Goal: Task Accomplishment & Management: Manage account settings

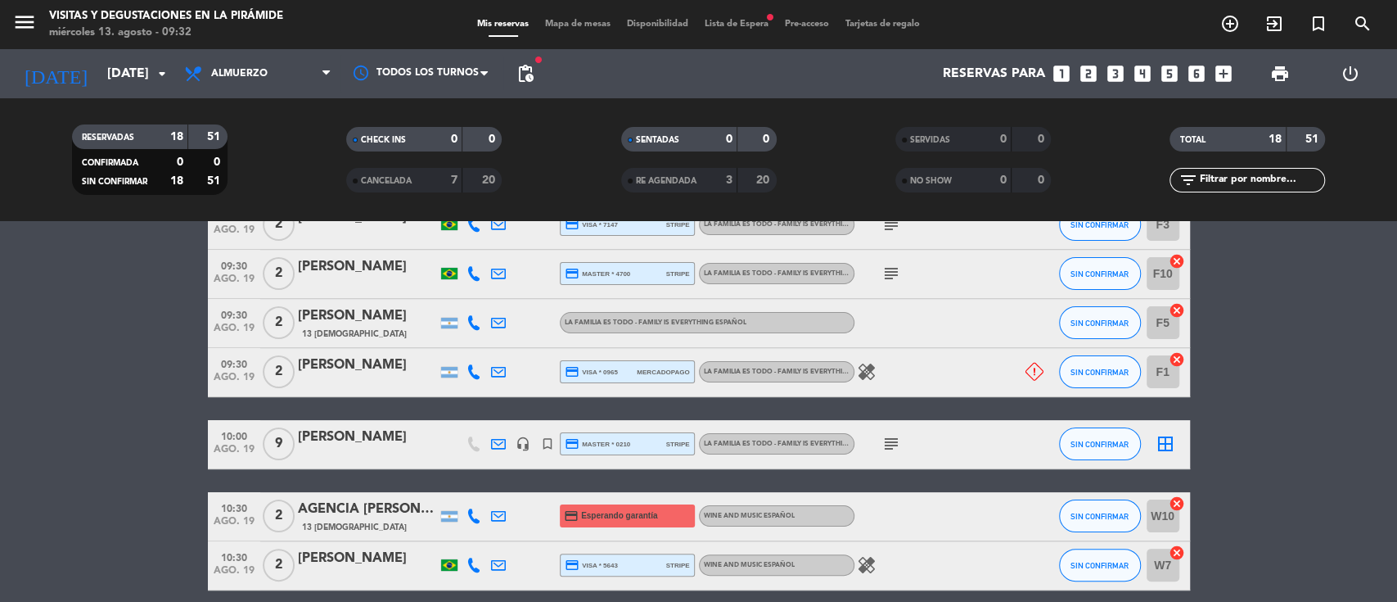
scroll to position [218, 0]
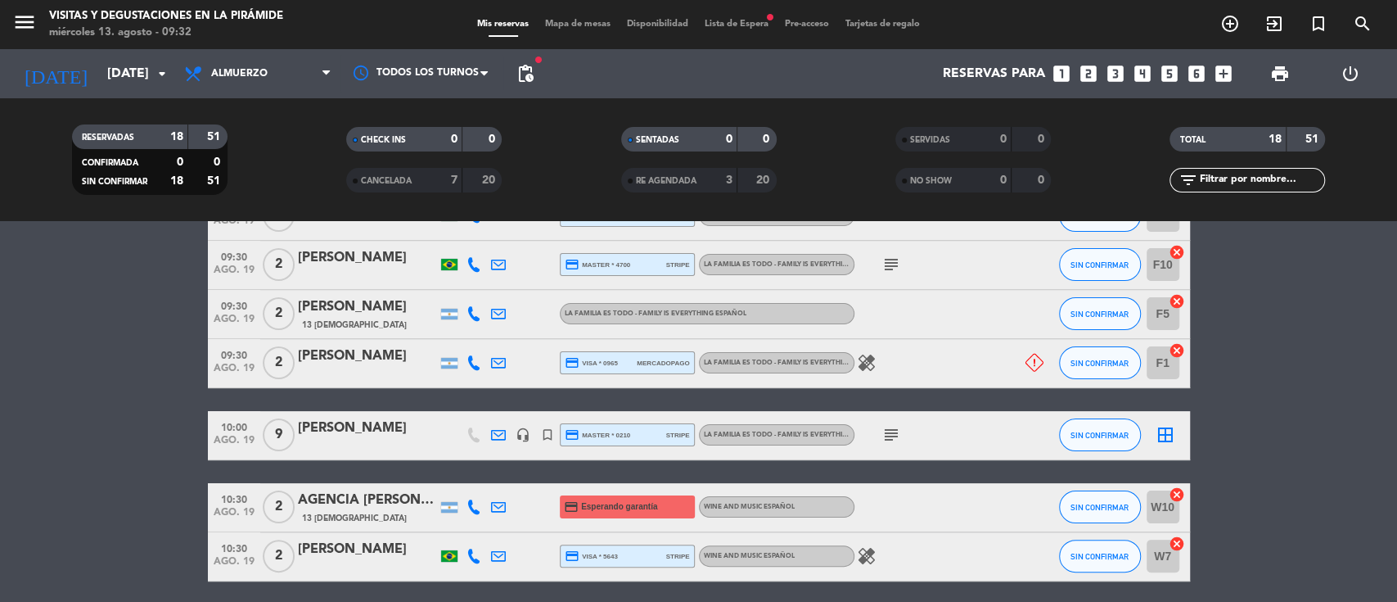
click at [498, 431] on icon at bounding box center [498, 434] width 15 height 15
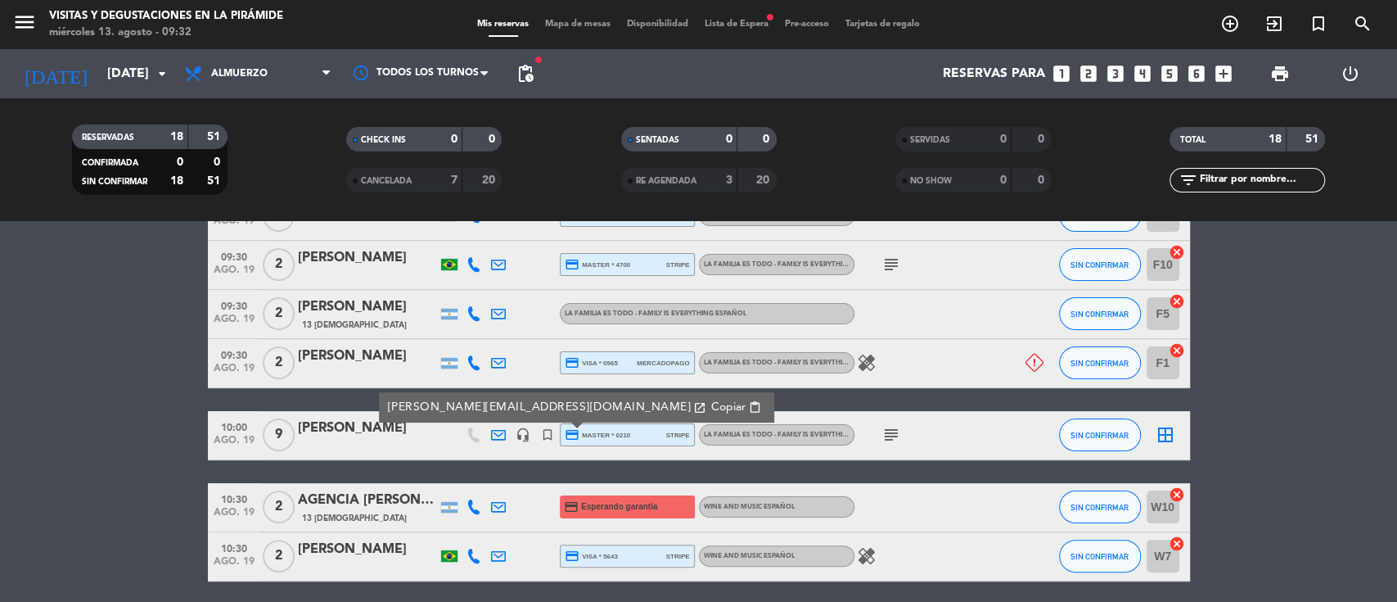
click at [902, 431] on span "subject" at bounding box center [891, 435] width 25 height 20
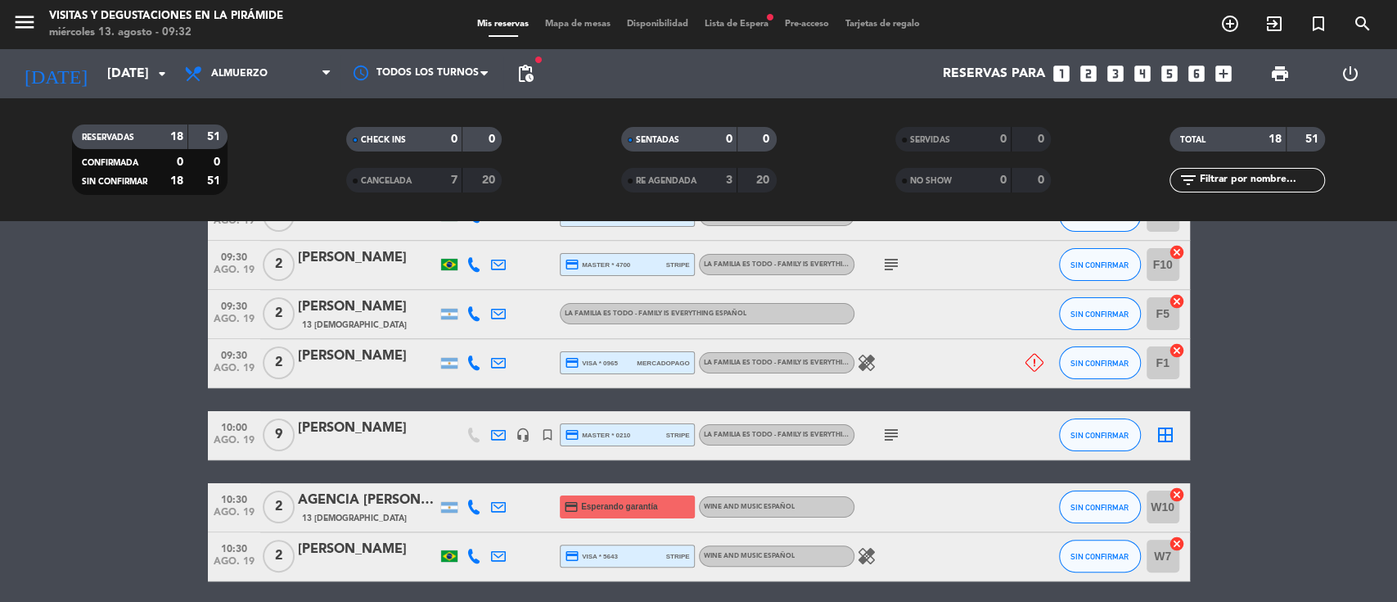
click at [890, 432] on icon "subject" at bounding box center [891, 435] width 20 height 20
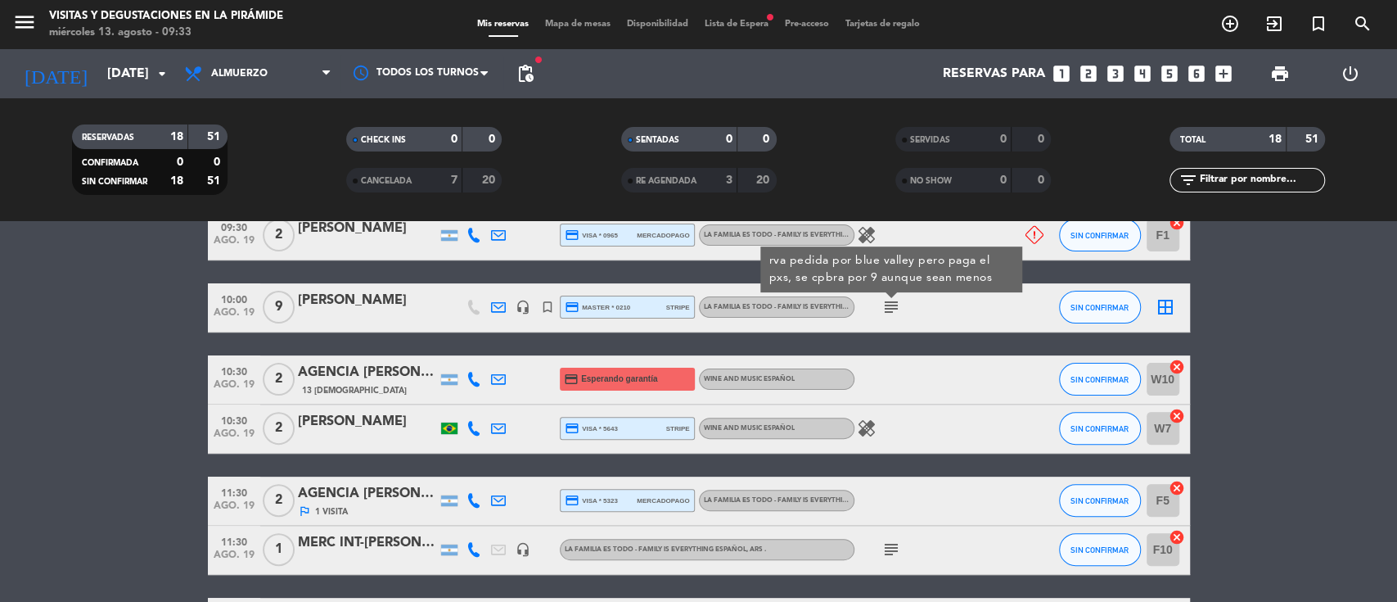
scroll to position [109, 0]
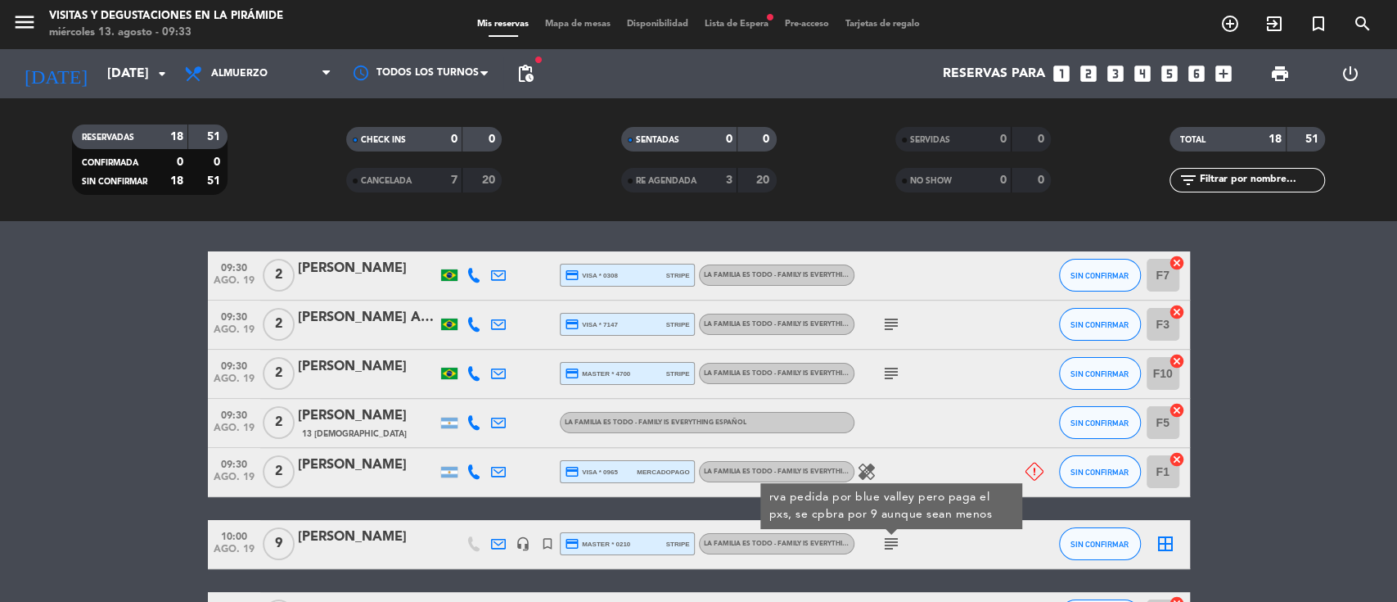
click at [746, 22] on span "Lista de Espera fiber_manual_record" at bounding box center [736, 24] width 80 height 9
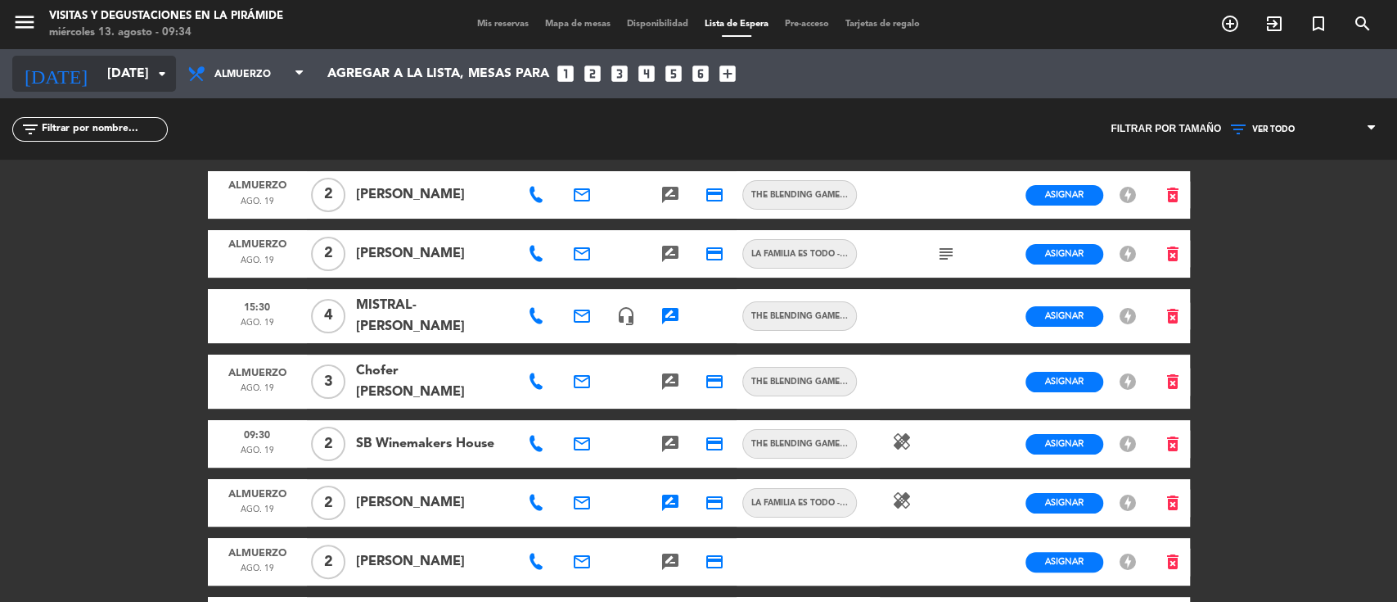
click at [119, 66] on input "[DATE]" at bounding box center [185, 74] width 173 height 32
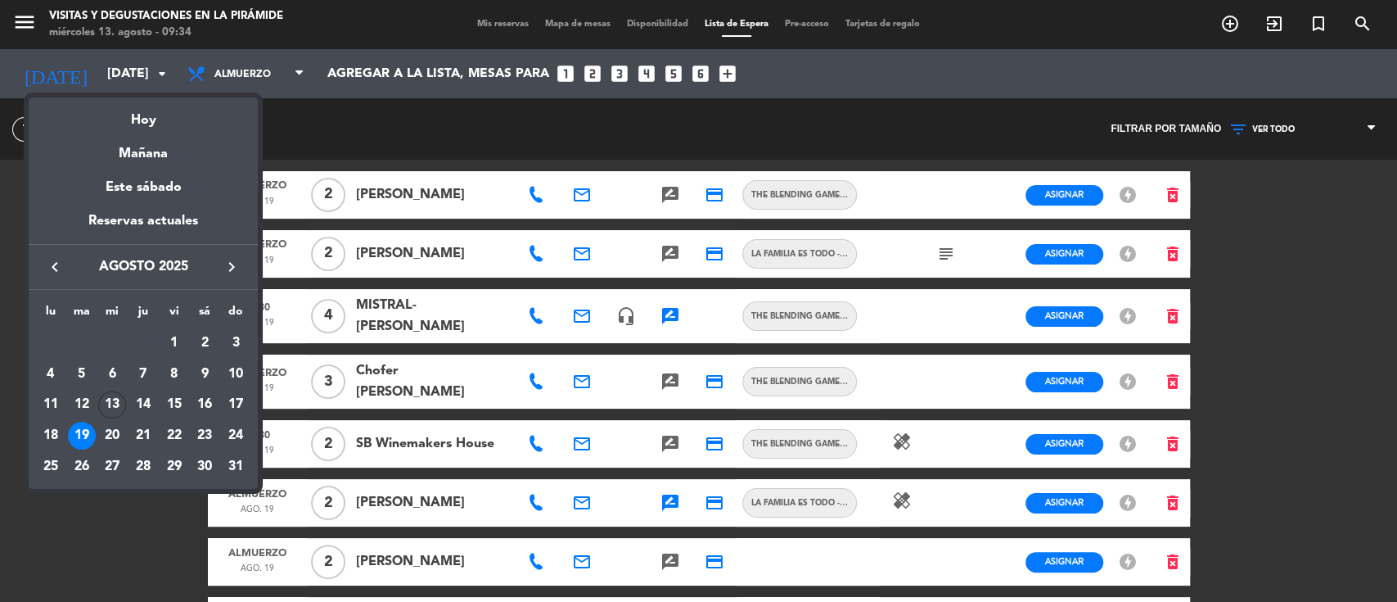
click at [173, 404] on div "15" at bounding box center [174, 405] width 28 height 28
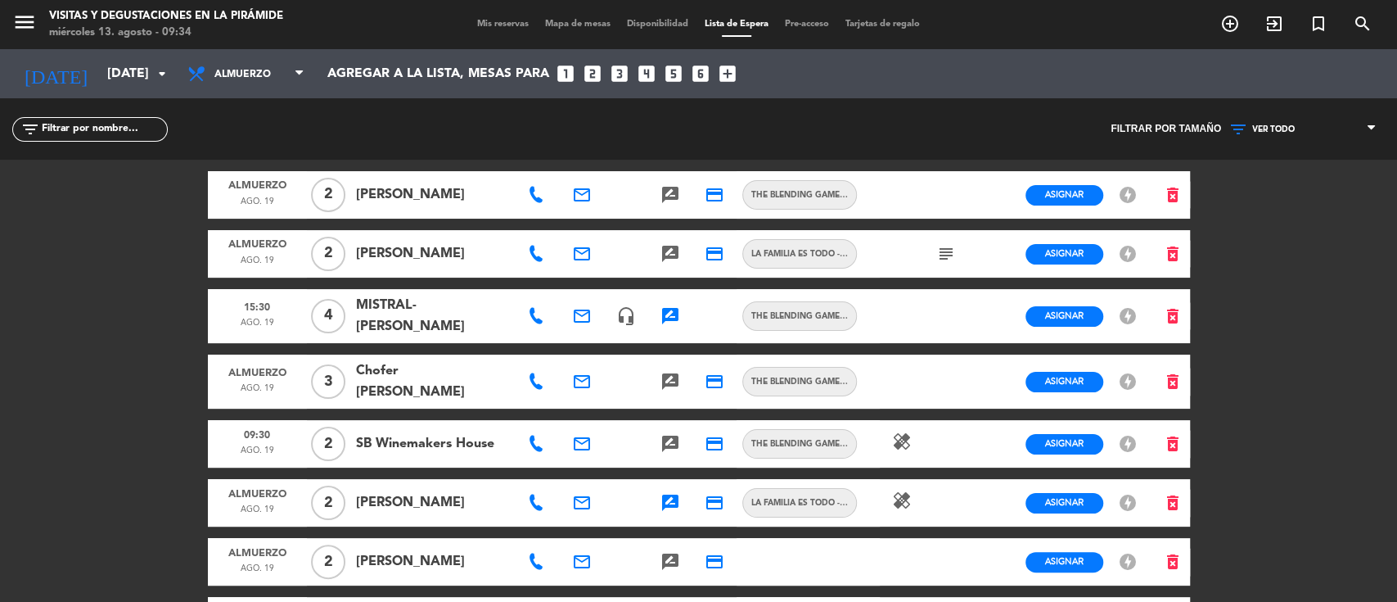
type input "vie. 15 ago."
click at [474, 34] on div "menu Visitas y degustaciones en La Pirámide [DATE] 13. agosto - 09:34 Mis reser…" at bounding box center [698, 24] width 1397 height 49
click at [469, 25] on span "Mis reservas" at bounding box center [503, 24] width 68 height 9
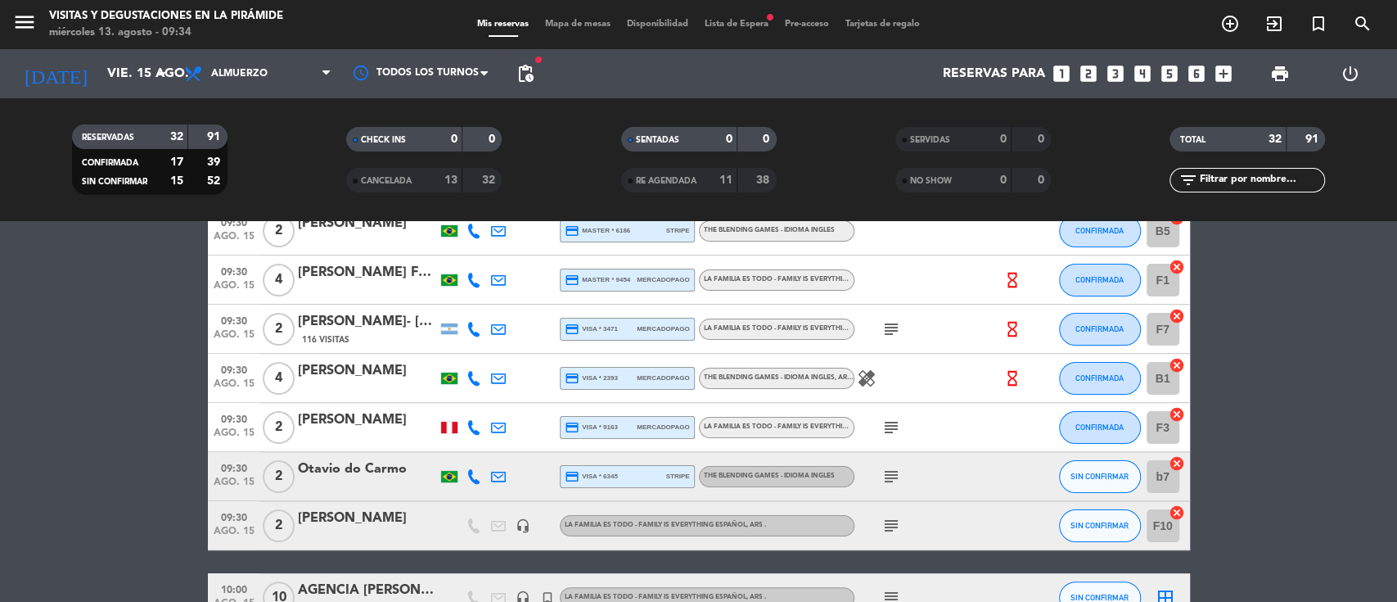
scroll to position [218, 0]
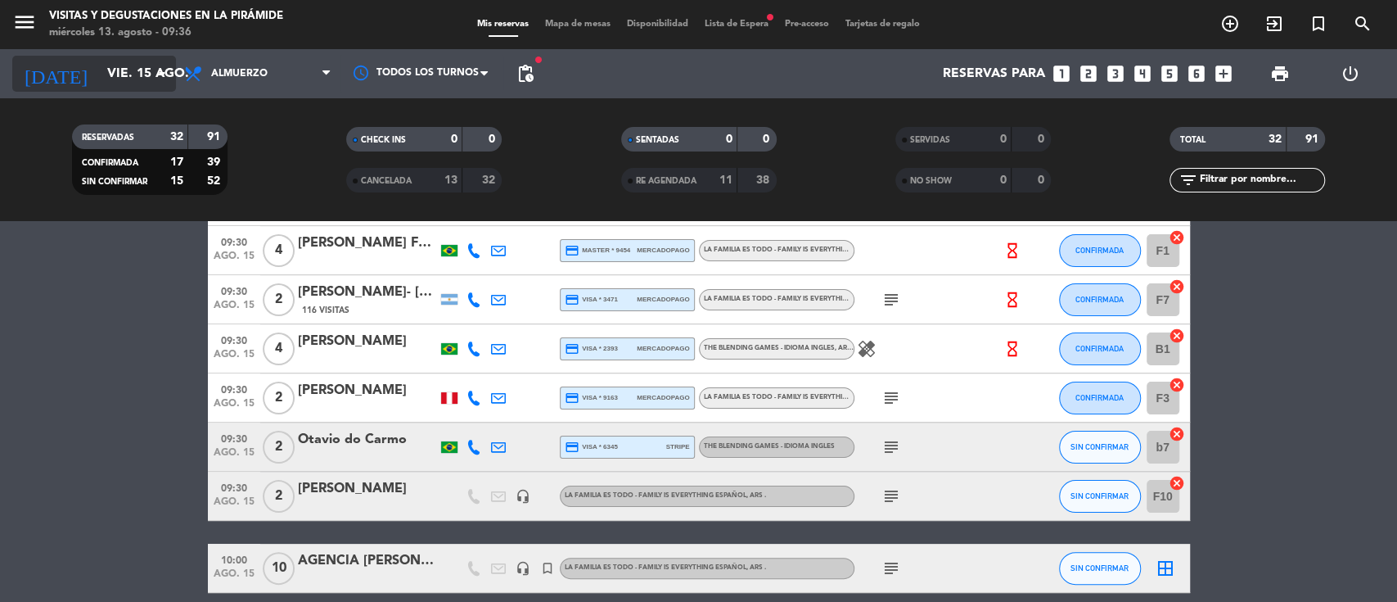
click at [159, 78] on icon "arrow_drop_down" at bounding box center [162, 74] width 20 height 20
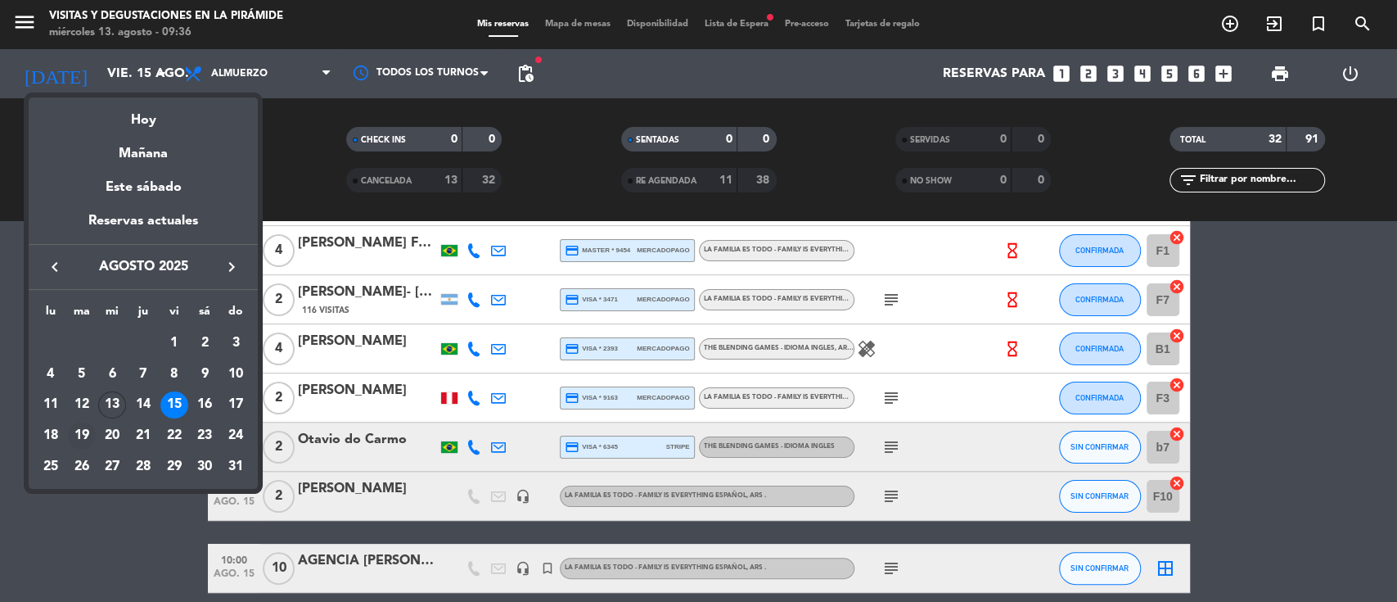
click at [86, 426] on div "19" at bounding box center [82, 435] width 28 height 28
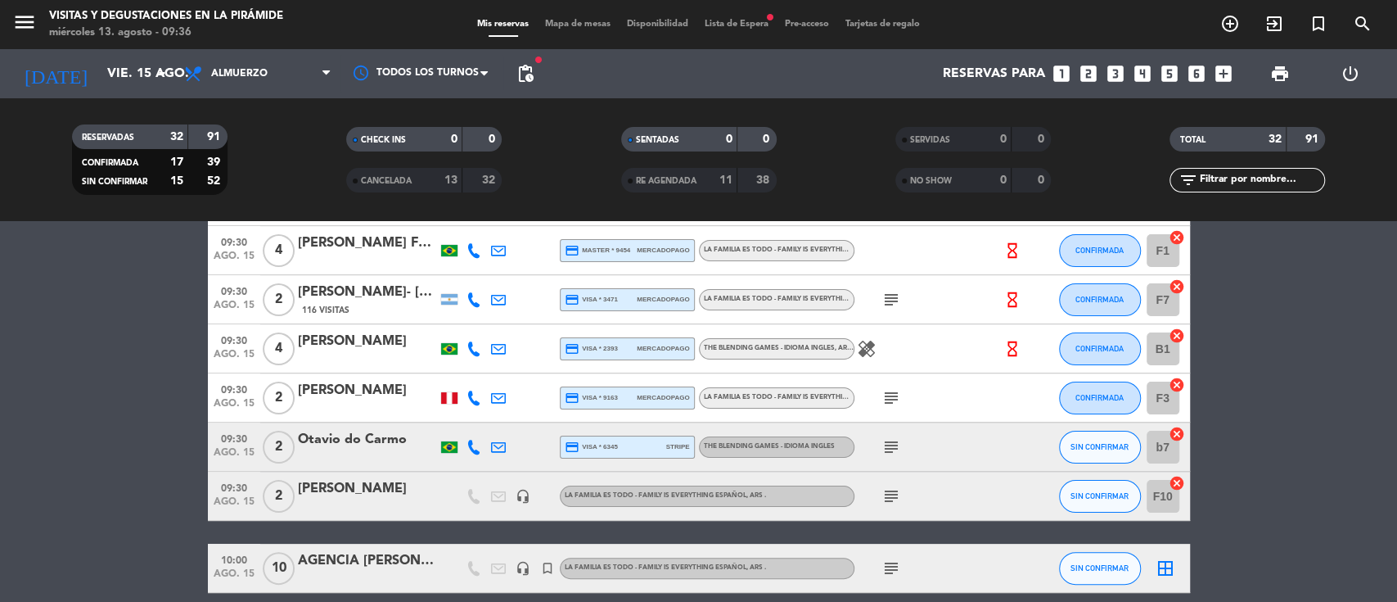
type input "[DATE]"
click at [735, 29] on span "Lista de Espera fiber_manual_record" at bounding box center [736, 24] width 80 height 9
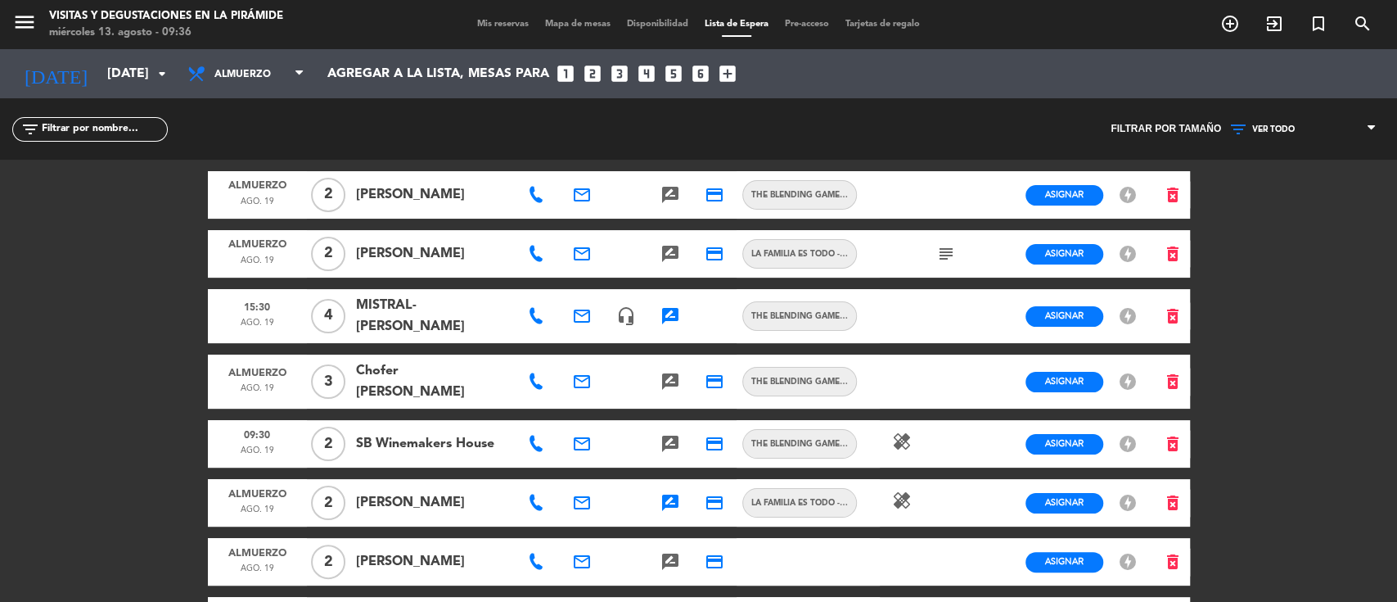
click at [1261, 130] on span "VER TODO" at bounding box center [1273, 129] width 43 height 10
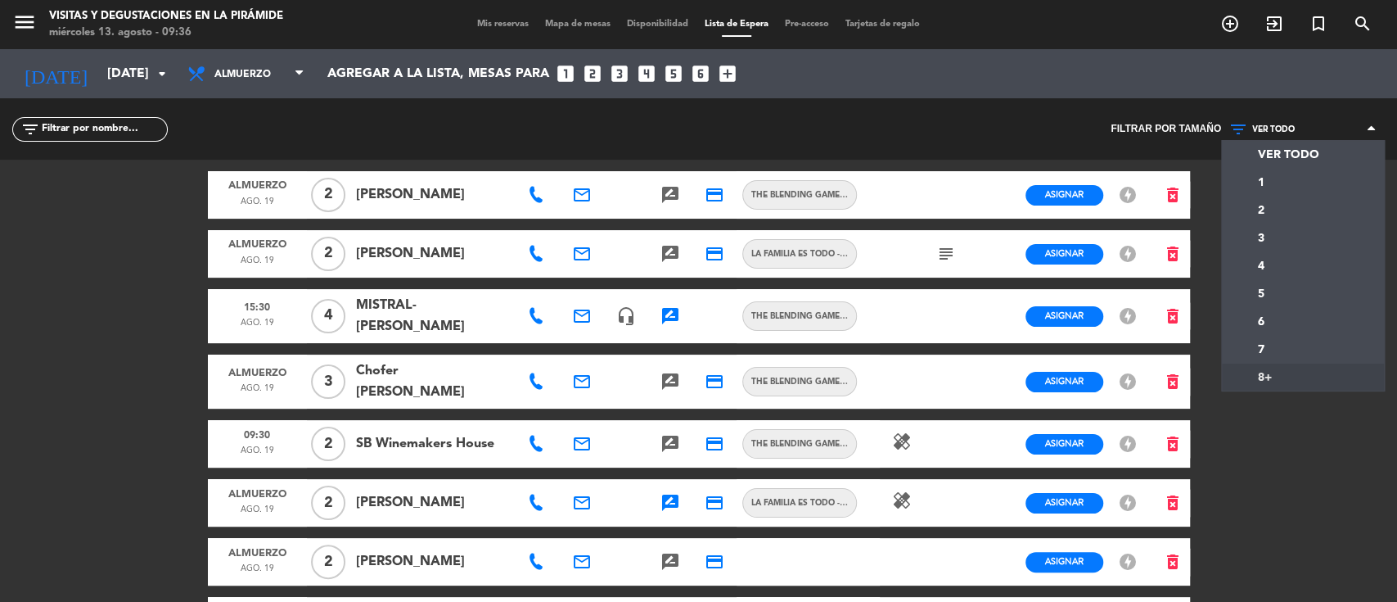
click at [1262, 380] on div "menu Visitas y degustaciones en La Pirámide [DATE] 13. agosto - 09:36 Mis reser…" at bounding box center [698, 301] width 1397 height 602
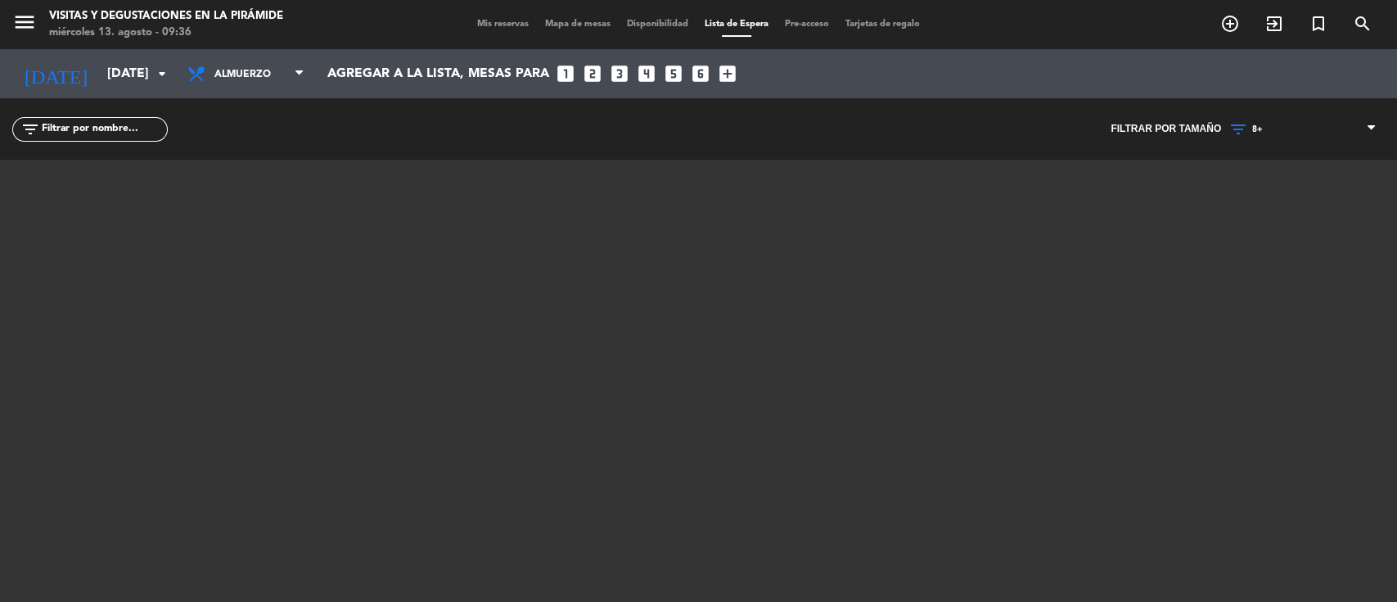
click at [484, 25] on span "Mis reservas" at bounding box center [503, 24] width 68 height 9
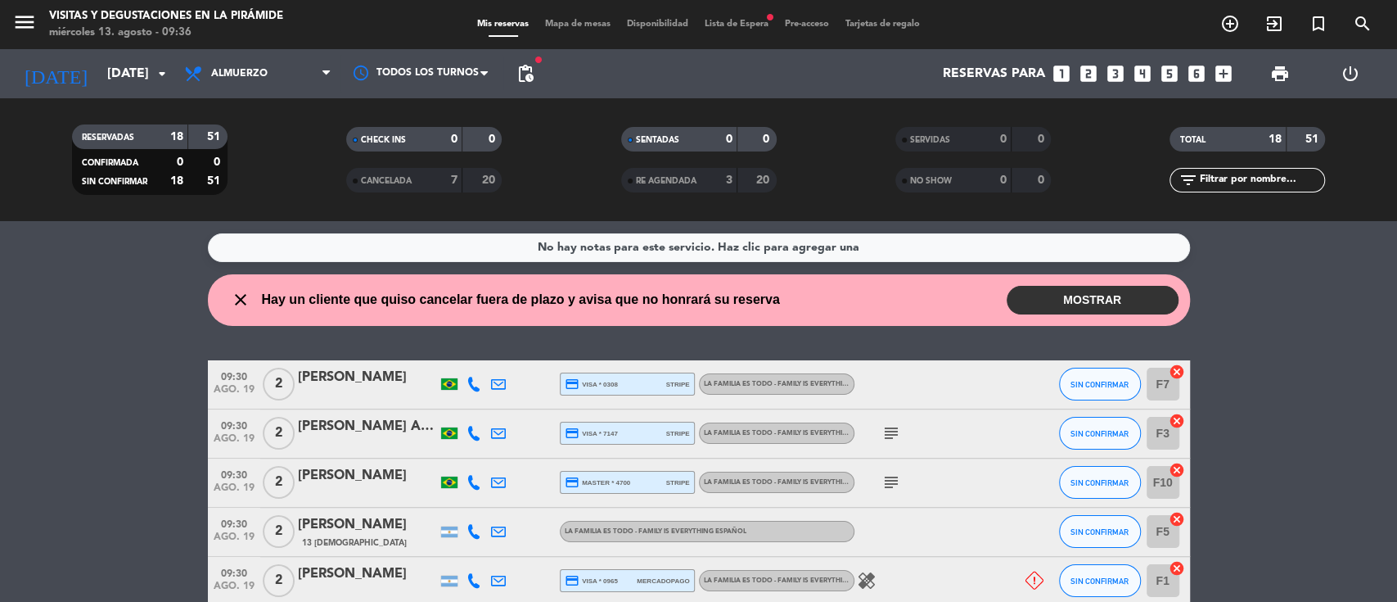
click at [1074, 298] on button "MOSTRAR" at bounding box center [1093, 300] width 172 height 29
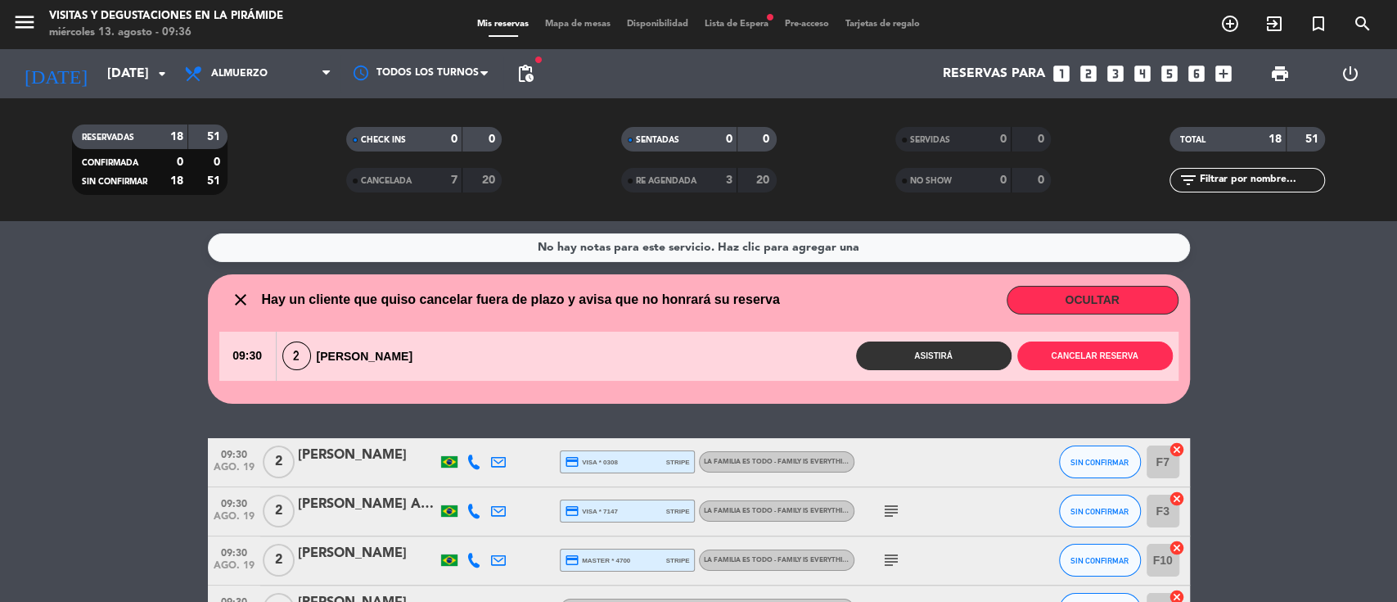
click at [1080, 301] on button "OCULTAR" at bounding box center [1093, 300] width 172 height 29
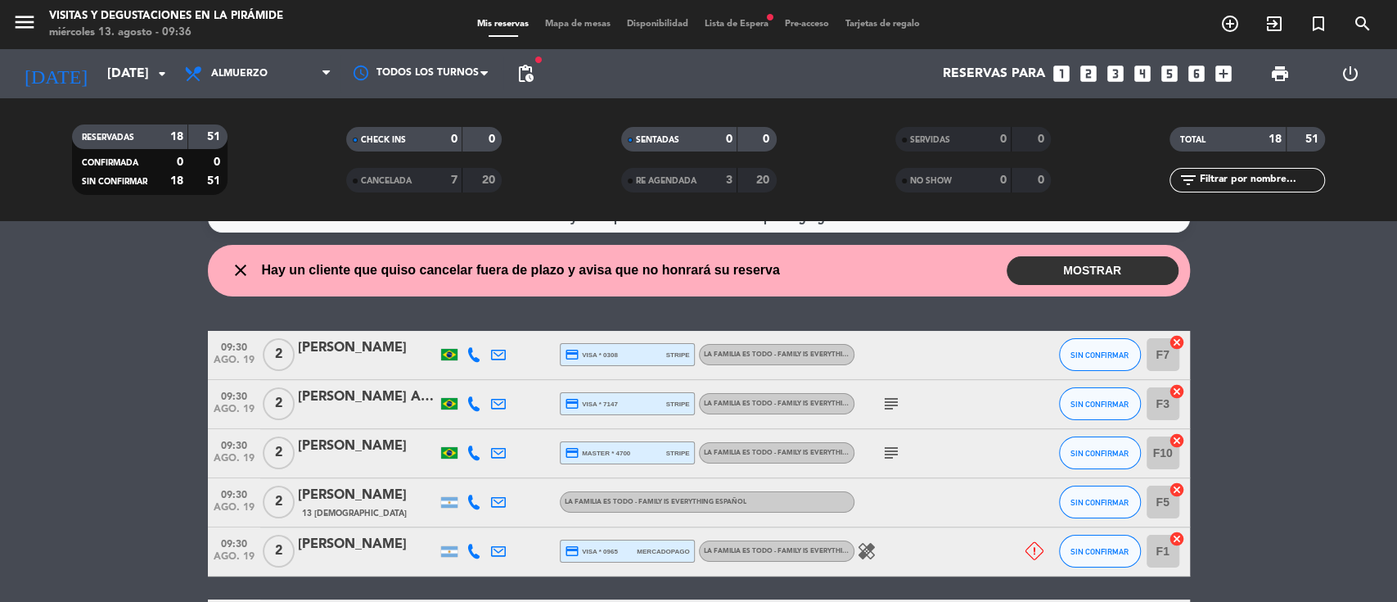
scroll to position [109, 0]
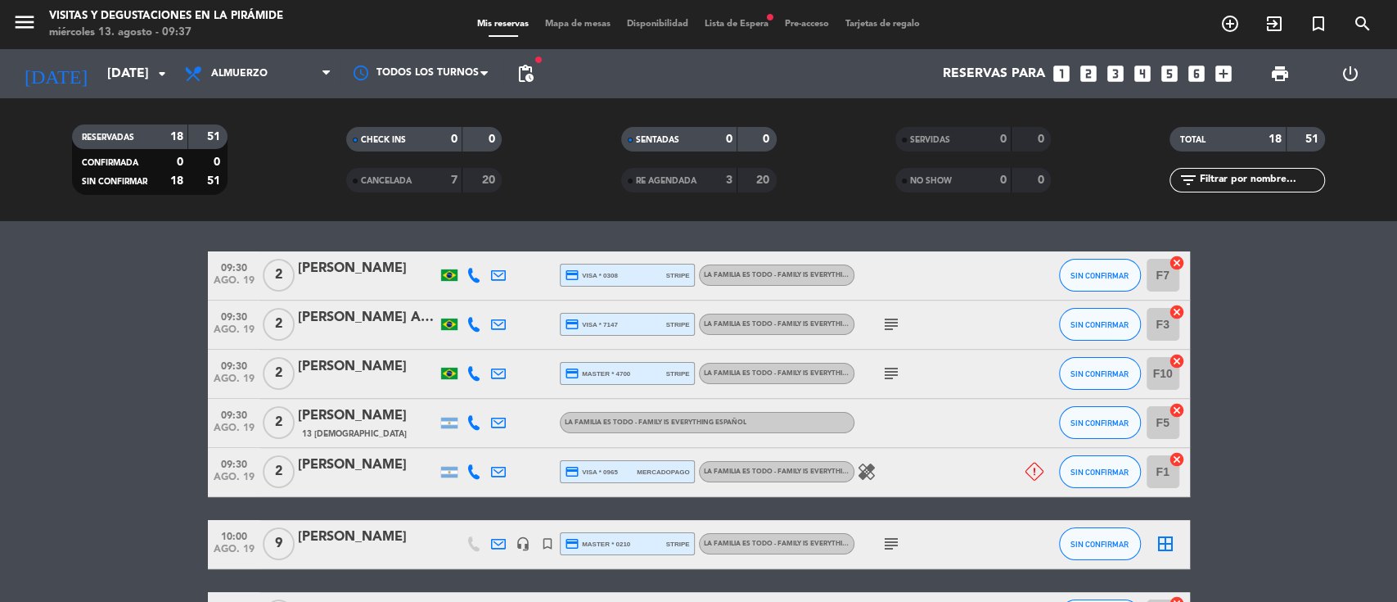
click at [498, 468] on icon at bounding box center [498, 471] width 15 height 15
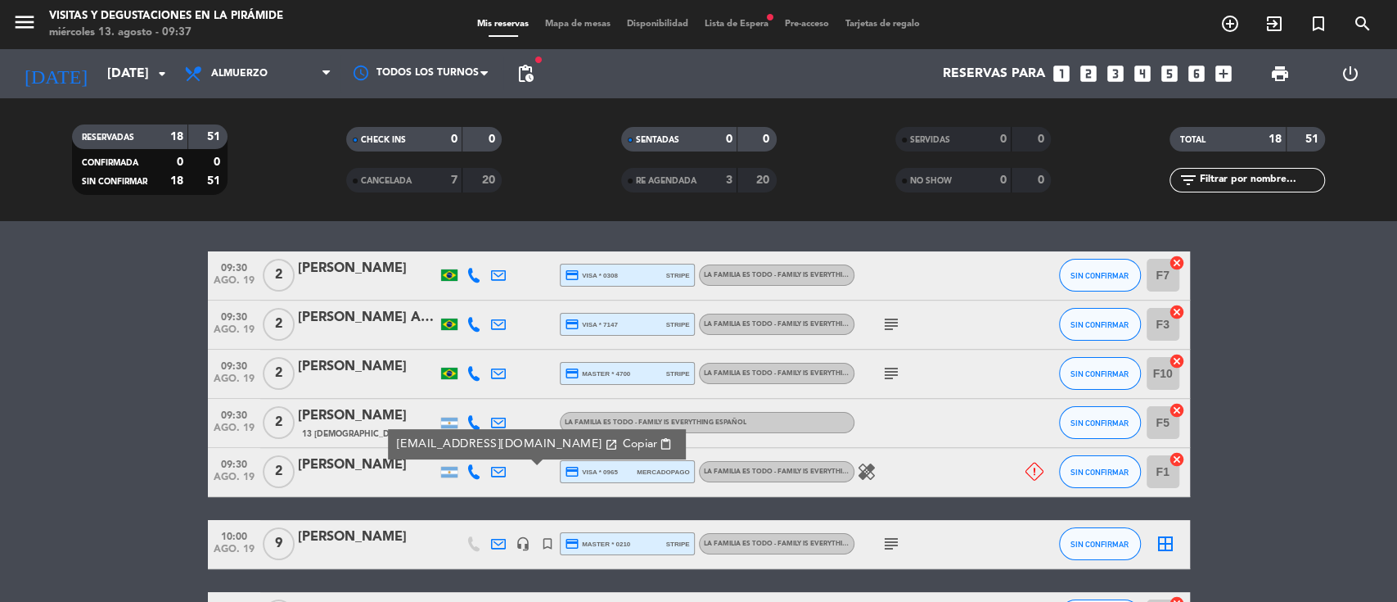
click at [469, 468] on icon at bounding box center [473, 471] width 15 height 15
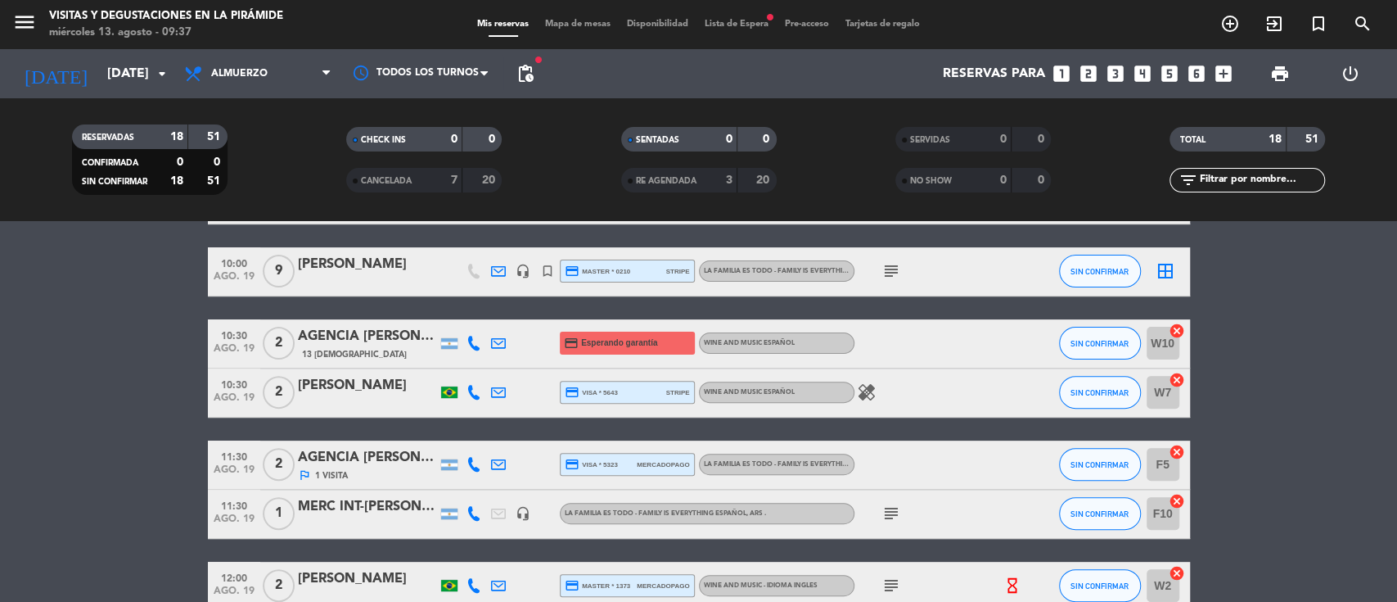
scroll to position [293, 0]
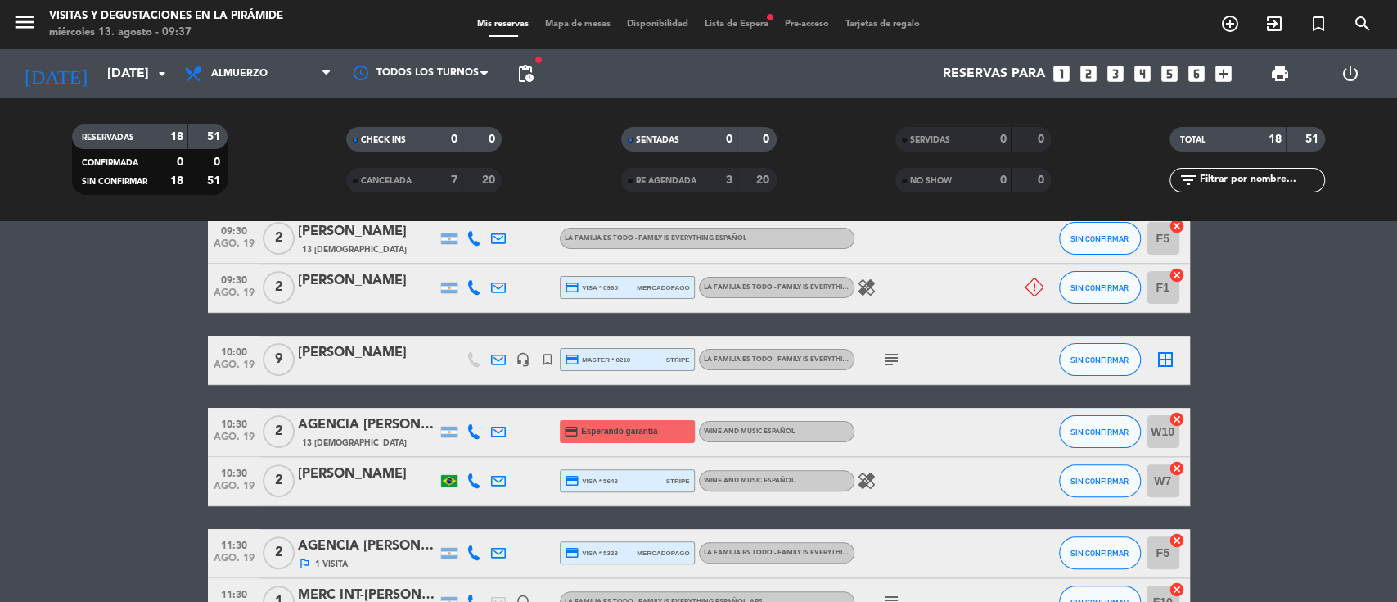
click at [737, 33] on div "menu Visitas y degustaciones en La Pirámide [DATE] 13. agosto - 09:37 Mis reser…" at bounding box center [698, 24] width 1397 height 49
click at [735, 26] on span "Lista de Espera fiber_manual_record" at bounding box center [736, 24] width 80 height 9
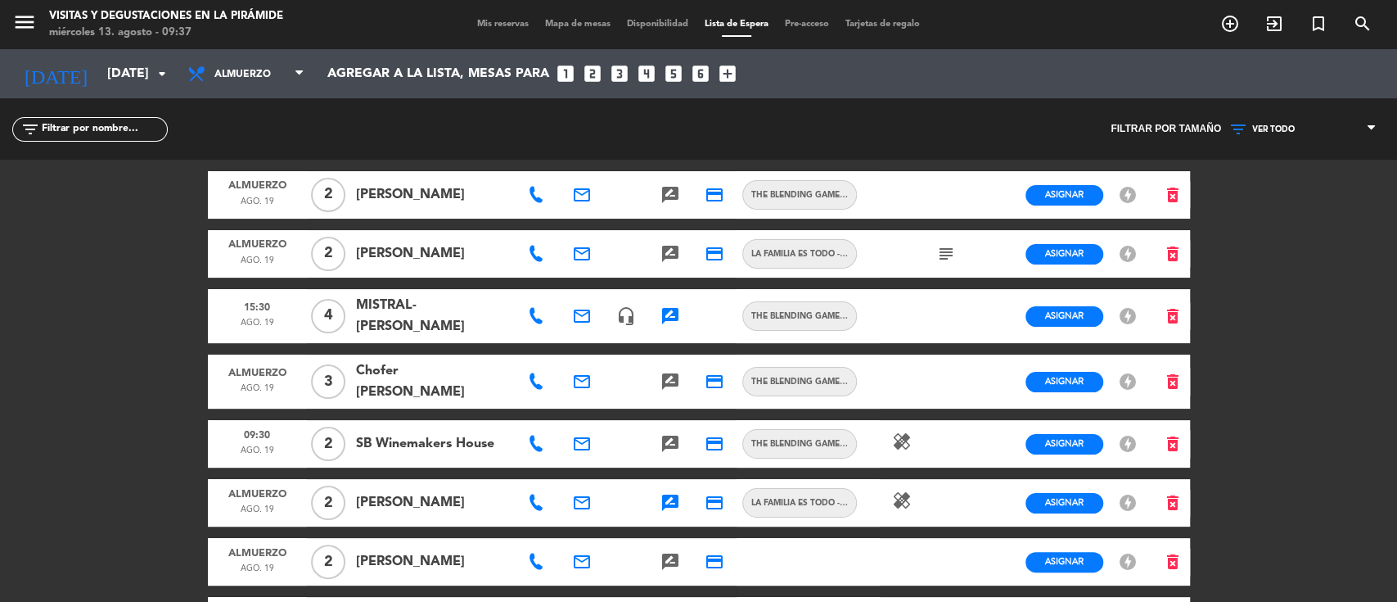
click at [1296, 123] on span "VER TODO" at bounding box center [1303, 129] width 164 height 21
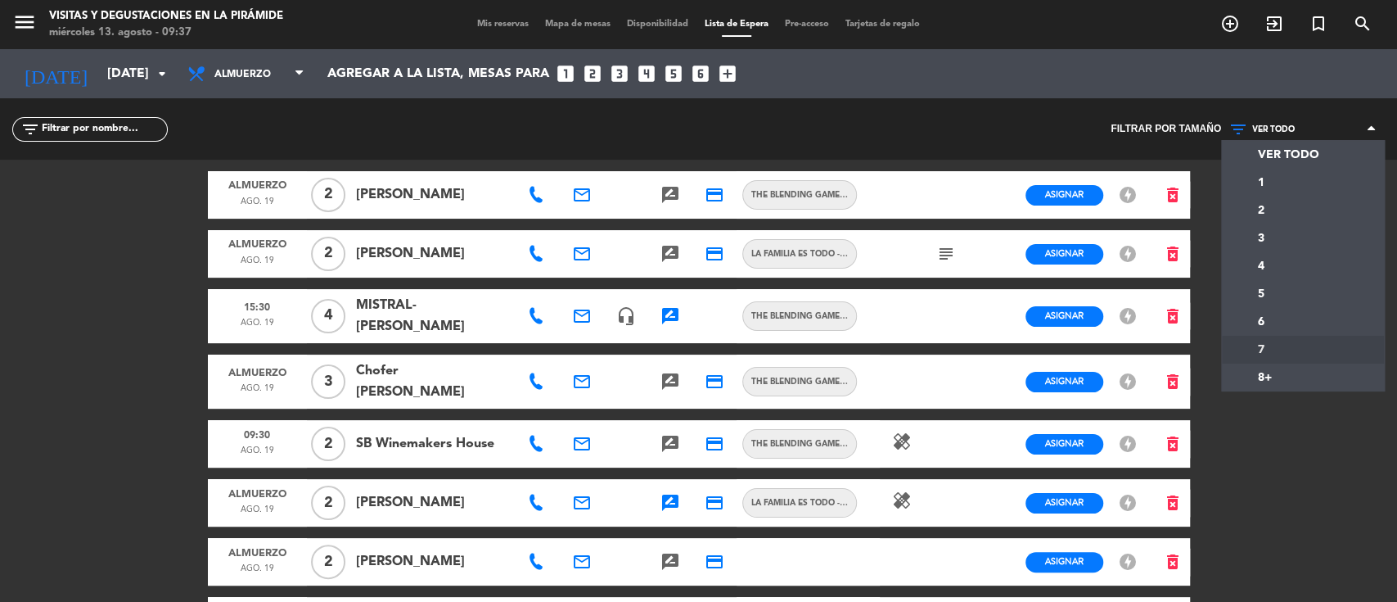
drag, startPoint x: 1268, startPoint y: 339, endPoint x: 1253, endPoint y: 300, distance: 41.2
click at [1267, 340] on div "menu Visitas y degustaciones en La Pirámide [DATE] 13. agosto - 09:37 Mis reser…" at bounding box center [698, 301] width 1397 height 602
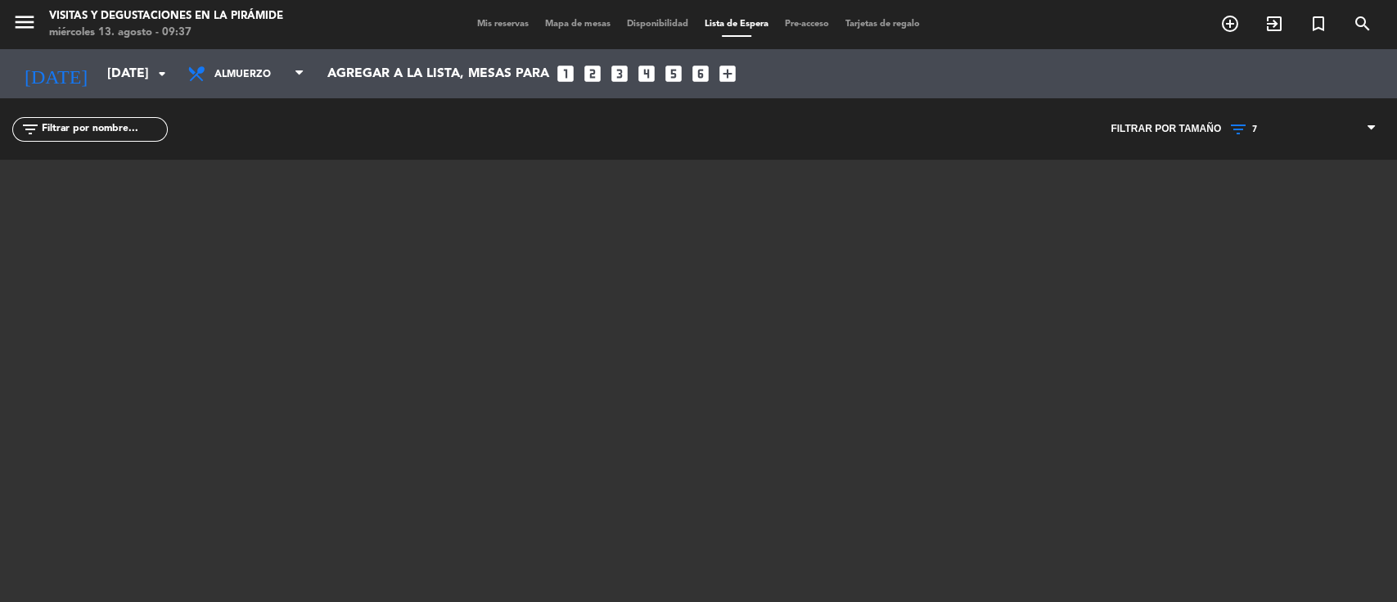
click at [1271, 119] on div "VER TODO 1 2 3 4 5 6 7 8+ 7 VER TODO 1 2 3 4 5 6 7 8+" at bounding box center [1303, 128] width 164 height 61
click at [1269, 126] on span "7" at bounding box center [1303, 129] width 164 height 21
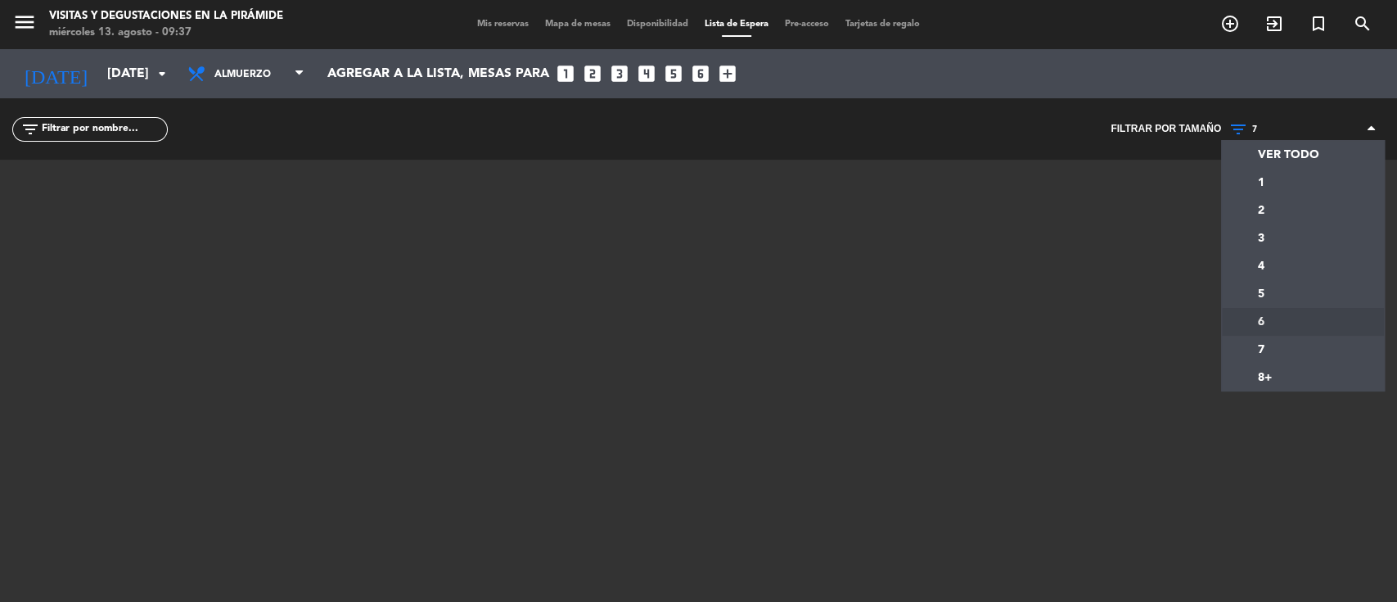
drag, startPoint x: 1273, startPoint y: 321, endPoint x: 1266, endPoint y: 286, distance: 36.0
click at [1273, 322] on div "menu Visitas y degustaciones en La Pirámide [DATE] 13. agosto - 09:37 Mis reser…" at bounding box center [698, 301] width 1397 height 602
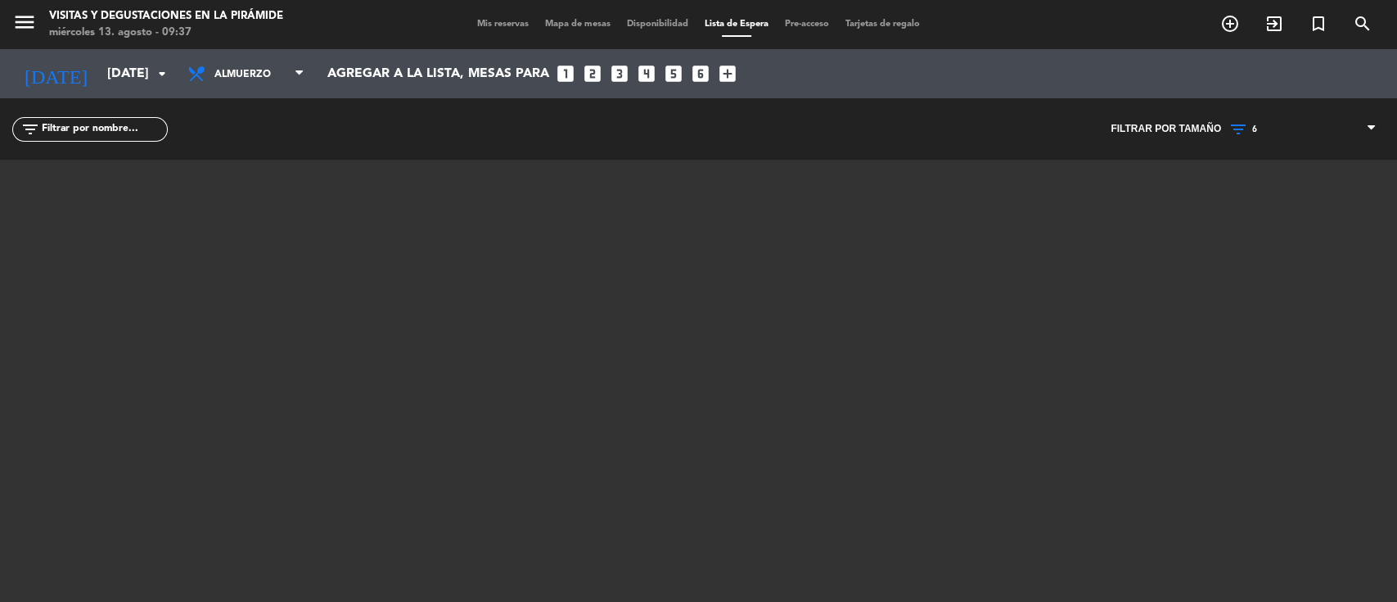
click at [1255, 124] on span "6" at bounding box center [1254, 129] width 5 height 10
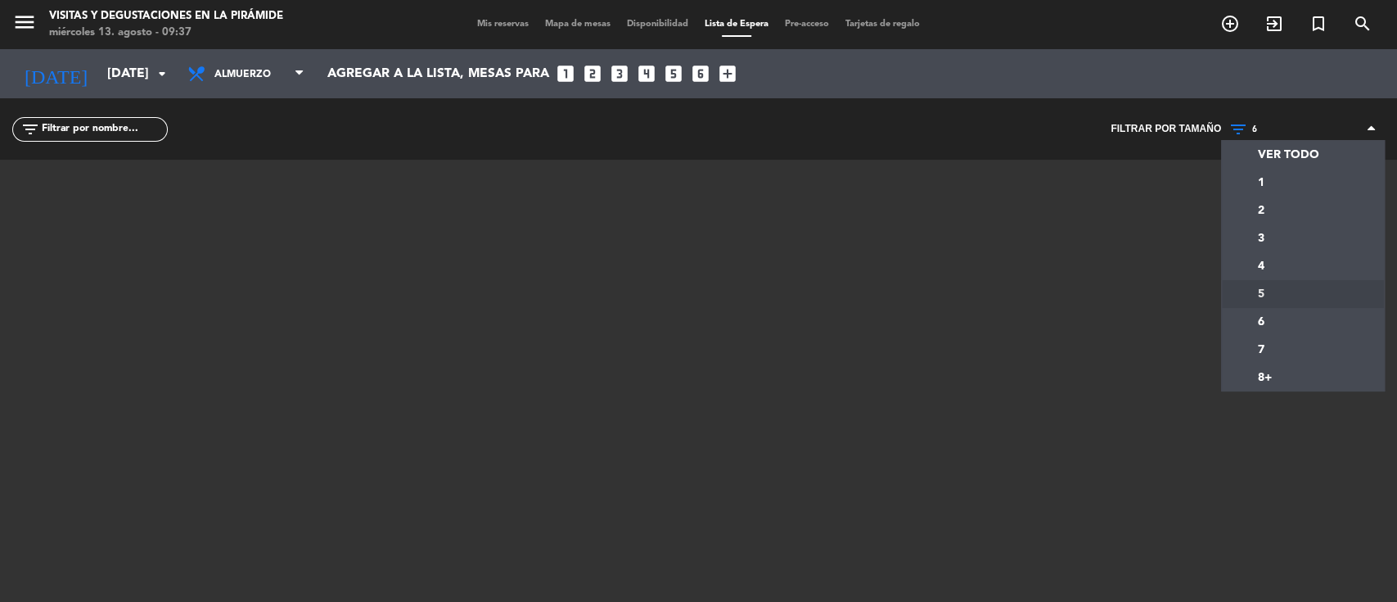
click at [1262, 289] on div "menu Visitas y degustaciones en La Pirámide [DATE] 13. agosto - 09:37 Mis reser…" at bounding box center [698, 301] width 1397 height 602
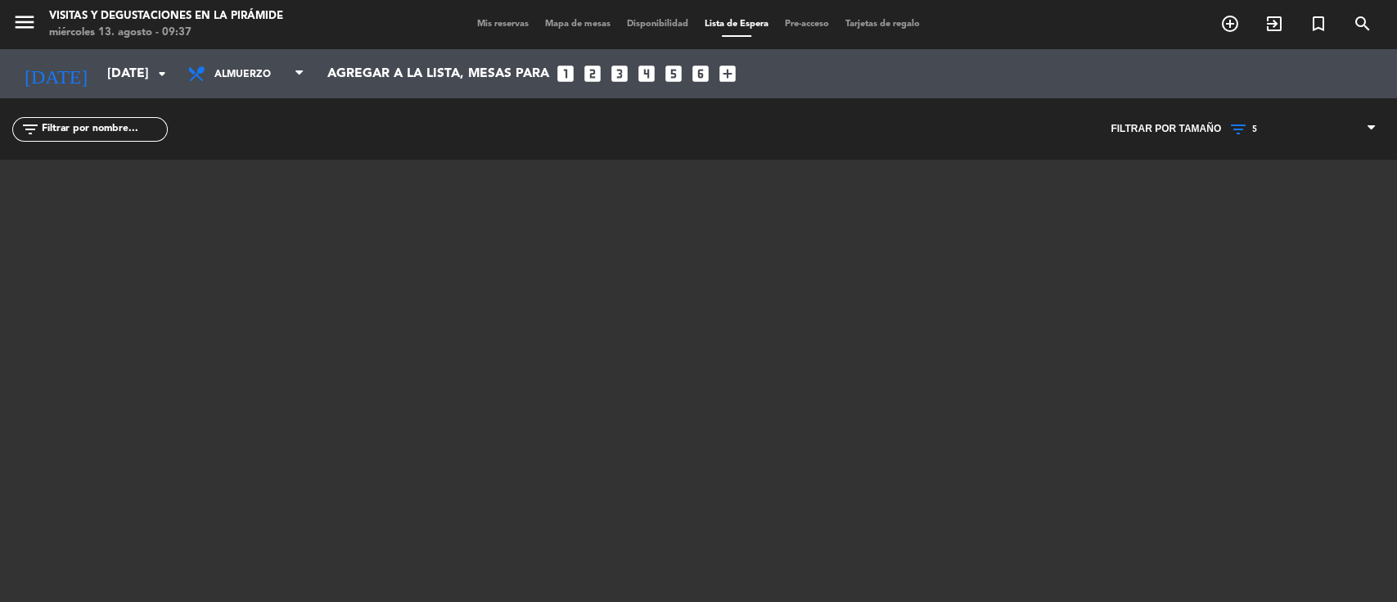
click at [1249, 119] on icon at bounding box center [1240, 129] width 24 height 20
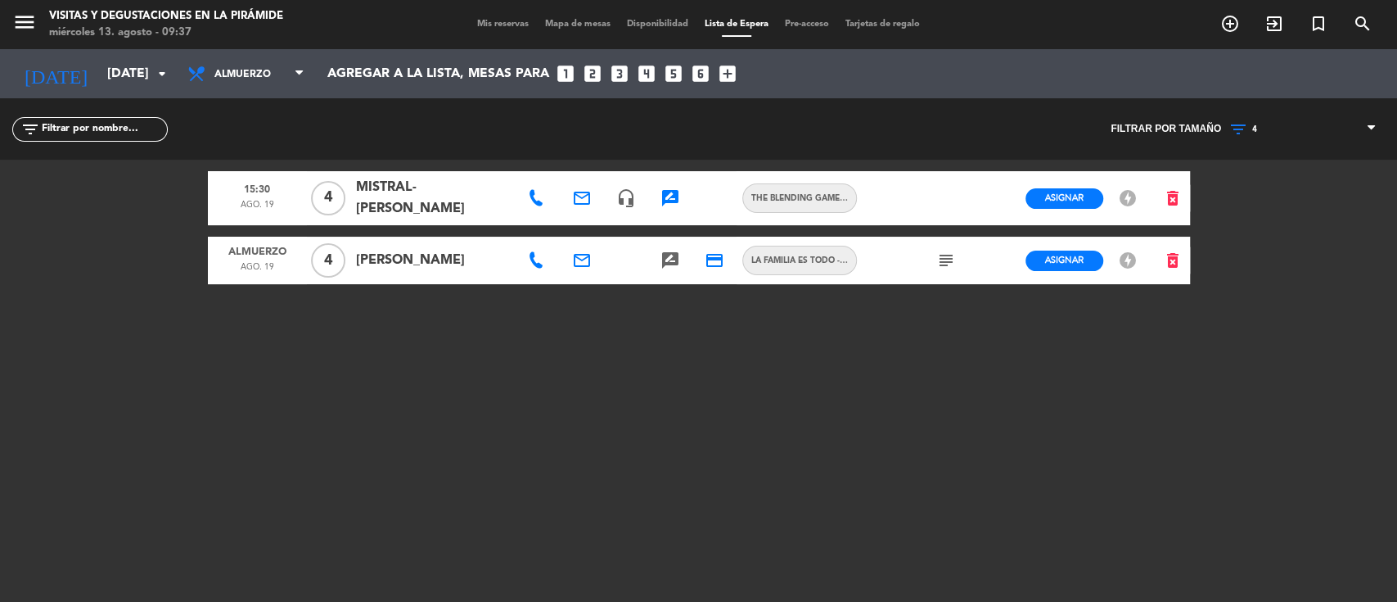
drag, startPoint x: 1257, startPoint y: 264, endPoint x: 1224, endPoint y: 274, distance: 35.0
click at [1257, 264] on div "menu Visitas y degustaciones en La Pirámide [DATE] 13. agosto - 09:37 Mis reser…" at bounding box center [698, 301] width 1397 height 602
click at [669, 193] on icon "rate_review" at bounding box center [670, 198] width 20 height 20
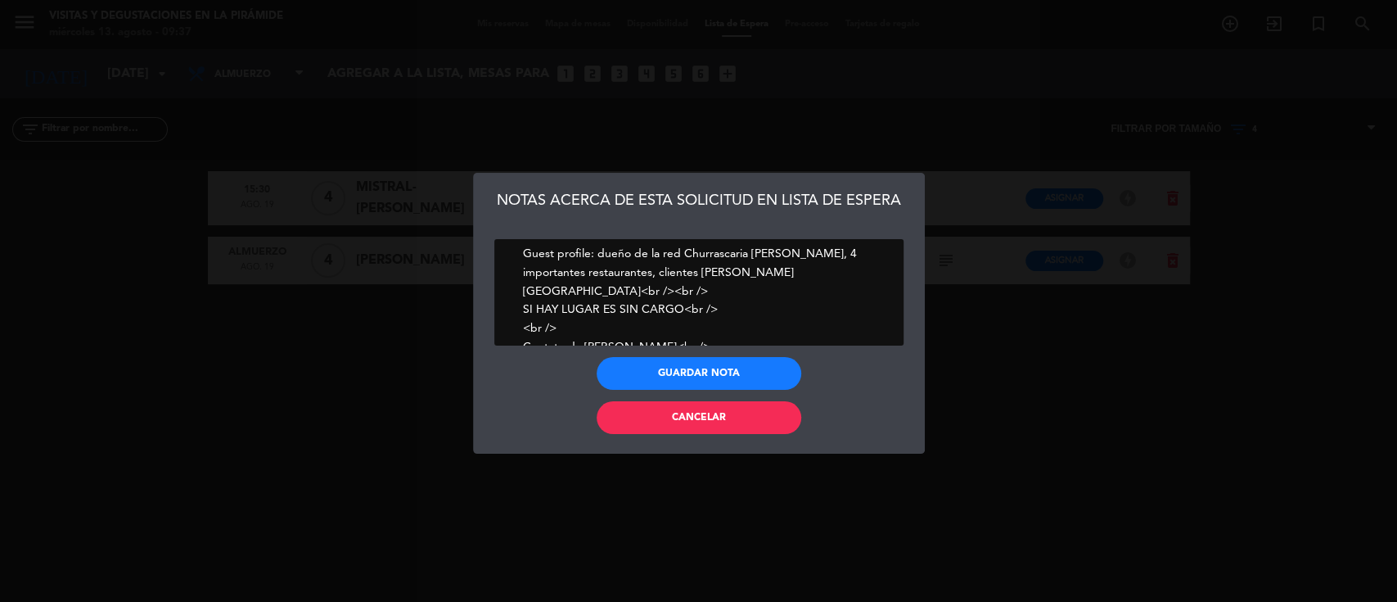
scroll to position [32, 0]
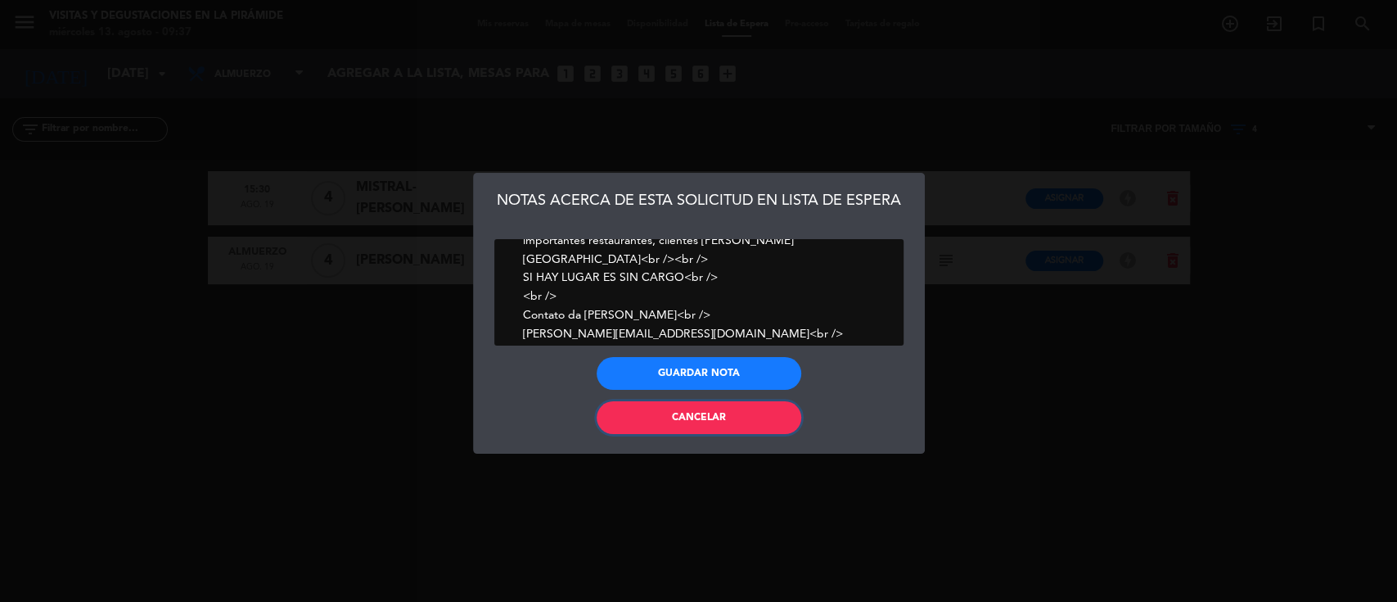
click at [684, 426] on button "Cancelar" at bounding box center [699, 417] width 205 height 33
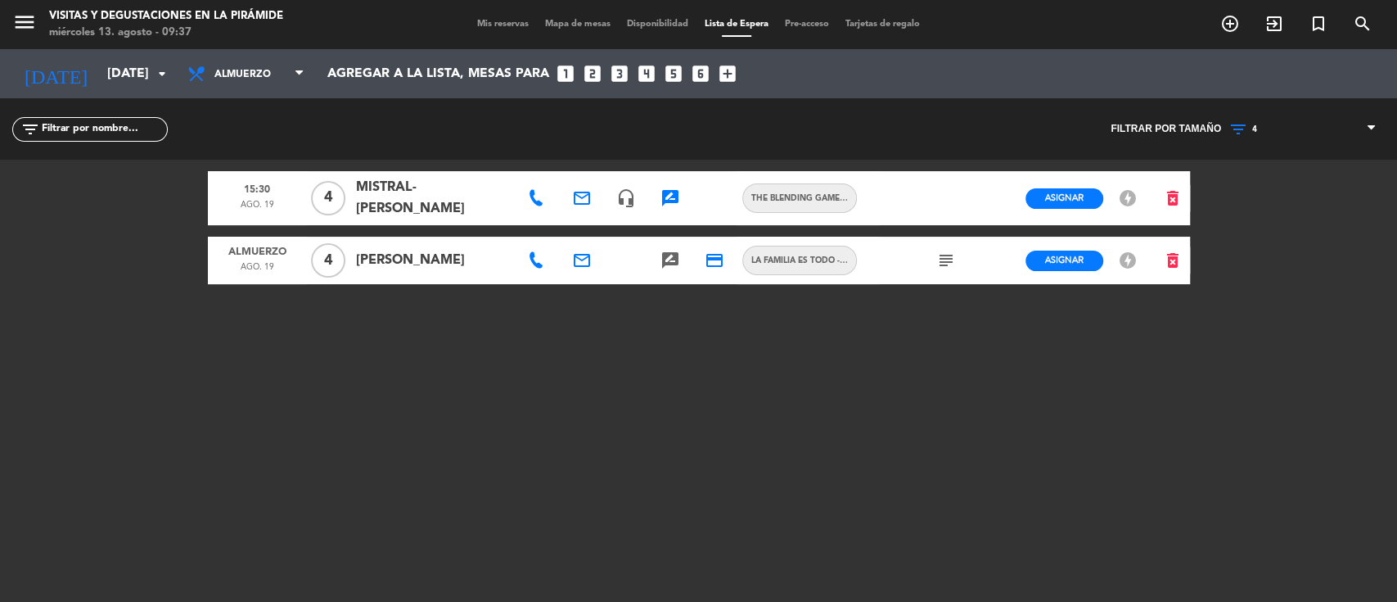
scroll to position [0, 0]
click at [543, 200] on span at bounding box center [538, 198] width 20 height 16
click at [534, 193] on icon at bounding box center [536, 198] width 16 height 16
click at [682, 197] on div "rate_review" at bounding box center [670, 198] width 44 height 54
click at [667, 192] on icon "rate_review" at bounding box center [670, 198] width 20 height 20
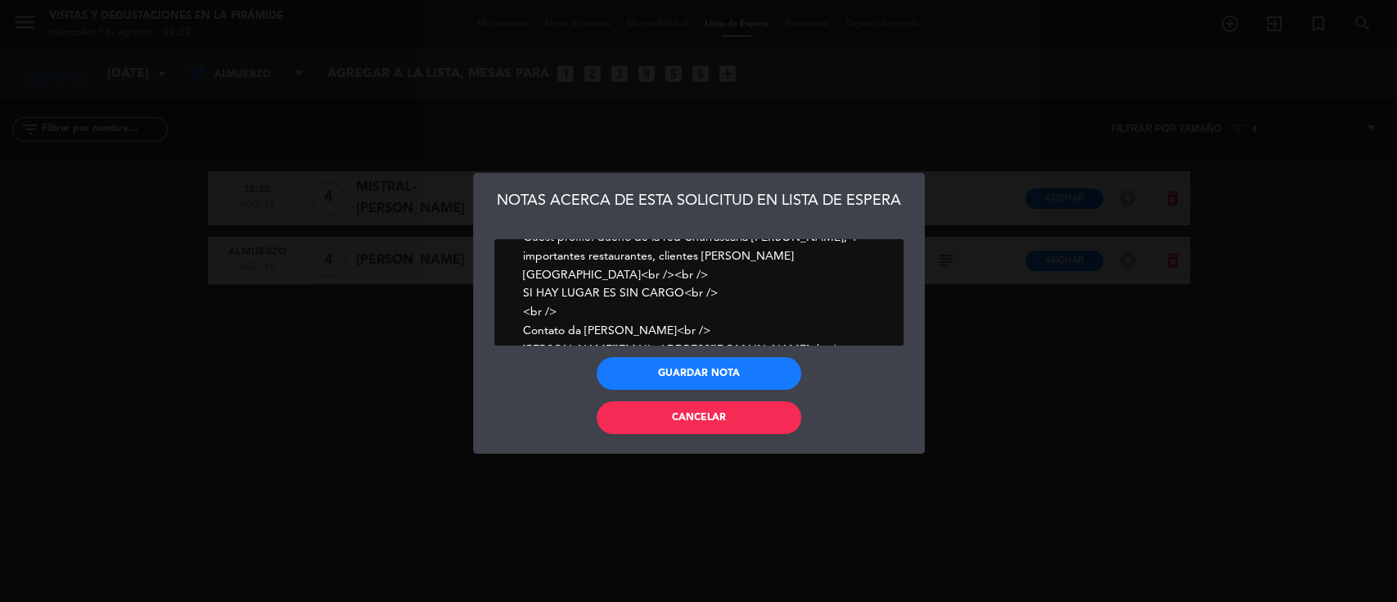
scroll to position [32, 0]
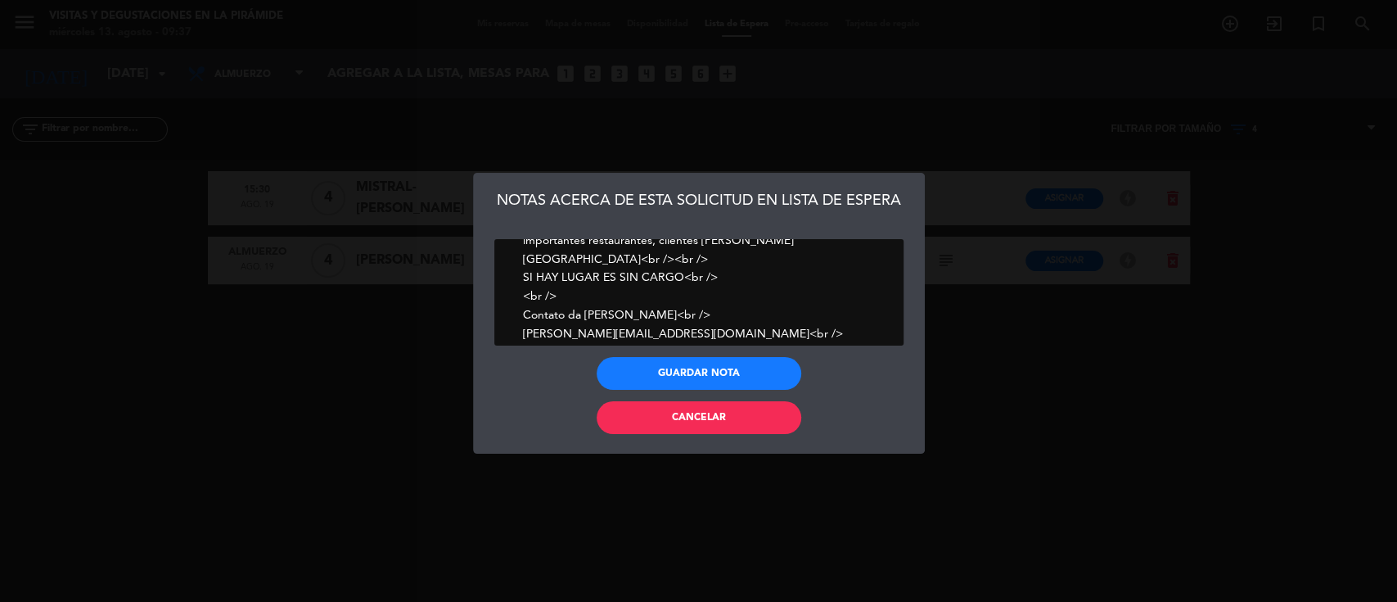
drag, startPoint x: 654, startPoint y: 335, endPoint x: 504, endPoint y: 332, distance: 149.8
click at [504, 332] on textarea at bounding box center [698, 292] width 409 height 106
click at [681, 423] on button "Cancelar" at bounding box center [699, 417] width 205 height 33
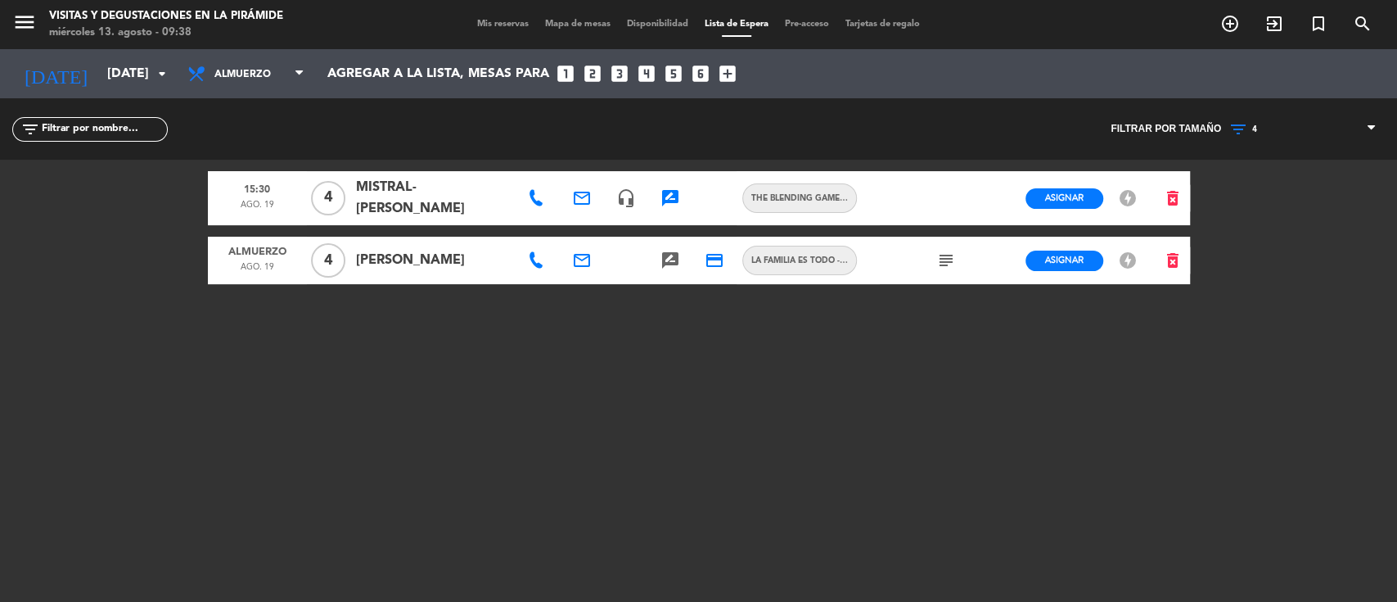
scroll to position [0, 0]
click at [535, 260] on icon at bounding box center [536, 260] width 16 height 16
click at [949, 252] on icon "subject" at bounding box center [946, 260] width 20 height 20
click at [1244, 121] on icon at bounding box center [1240, 129] width 24 height 20
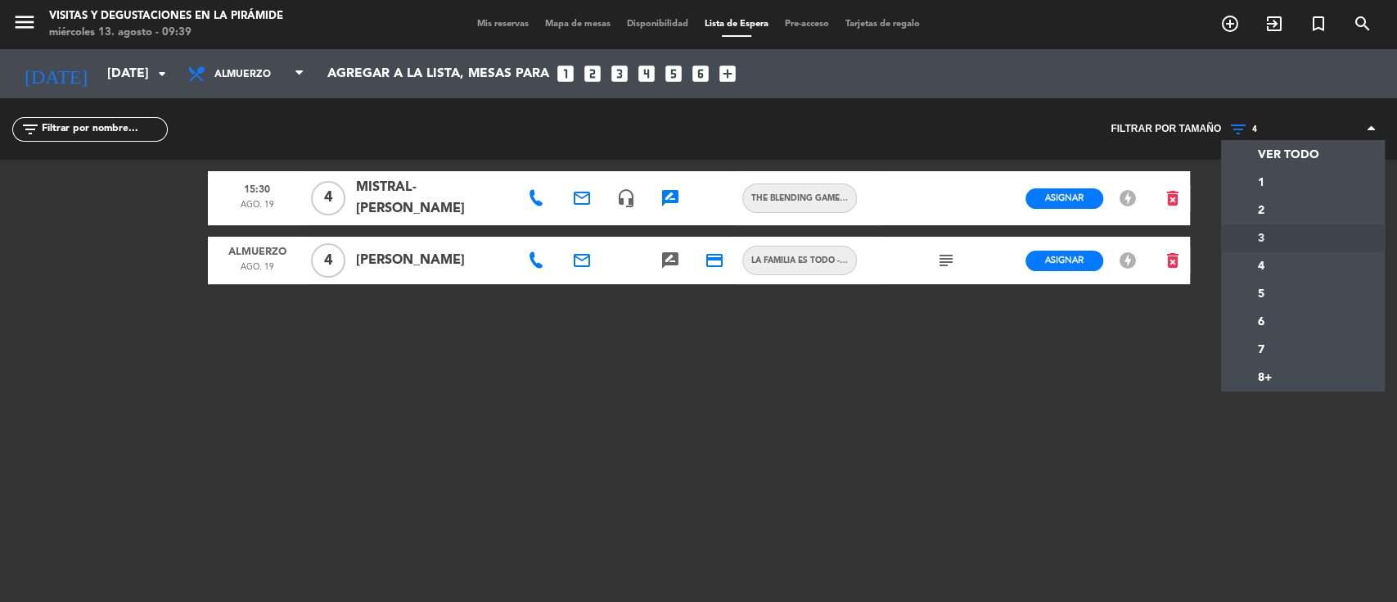
click at [1264, 239] on div "menu Visitas y degustaciones en La Pirámide [DATE] 13. agosto - 09:39 Mis reser…" at bounding box center [698, 301] width 1397 height 602
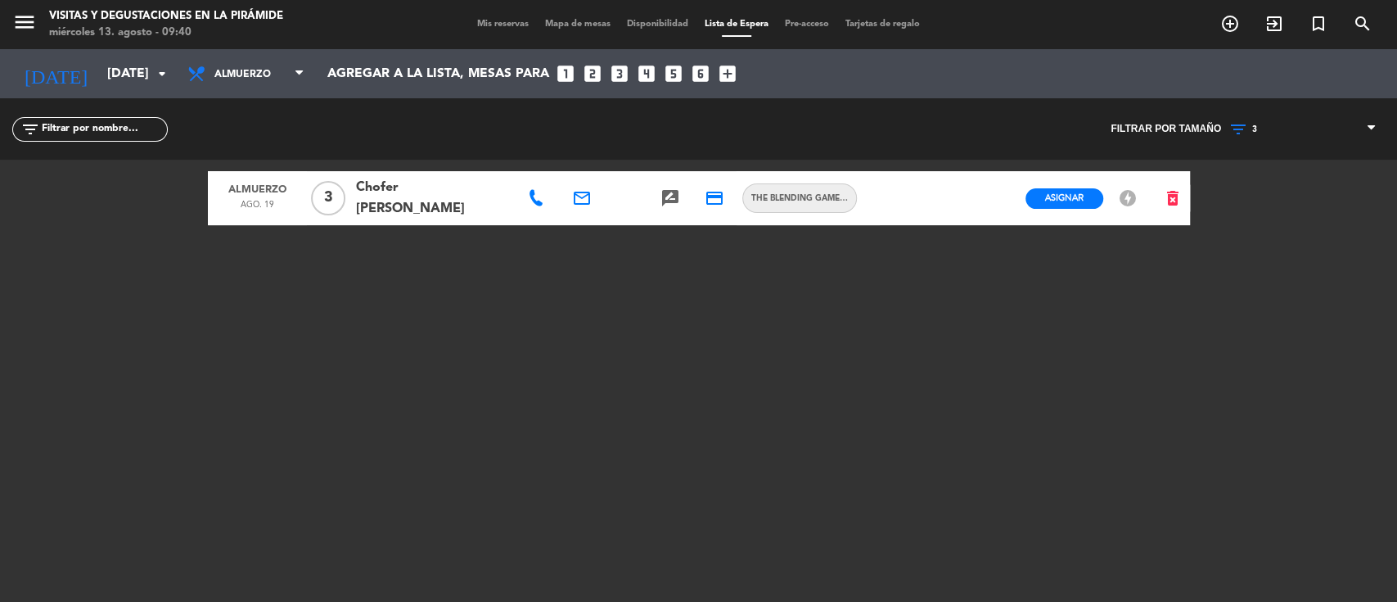
click at [1255, 126] on span "3" at bounding box center [1254, 129] width 5 height 10
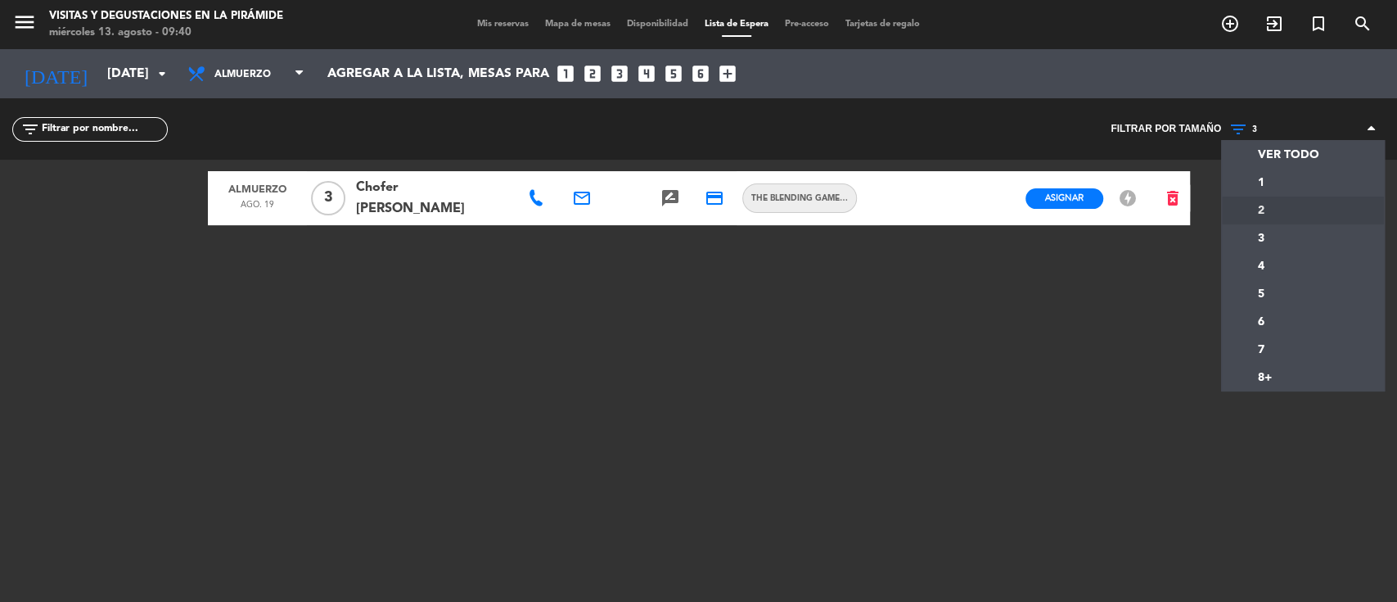
click at [1255, 207] on div "menu Visitas y degustaciones en La Pirámide [DATE] 13. agosto - 09:40 Mis reser…" at bounding box center [698, 301] width 1397 height 602
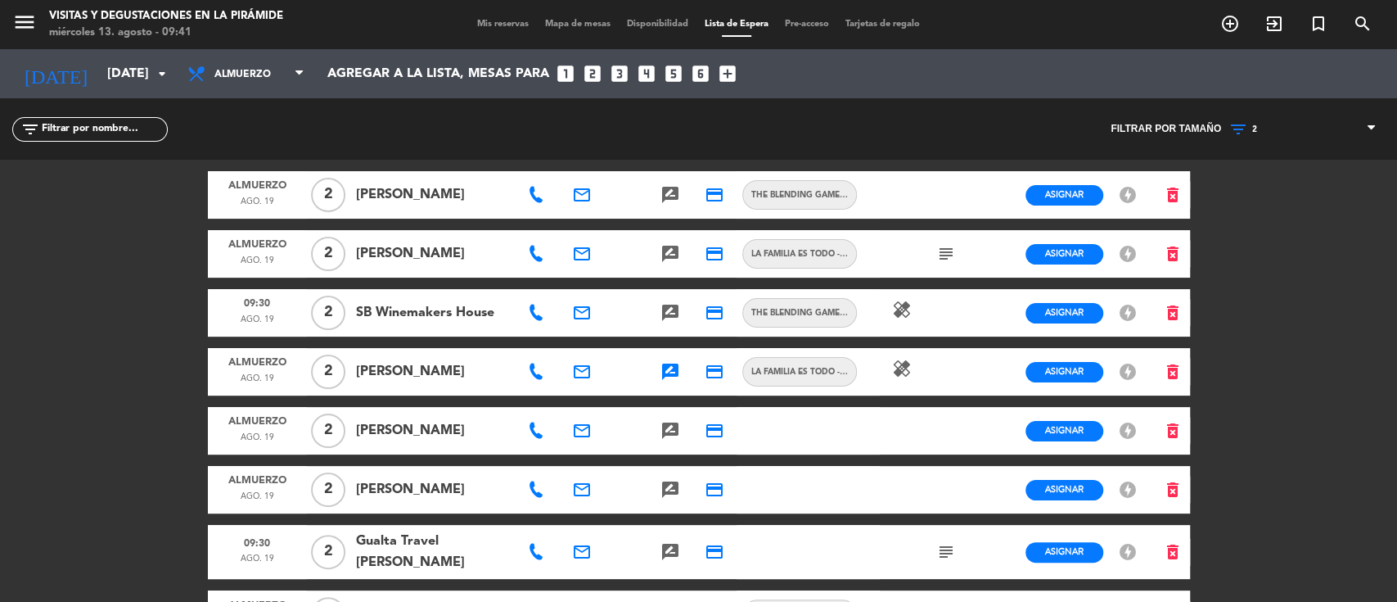
click at [670, 367] on icon "rate_review" at bounding box center [670, 372] width 20 height 20
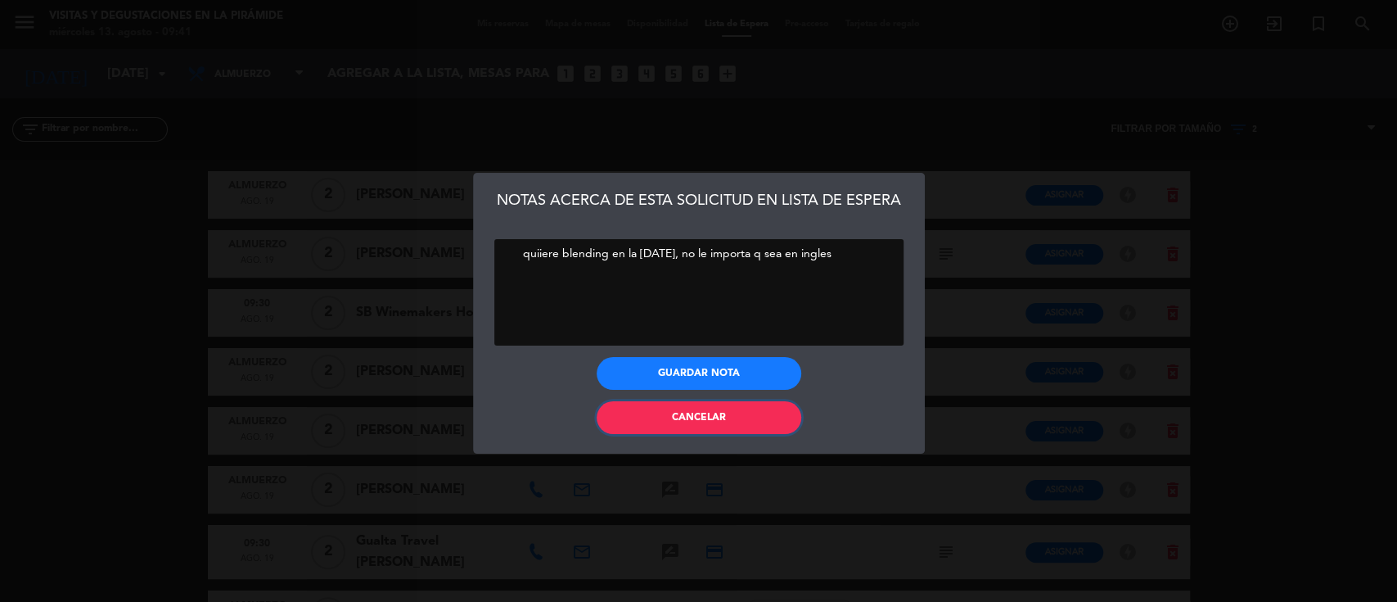
click at [666, 410] on button "Cancelar" at bounding box center [699, 417] width 205 height 33
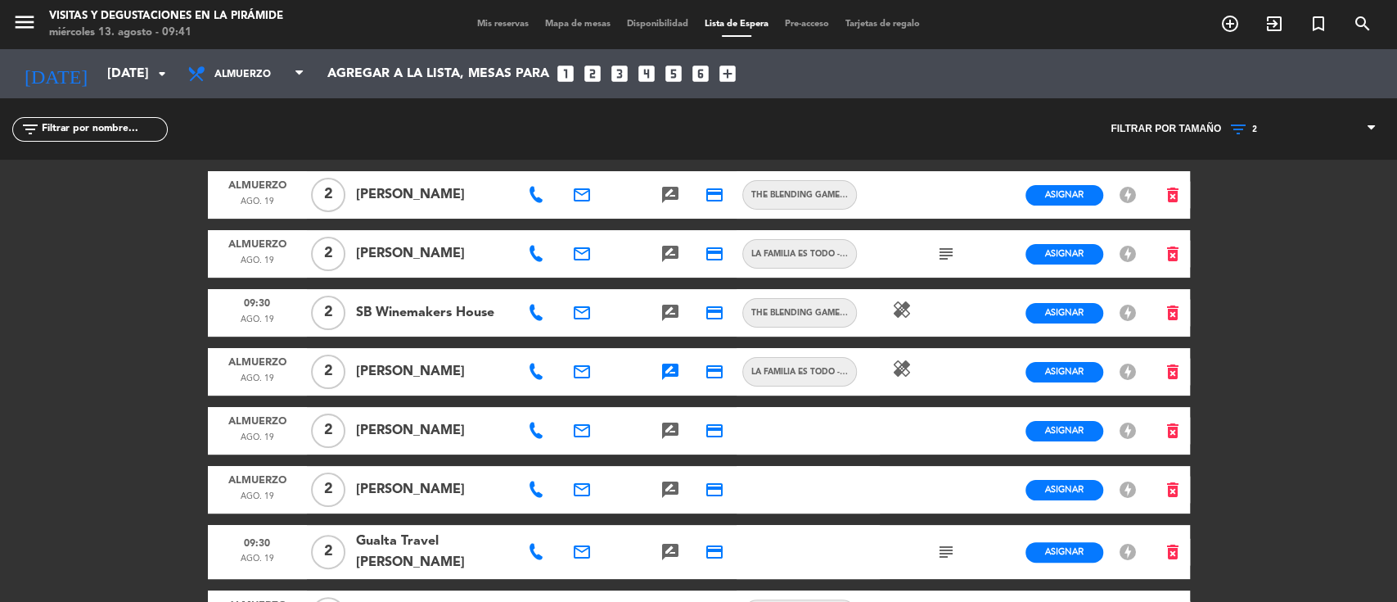
drag, startPoint x: 531, startPoint y: 192, endPoint x: 550, endPoint y: 194, distance: 18.9
click at [532, 192] on icon at bounding box center [536, 195] width 16 height 16
click at [583, 193] on icon "email" at bounding box center [582, 195] width 20 height 20
click at [27, 263] on div "menu Visitas y degustaciones en La Pirámide [DATE] 13. agosto - 09:42 Mis reser…" at bounding box center [698, 301] width 1397 height 602
drag, startPoint x: 531, startPoint y: 188, endPoint x: 552, endPoint y: 191, distance: 21.4
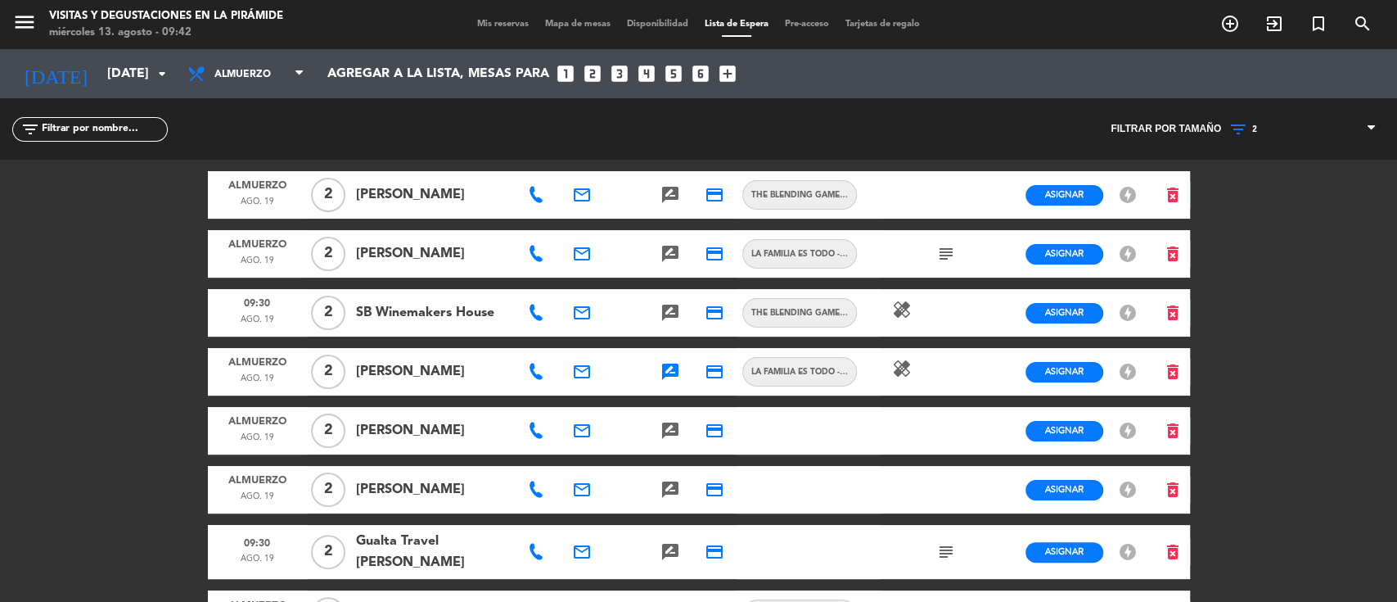
click at [532, 192] on icon at bounding box center [536, 195] width 16 height 16
click at [584, 187] on icon "email" at bounding box center [582, 195] width 20 height 20
click at [687, 164] on span "Copiar" at bounding box center [704, 163] width 34 height 17
click at [1359, 19] on icon "search" at bounding box center [1363, 24] width 20 height 20
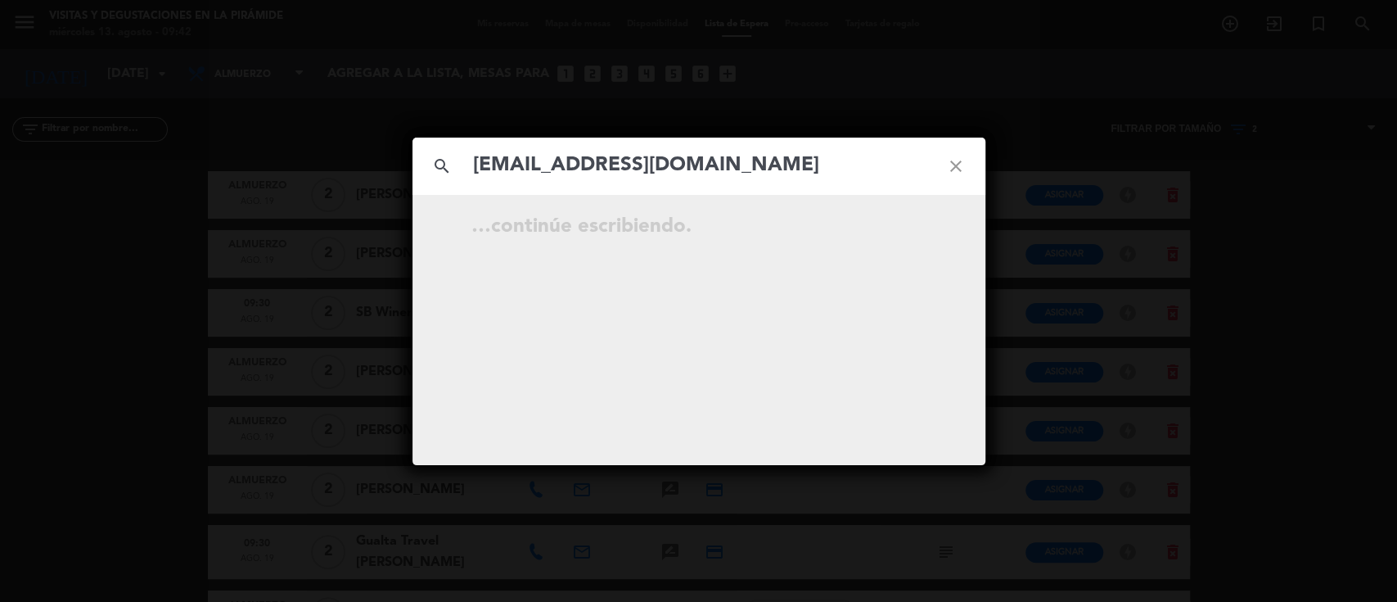
type input "[EMAIL_ADDRESS][DOMAIN_NAME]"
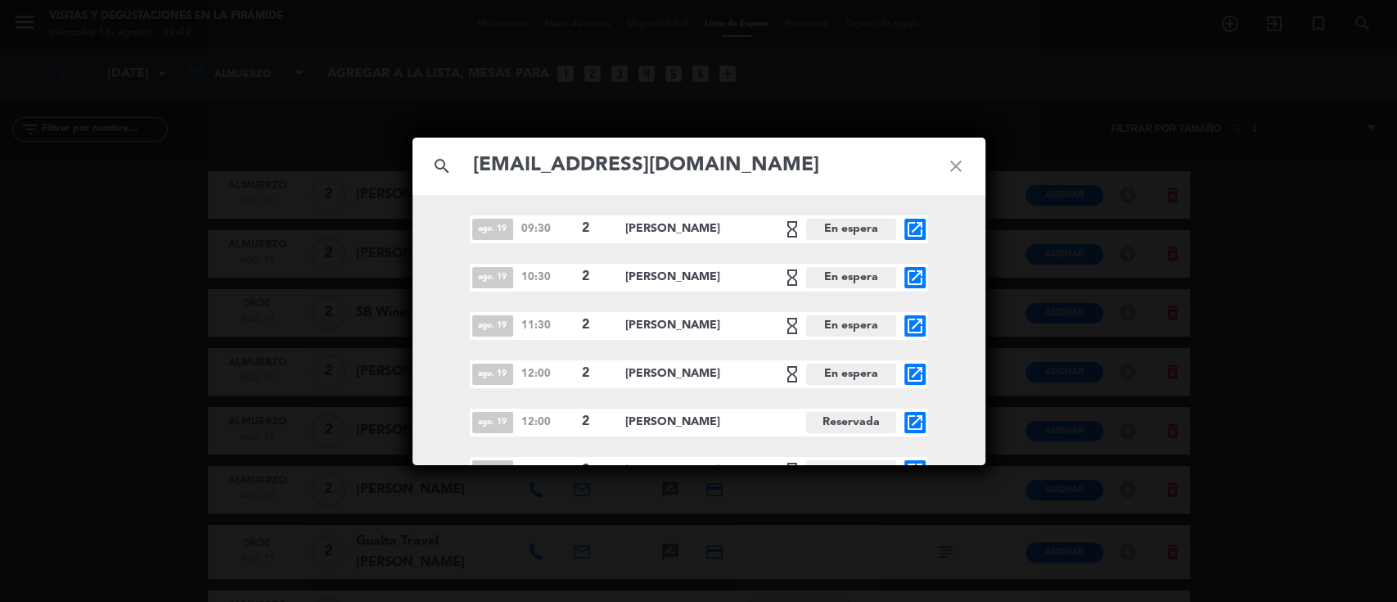
click at [955, 164] on icon "close" at bounding box center [955, 166] width 59 height 59
drag, startPoint x: 953, startPoint y: 164, endPoint x: 933, endPoint y: 164, distance: 19.6
click at [950, 164] on icon "close" at bounding box center [955, 166] width 59 height 59
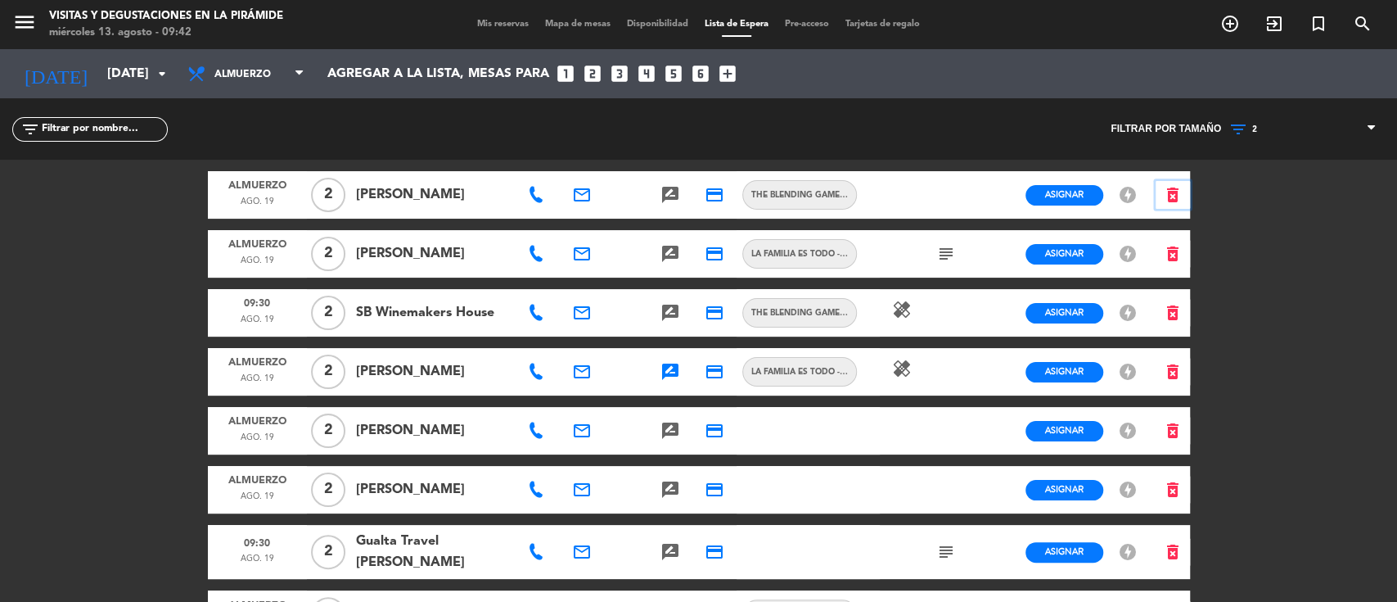
click at [1172, 196] on icon "delete_forever" at bounding box center [1173, 195] width 20 height 20
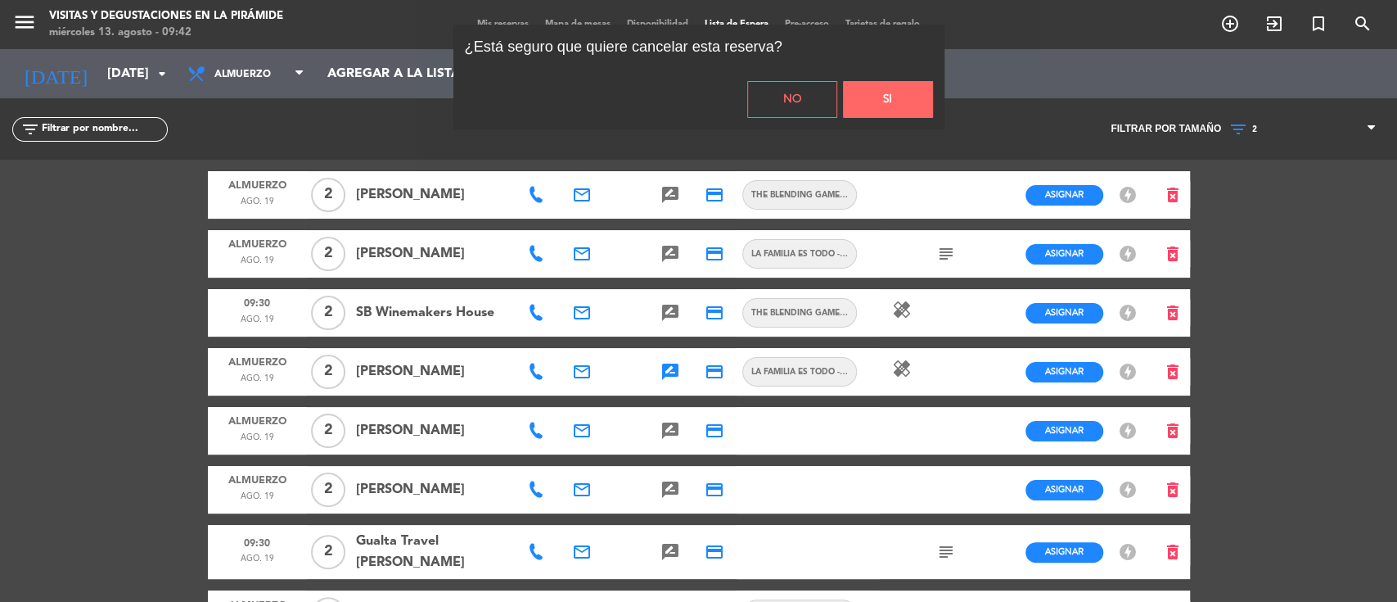
click at [872, 92] on button "Si" at bounding box center [888, 99] width 90 height 37
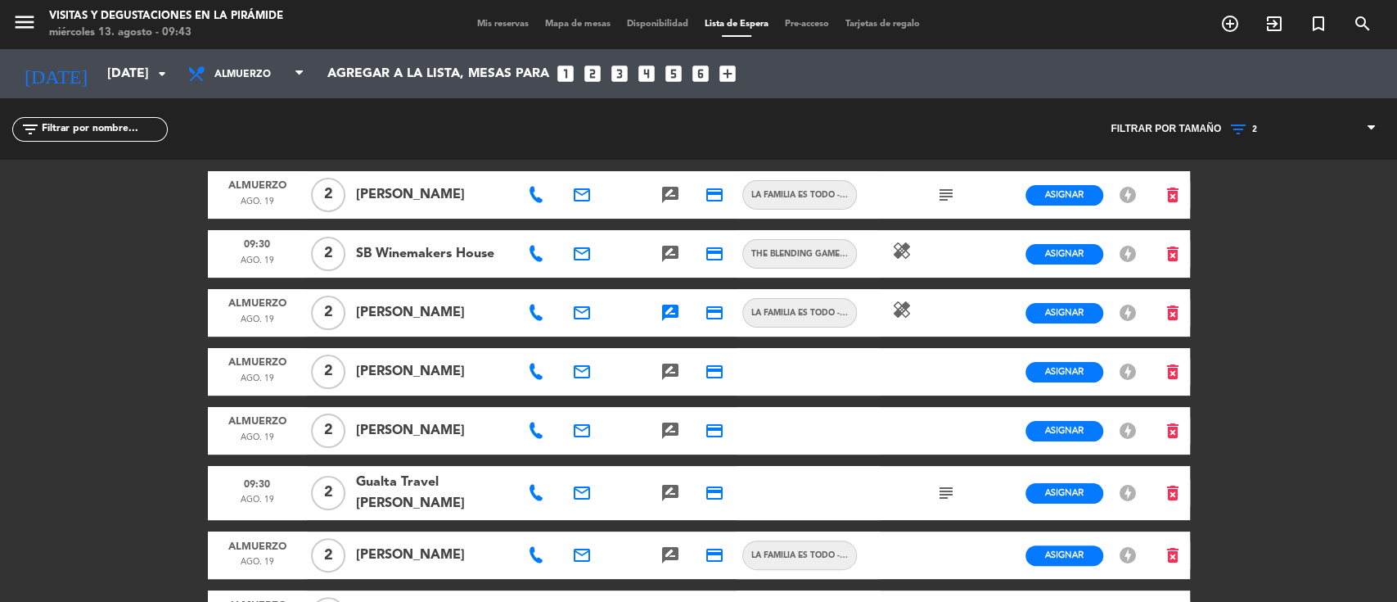
click at [472, 25] on span "Mis reservas" at bounding box center [503, 24] width 68 height 9
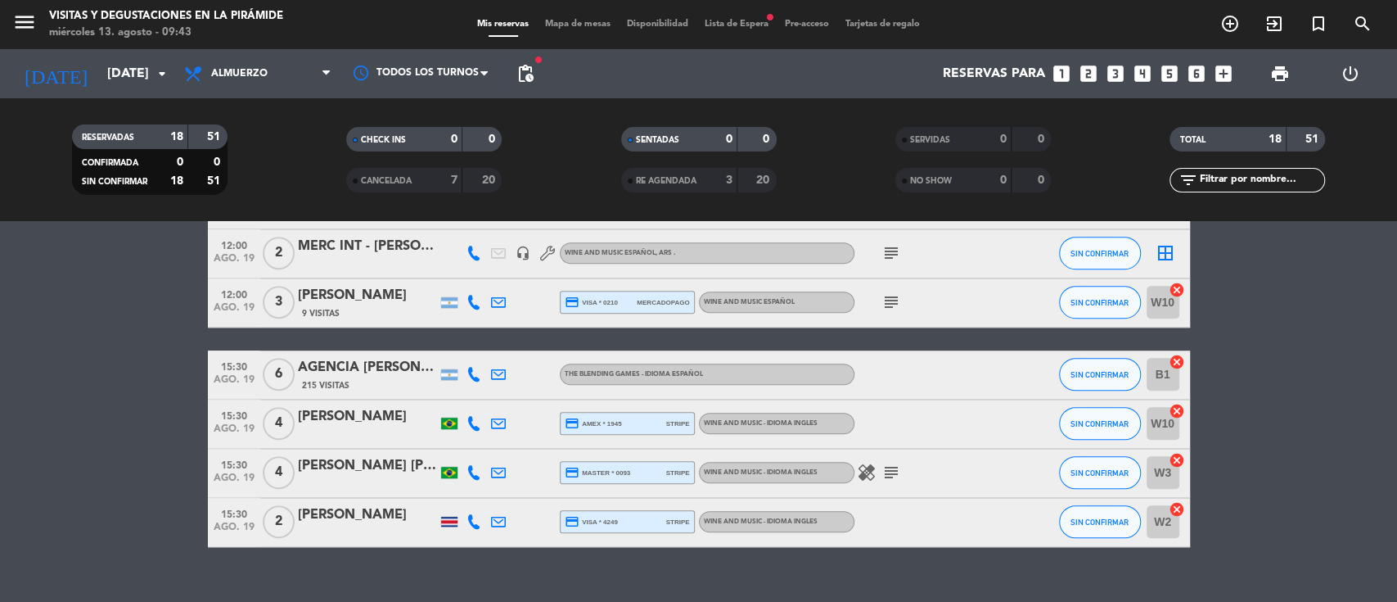
scroll to position [838, 0]
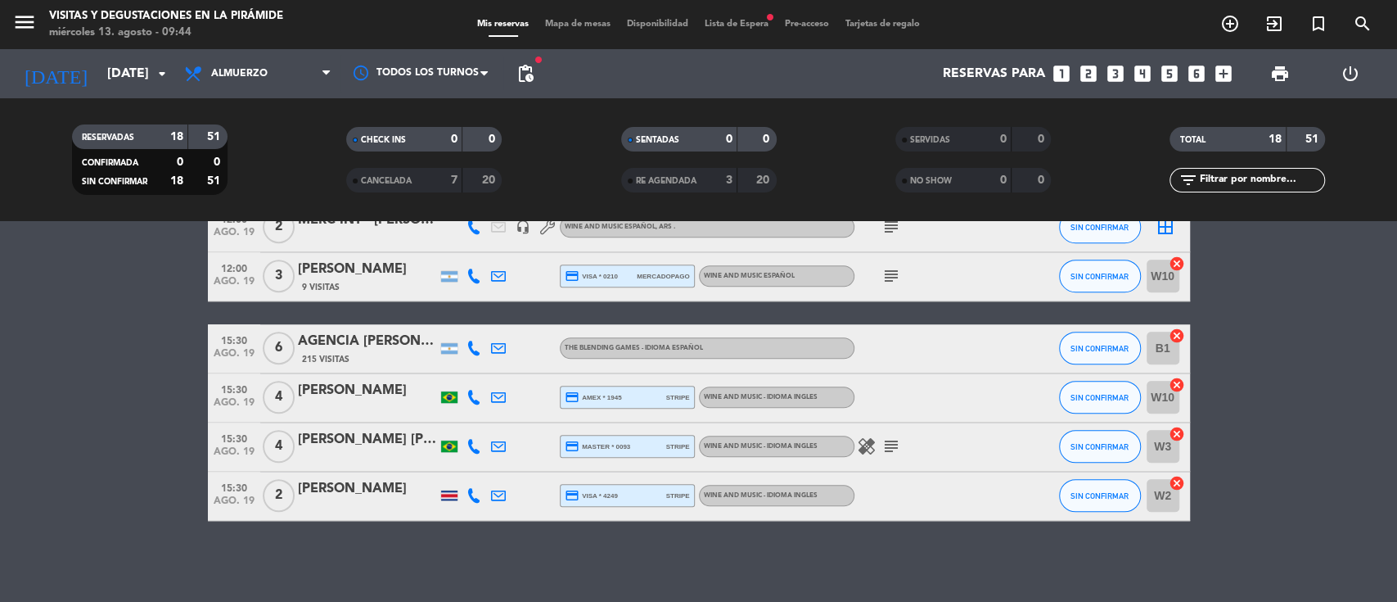
click at [747, 20] on span "Lista de Espera fiber_manual_record" at bounding box center [736, 24] width 80 height 9
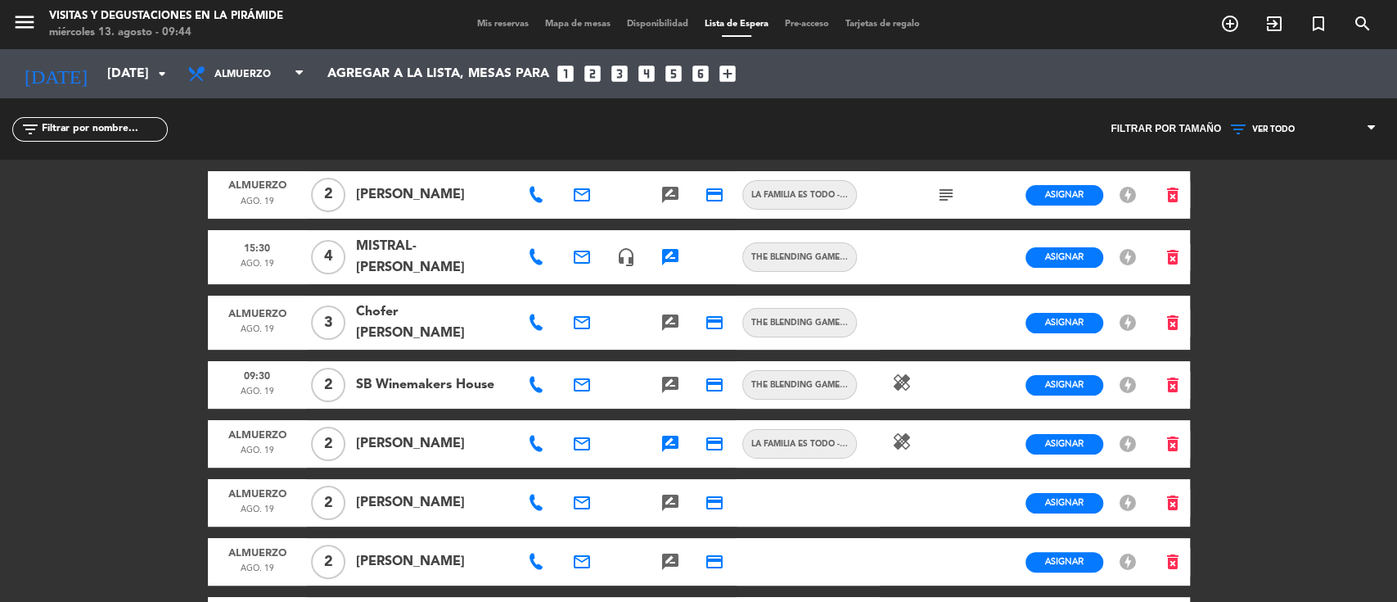
click at [1251, 124] on icon at bounding box center [1240, 129] width 24 height 20
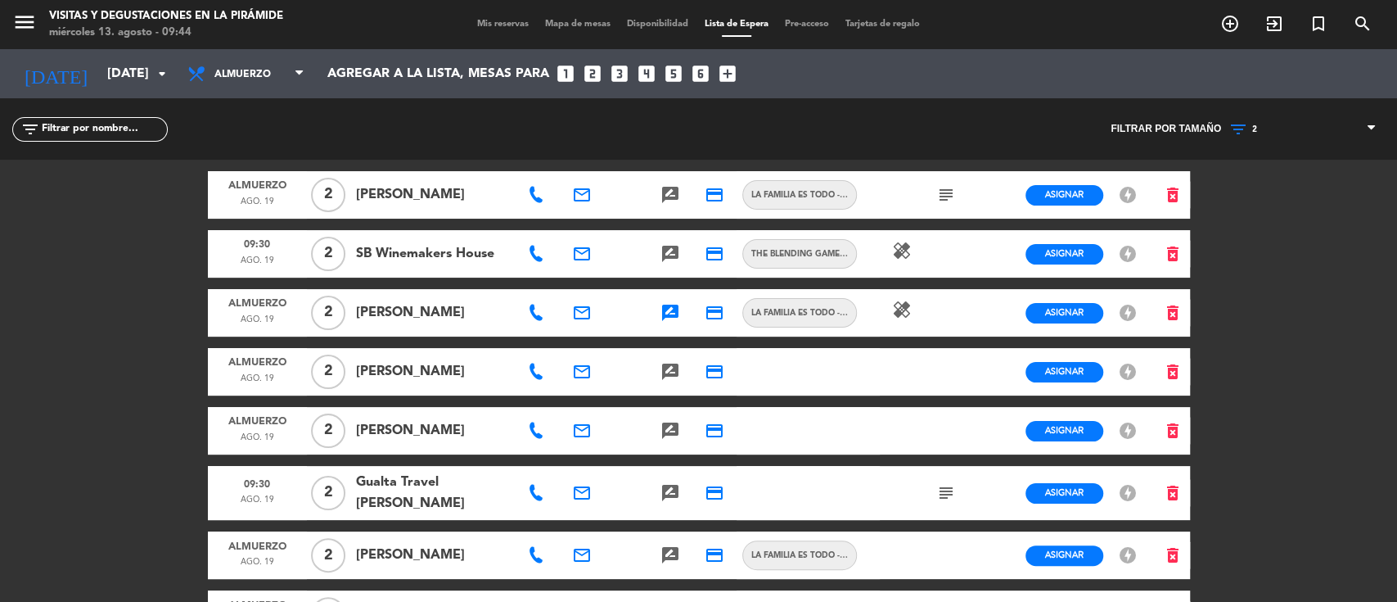
click at [1253, 205] on div "menu Visitas y degustaciones en La Pirámide [DATE] 13. agosto - 09:44 Mis reser…" at bounding box center [698, 301] width 1397 height 602
click at [536, 369] on icon at bounding box center [536, 371] width 16 height 16
click at [543, 429] on icon at bounding box center [536, 430] width 16 height 16
click at [577, 429] on icon "email" at bounding box center [582, 431] width 20 height 20
click at [699, 404] on span "Copiar" at bounding box center [716, 399] width 34 height 17
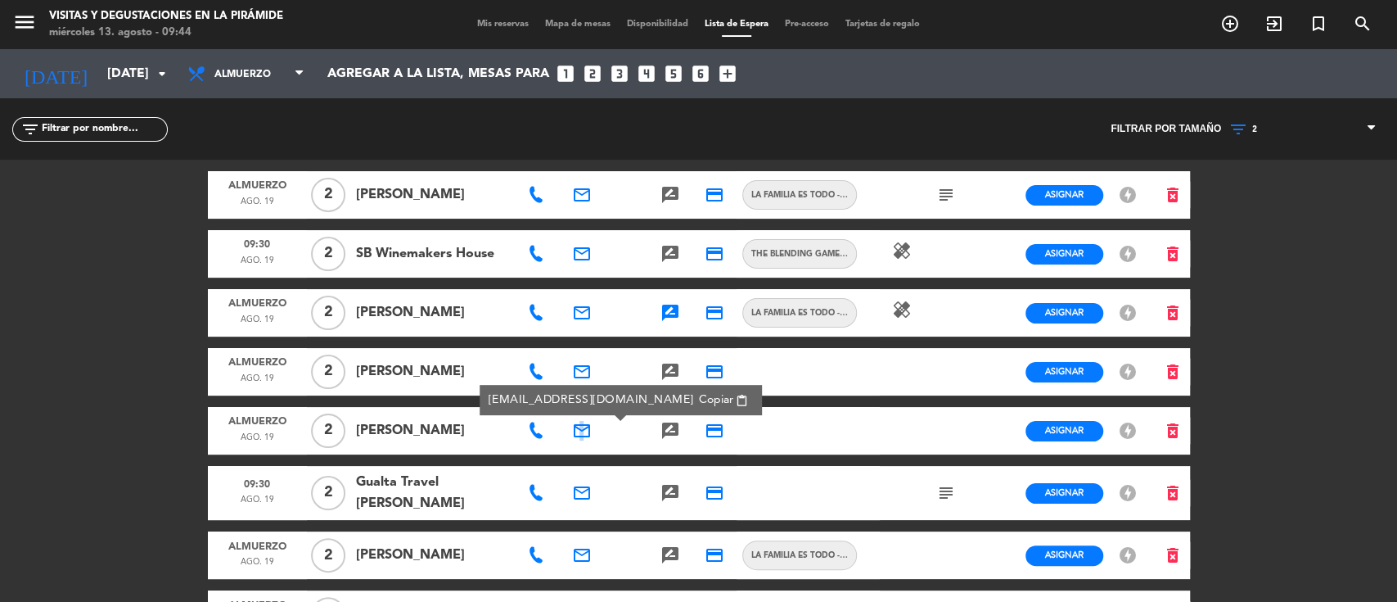
copy icon "m"
click at [1361, 20] on icon "search" at bounding box center [1363, 24] width 20 height 20
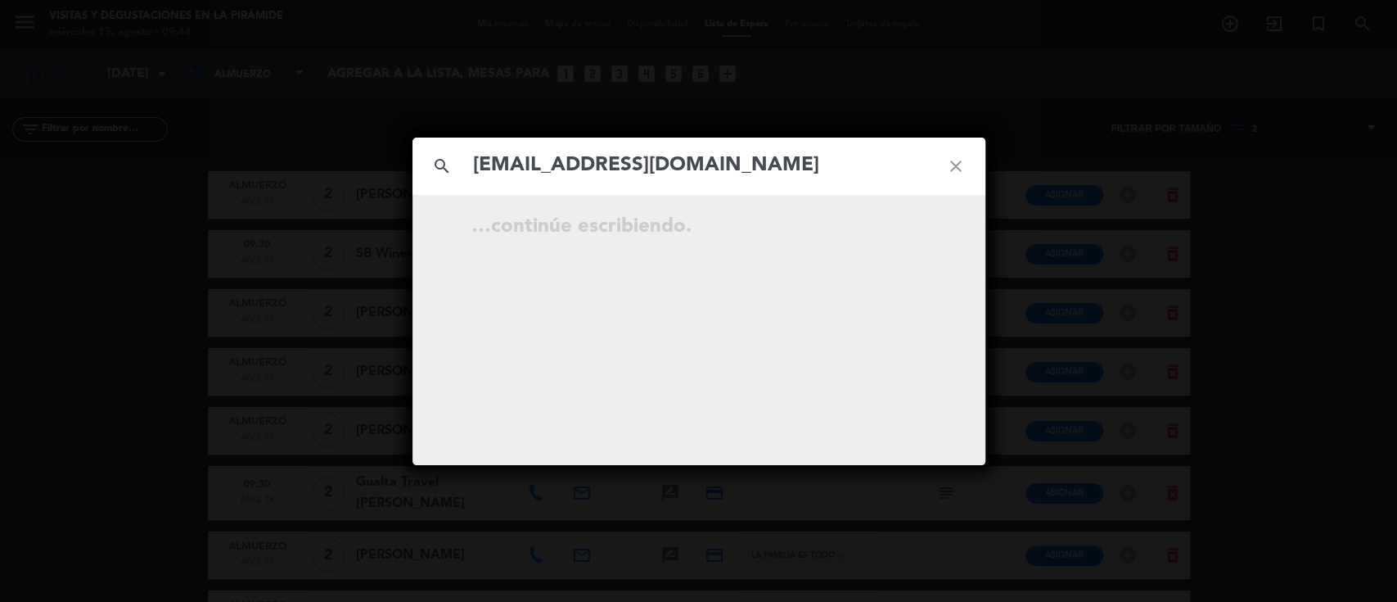
type input "[EMAIL_ADDRESS][DOMAIN_NAME]"
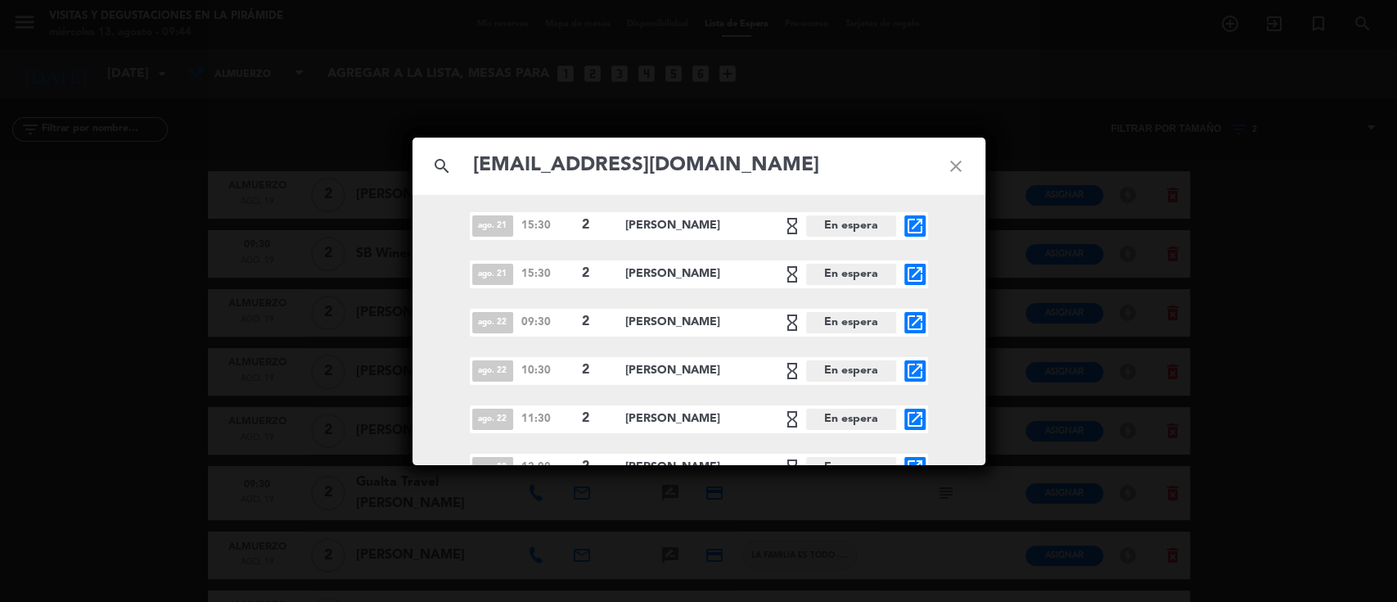
scroll to position [936, 0]
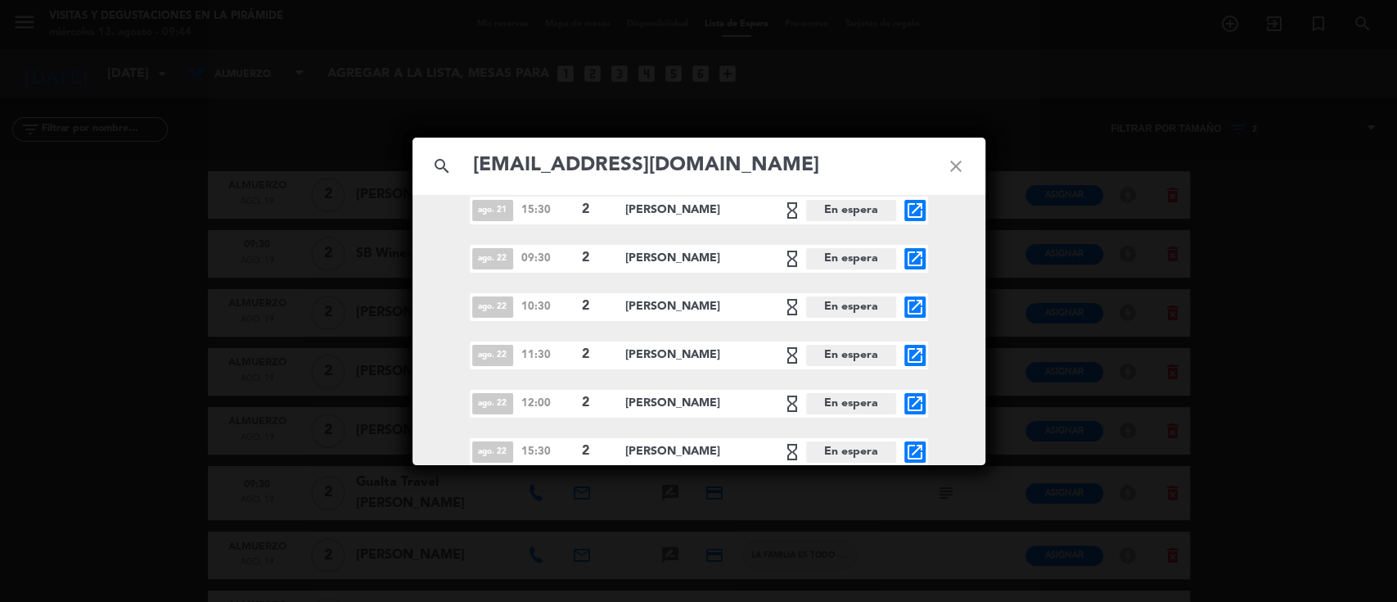
click at [962, 161] on icon "close" at bounding box center [955, 166] width 59 height 59
click at [960, 161] on icon "close" at bounding box center [955, 166] width 59 height 59
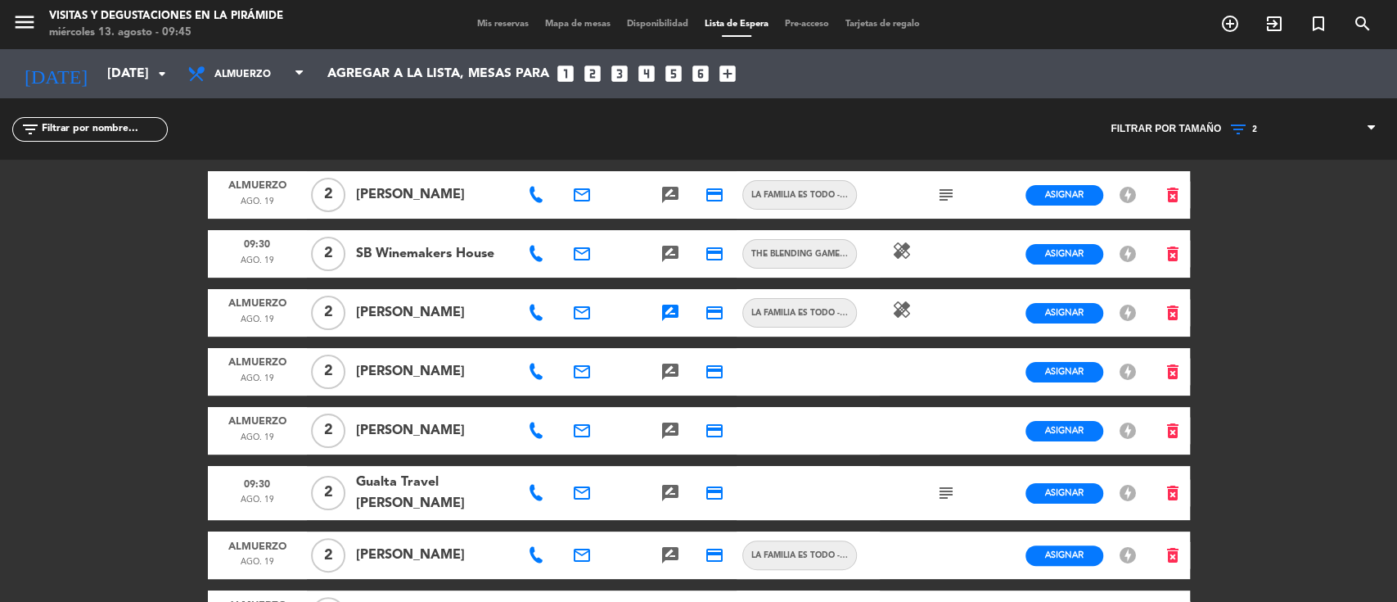
click at [542, 437] on icon at bounding box center [536, 430] width 16 height 16
click at [570, 399] on span "Copiar" at bounding box center [587, 401] width 34 height 17
click at [1269, 120] on span "2" at bounding box center [1303, 129] width 164 height 21
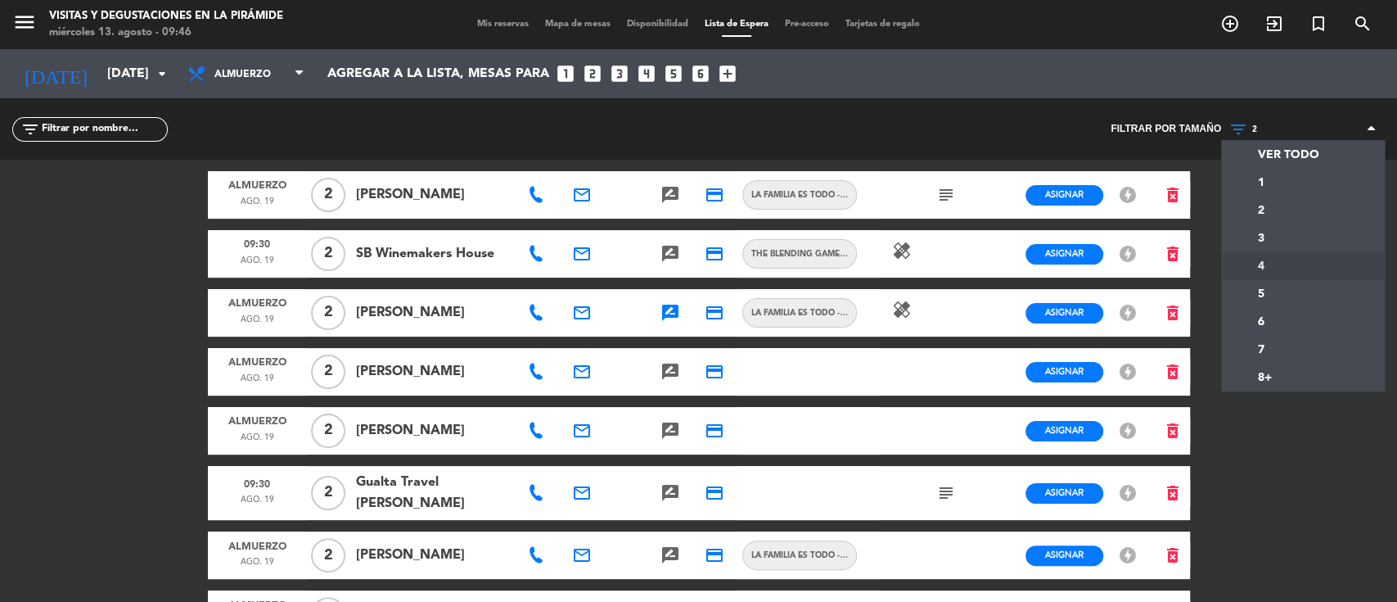
click at [1270, 260] on div "menu Visitas y degustaciones en La Pirámide [DATE] 13. agosto - 09:46 Mis reser…" at bounding box center [698, 301] width 1397 height 602
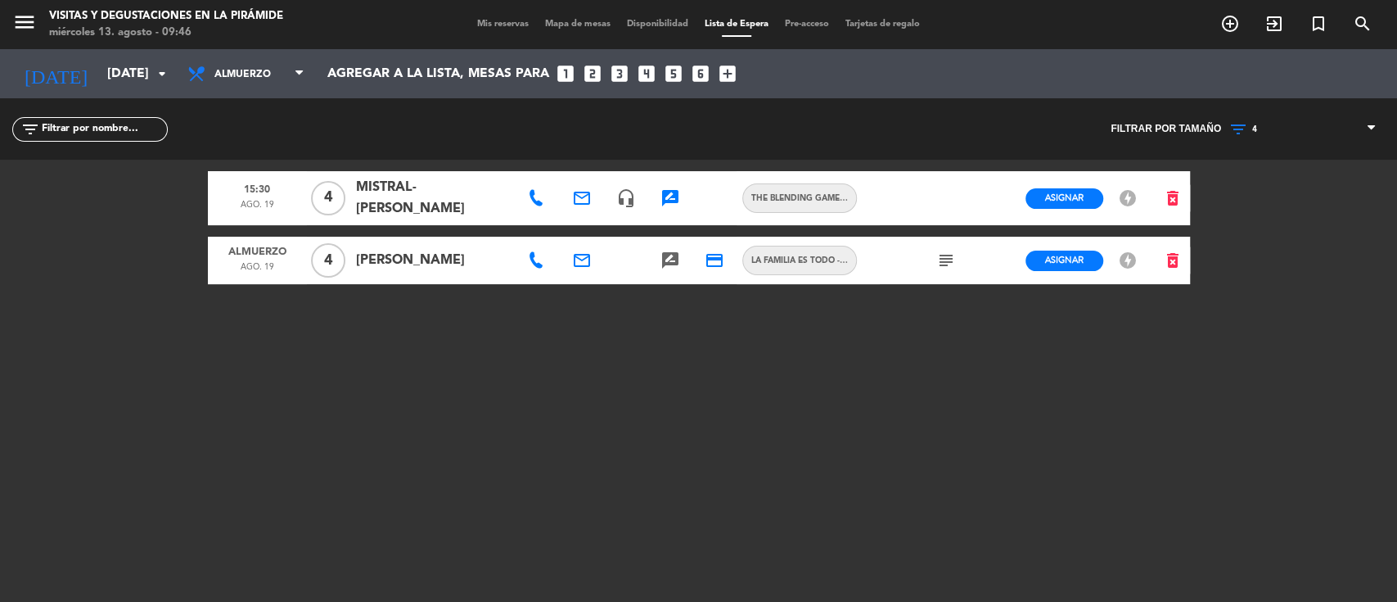
click at [953, 253] on icon "subject" at bounding box center [946, 260] width 20 height 20
click at [1066, 254] on span "Asignar" at bounding box center [1064, 260] width 38 height 12
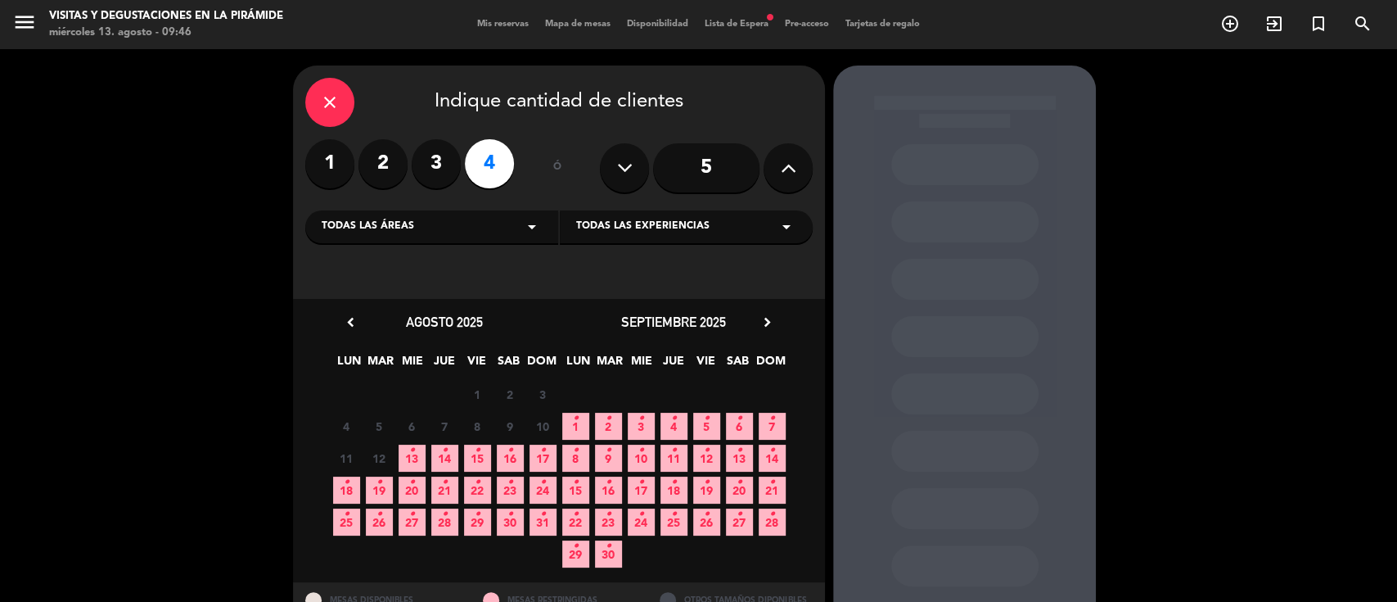
click at [389, 493] on span "19 •" at bounding box center [379, 489] width 27 height 27
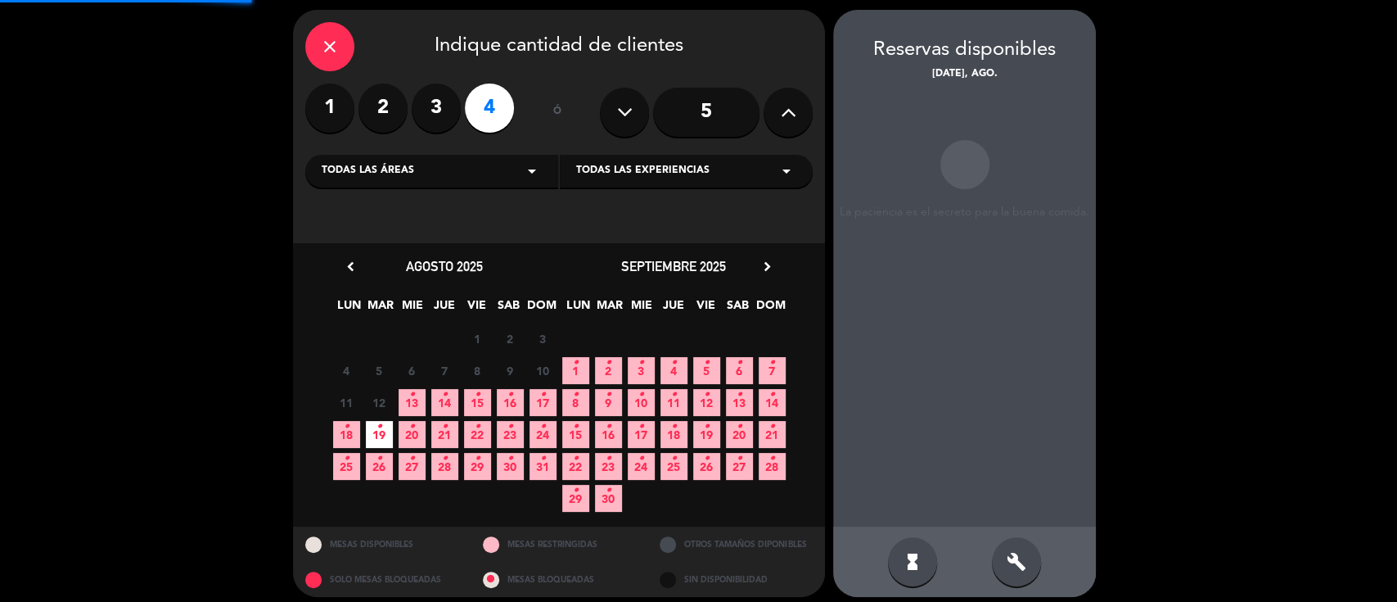
scroll to position [65, 0]
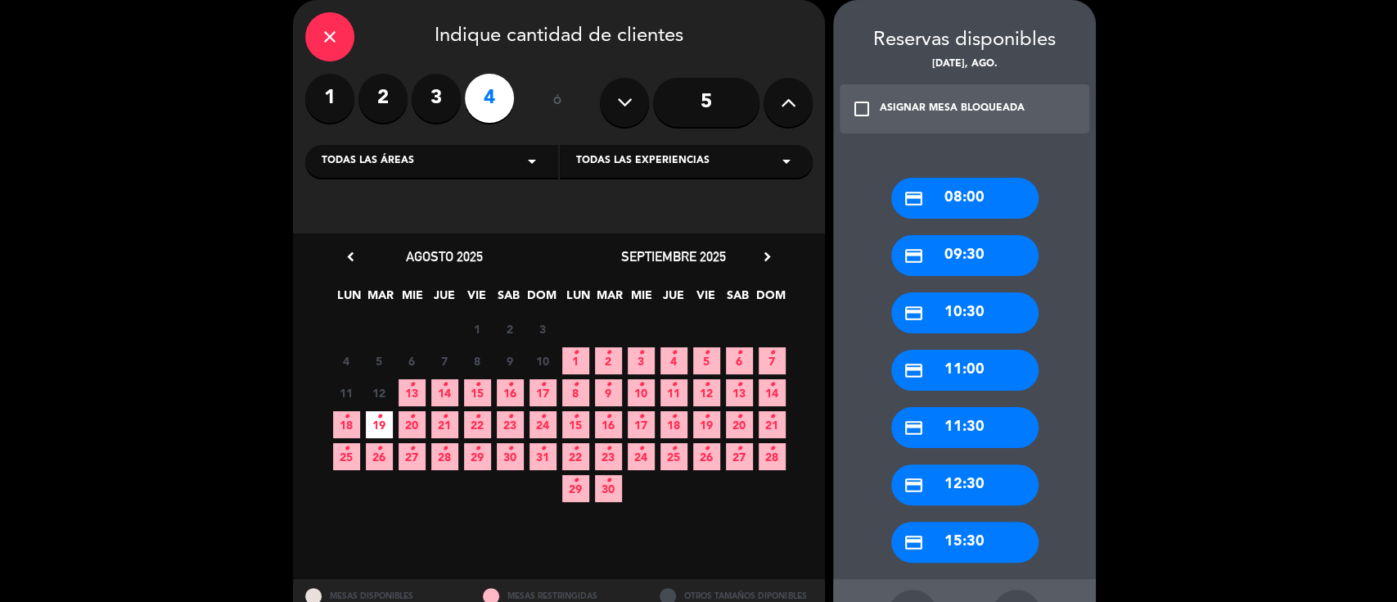
click at [969, 432] on div "credit_card 11:30" at bounding box center [964, 427] width 147 height 41
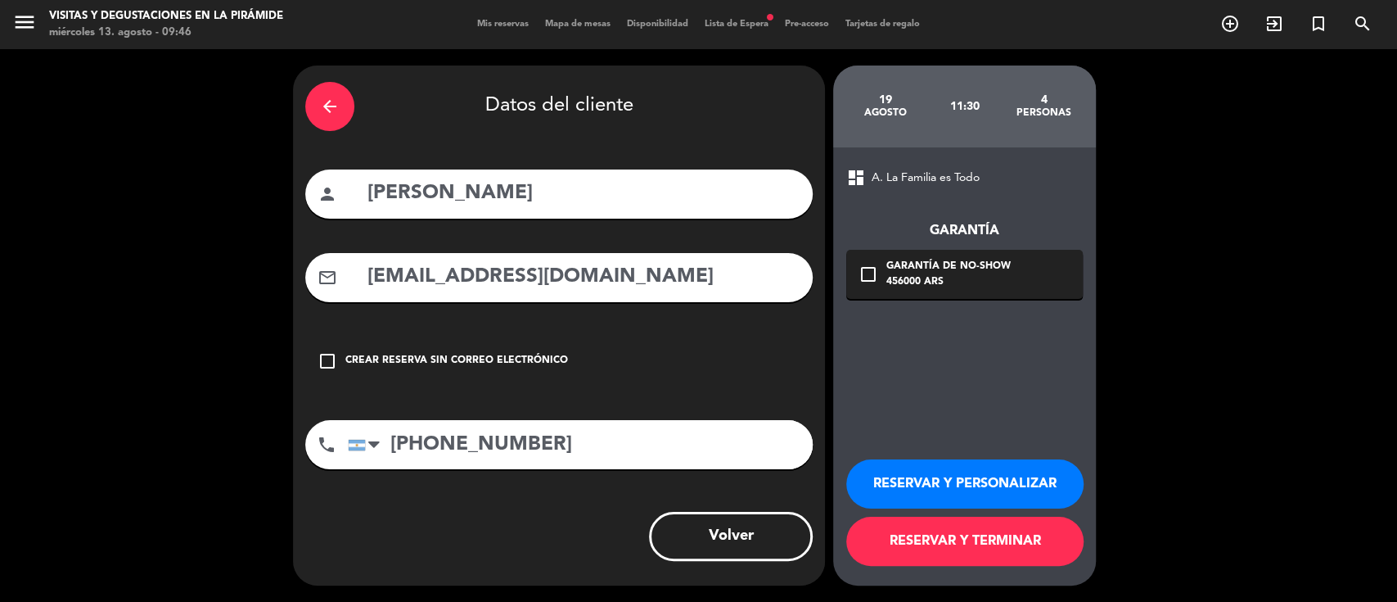
click at [592, 195] on input "[PERSON_NAME]" at bounding box center [583, 194] width 435 height 34
click at [989, 494] on button "RESERVAR Y PERSONALIZAR" at bounding box center [964, 483] width 237 height 49
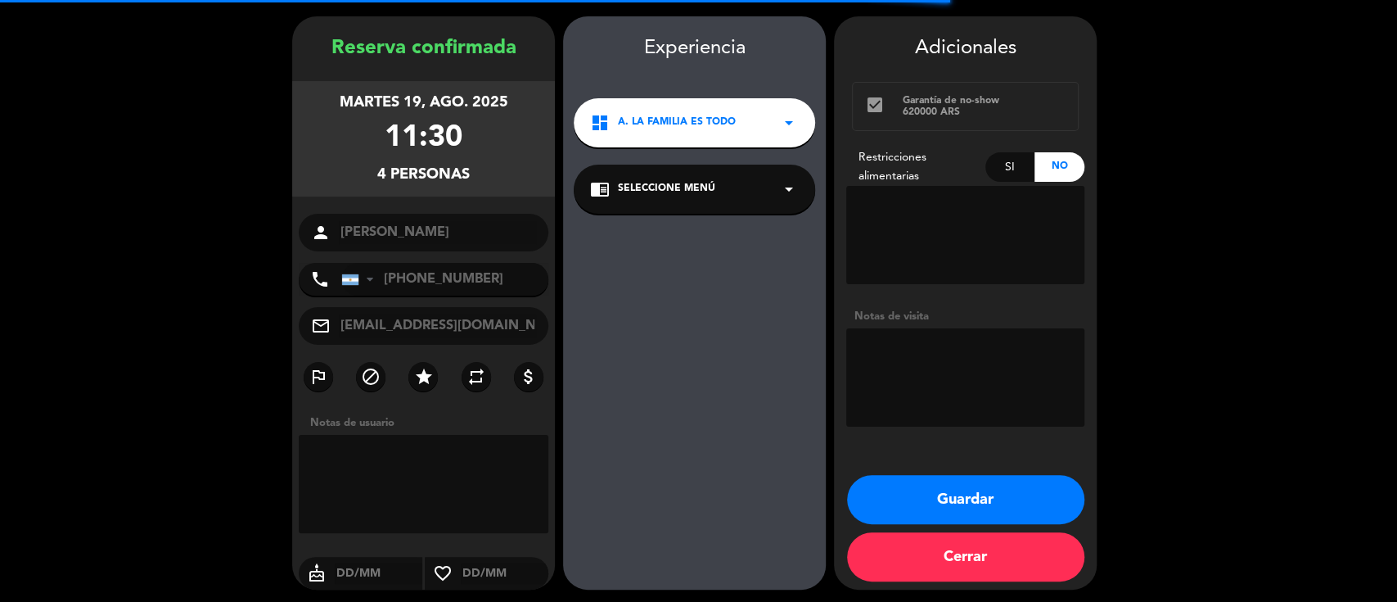
scroll to position [52, 0]
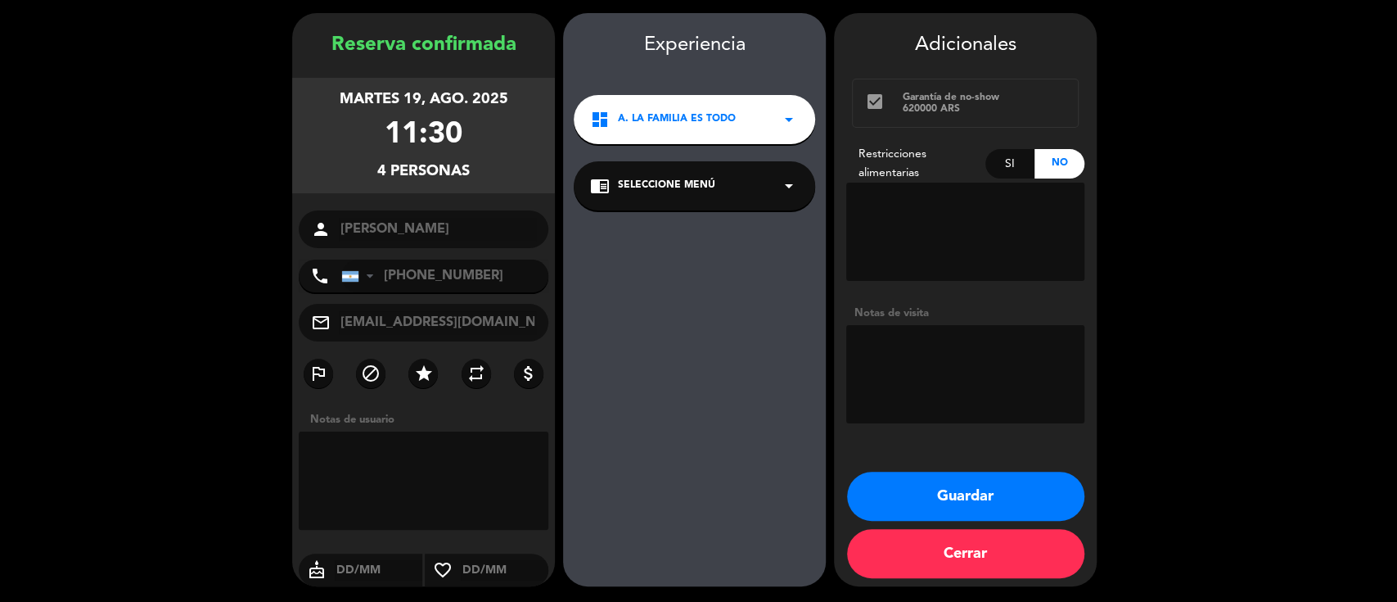
click at [641, 183] on span "Seleccione Menú" at bounding box center [666, 186] width 97 height 16
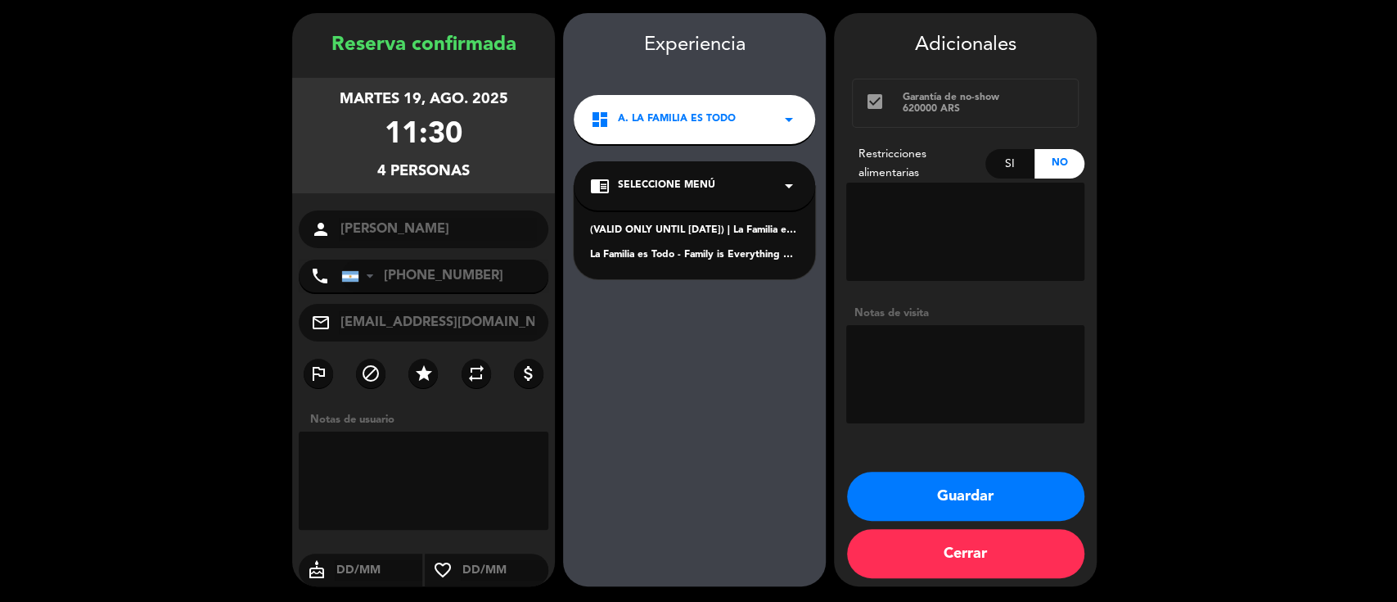
click at [654, 250] on div "La Familia es Todo - Family is Everything Español" at bounding box center [694, 255] width 209 height 16
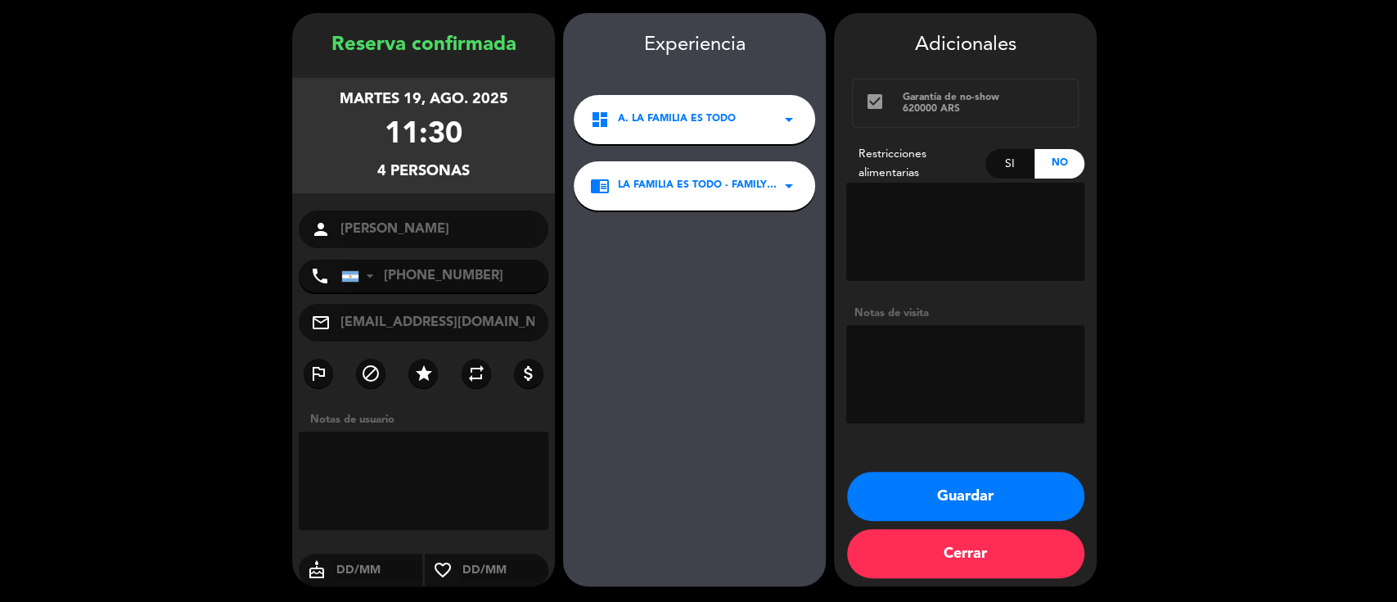
click at [886, 480] on button "Guardar" at bounding box center [965, 495] width 237 height 49
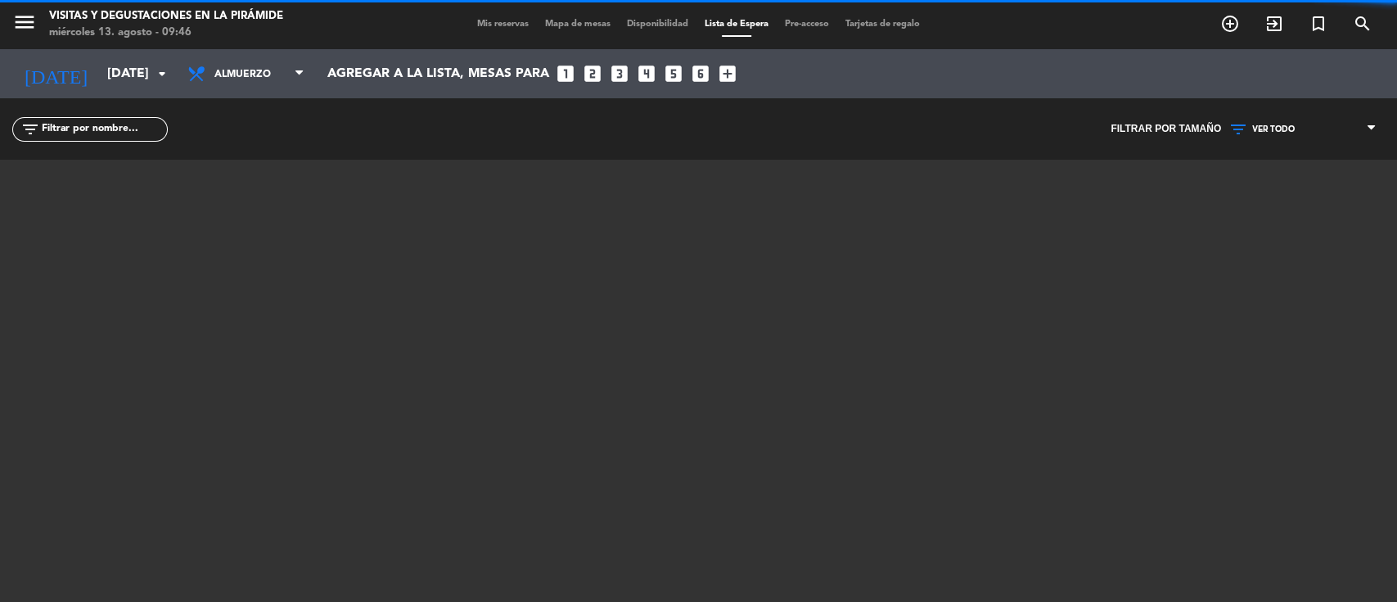
click at [484, 24] on span "Mis reservas" at bounding box center [503, 24] width 68 height 9
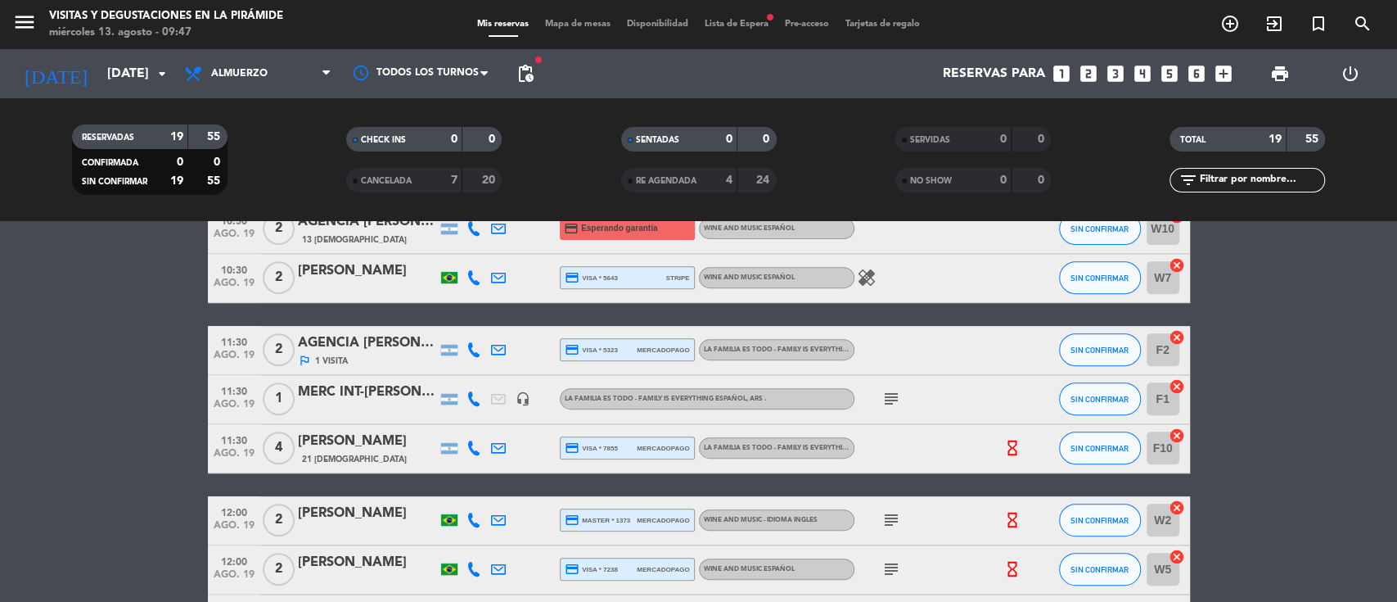
scroll to position [545, 0]
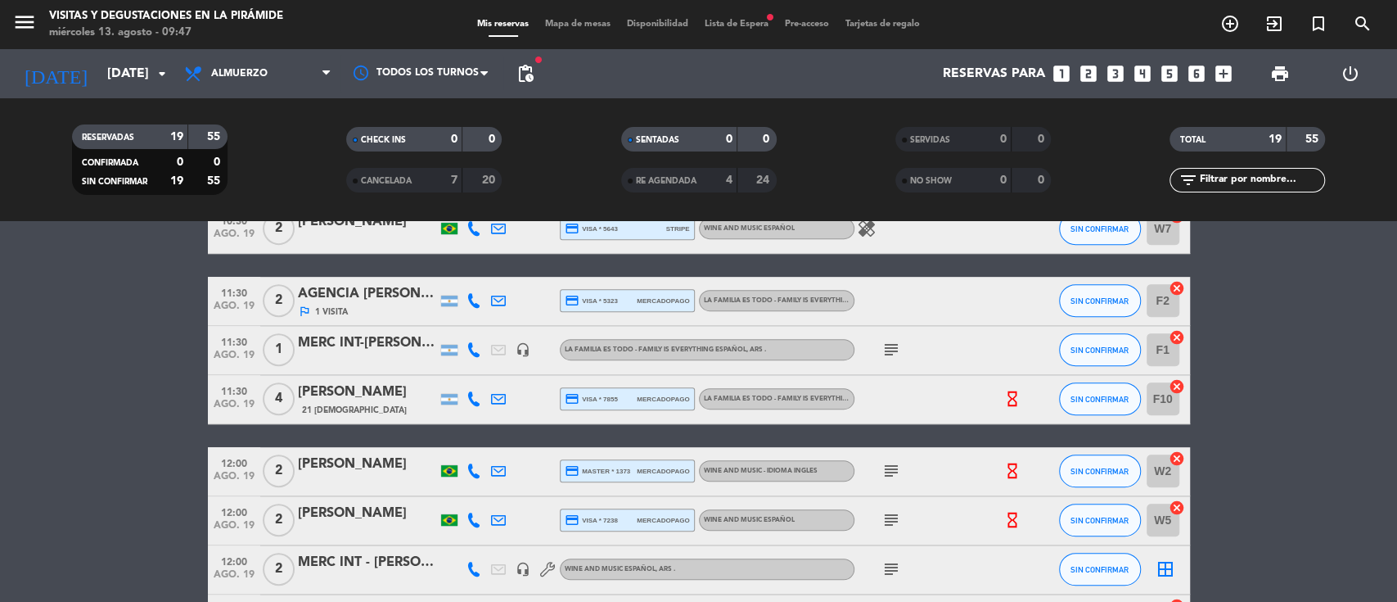
click at [354, 402] on div "[PERSON_NAME] 21 Visitas" at bounding box center [367, 398] width 139 height 35
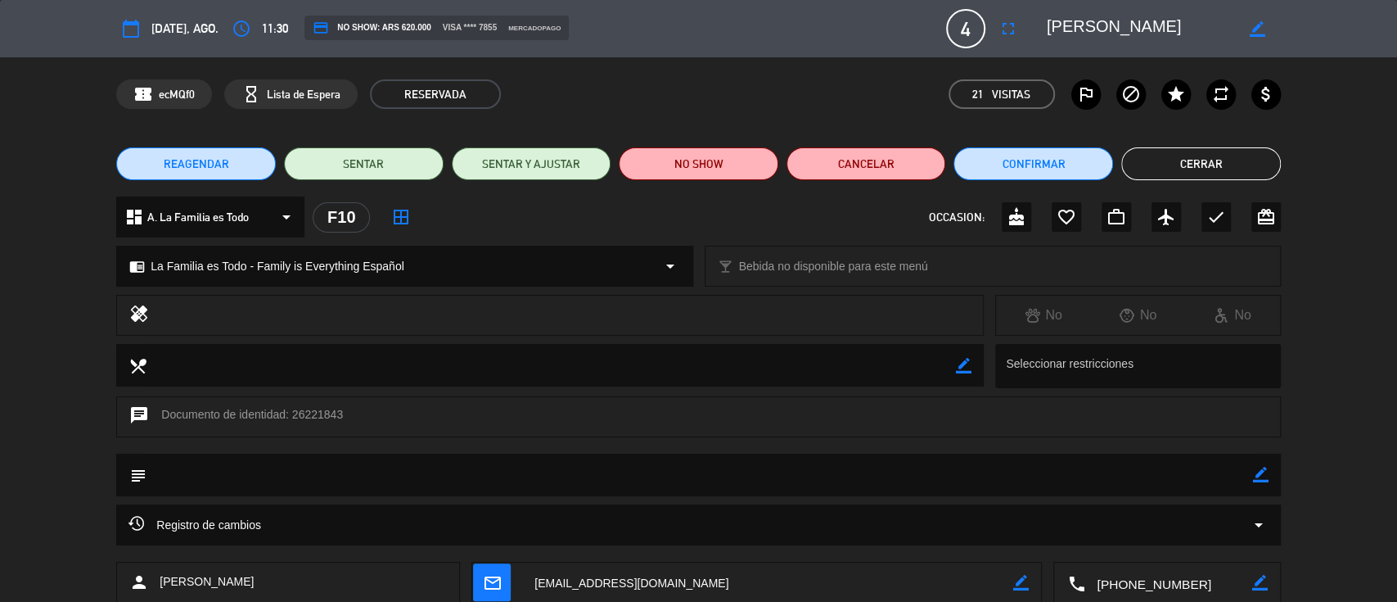
click at [1263, 165] on button "Cerrar" at bounding box center [1201, 163] width 160 height 33
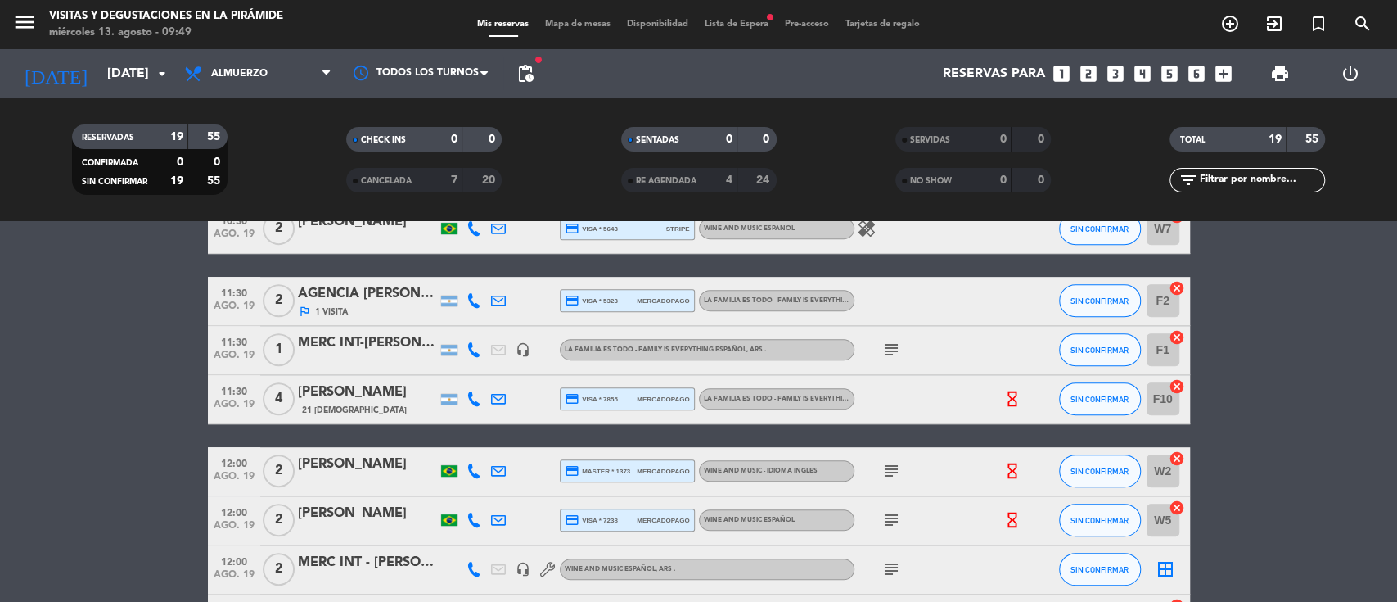
click at [723, 22] on span "Lista de Espera fiber_manual_record" at bounding box center [736, 24] width 80 height 9
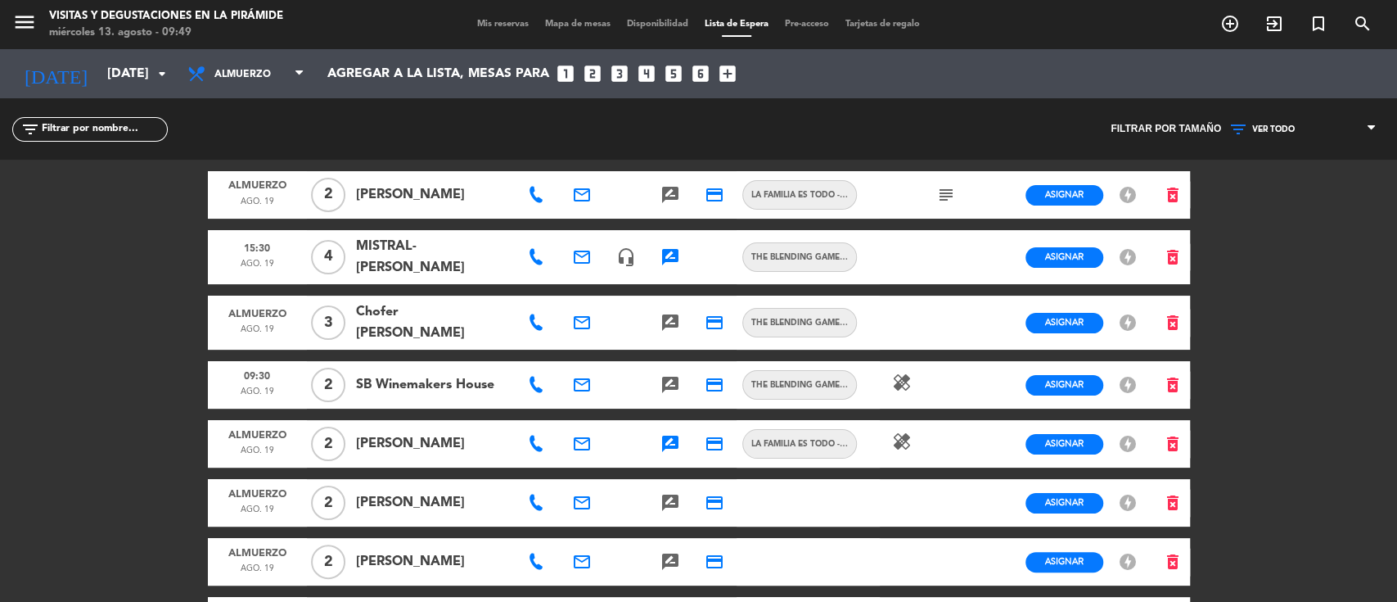
click at [1316, 127] on span "VER TODO" at bounding box center [1303, 129] width 164 height 21
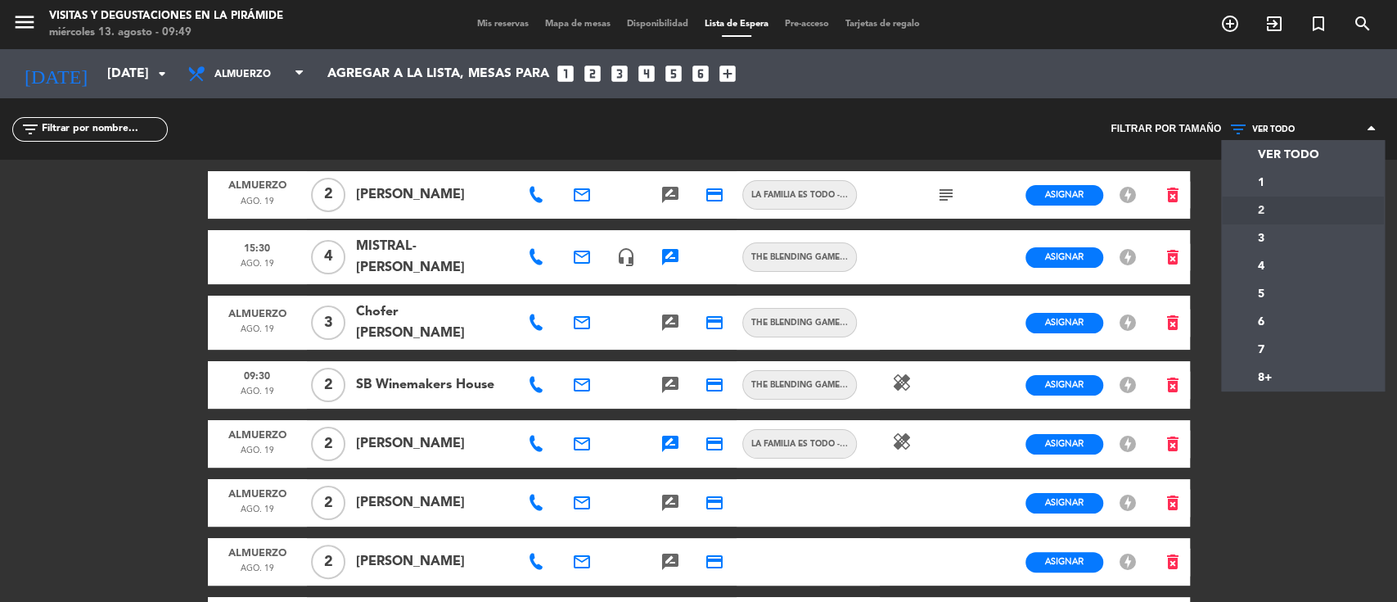
click at [1281, 214] on div "menu Visitas y degustaciones en La Pirámide [DATE] 13. agosto - 09:49 Mis reser…" at bounding box center [698, 301] width 1397 height 602
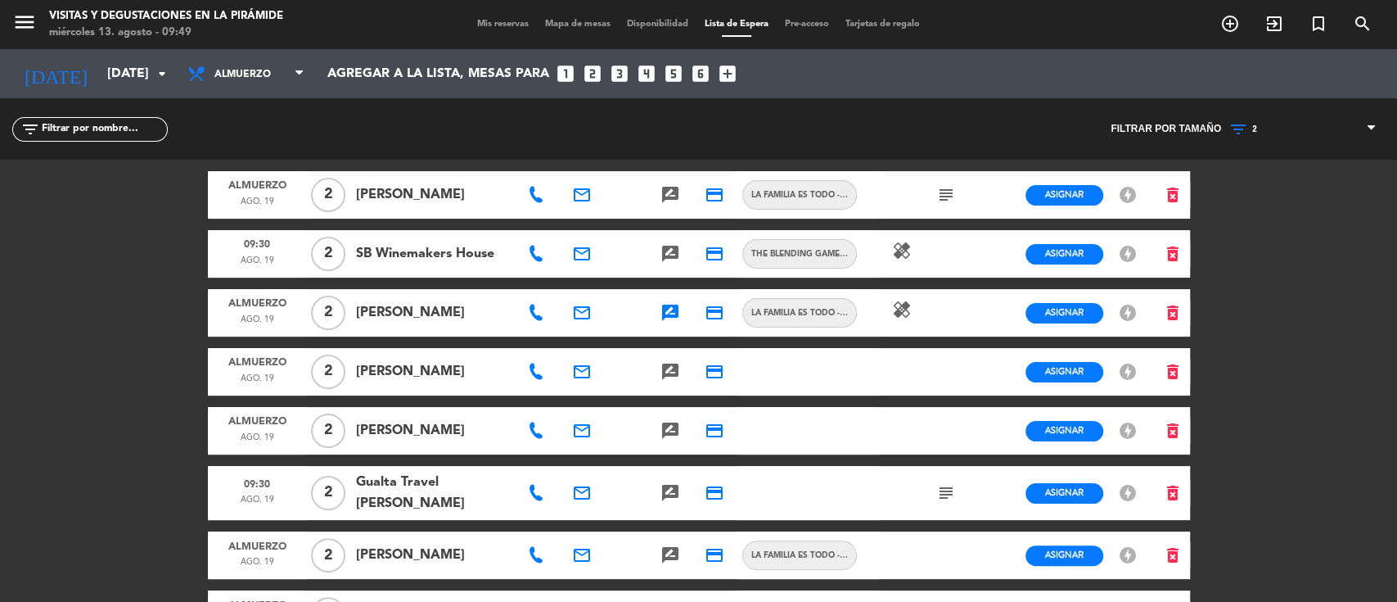
click at [530, 196] on icon at bounding box center [536, 195] width 16 height 16
click at [576, 169] on span "Copiar" at bounding box center [587, 165] width 34 height 17
click at [570, 165] on span "Copiar" at bounding box center [587, 165] width 34 height 17
drag, startPoint x: 575, startPoint y: 182, endPoint x: 615, endPoint y: 187, distance: 40.4
click at [575, 183] on div "email" at bounding box center [582, 194] width 44 height 47
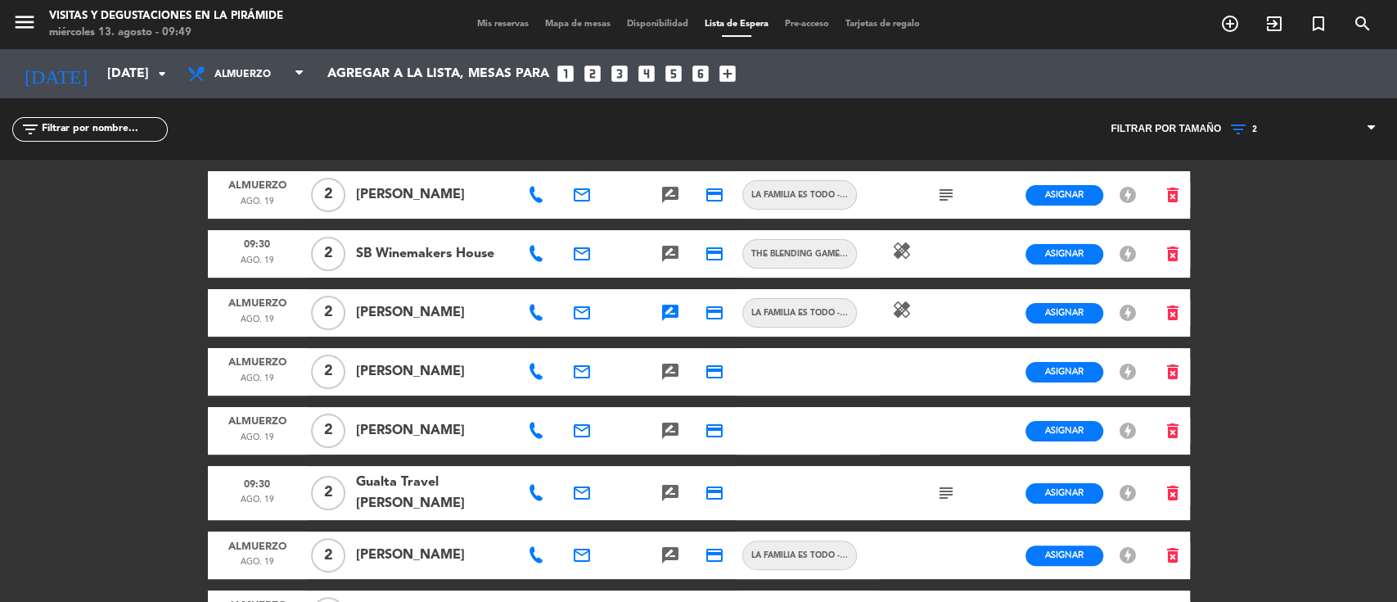
click at [588, 183] on div "email" at bounding box center [582, 194] width 44 height 47
click at [583, 187] on icon "email" at bounding box center [582, 195] width 20 height 20
click at [687, 164] on span "Copiar" at bounding box center [704, 163] width 34 height 17
click at [1362, 22] on icon "search" at bounding box center [1363, 24] width 20 height 20
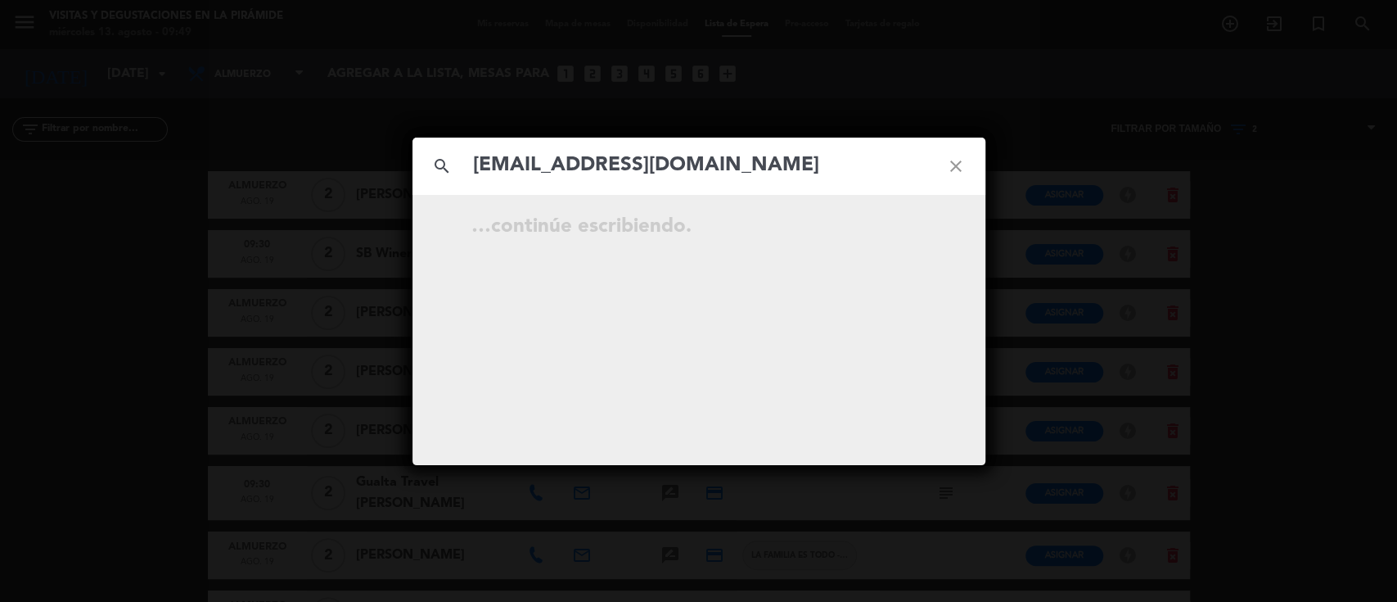
type input "[EMAIL_ADDRESS][DOMAIN_NAME]"
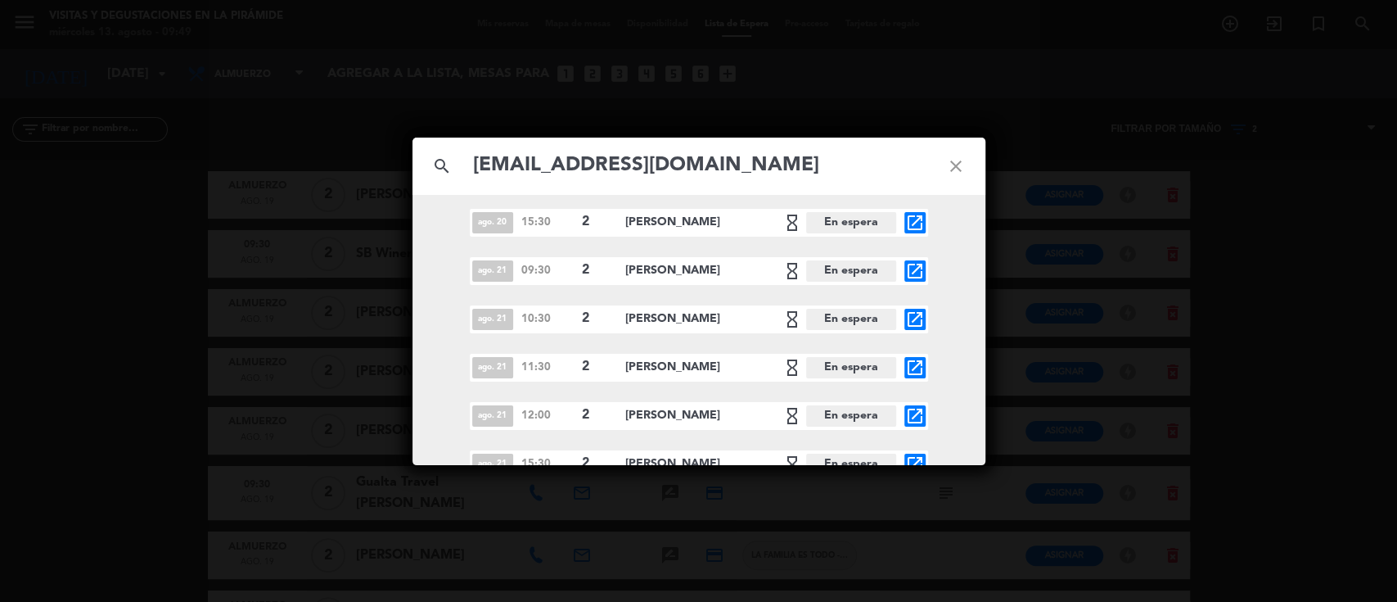
scroll to position [453, 0]
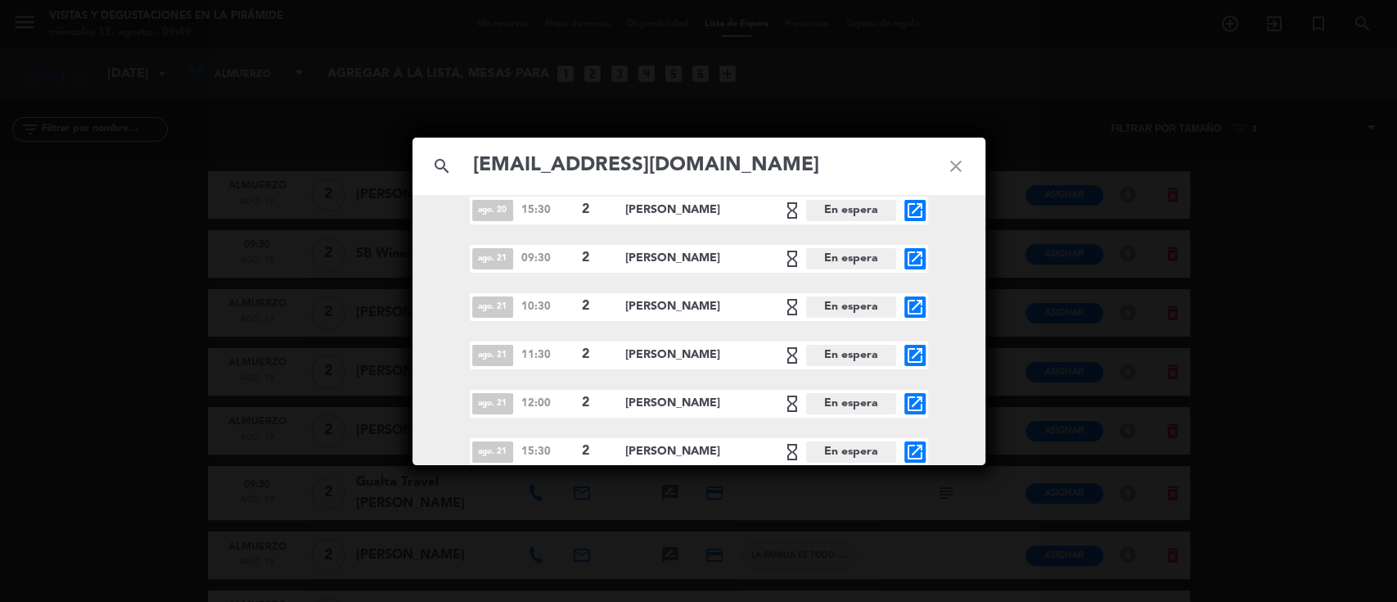
click at [957, 167] on icon "close" at bounding box center [955, 166] width 59 height 59
click at [956, 167] on icon "close" at bounding box center [955, 166] width 59 height 59
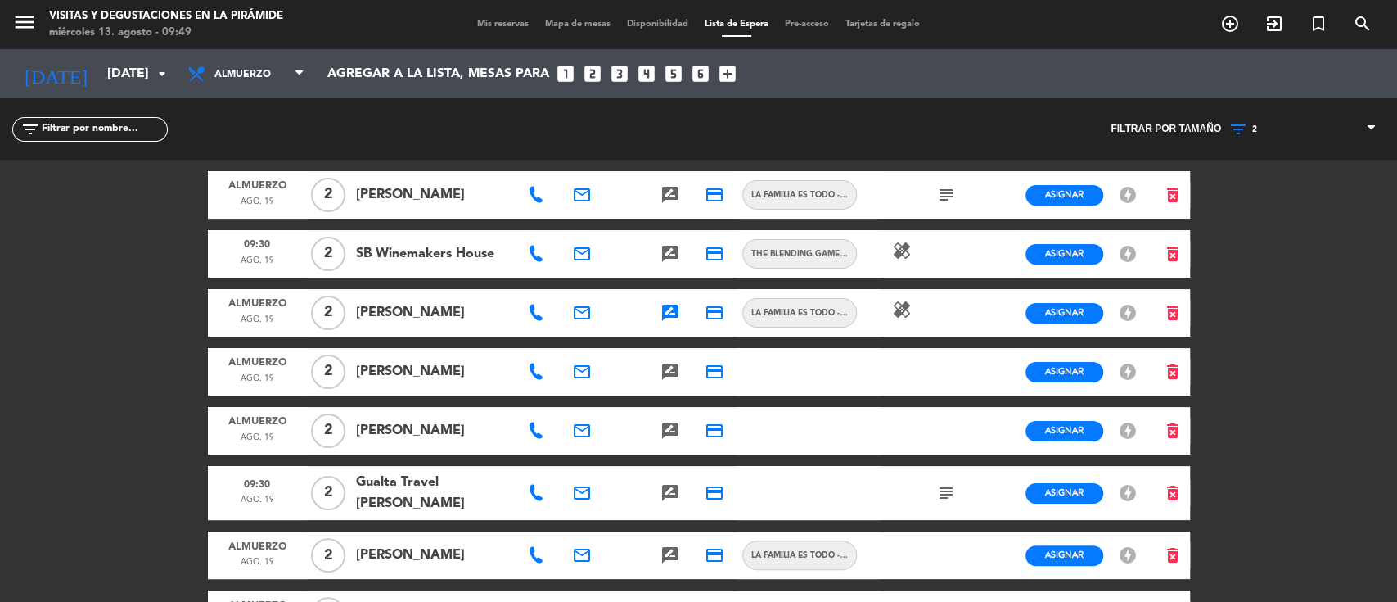
click at [531, 195] on icon at bounding box center [536, 195] width 16 height 16
click at [581, 157] on span "Copiar" at bounding box center [587, 165] width 34 height 17
click at [1288, 124] on span "2" at bounding box center [1303, 129] width 164 height 21
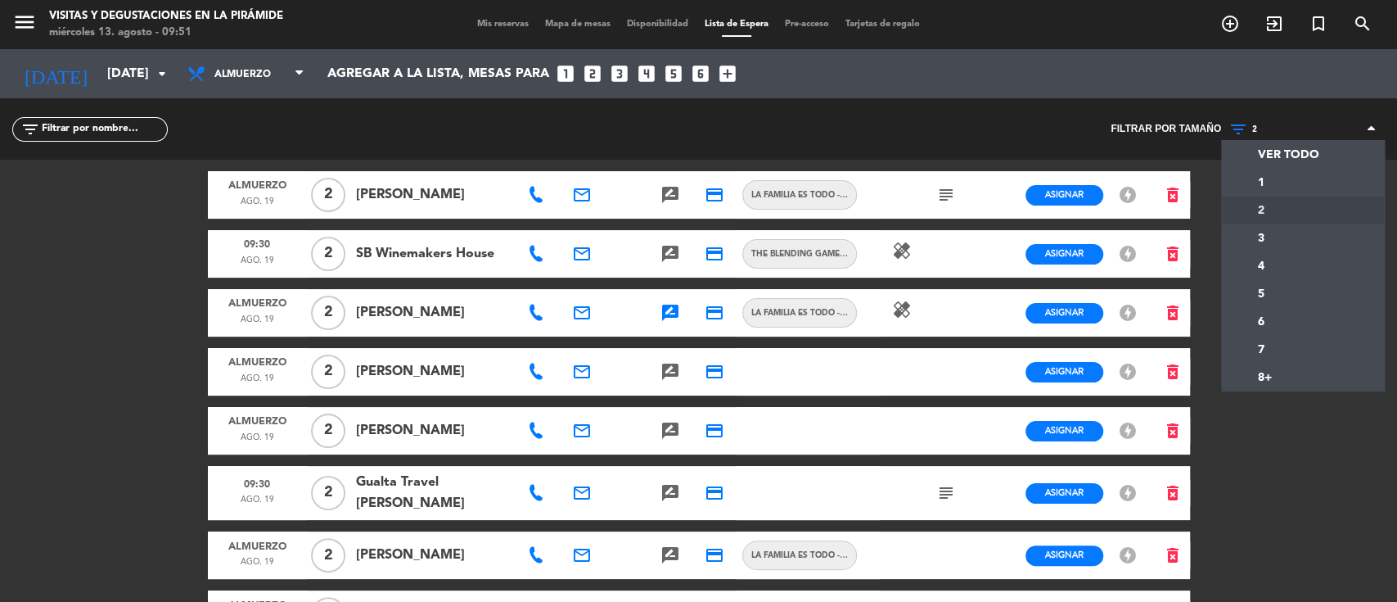
click at [0, 345] on div "menu Visitas y degustaciones en La Pirámide [DATE] 13. agosto - 09:51 Mis reser…" at bounding box center [698, 301] width 1397 height 602
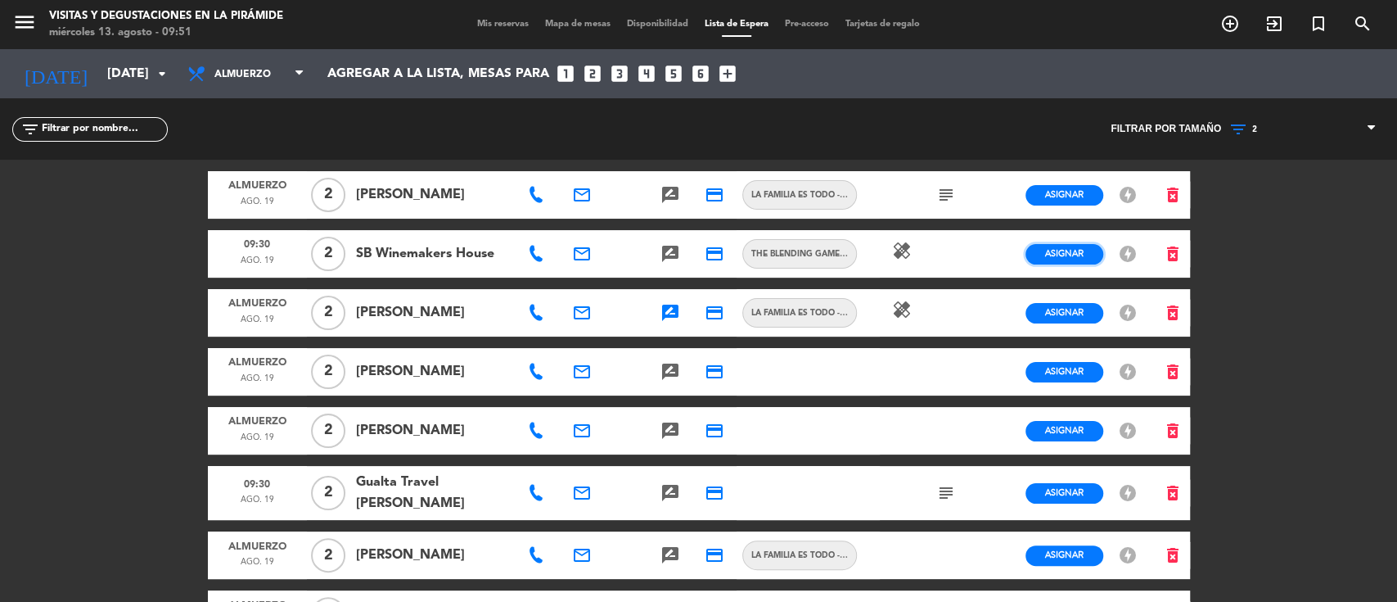
click at [1066, 251] on span "Asignar" at bounding box center [1064, 253] width 38 height 12
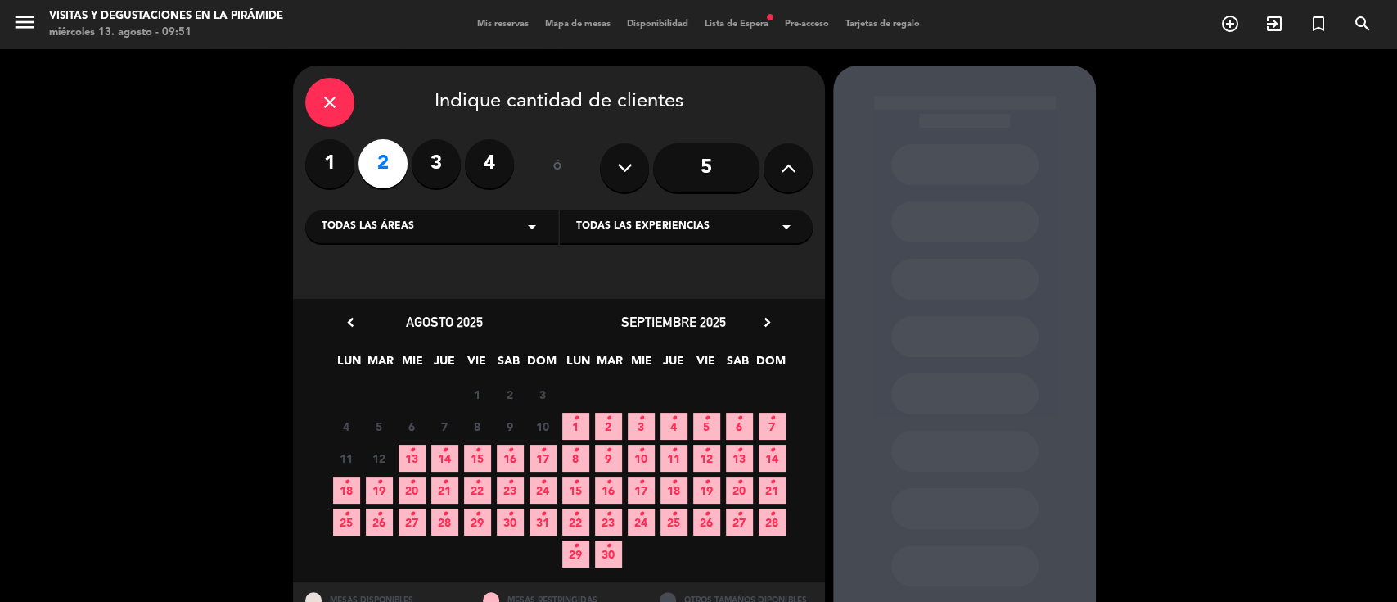
click at [384, 495] on span "19 •" at bounding box center [379, 489] width 27 height 27
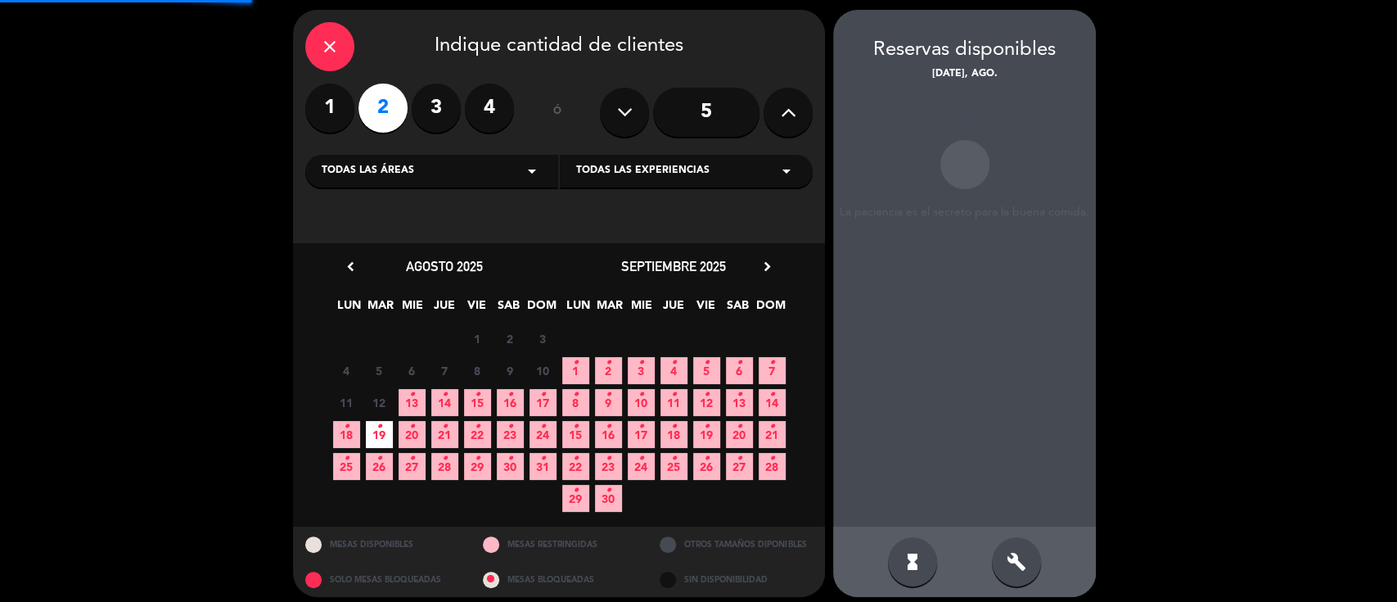
scroll to position [65, 0]
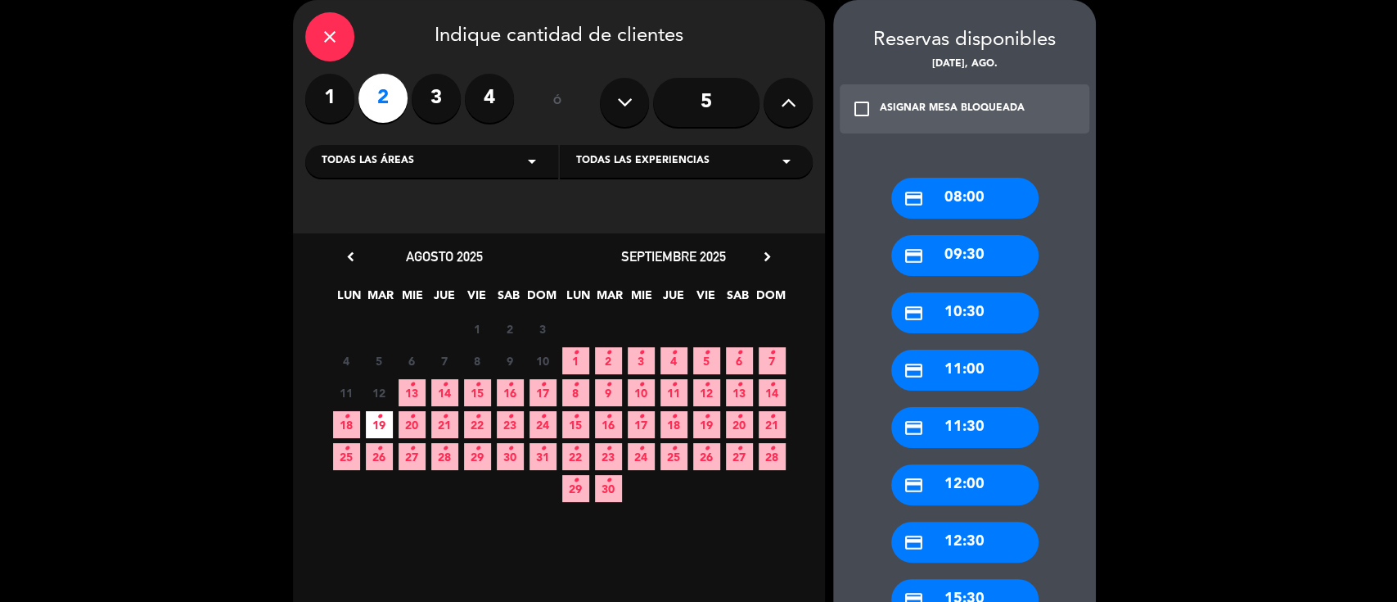
click at [951, 266] on div "credit_card 09:30" at bounding box center [964, 255] width 147 height 41
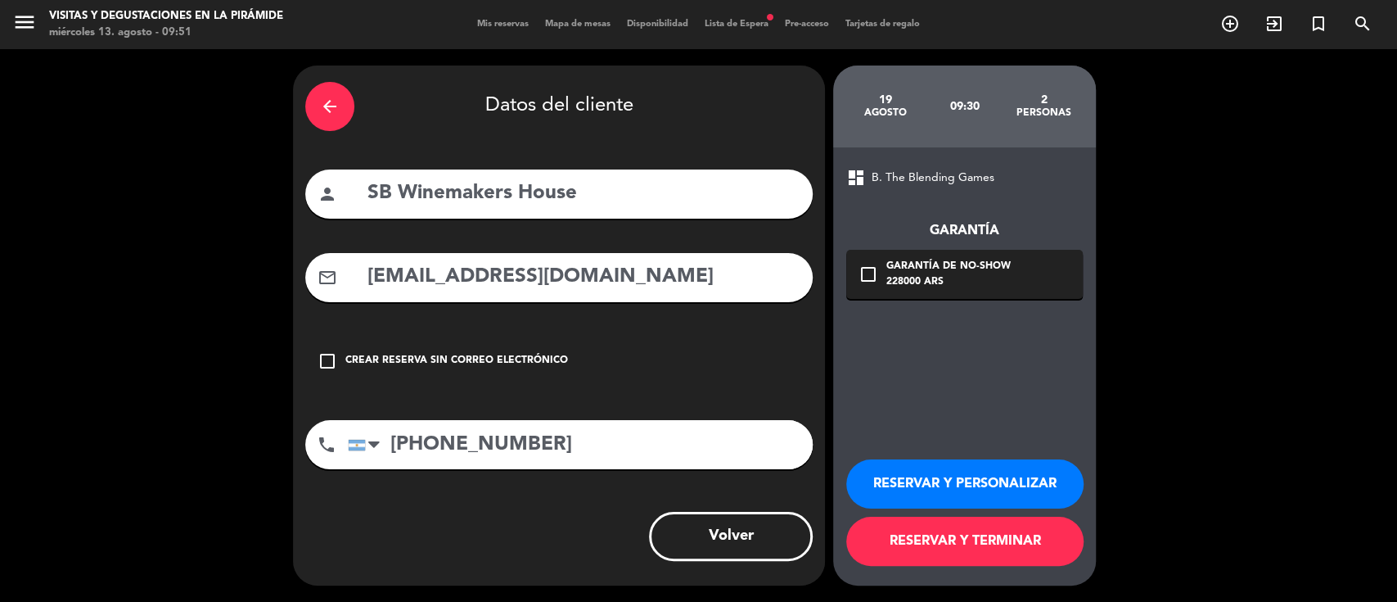
scroll to position [0, 0]
click at [308, 101] on div "arrow_back" at bounding box center [329, 106] width 49 height 49
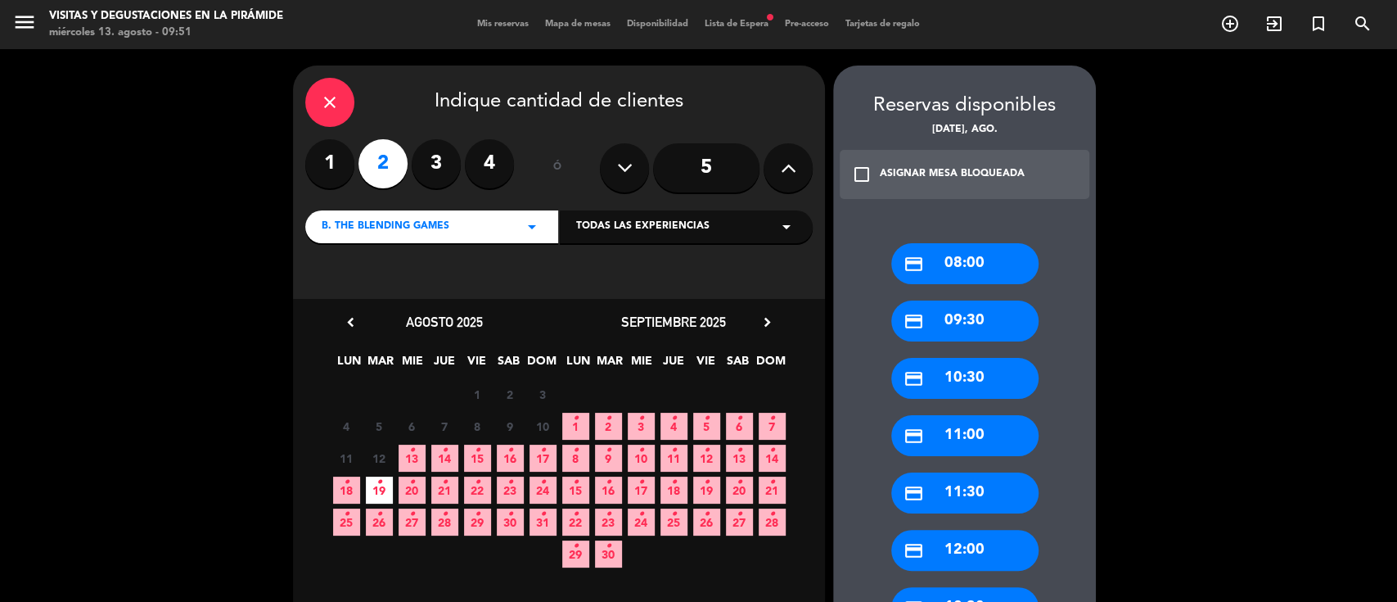
click at [972, 382] on div "credit_card 10:30" at bounding box center [964, 378] width 147 height 41
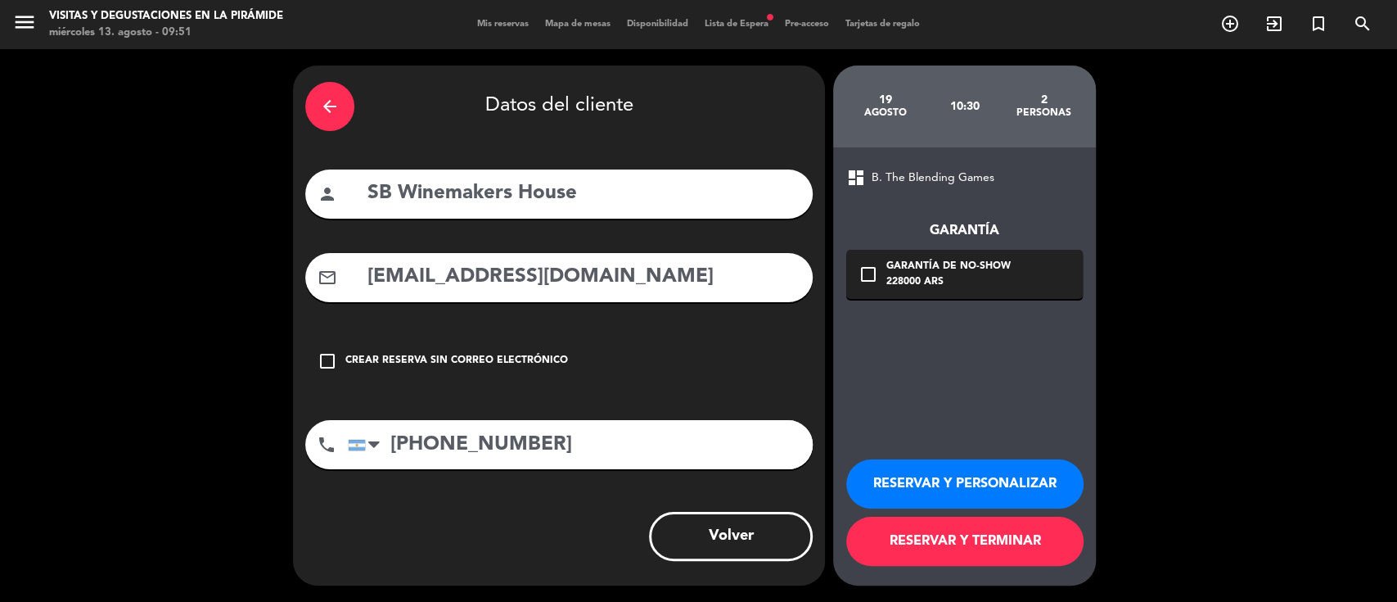
click at [634, 199] on input "SB Winemakers House" at bounding box center [583, 194] width 435 height 34
paste input "[PERSON_NAME]"
type input "SB Winemakers House- [PERSON_NAME]"
click at [897, 479] on button "RESERVAR Y PERSONALIZAR" at bounding box center [964, 483] width 237 height 49
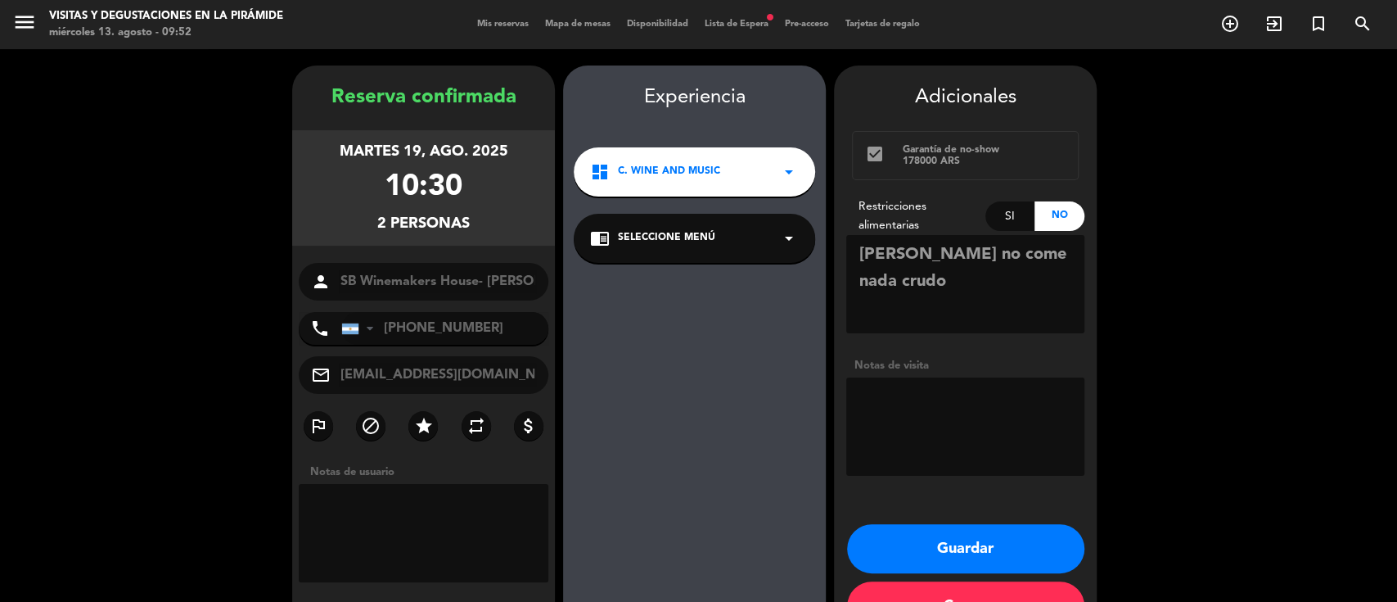
scroll to position [52, 0]
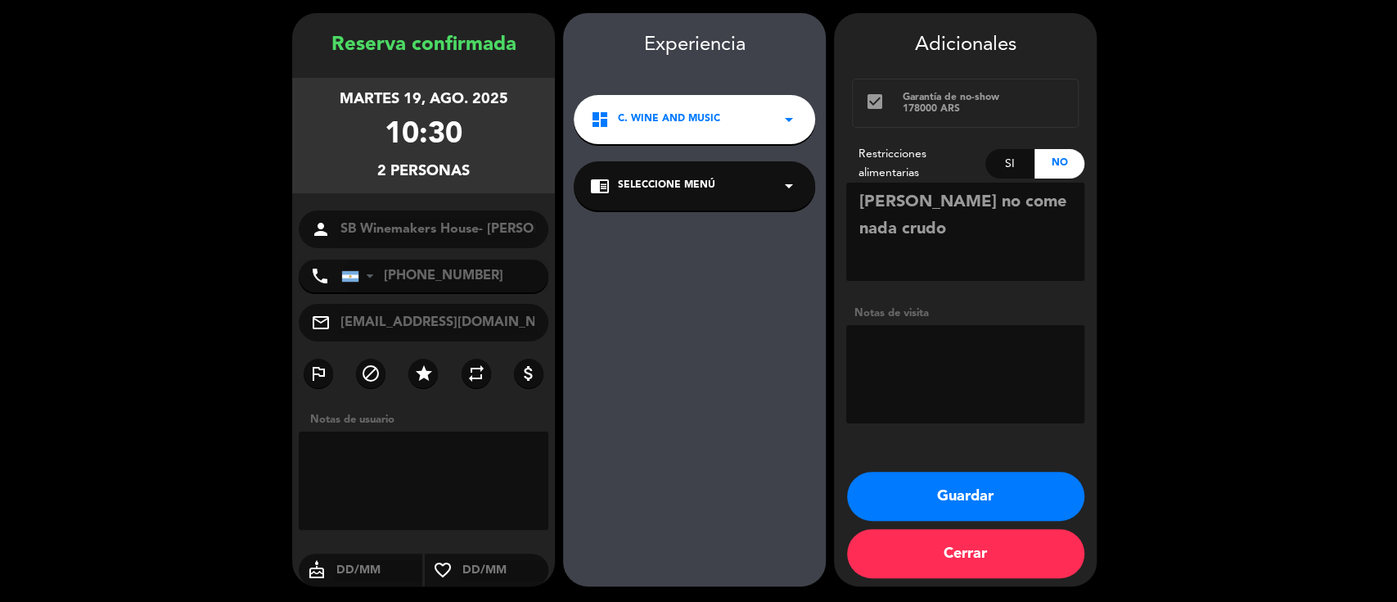
click at [757, 192] on div "chrome_reader_mode Seleccione Menú arrow_drop_down" at bounding box center [694, 185] width 241 height 49
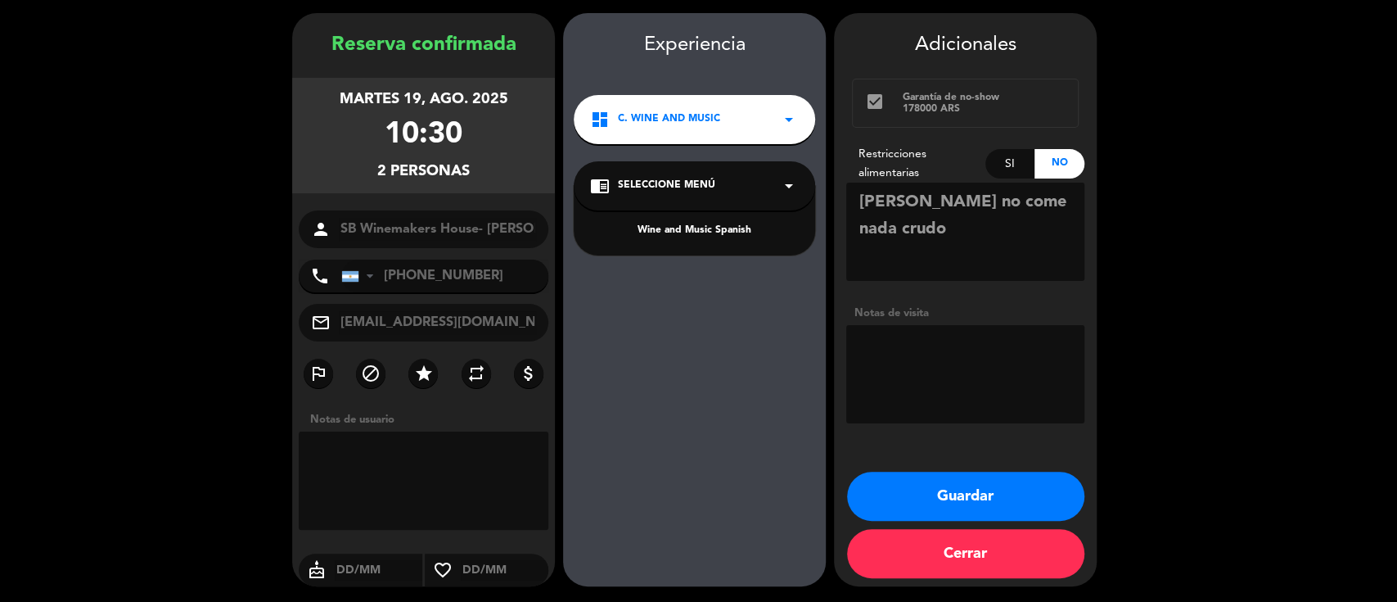
drag, startPoint x: 742, startPoint y: 230, endPoint x: 766, endPoint y: 251, distance: 31.9
click at [741, 231] on div "Wine and Music Spanish" at bounding box center [694, 231] width 209 height 16
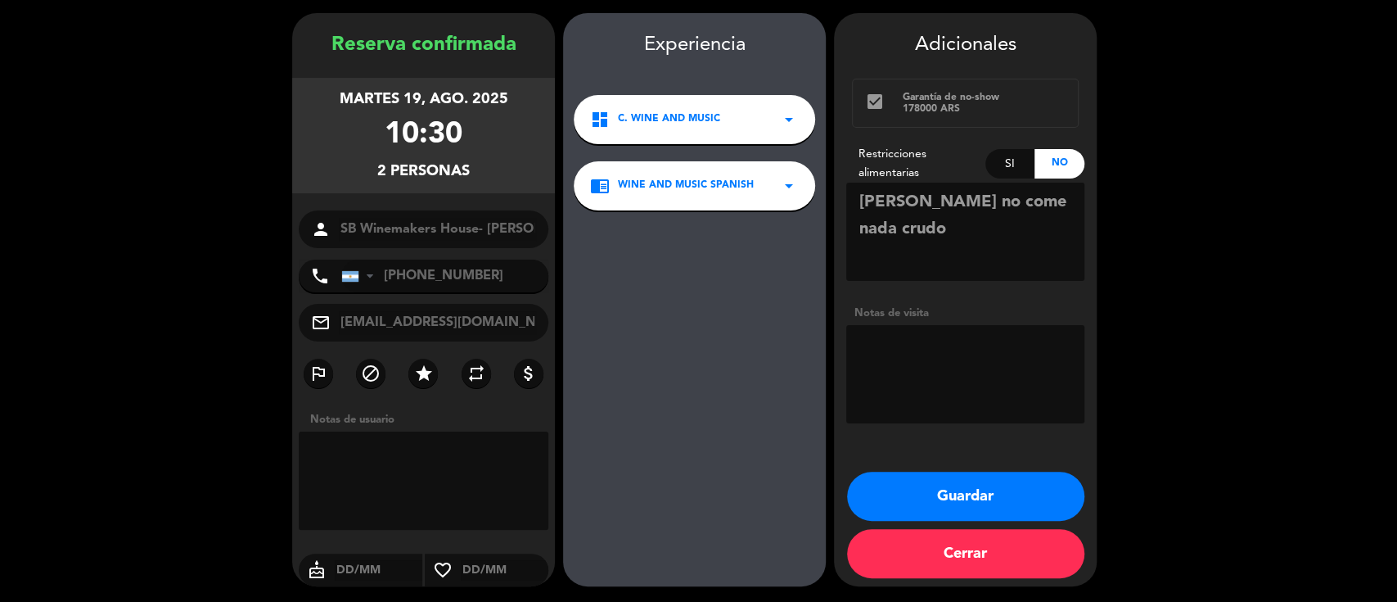
click at [884, 501] on button "Guardar" at bounding box center [965, 495] width 237 height 49
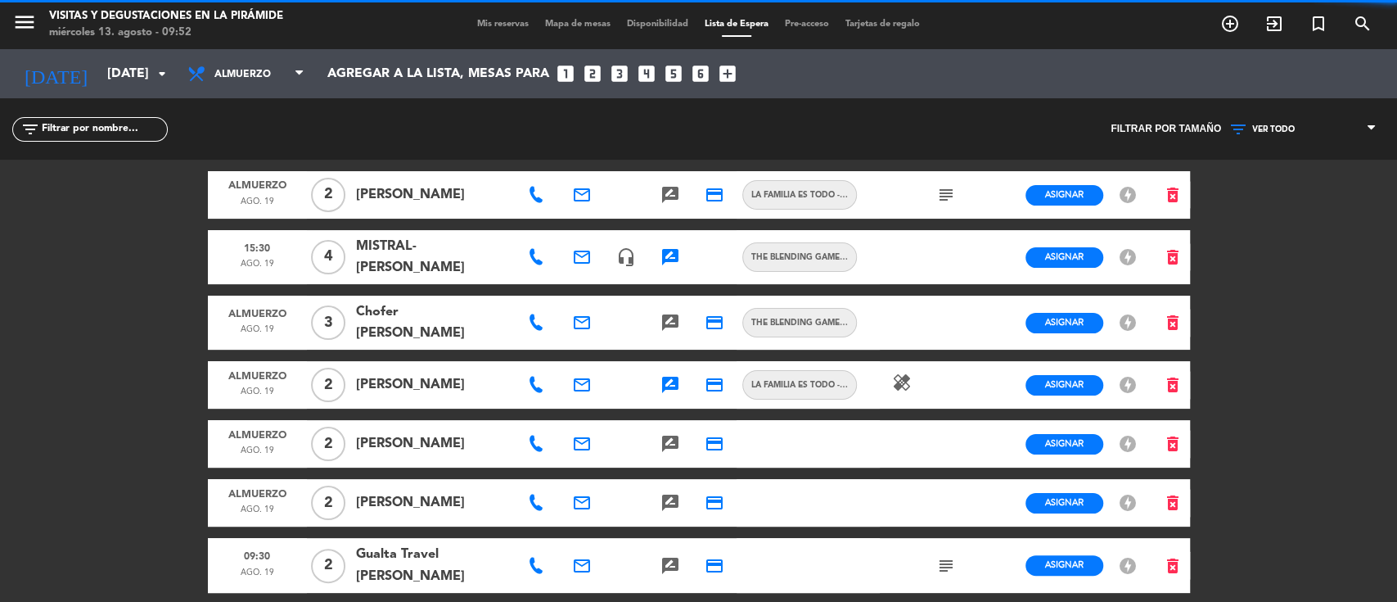
click at [1292, 125] on span "VER TODO" at bounding box center [1273, 129] width 43 height 10
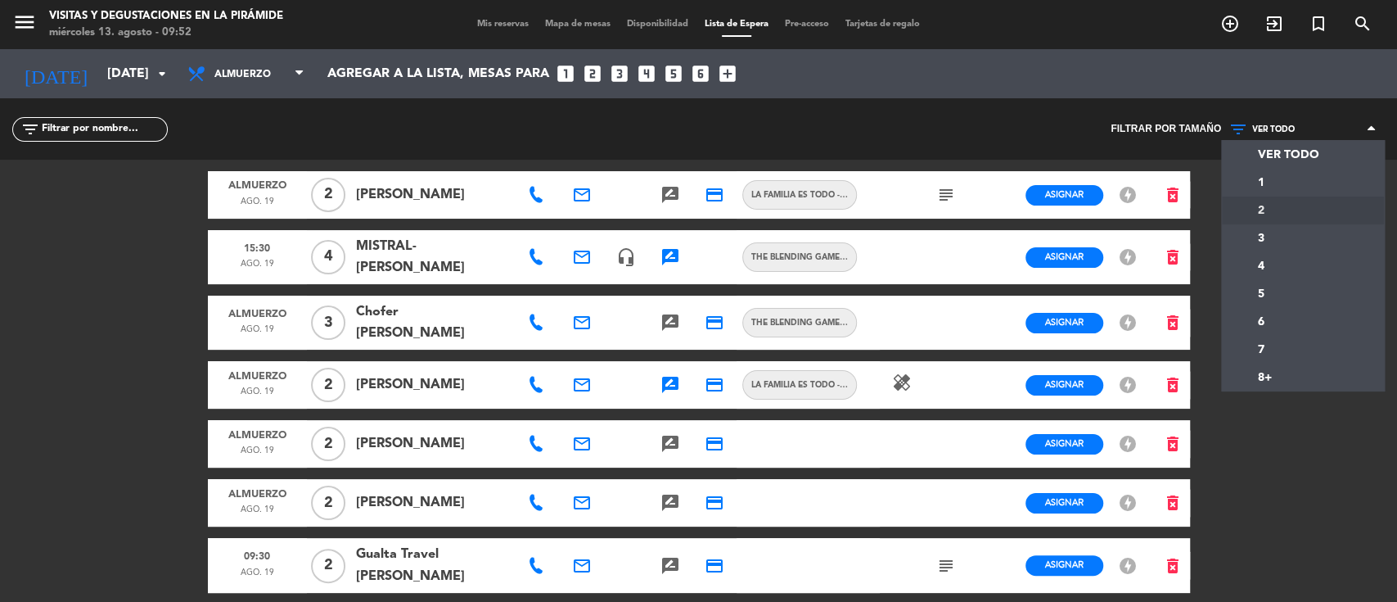
click at [1261, 205] on div "menu Visitas y degustaciones en La Pirámide [DATE] 13. agosto - 09:52 Mis reser…" at bounding box center [698, 301] width 1397 height 602
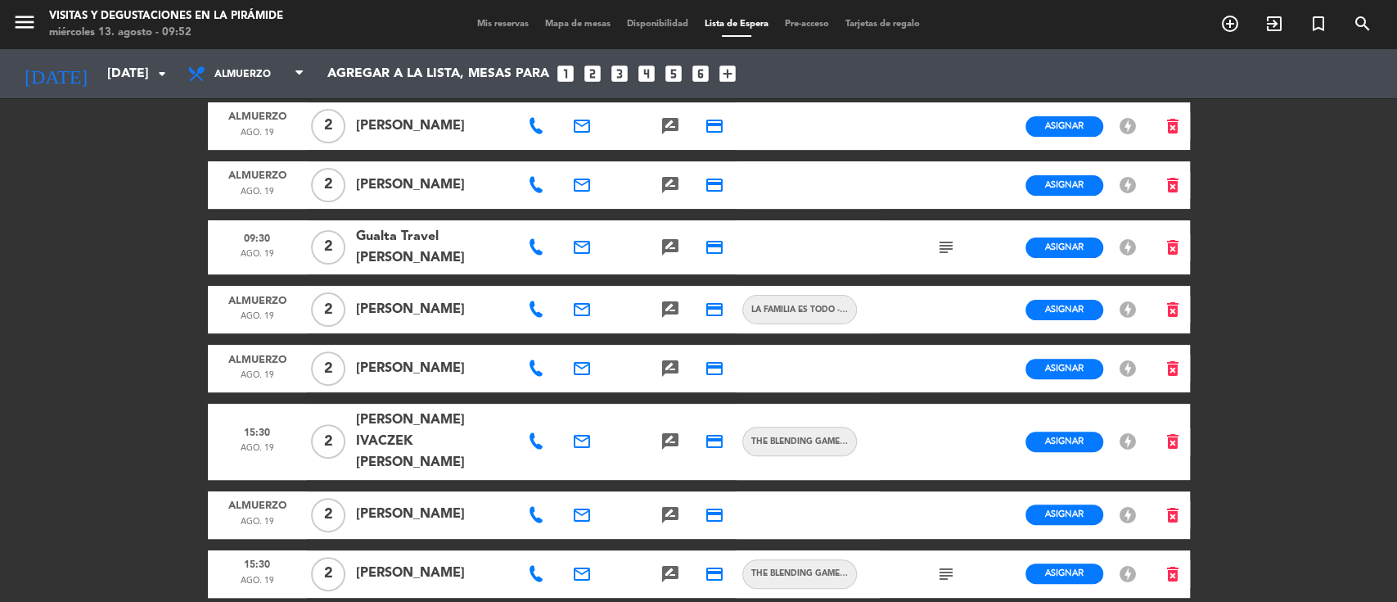
scroll to position [218, 0]
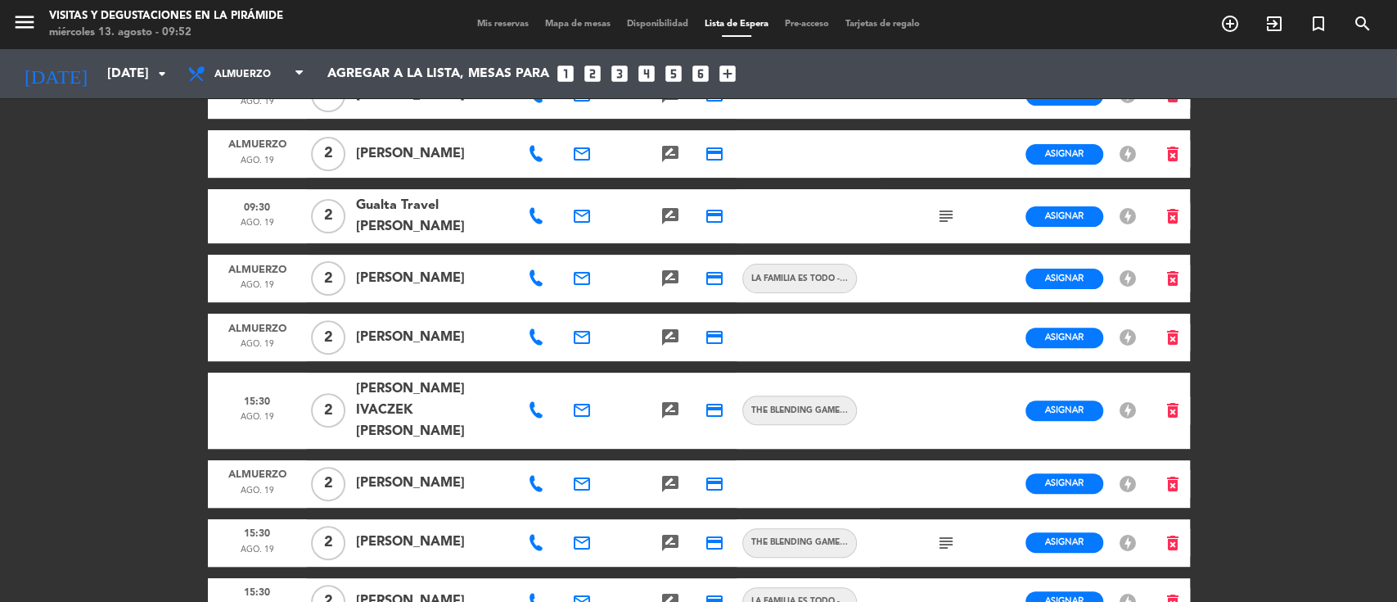
click at [536, 402] on icon at bounding box center [536, 410] width 16 height 16
click at [581, 400] on icon "email" at bounding box center [582, 410] width 20 height 20
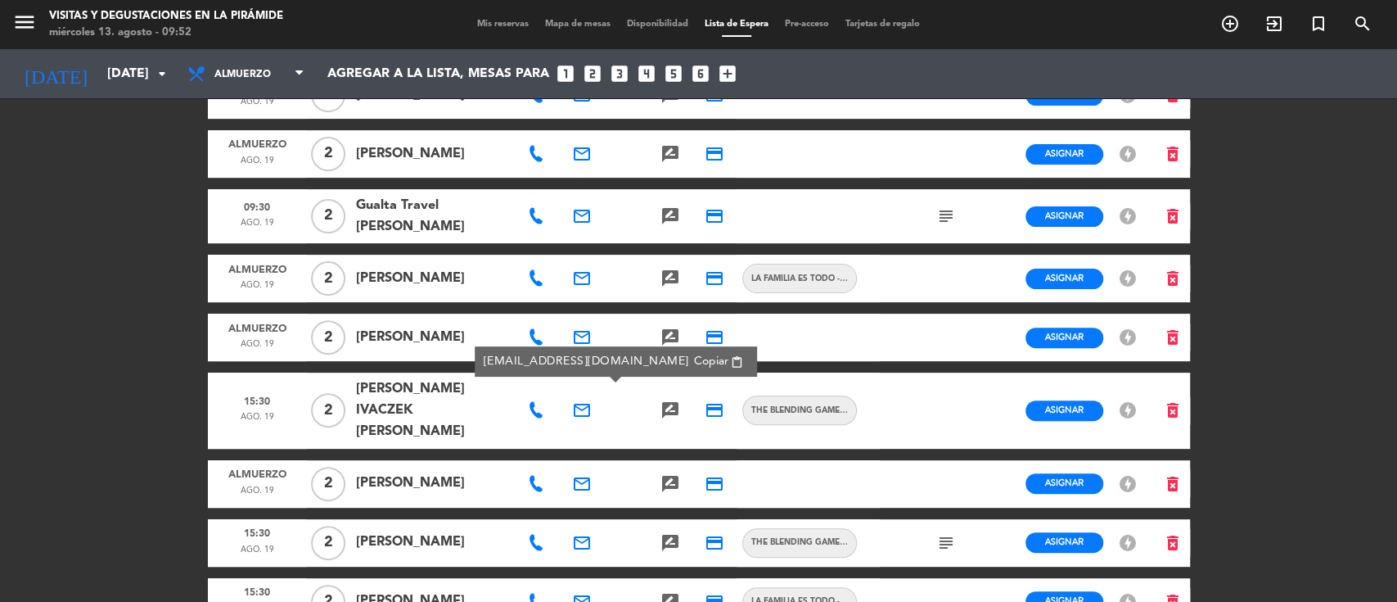
click at [694, 358] on span "Copiar" at bounding box center [711, 361] width 34 height 17
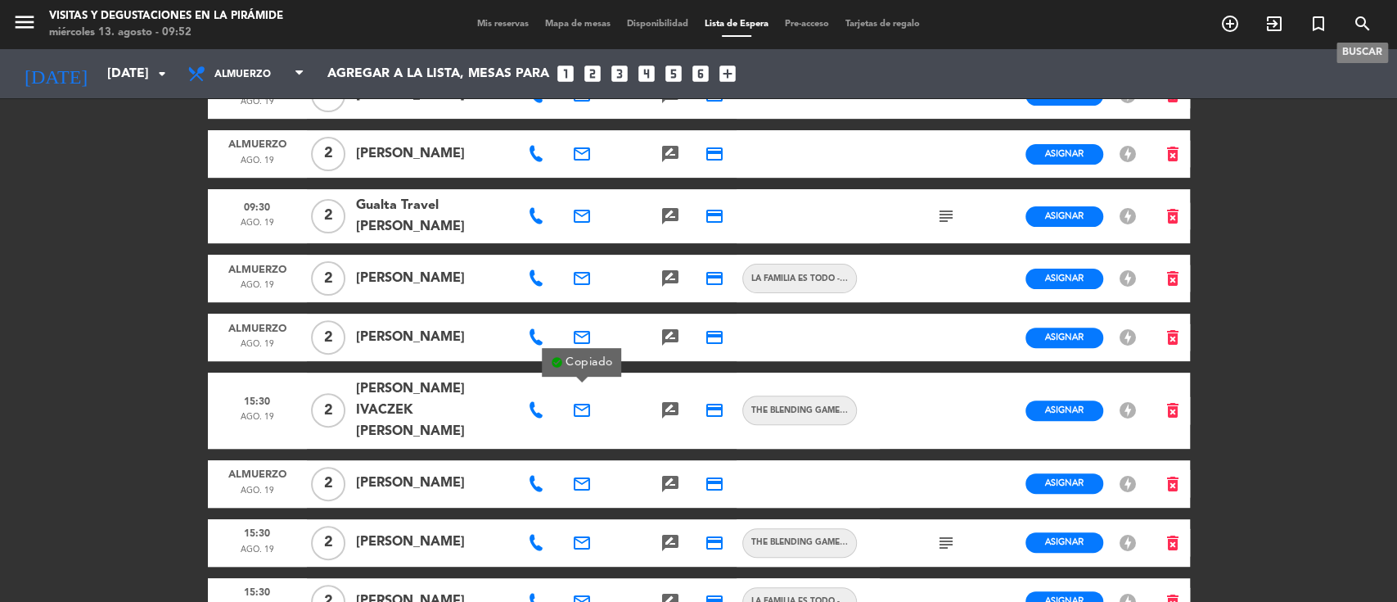
click at [1357, 26] on icon "search" at bounding box center [1363, 24] width 20 height 20
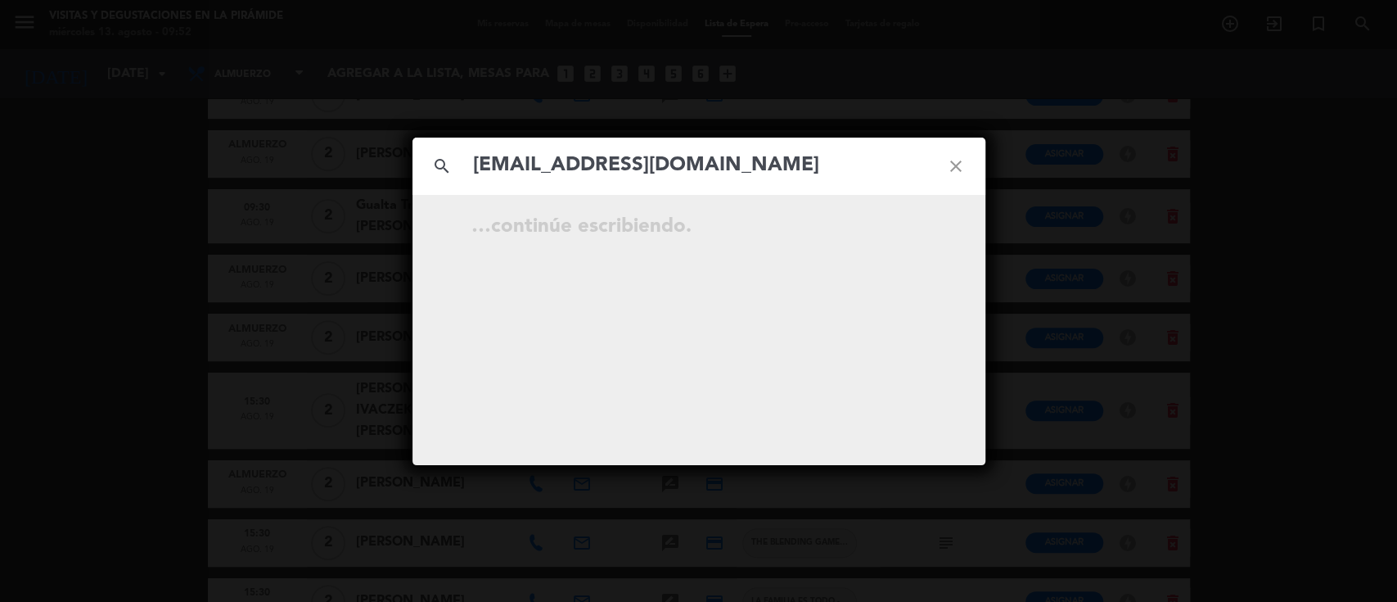
type input "[EMAIL_ADDRESS][DOMAIN_NAME]"
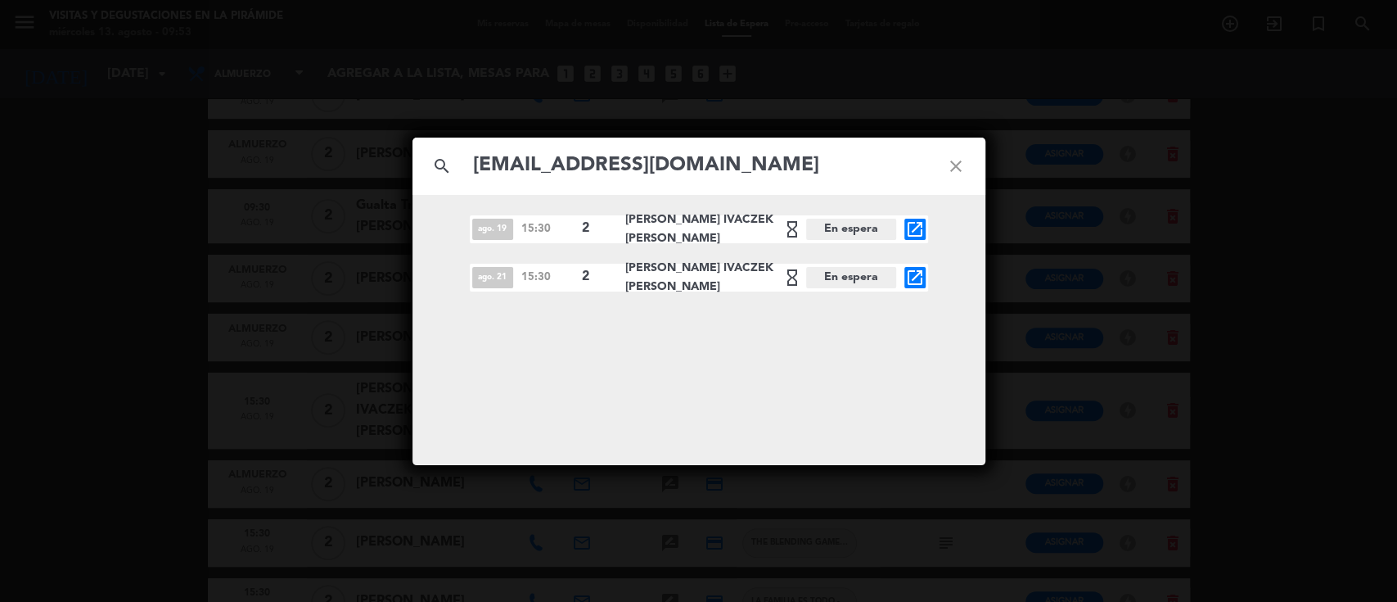
click at [953, 160] on icon "close" at bounding box center [955, 166] width 59 height 59
click at [955, 160] on icon "close" at bounding box center [955, 166] width 59 height 59
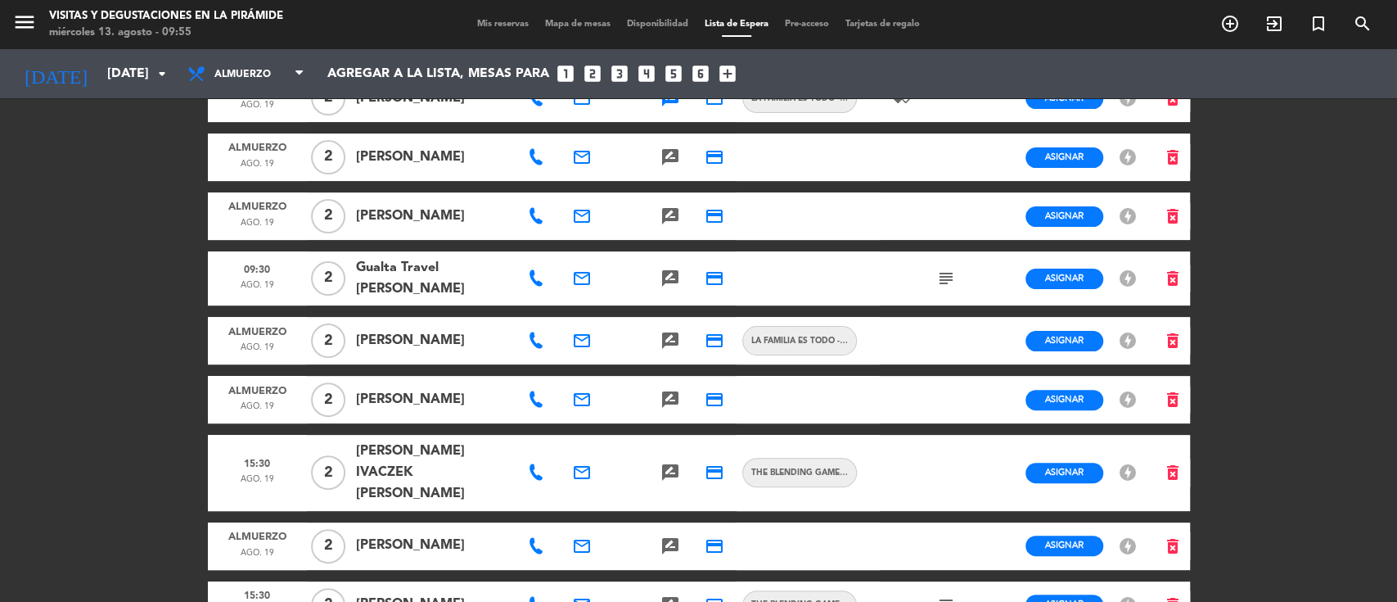
scroll to position [109, 0]
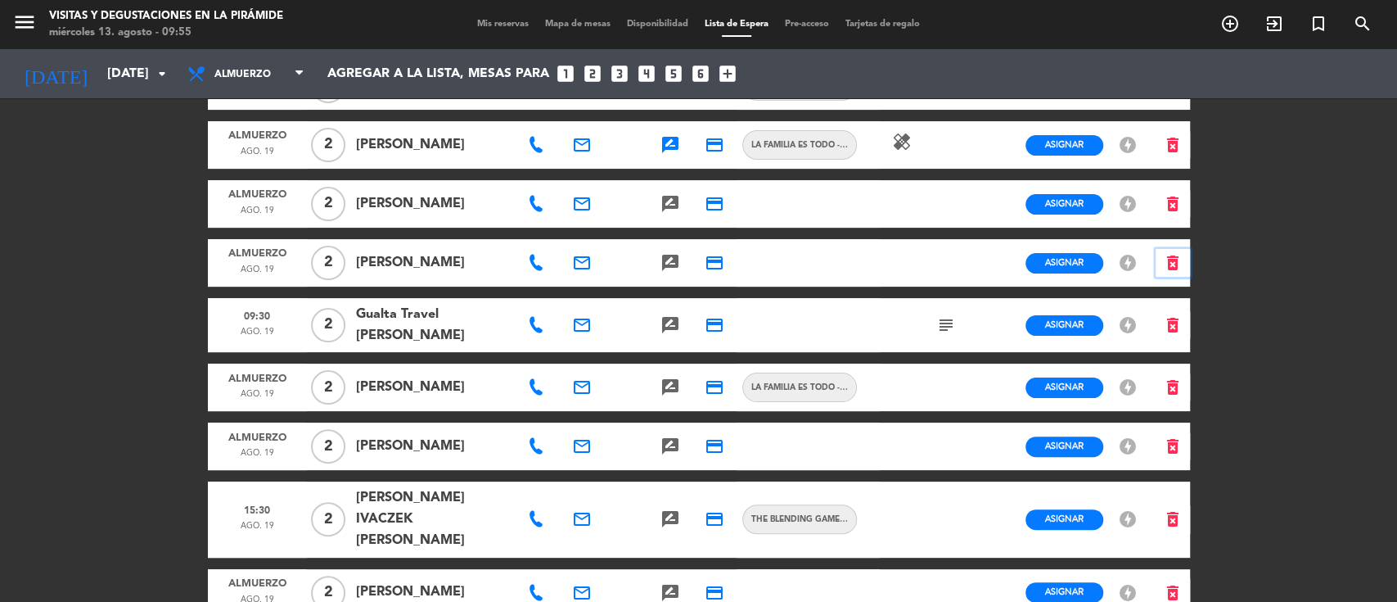
click at [1166, 268] on icon "delete_forever" at bounding box center [1173, 263] width 20 height 20
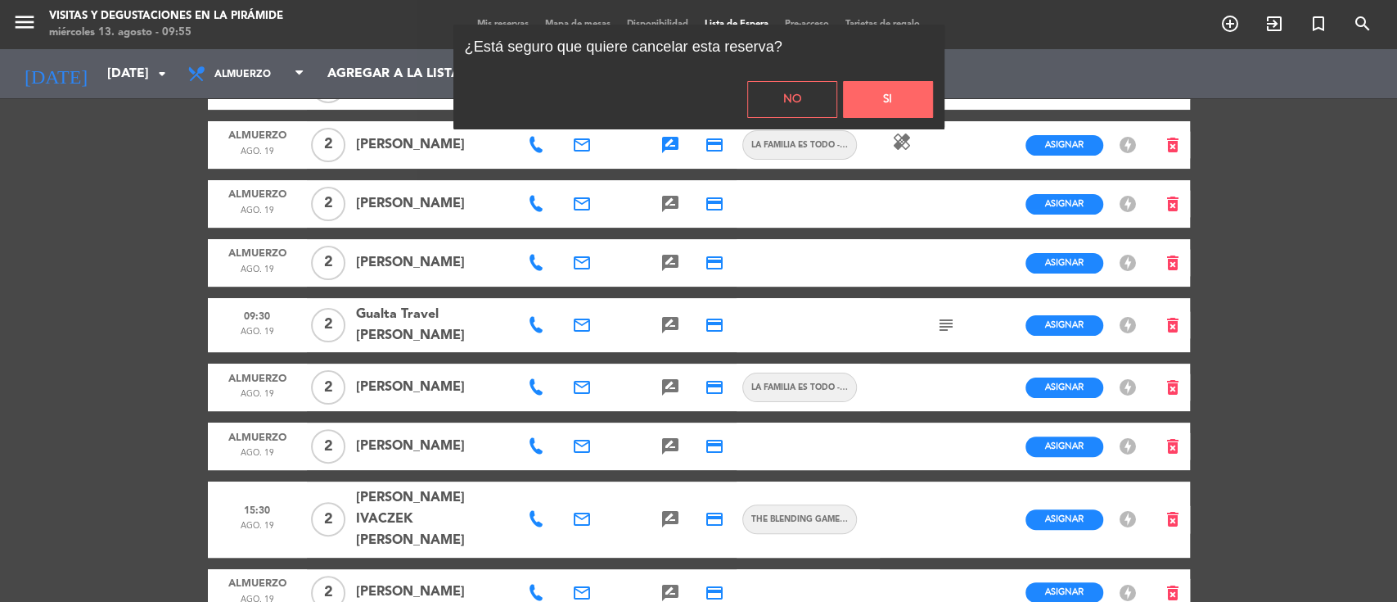
click at [878, 101] on button "Si" at bounding box center [888, 99] width 90 height 37
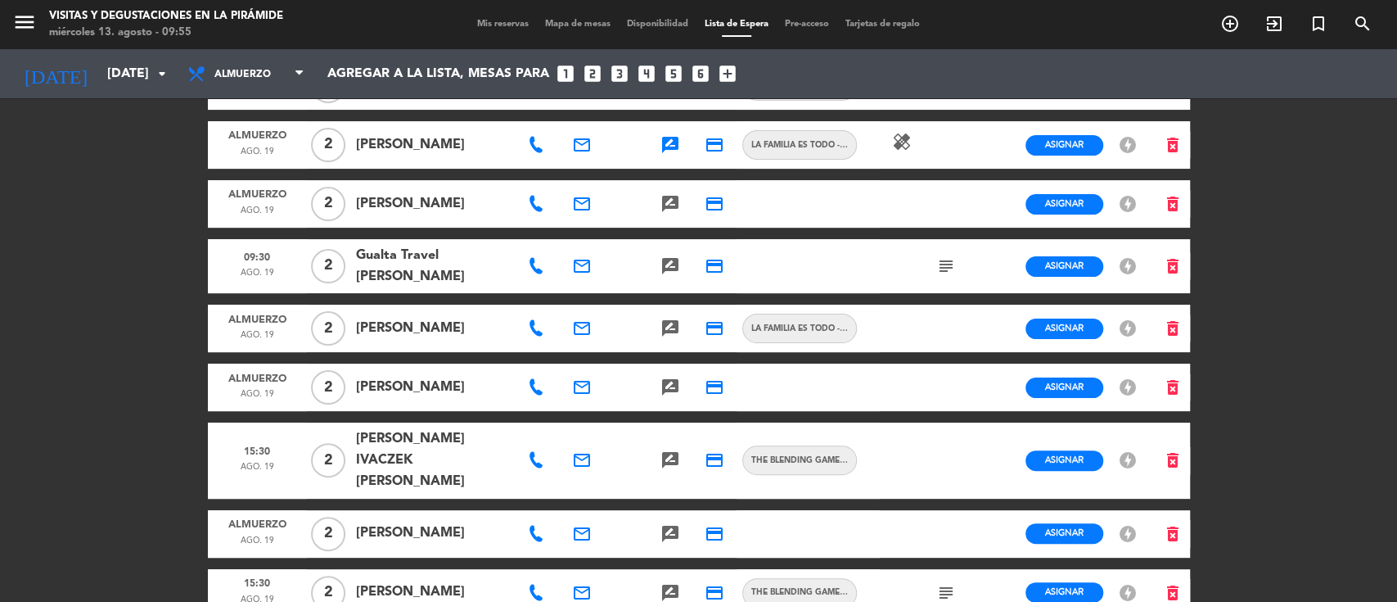
scroll to position [218, 0]
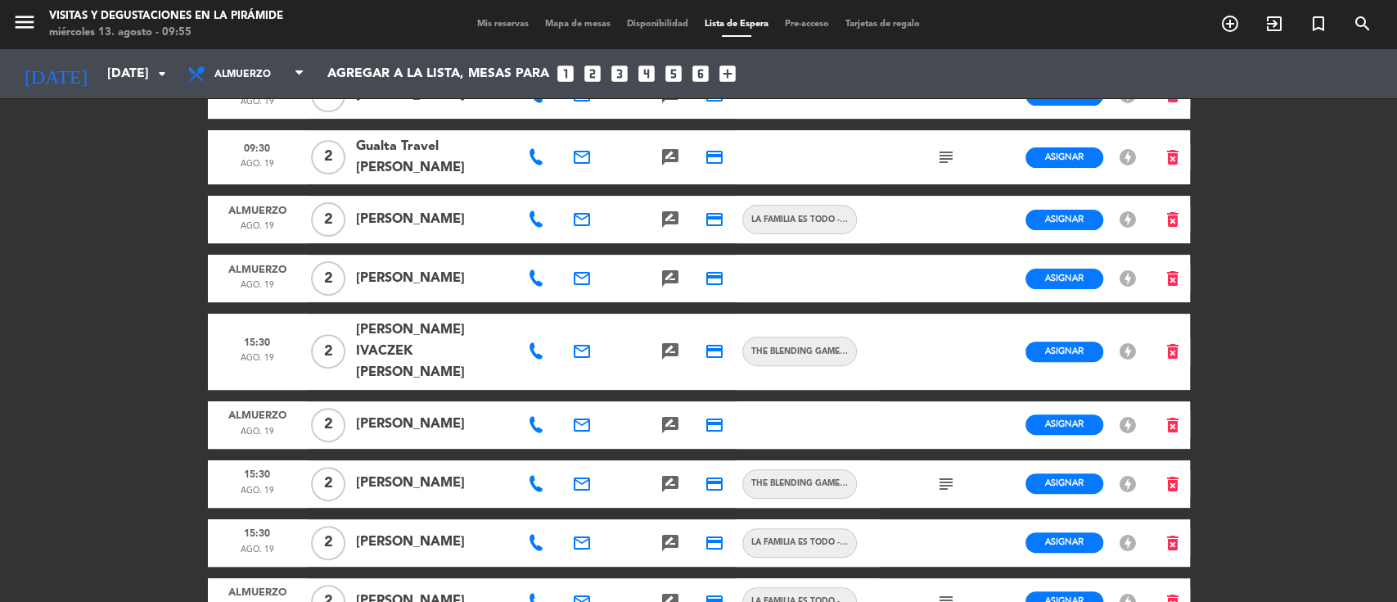
click at [535, 278] on icon at bounding box center [536, 278] width 16 height 16
click at [534, 343] on icon at bounding box center [536, 351] width 16 height 16
drag, startPoint x: 580, startPoint y: 295, endPoint x: 516, endPoint y: 205, distance: 110.8
click at [580, 295] on button "Copiar content_paste" at bounding box center [596, 304] width 60 height 19
click at [535, 475] on icon at bounding box center [536, 483] width 16 height 16
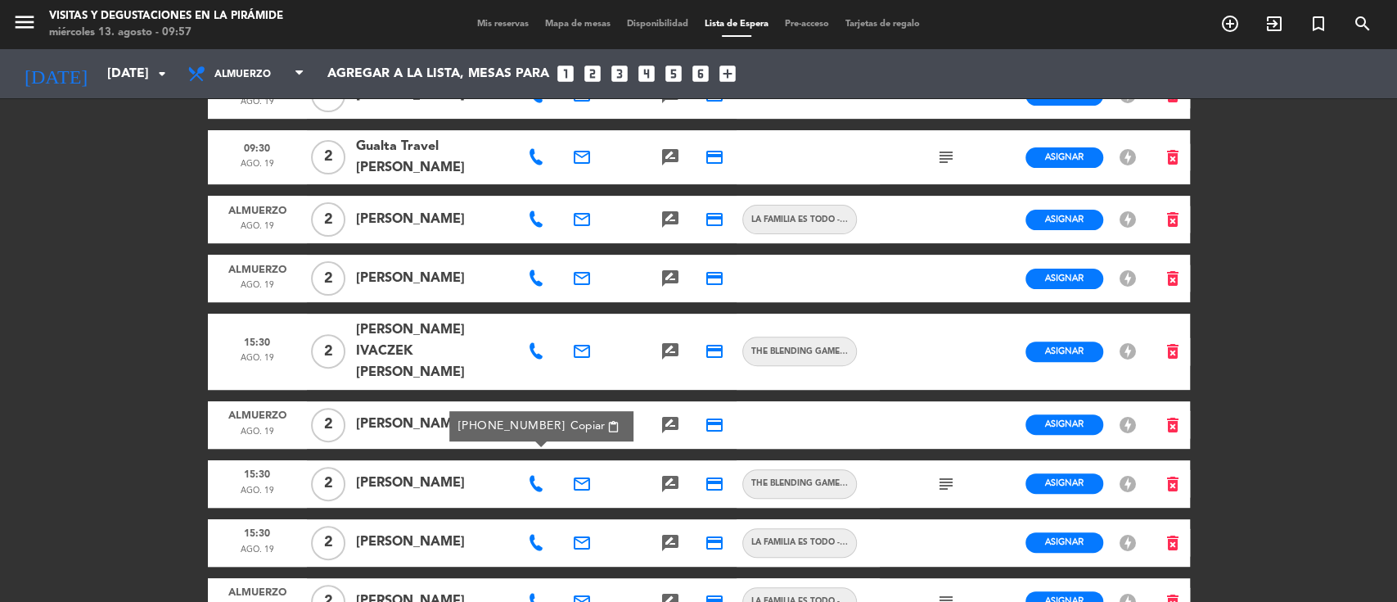
click at [939, 474] on icon "subject" at bounding box center [946, 484] width 20 height 20
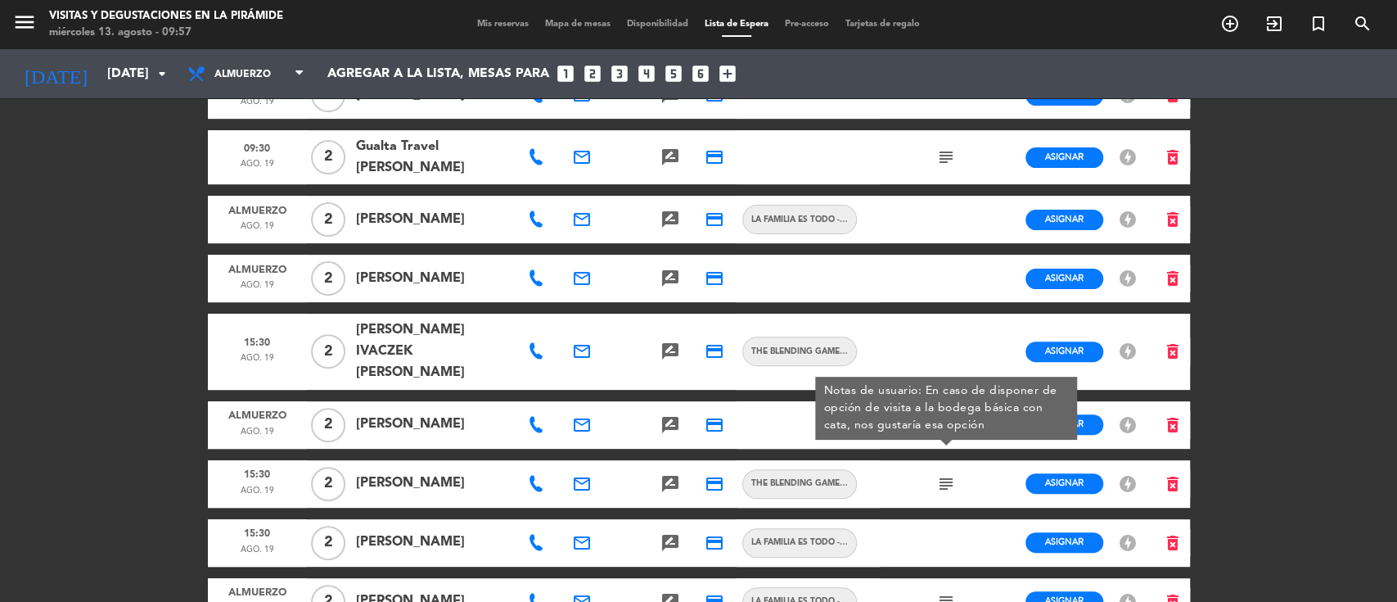
click at [536, 475] on icon at bounding box center [536, 483] width 16 height 16
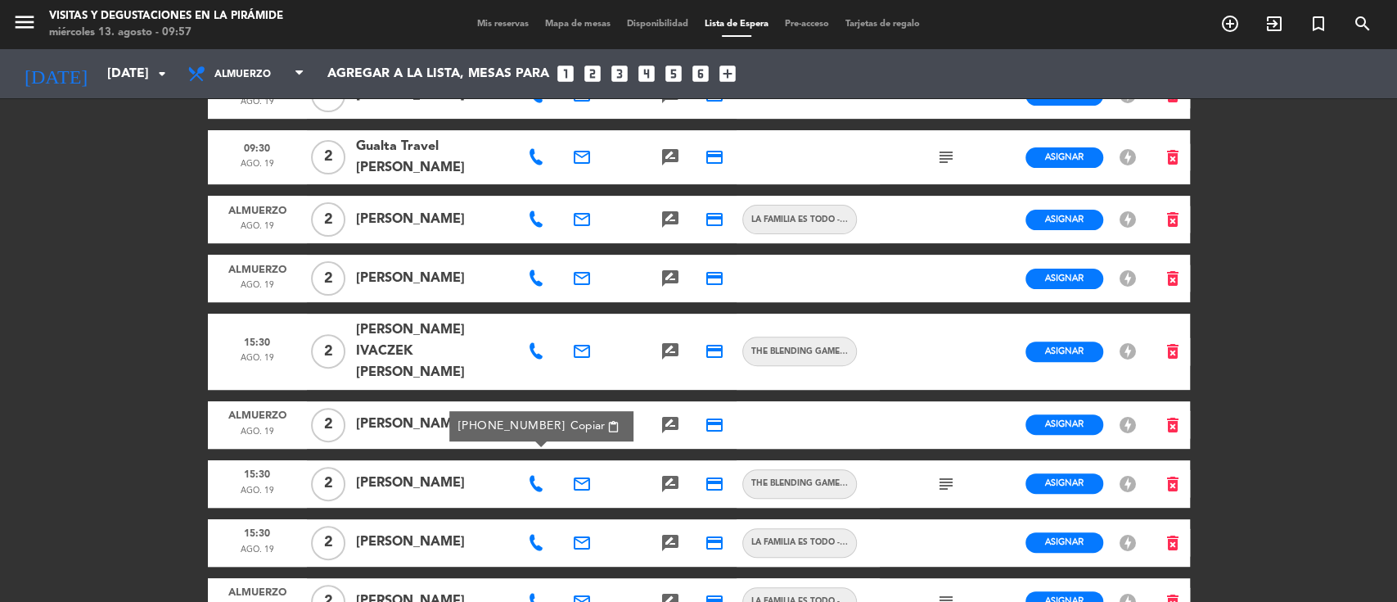
click at [582, 474] on icon "email" at bounding box center [582, 484] width 20 height 20
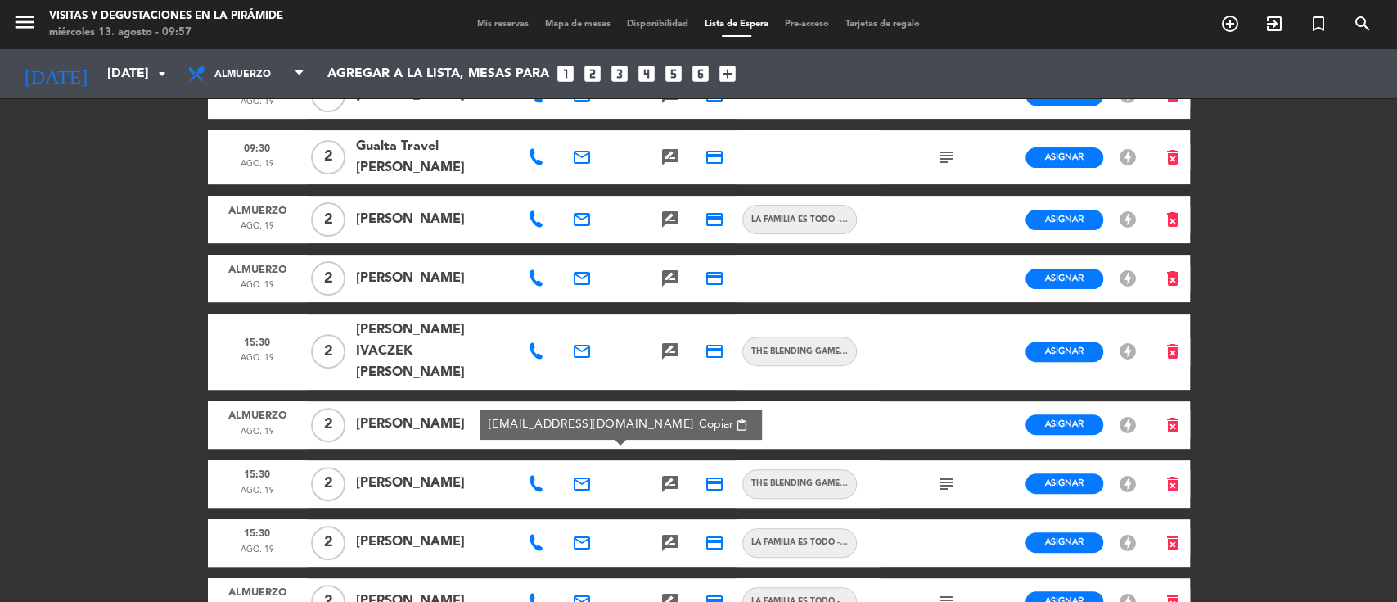
drag, startPoint x: 648, startPoint y: 421, endPoint x: 766, endPoint y: 366, distance: 130.3
click at [699, 421] on span "Copiar" at bounding box center [716, 424] width 34 height 17
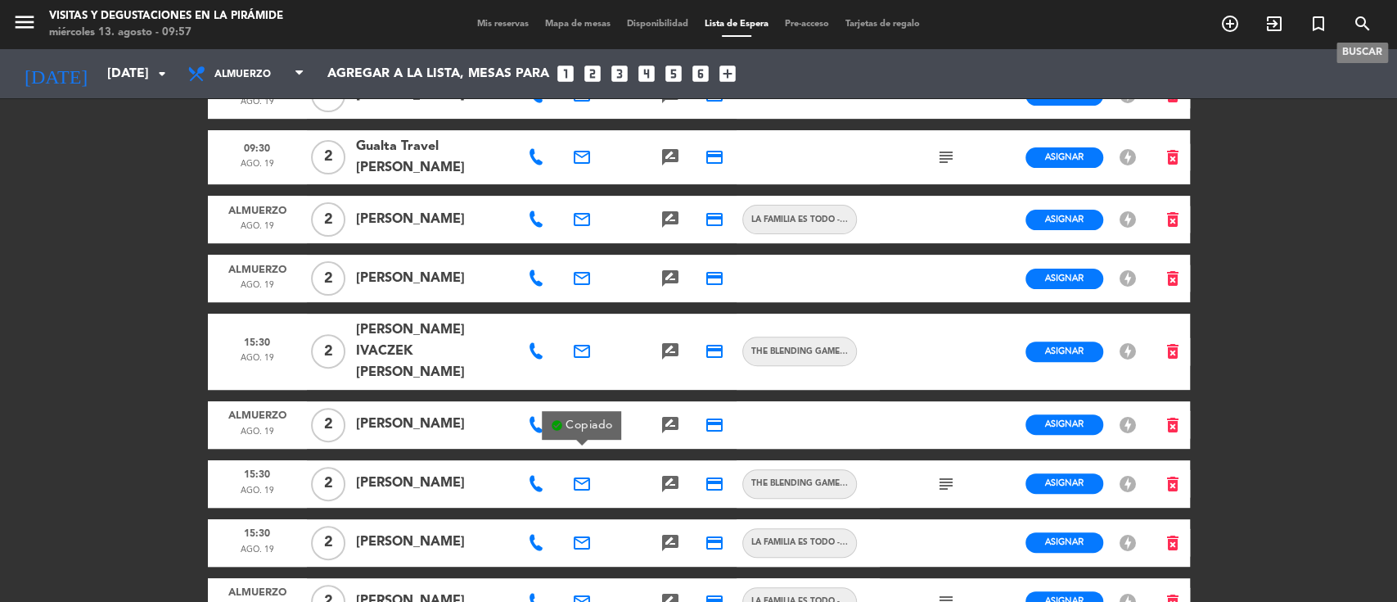
click at [1359, 17] on icon "search" at bounding box center [1363, 24] width 20 height 20
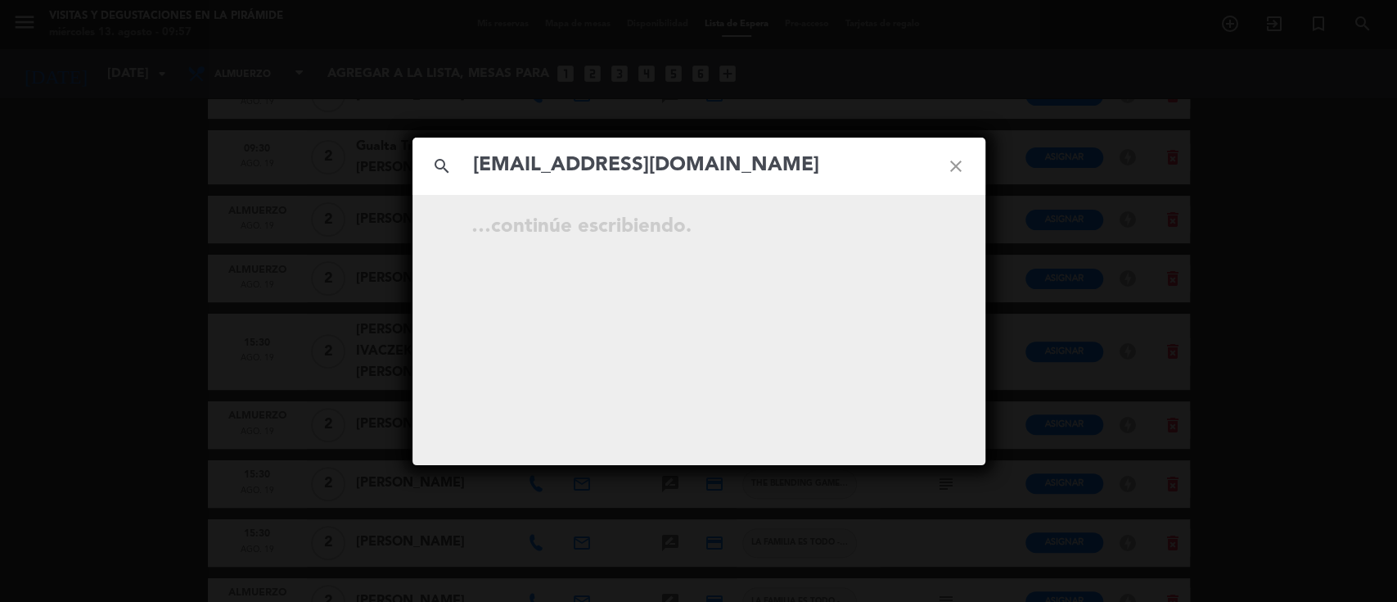
type input "[EMAIL_ADDRESS][DOMAIN_NAME]"
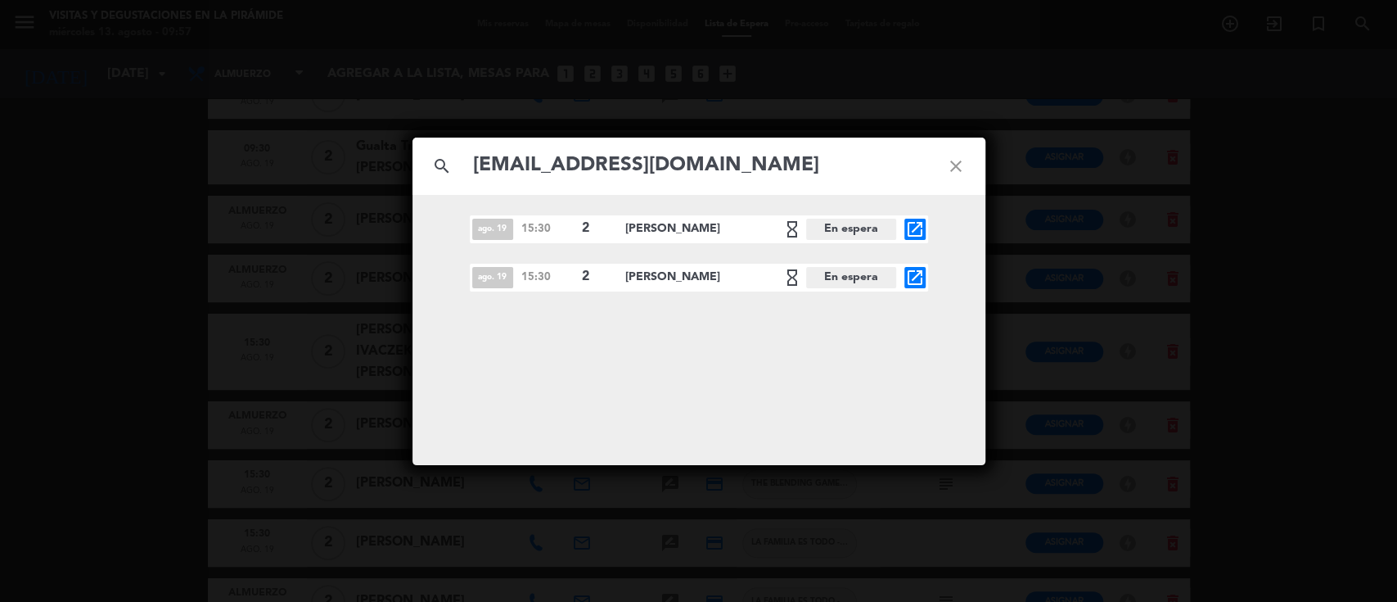
click at [962, 157] on icon "close" at bounding box center [955, 166] width 59 height 59
click at [958, 160] on icon "close" at bounding box center [955, 166] width 59 height 59
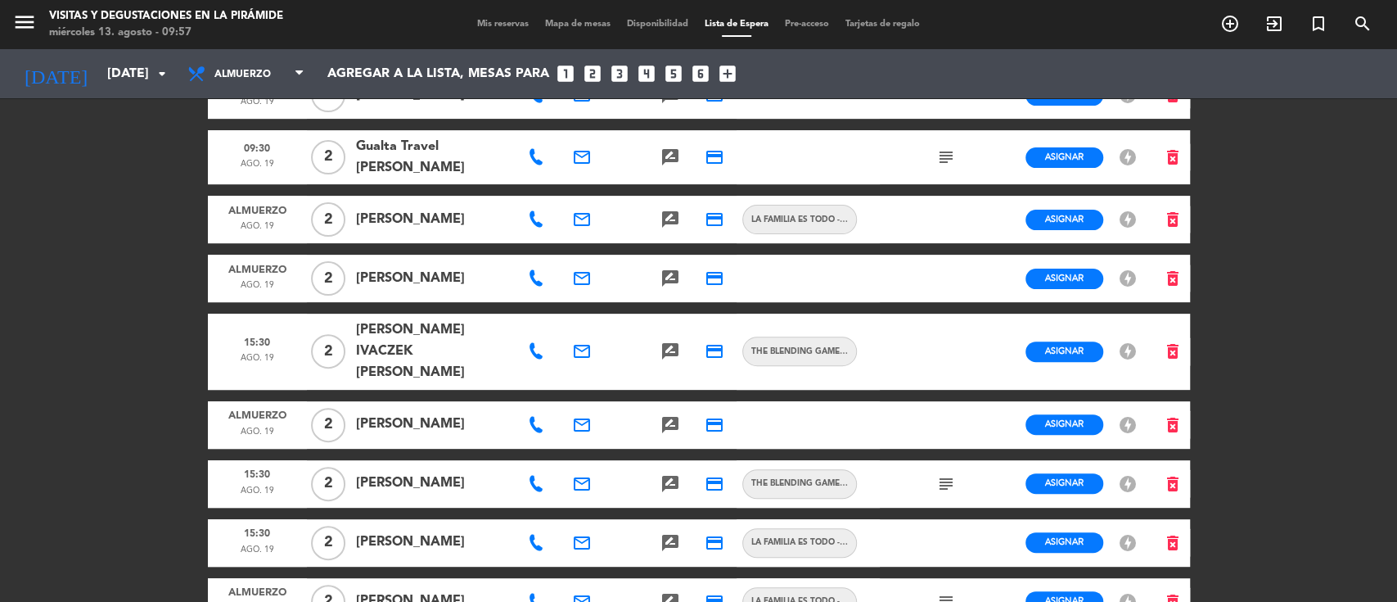
click at [537, 475] on icon at bounding box center [536, 483] width 16 height 16
click at [570, 421] on span "Copiar" at bounding box center [587, 425] width 34 height 17
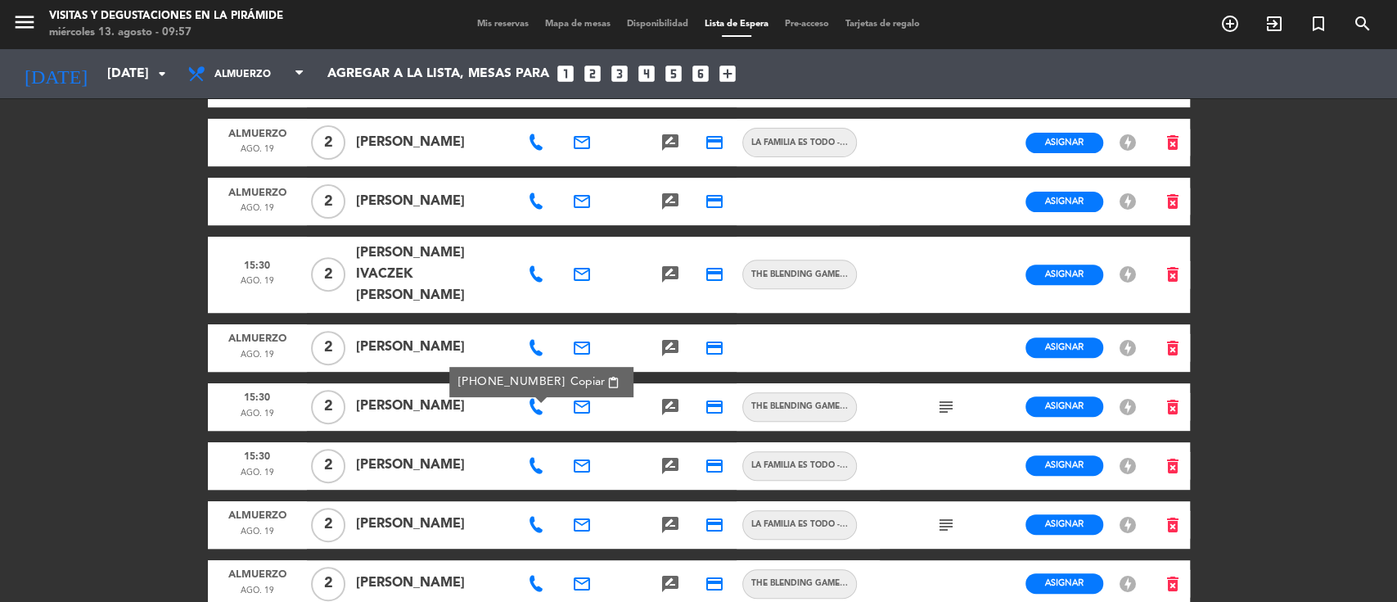
scroll to position [327, 0]
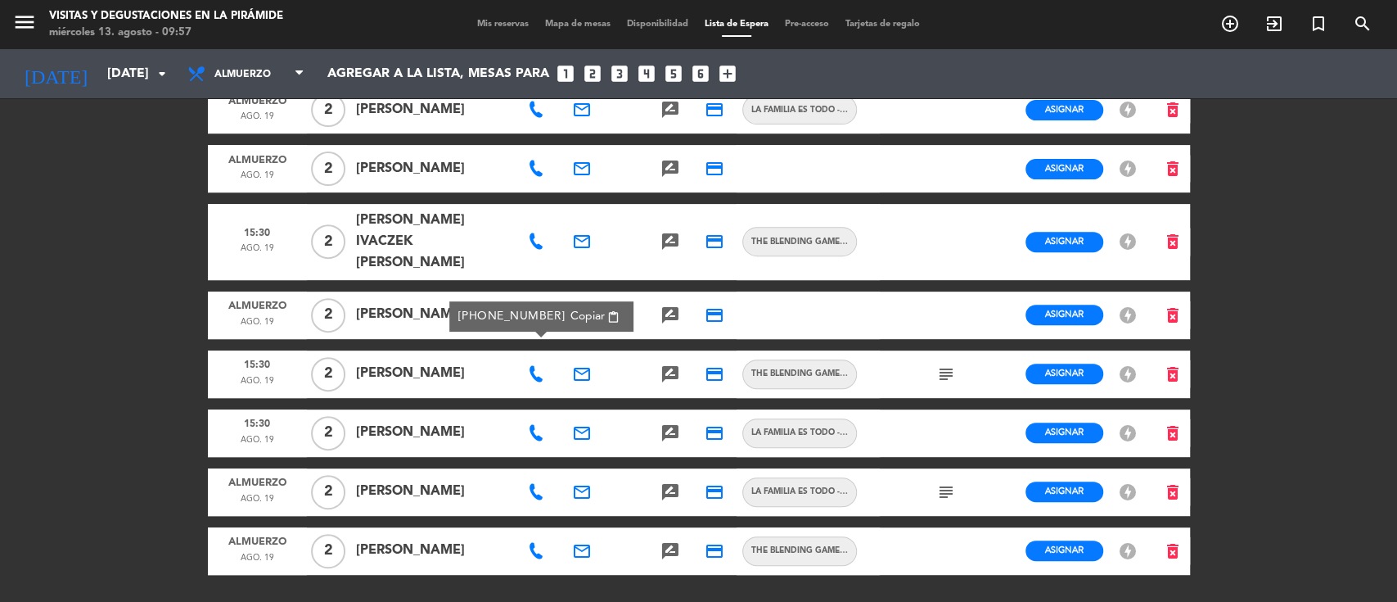
click at [541, 543] on icon at bounding box center [536, 551] width 16 height 16
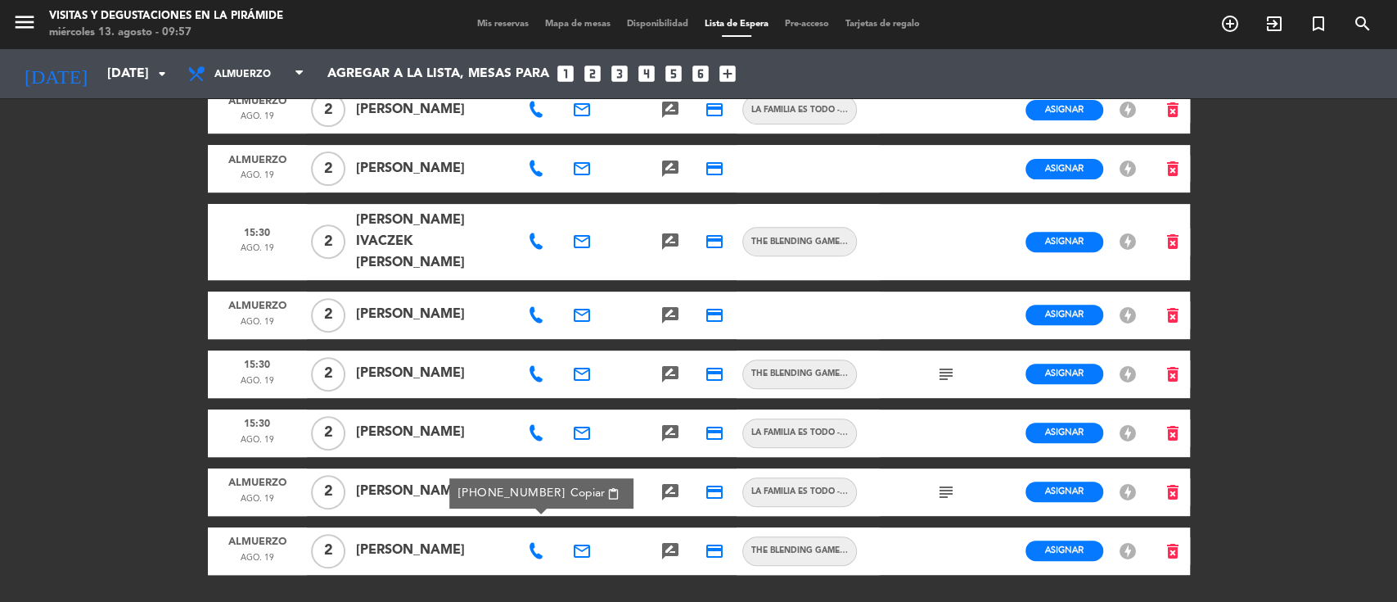
click at [583, 541] on icon "email" at bounding box center [582, 551] width 20 height 20
click at [679, 484] on span "Copiar" at bounding box center [696, 491] width 34 height 17
click at [1359, 25] on icon "search" at bounding box center [1363, 24] width 20 height 20
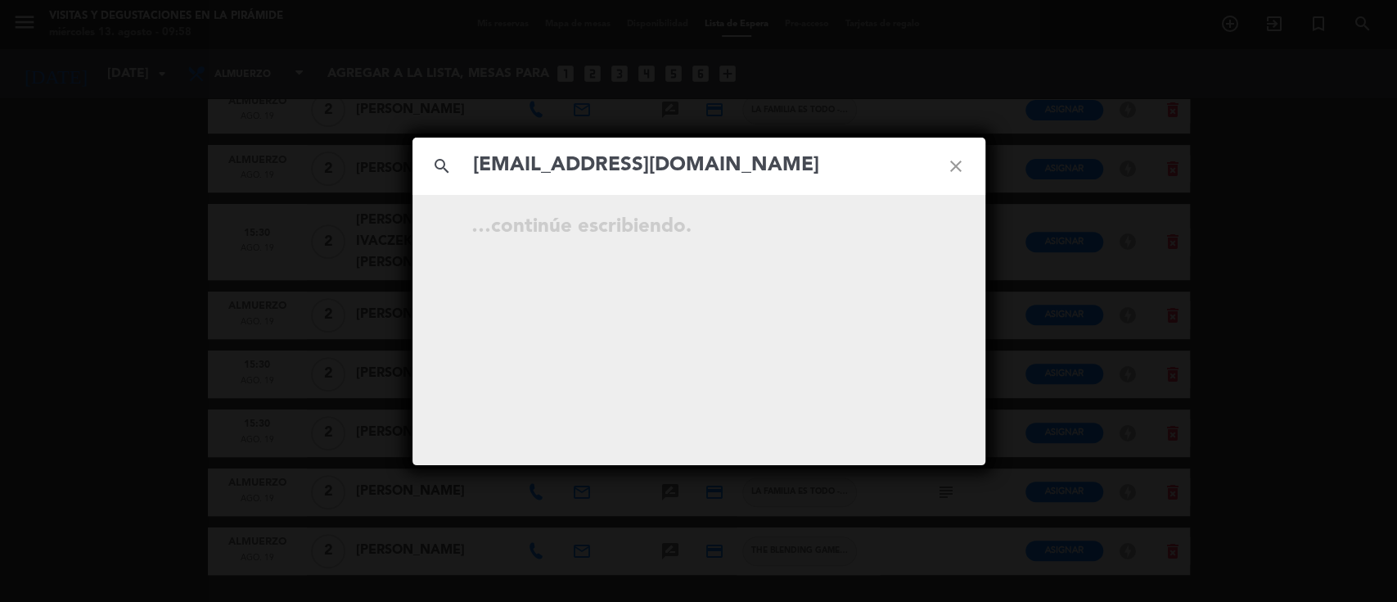
type input "[EMAIL_ADDRESS][DOMAIN_NAME]"
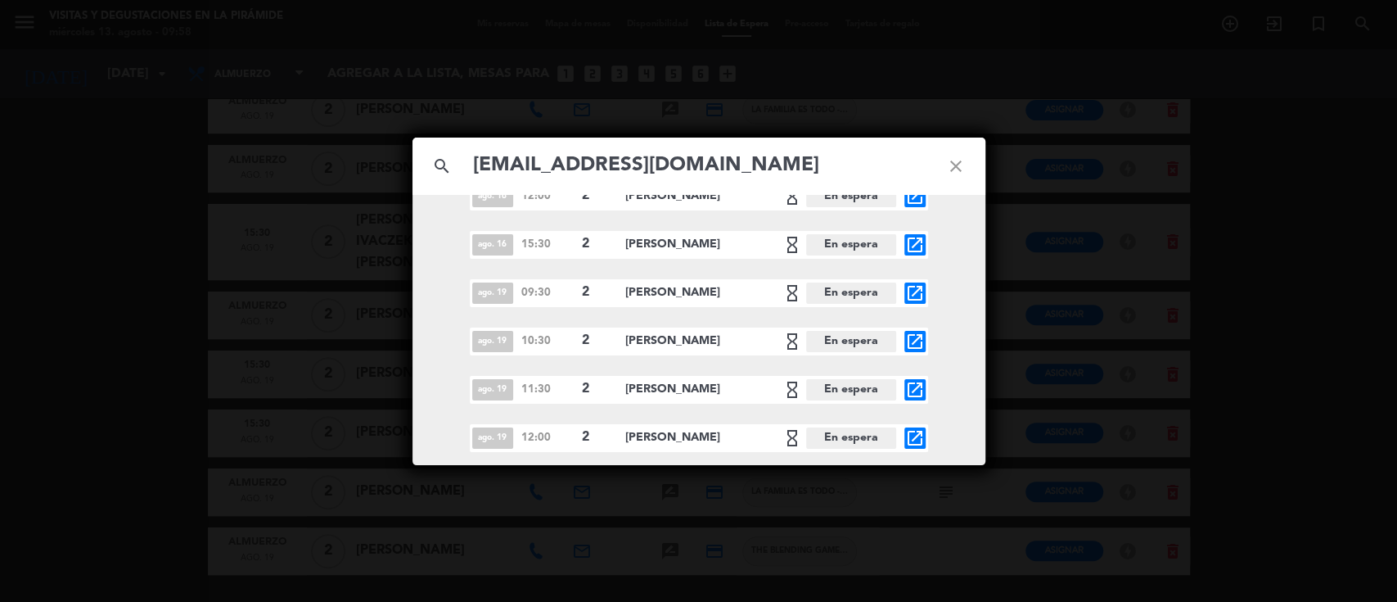
scroll to position [212, 0]
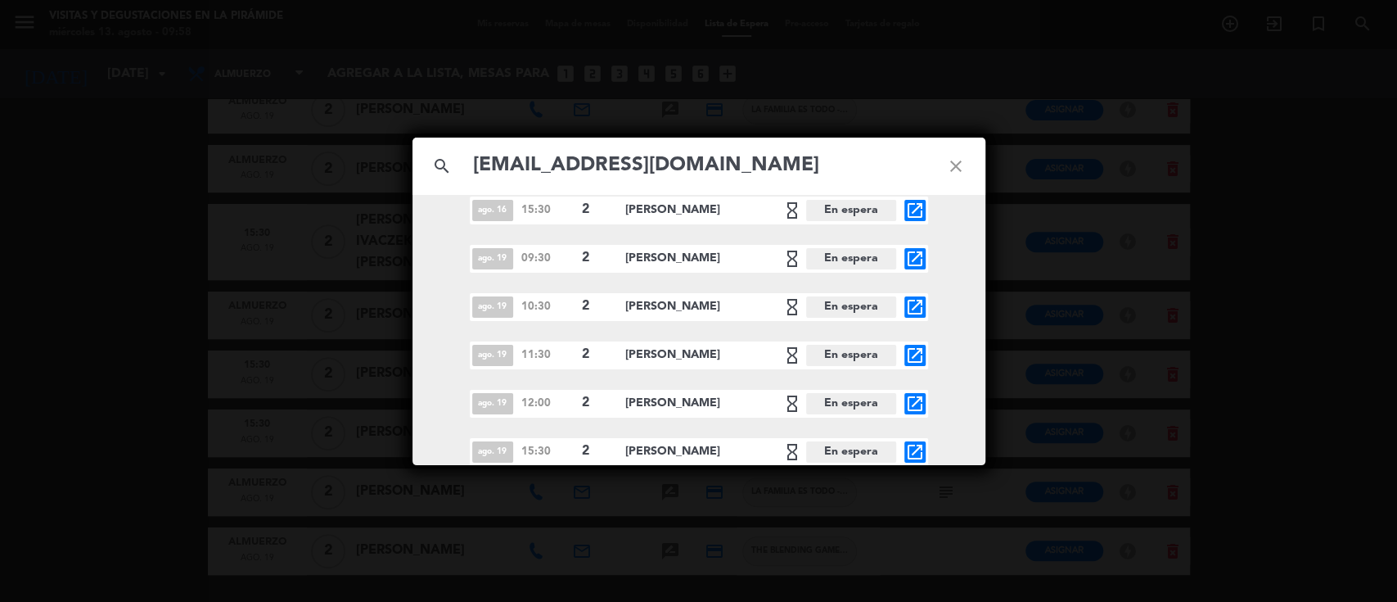
click at [952, 164] on icon "close" at bounding box center [955, 166] width 59 height 59
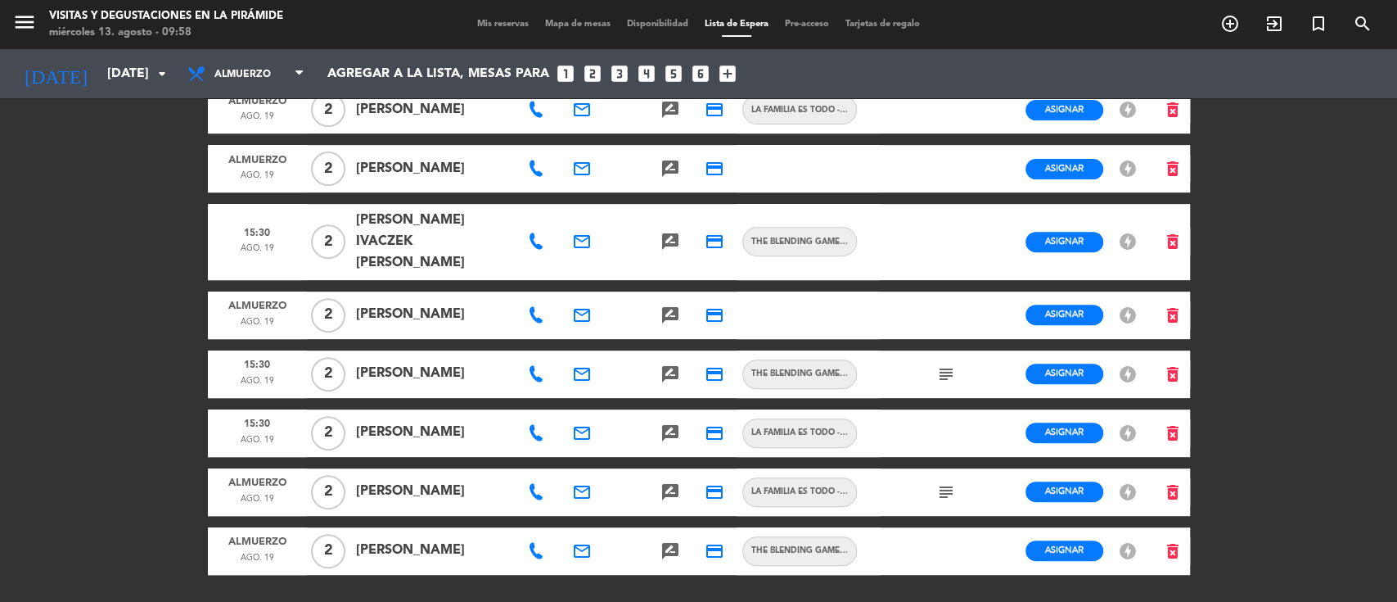
click at [530, 543] on icon at bounding box center [536, 551] width 16 height 16
click at [578, 484] on span "Copiar" at bounding box center [587, 492] width 34 height 17
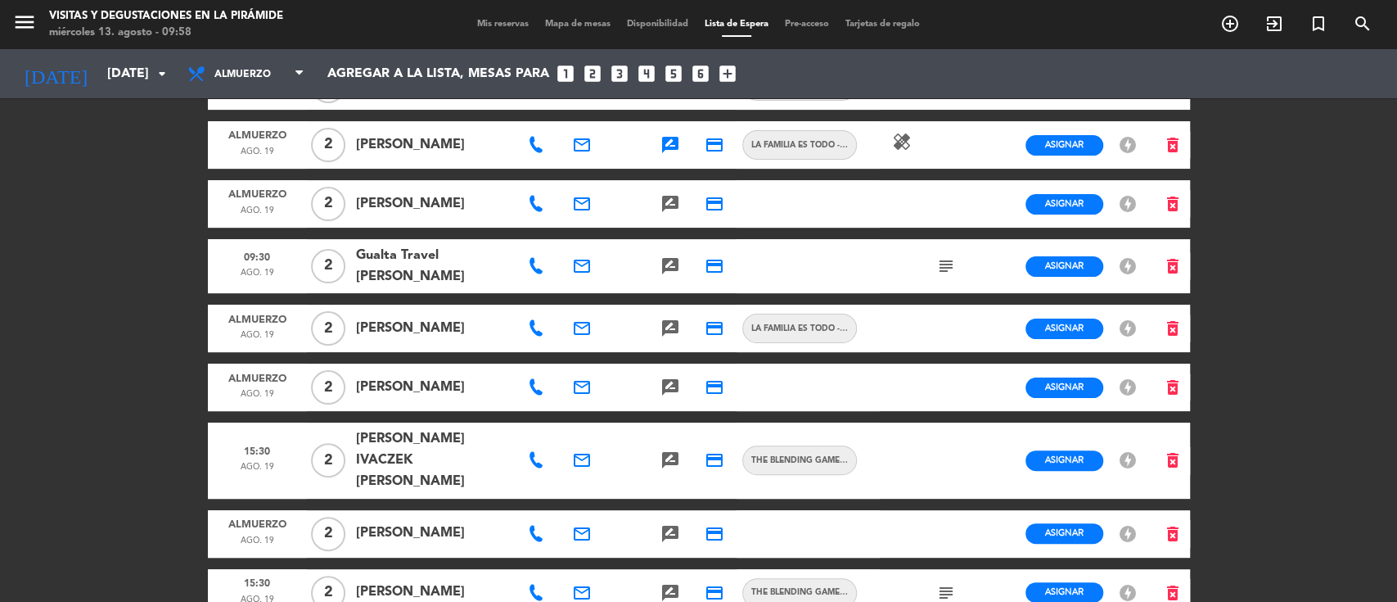
scroll to position [0, 0]
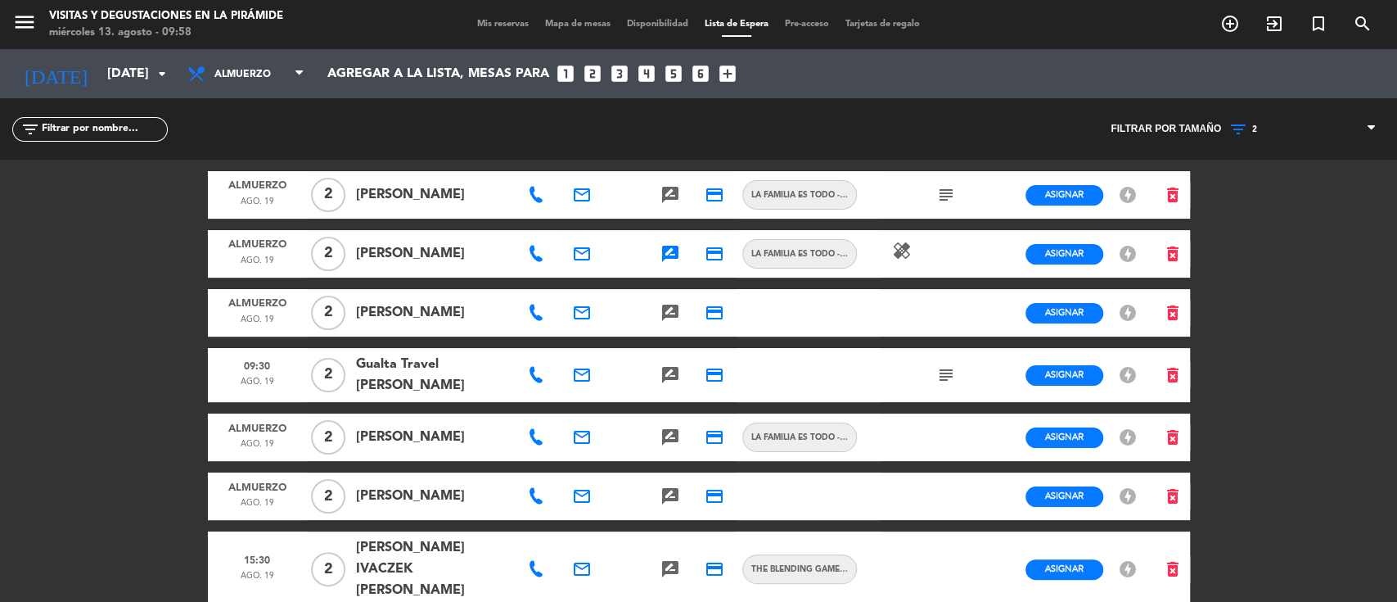
click at [542, 436] on icon at bounding box center [536, 437] width 16 height 16
click at [579, 429] on icon "email" at bounding box center [582, 437] width 20 height 20
click at [628, 403] on div "[EMAIL_ADDRESS][DOMAIN_NAME] Copiar content_paste" at bounding box center [590, 399] width 265 height 19
click at [669, 403] on span "Copiar" at bounding box center [686, 399] width 34 height 17
click at [1354, 19] on icon "search" at bounding box center [1363, 24] width 20 height 20
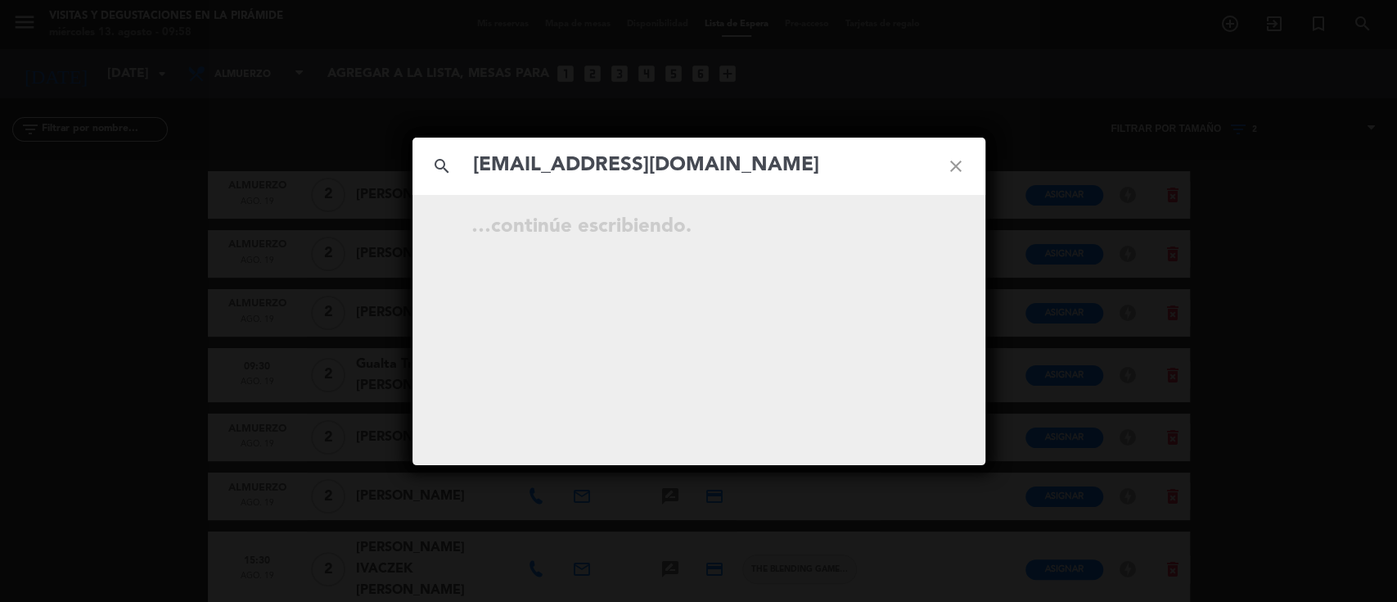
type input "[EMAIL_ADDRESS][DOMAIN_NAME]"
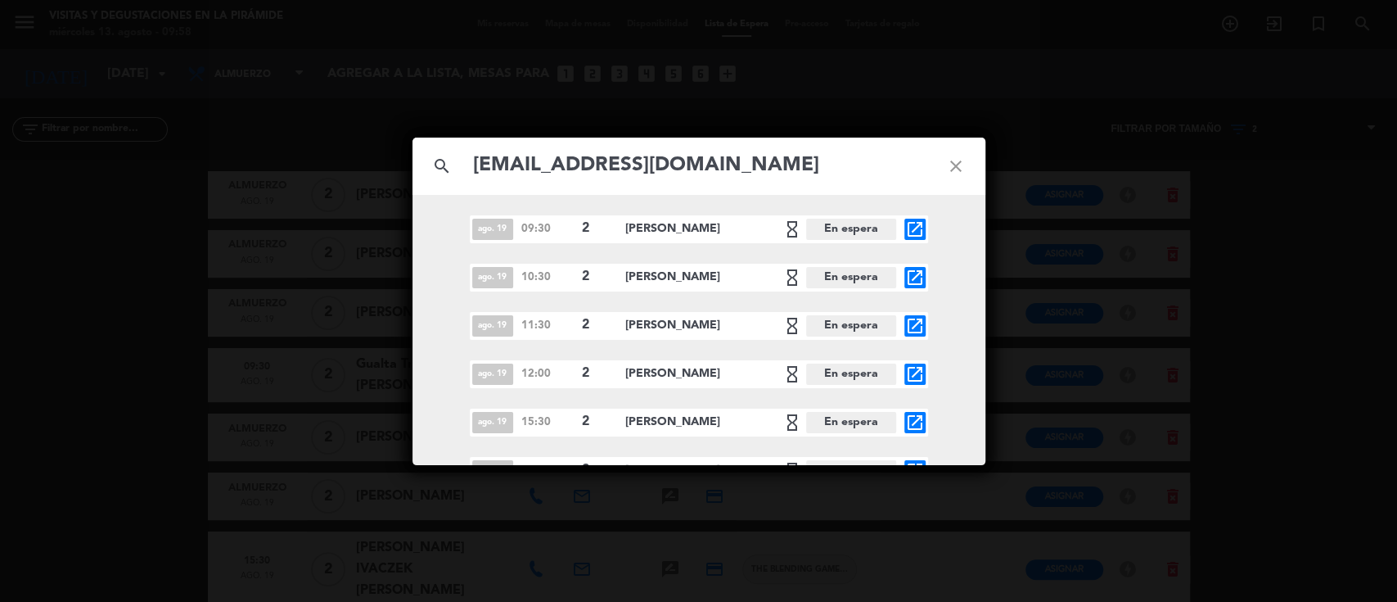
scroll to position [212, 0]
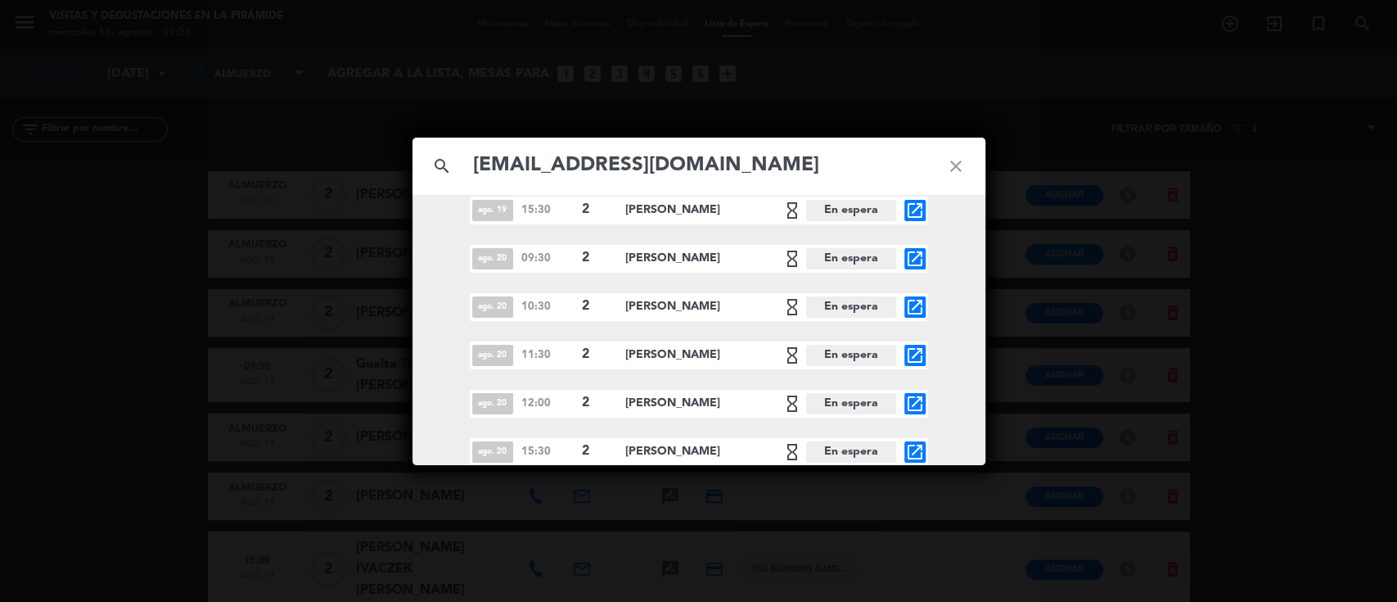
click at [964, 160] on icon "close" at bounding box center [955, 166] width 59 height 59
click at [963, 160] on icon "close" at bounding box center [955, 166] width 59 height 59
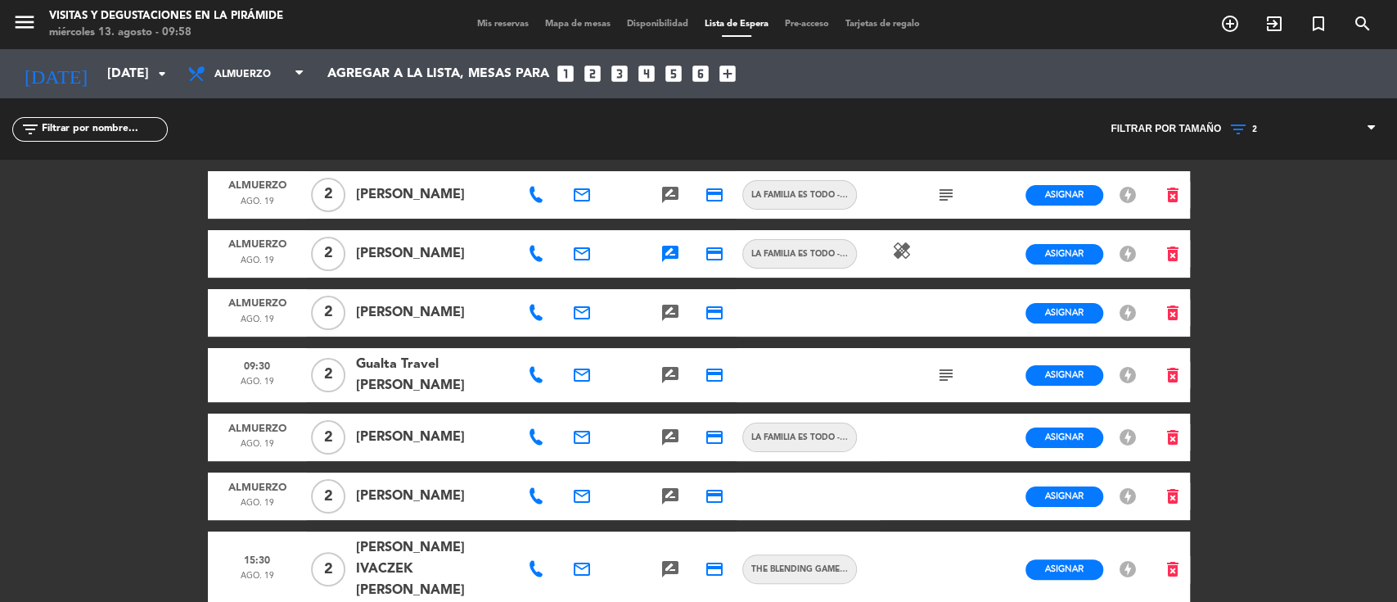
drag, startPoint x: 539, startPoint y: 432, endPoint x: 544, endPoint y: 417, distance: 16.6
click at [539, 432] on icon at bounding box center [536, 437] width 16 height 16
click at [570, 398] on span "Copiar" at bounding box center [587, 401] width 34 height 17
click at [481, 20] on span "Mis reservas" at bounding box center [503, 24] width 68 height 9
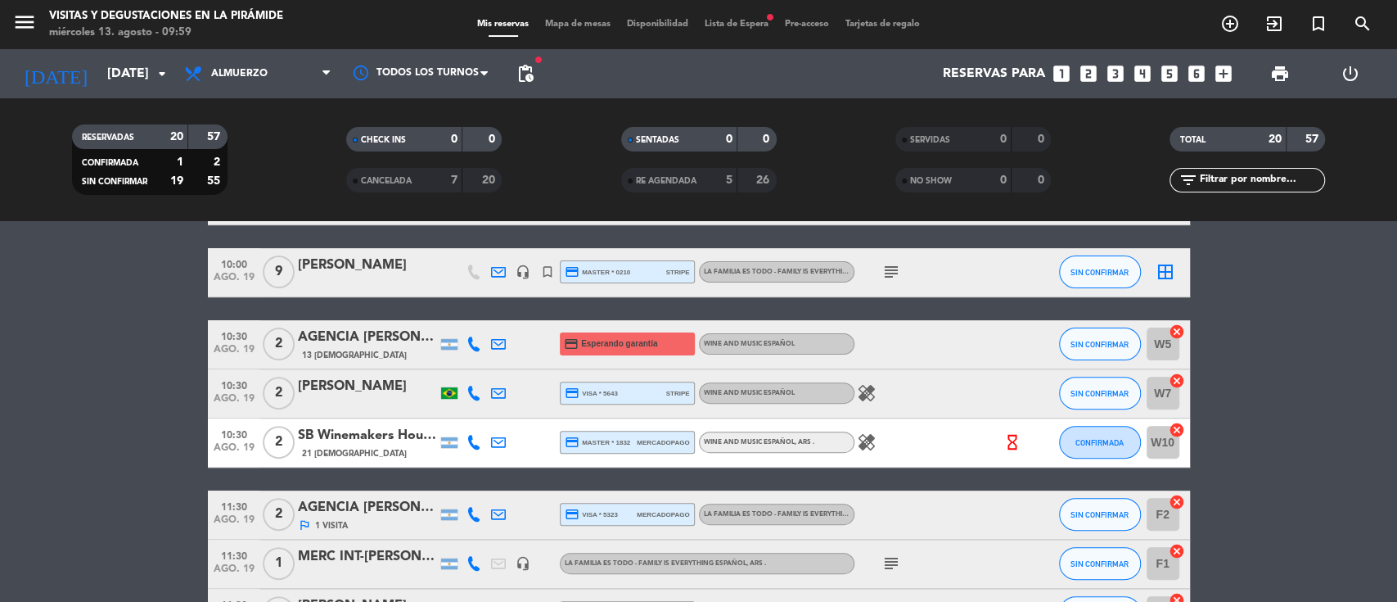
scroll to position [436, 0]
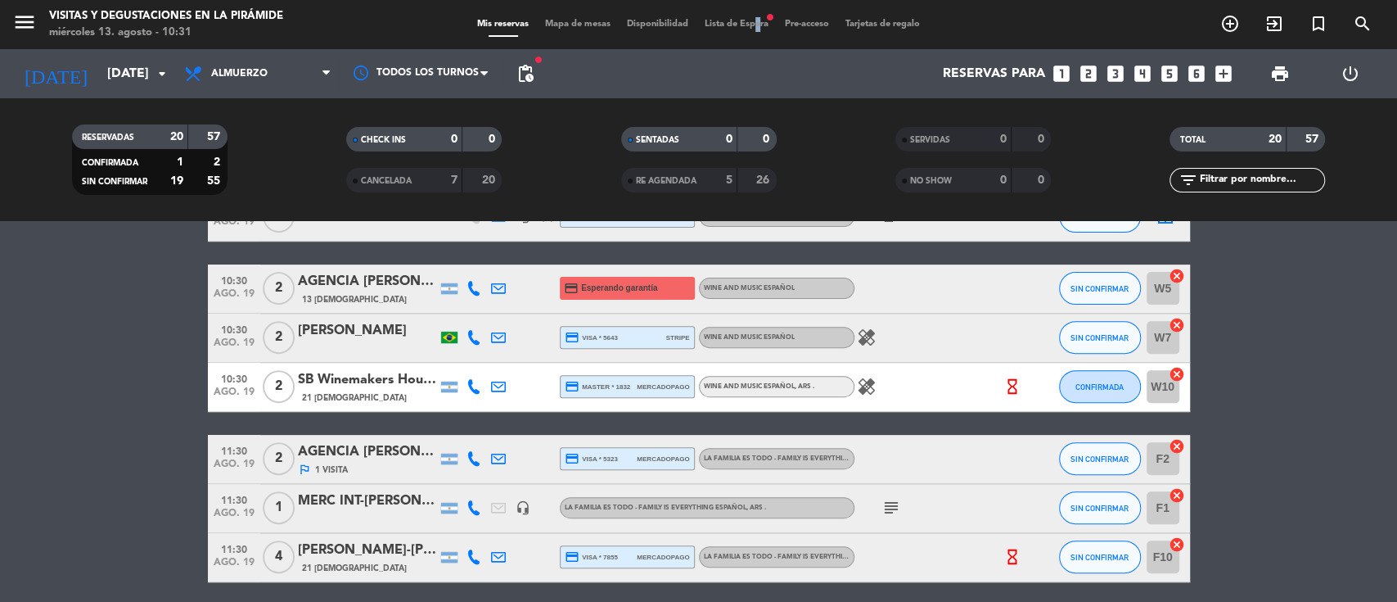
click at [753, 25] on span "Lista de Espera fiber_manual_record" at bounding box center [736, 24] width 80 height 9
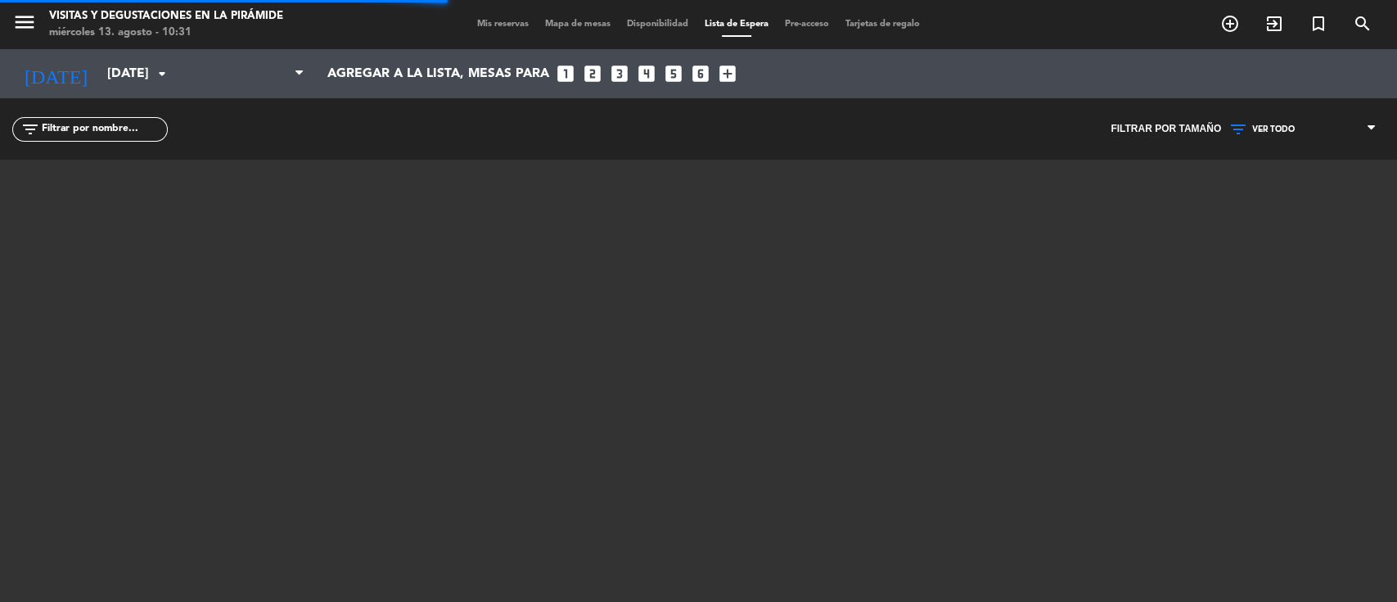
click at [1281, 130] on span "VER TODO" at bounding box center [1273, 129] width 43 height 10
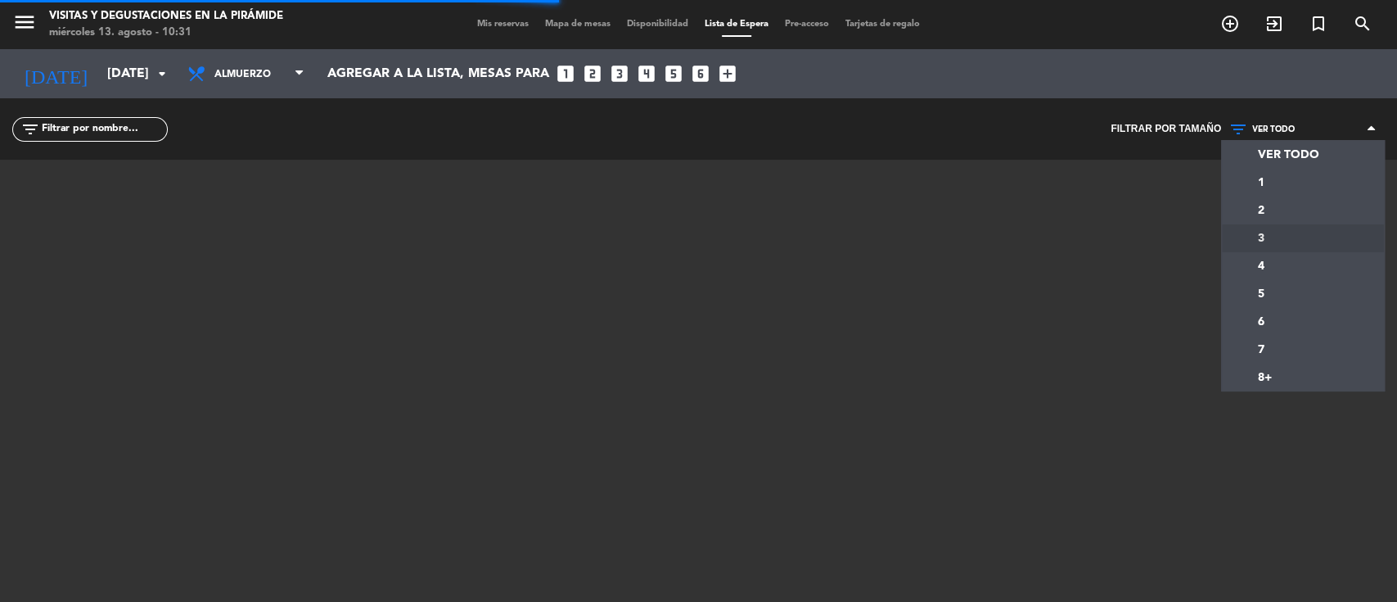
click at [1269, 230] on div "menu Visitas y degustaciones en La Pirámide [DATE] 13. agosto - 10:31 Mis reser…" at bounding box center [698, 301] width 1397 height 602
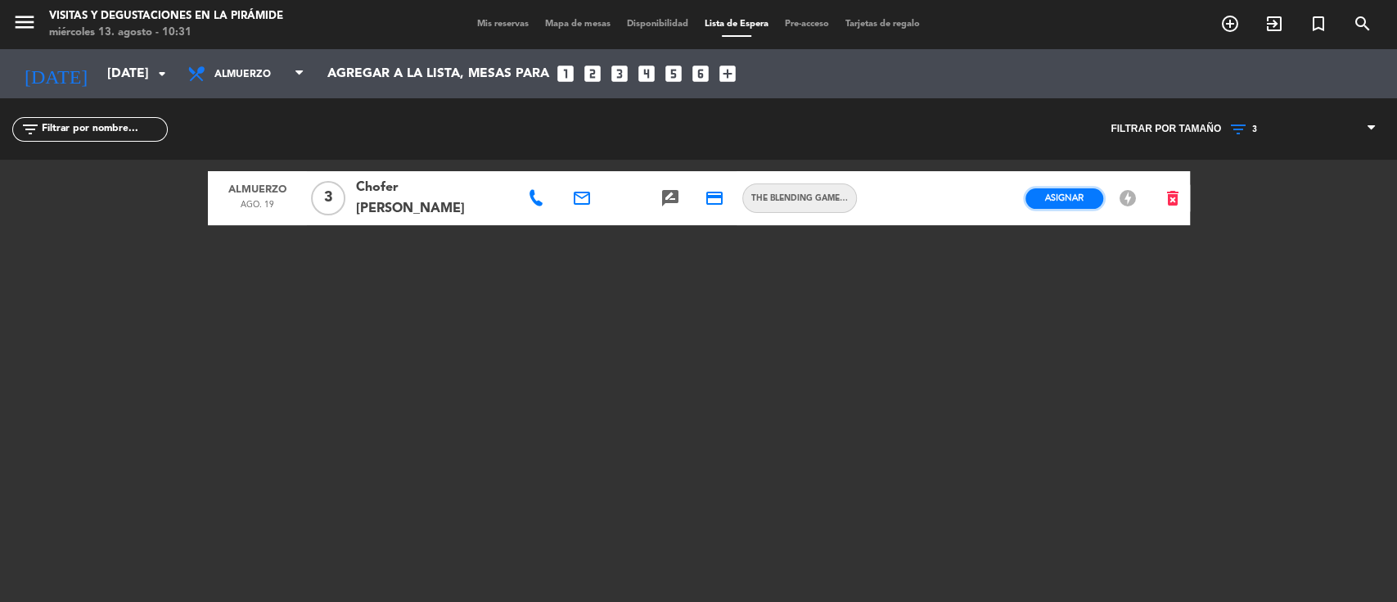
click at [1048, 196] on span "Asignar" at bounding box center [1064, 198] width 38 height 12
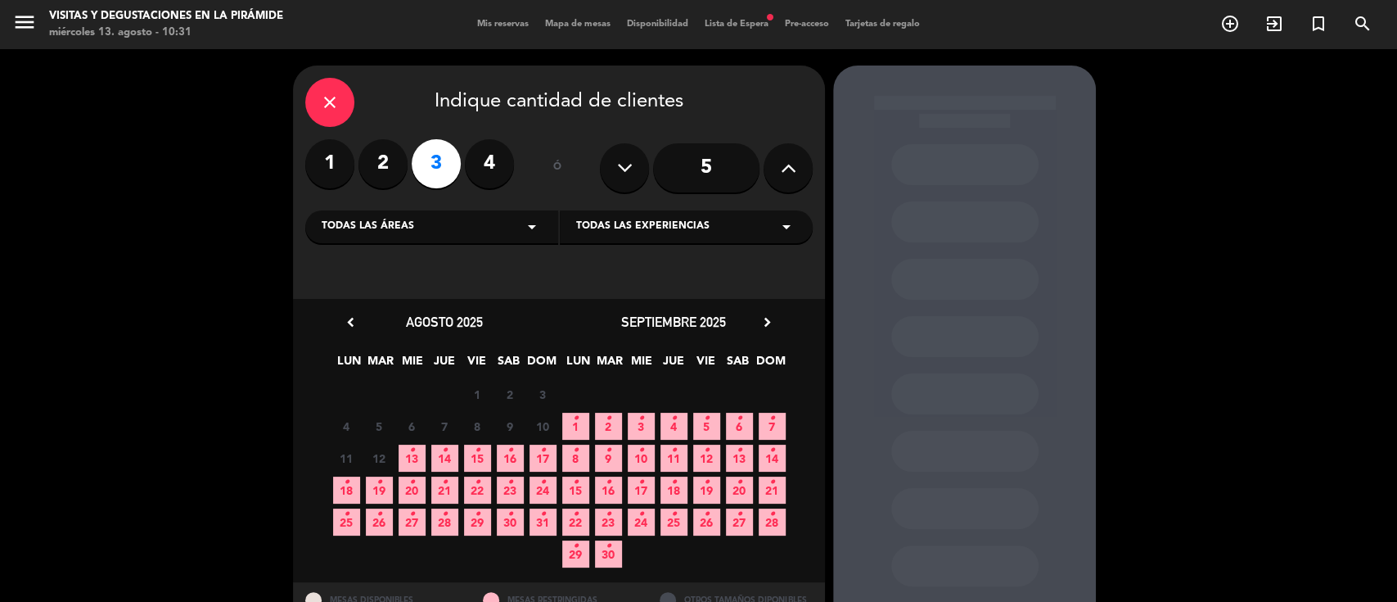
click at [414, 461] on span "13 •" at bounding box center [412, 457] width 27 height 27
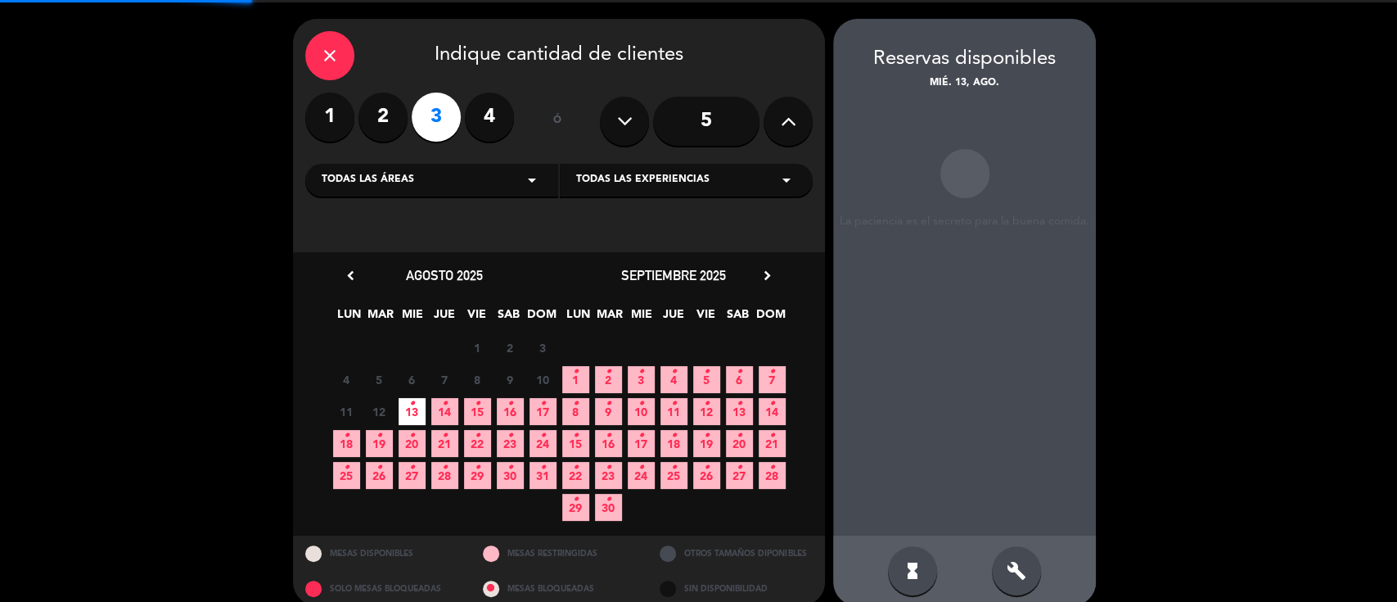
scroll to position [65, 0]
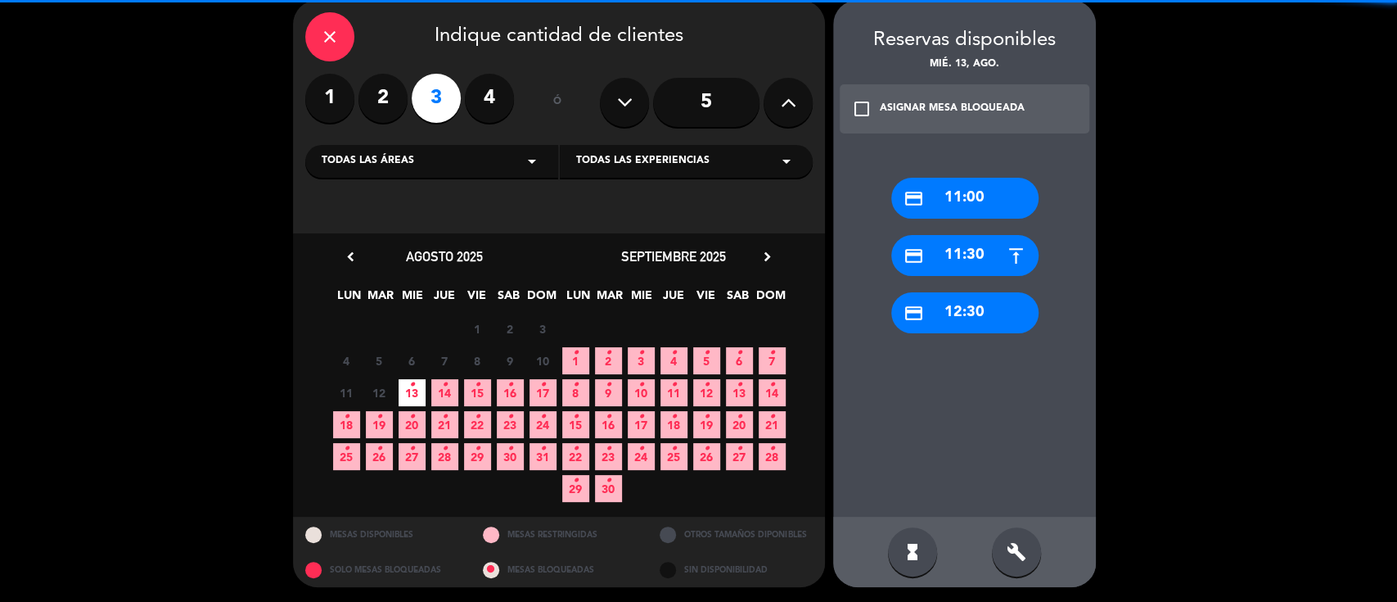
click at [384, 430] on span "19 •" at bounding box center [379, 424] width 27 height 27
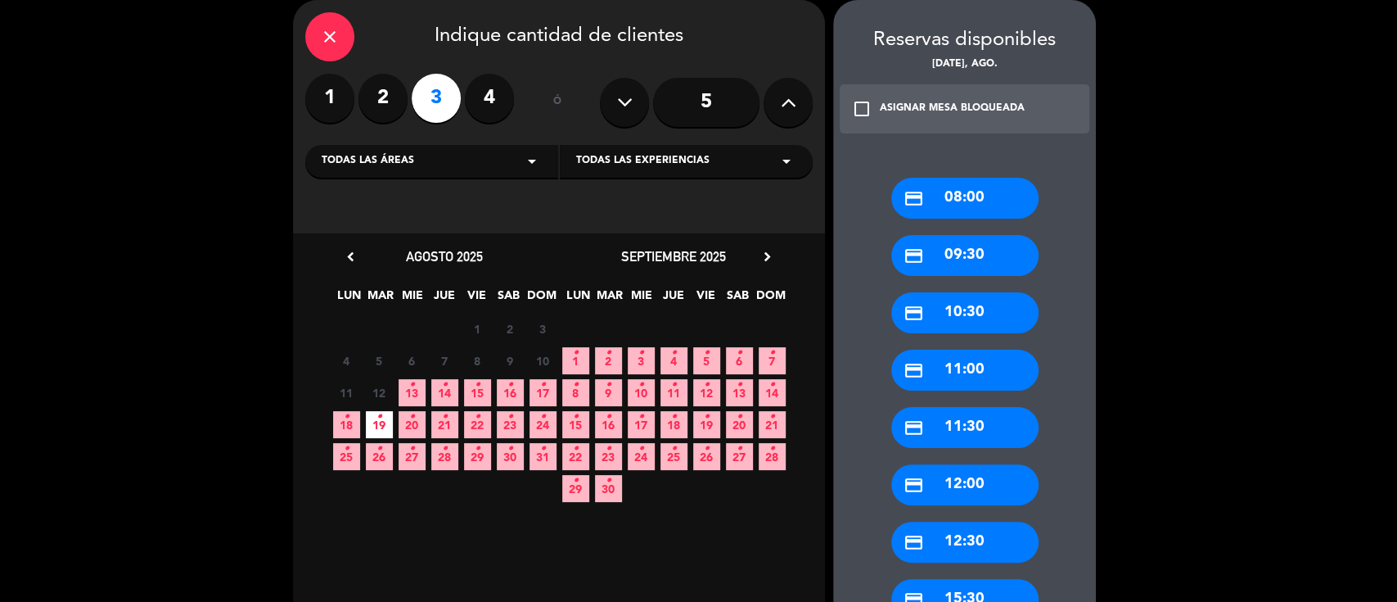
click at [939, 491] on div "credit_card 12:00" at bounding box center [964, 484] width 147 height 41
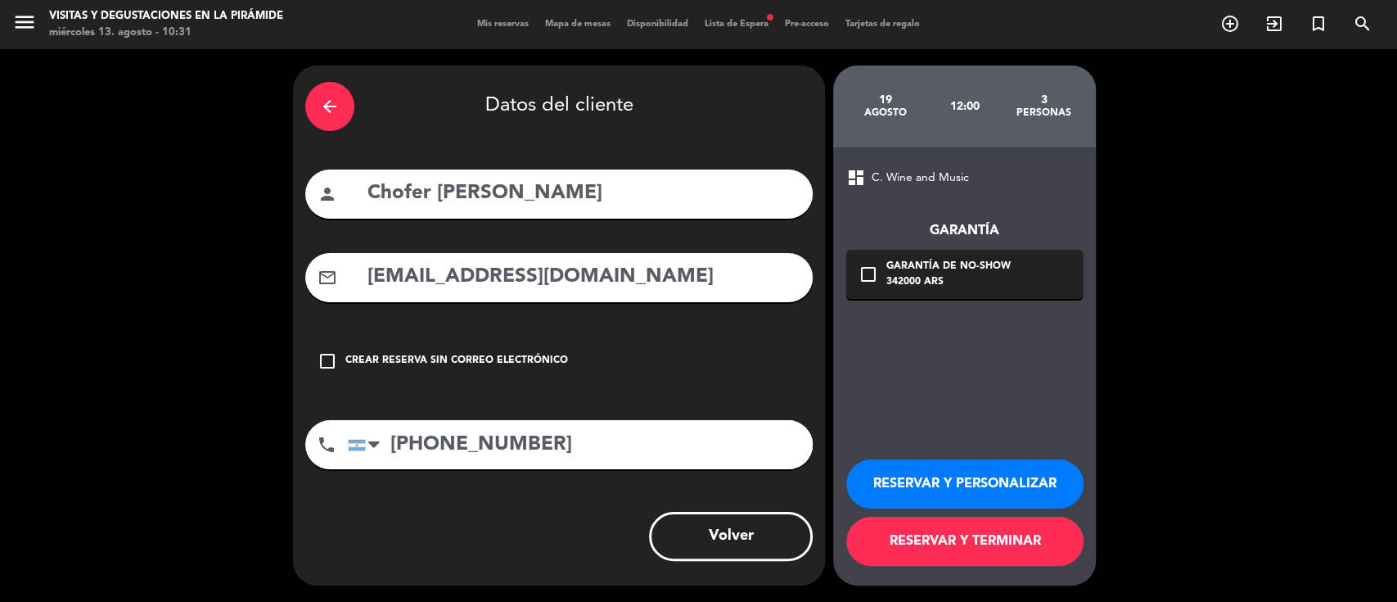
scroll to position [0, 0]
click at [629, 190] on input "Chofer [PERSON_NAME]" at bounding box center [583, 194] width 435 height 34
paste input "[PERSON_NAME]"
type input "Chofer [PERSON_NAME]- [PERSON_NAME]"
click at [923, 473] on button "RESERVAR Y PERSONALIZAR" at bounding box center [964, 483] width 237 height 49
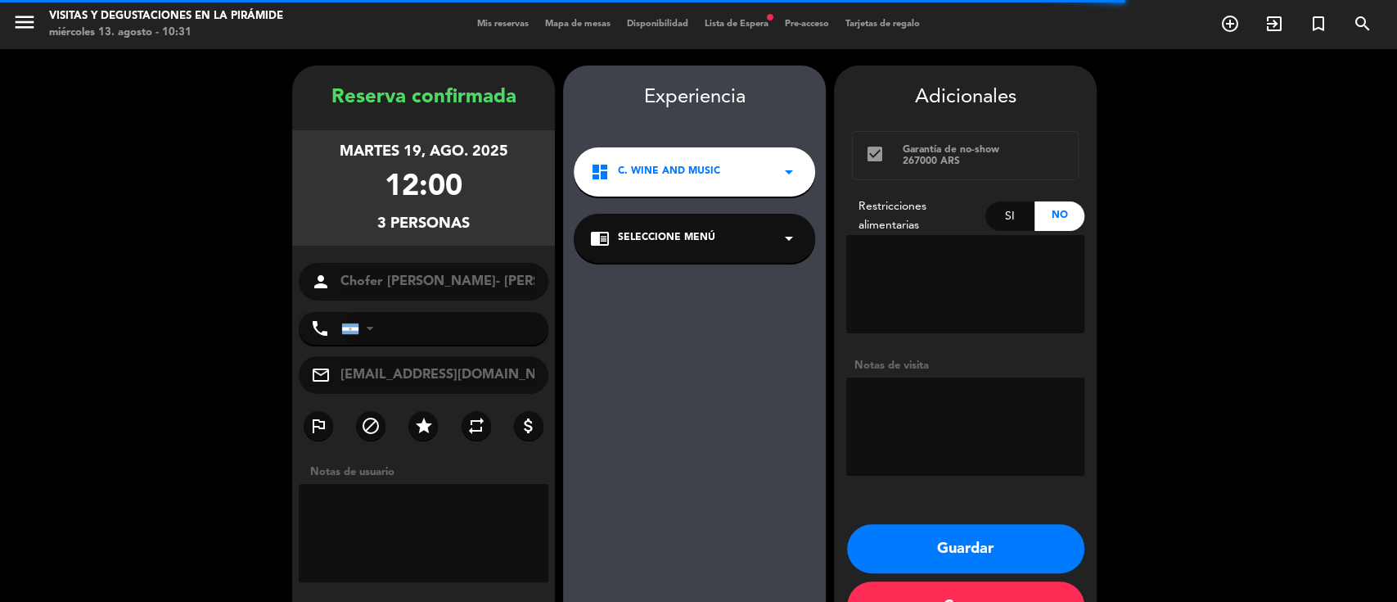
type input "[PHONE_NUMBER]"
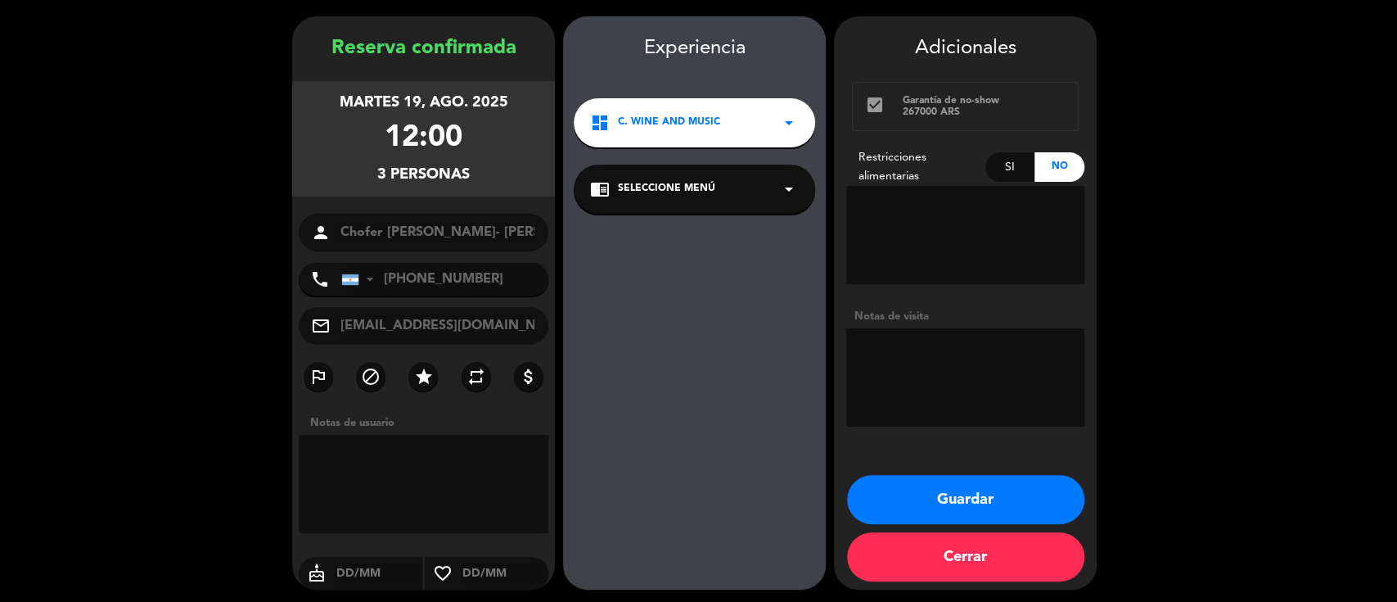
scroll to position [52, 0]
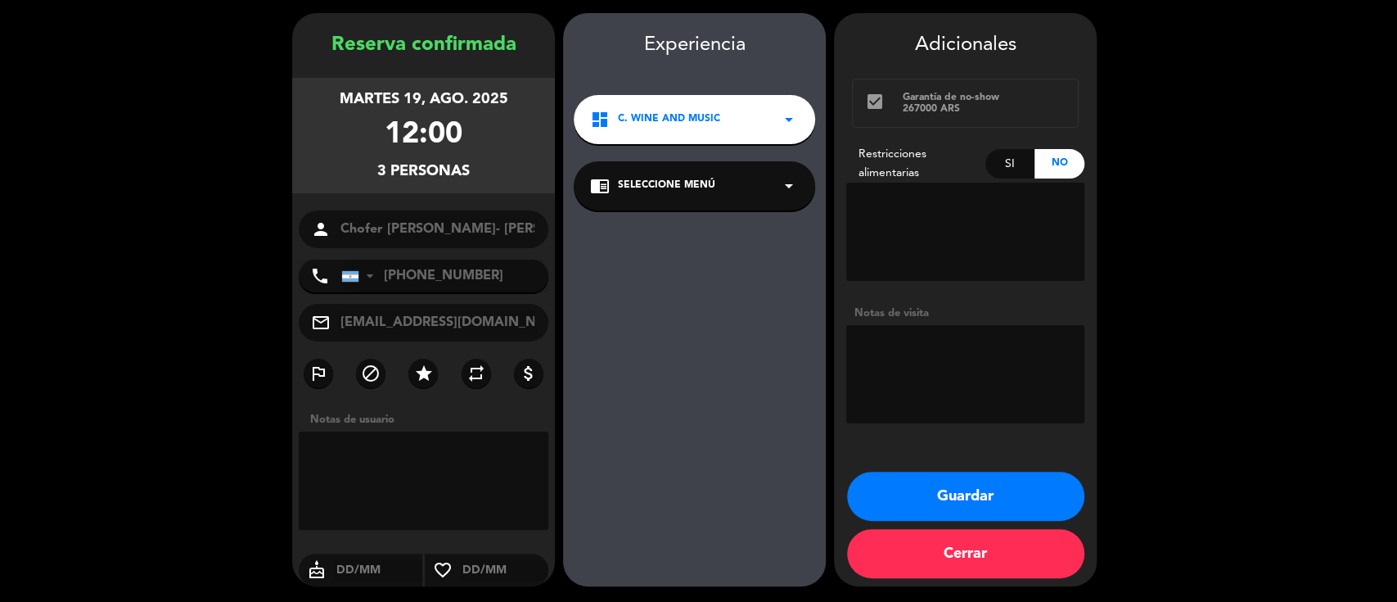
click at [647, 185] on span "Seleccione Menú" at bounding box center [666, 186] width 97 height 16
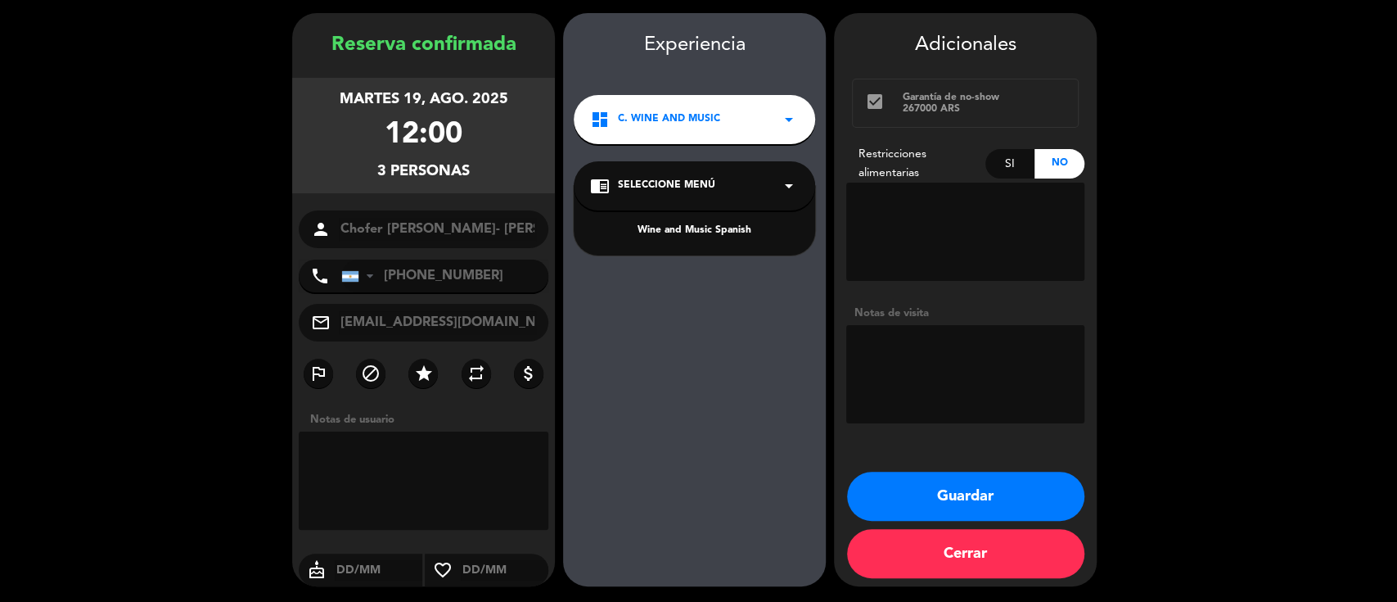
click at [669, 232] on div "Wine and Music Spanish" at bounding box center [694, 231] width 209 height 16
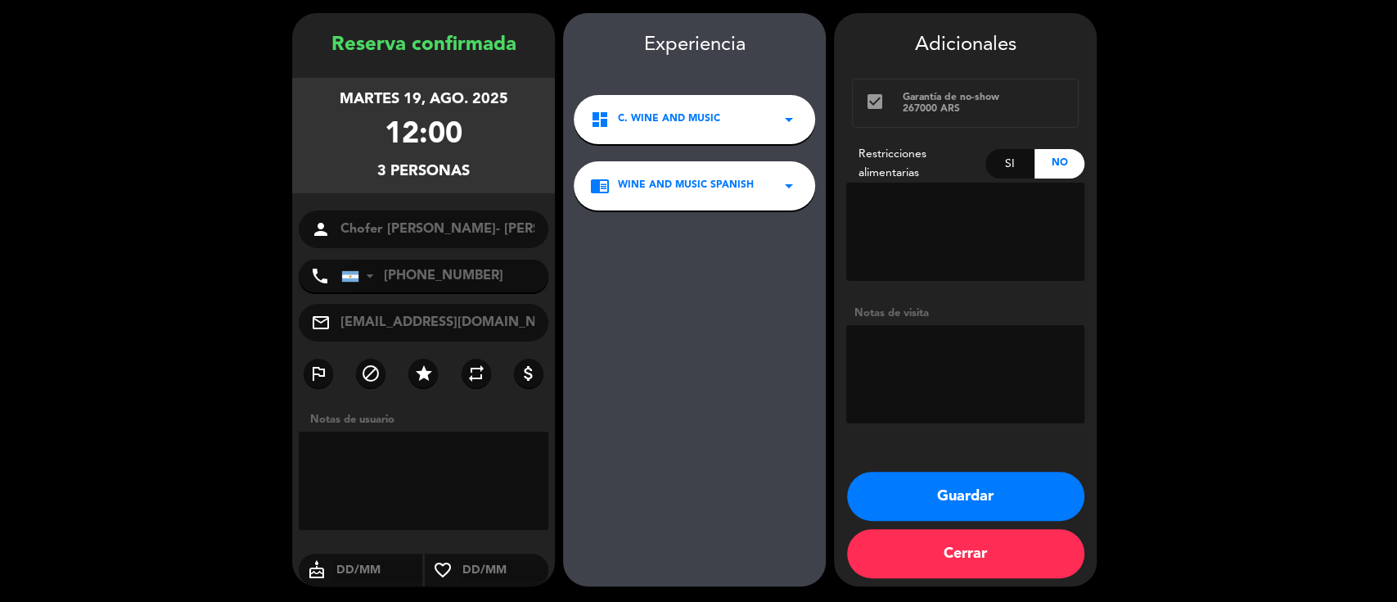
click at [967, 485] on button "Guardar" at bounding box center [965, 495] width 237 height 49
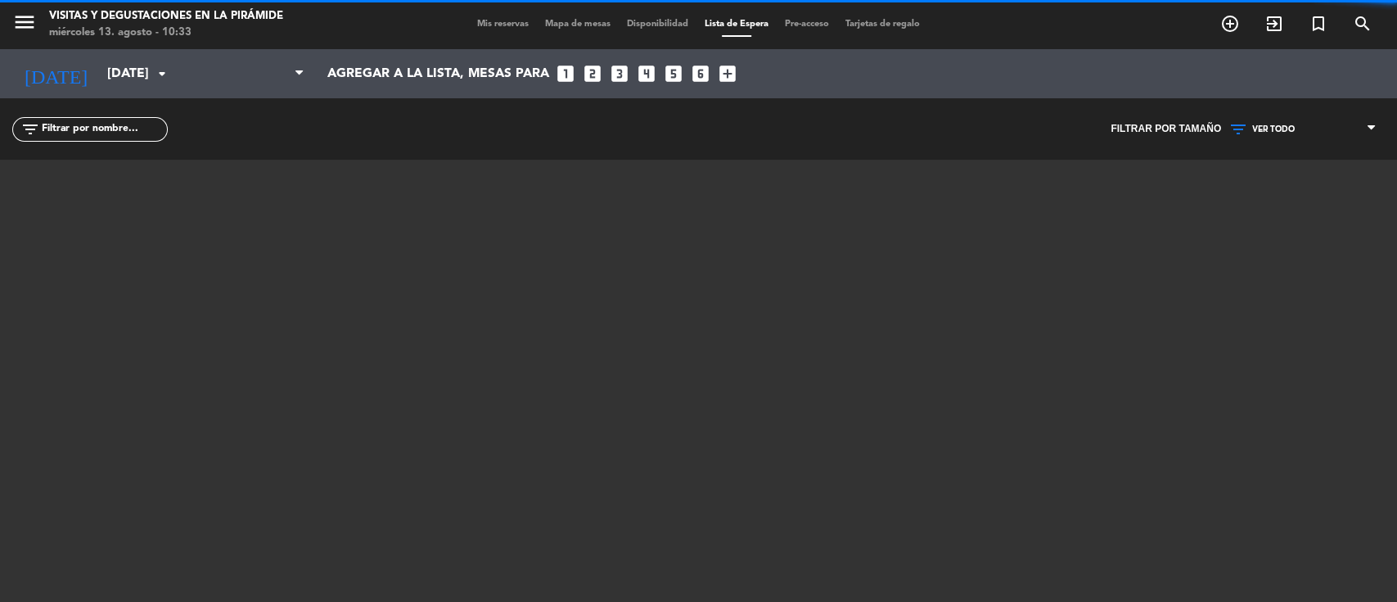
click at [519, 23] on span "Mis reservas" at bounding box center [503, 24] width 68 height 9
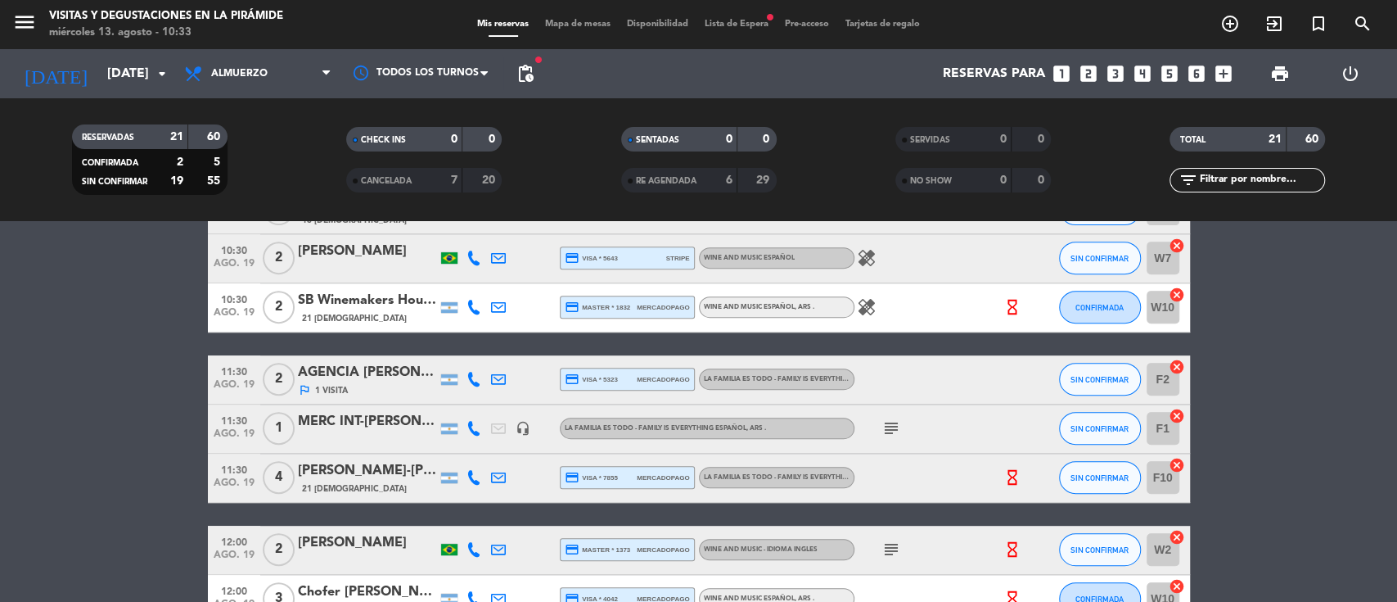
scroll to position [545, 0]
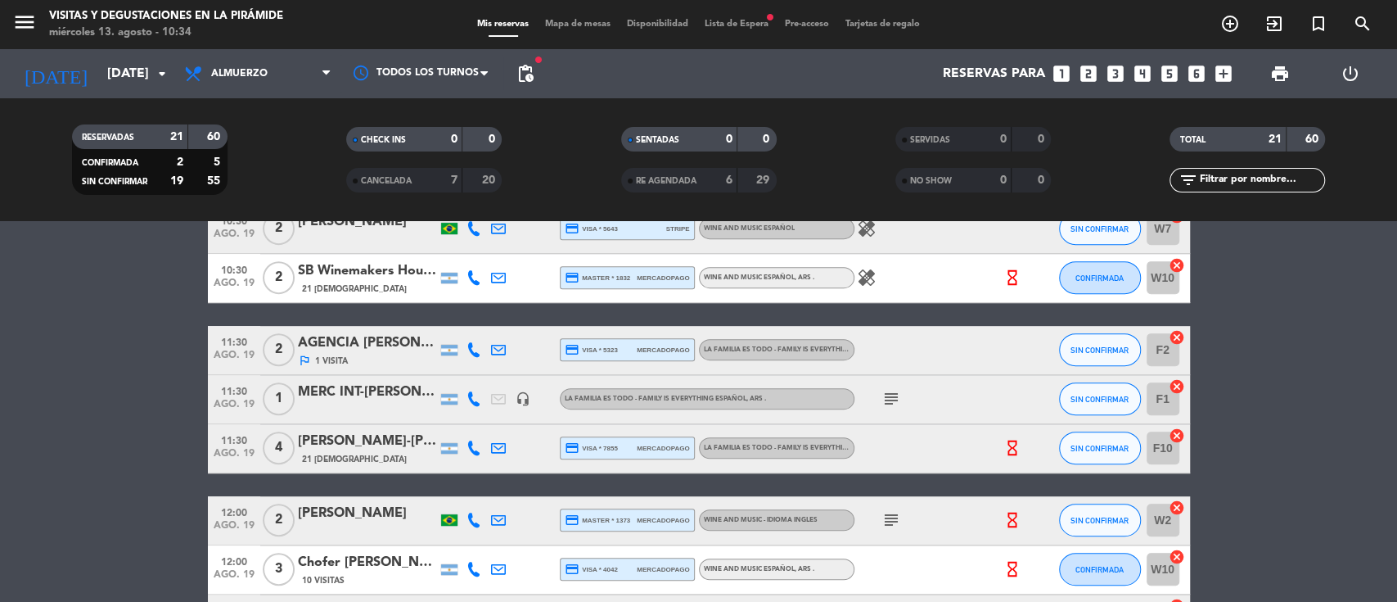
click at [716, 22] on span "Lista de Espera fiber_manual_record" at bounding box center [736, 24] width 80 height 9
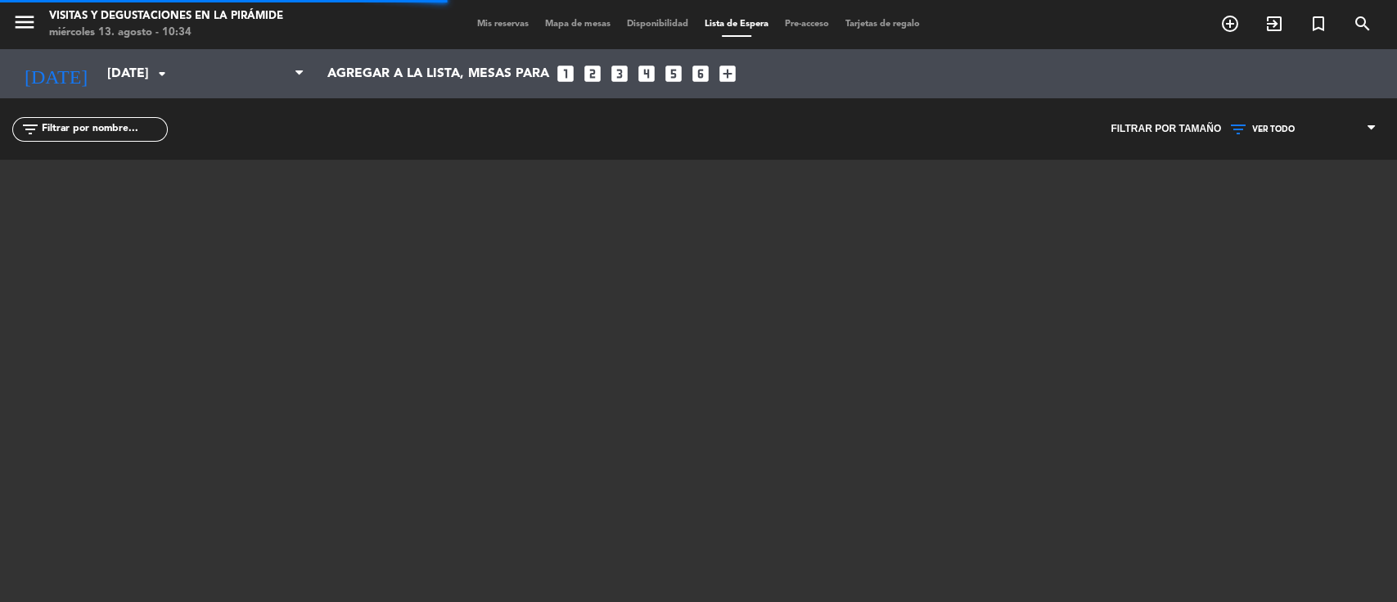
click at [1278, 128] on span "VER TODO" at bounding box center [1273, 129] width 43 height 10
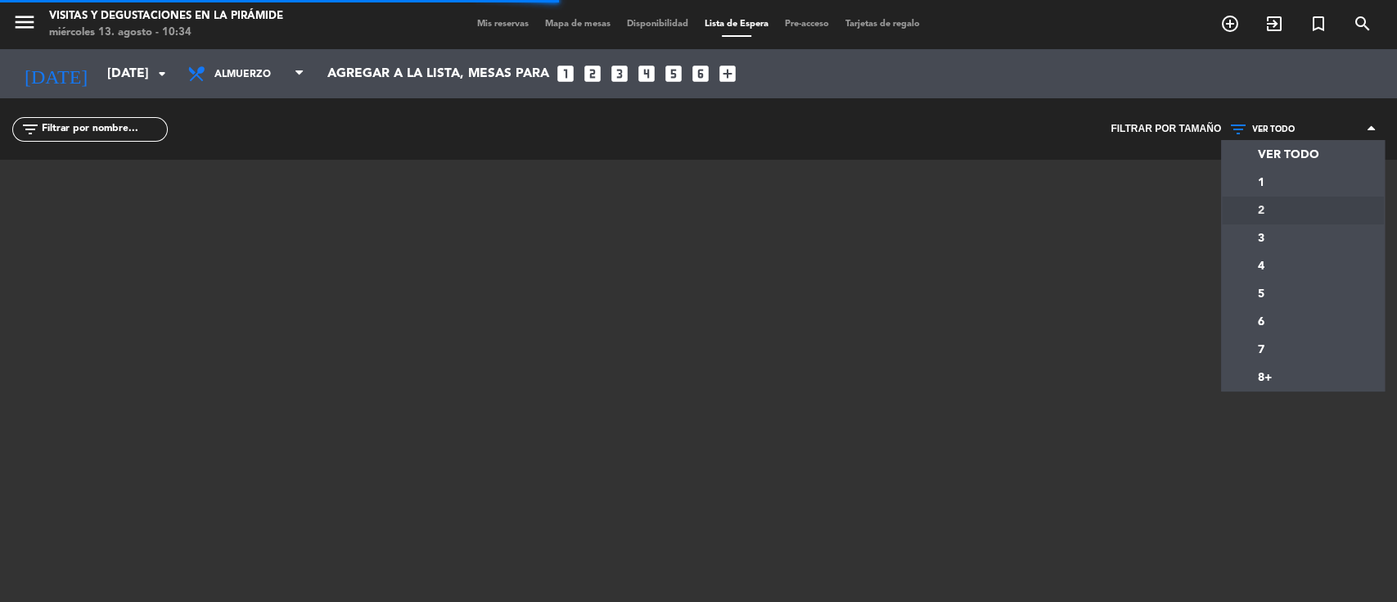
click at [1270, 210] on div "menu Visitas y degustaciones en La Pirámide [DATE] 13. agosto - 10:34 Mis reser…" at bounding box center [698, 301] width 1397 height 602
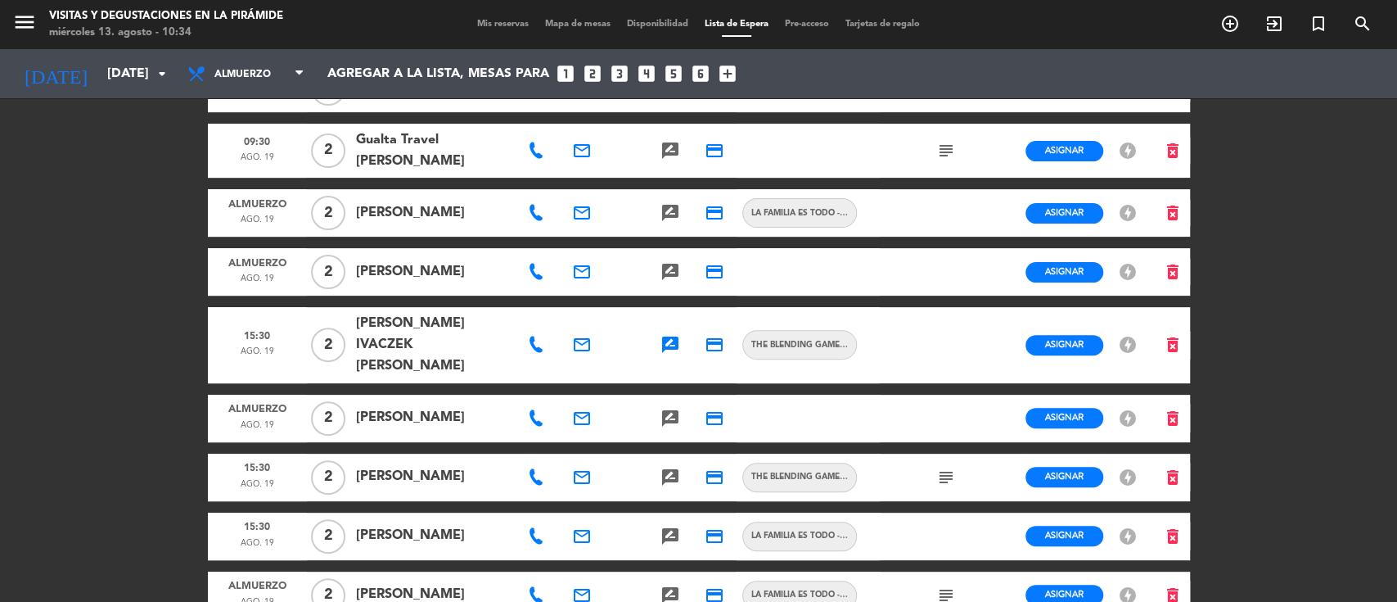
scroll to position [365, 0]
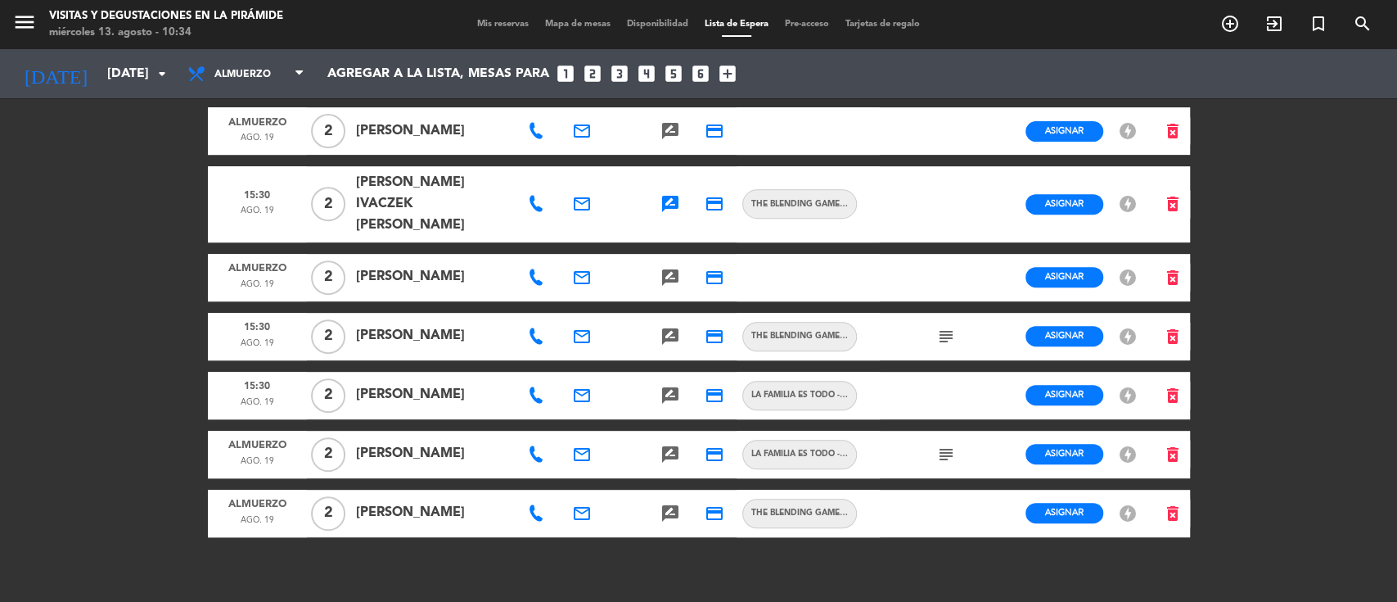
click at [543, 446] on icon at bounding box center [536, 454] width 16 height 16
click at [956, 430] on div "subject" at bounding box center [946, 453] width 44 height 47
click at [949, 444] on icon "subject" at bounding box center [946, 454] width 20 height 20
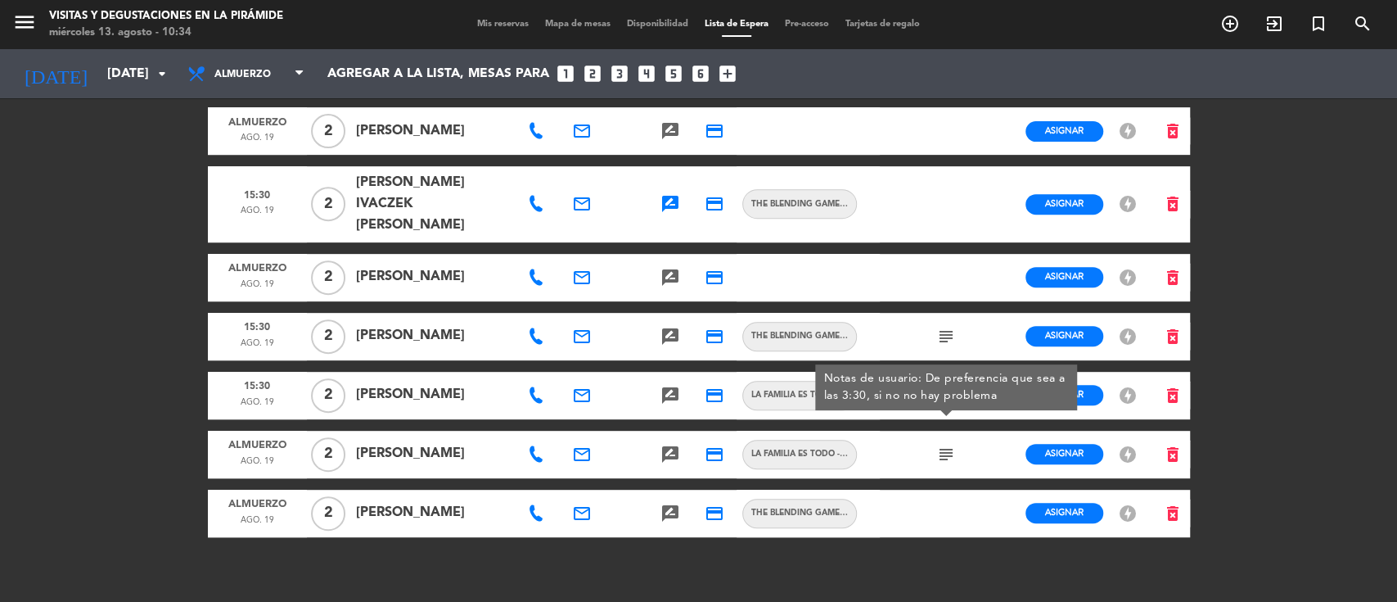
drag, startPoint x: 537, startPoint y: 425, endPoint x: 561, endPoint y: 421, distance: 24.8
click at [537, 446] on icon at bounding box center [536, 454] width 16 height 16
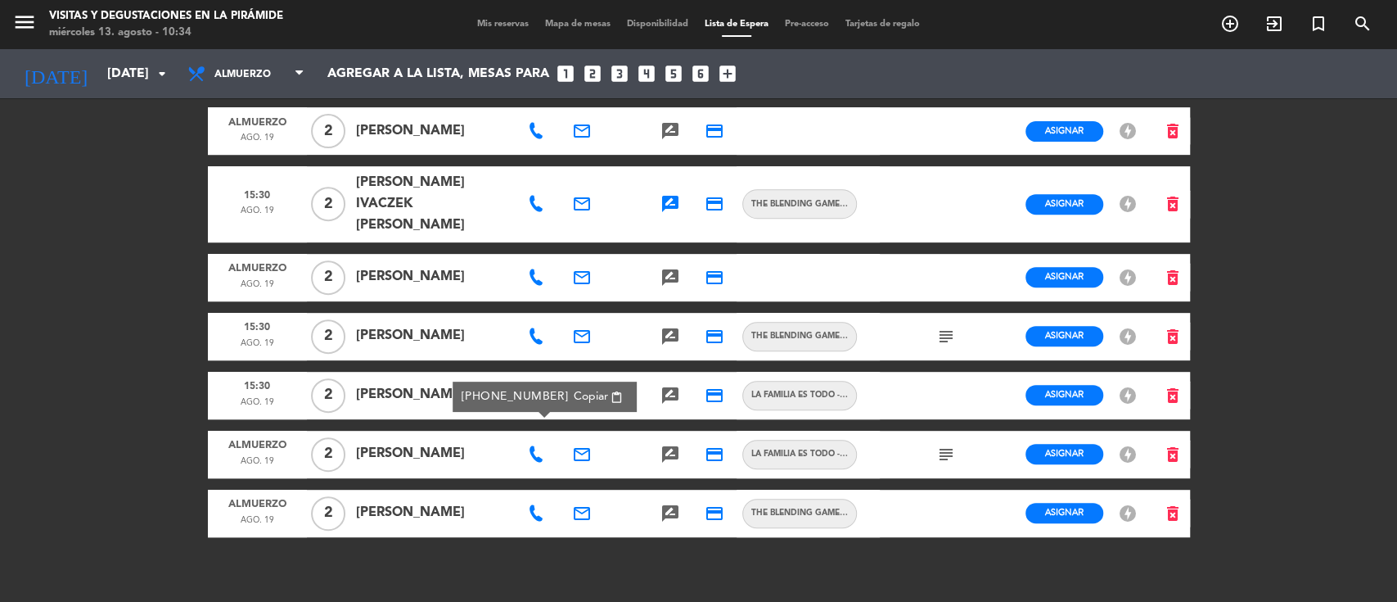
click at [592, 430] on div "email" at bounding box center [582, 453] width 44 height 47
click at [576, 444] on icon "email" at bounding box center [582, 454] width 20 height 20
click at [696, 392] on span "Copiar" at bounding box center [713, 394] width 34 height 17
click at [1368, 16] on icon "search" at bounding box center [1363, 24] width 20 height 20
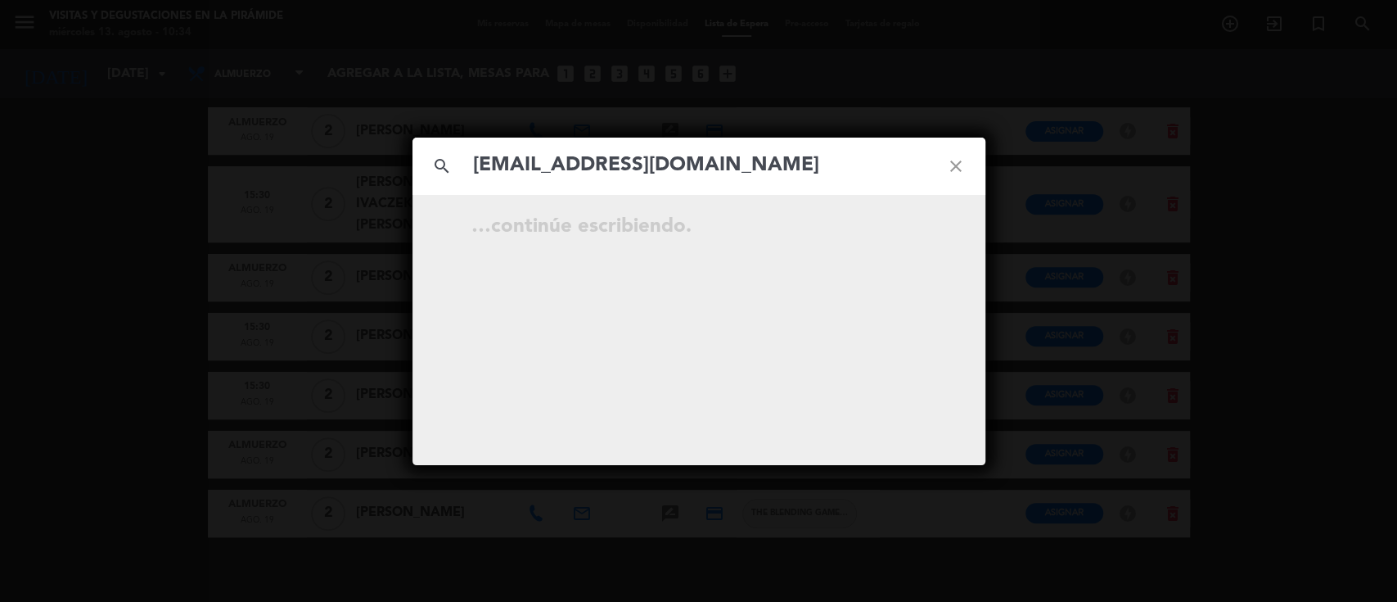
type input "[EMAIL_ADDRESS][DOMAIN_NAME]"
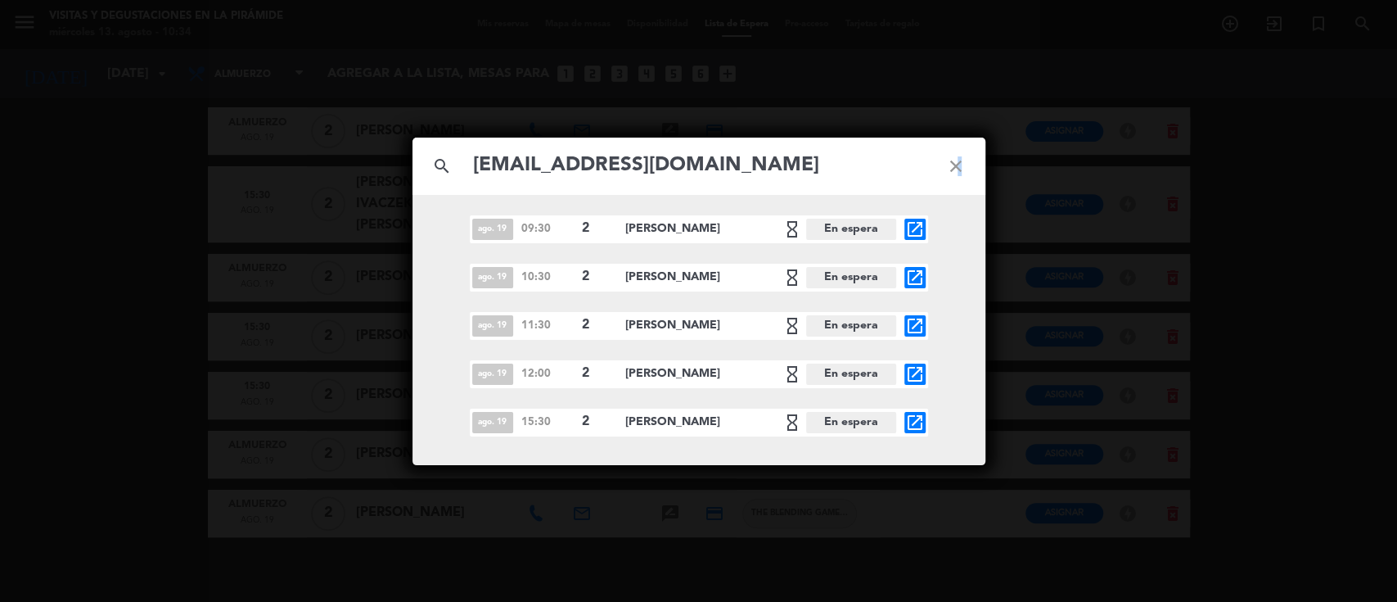
click at [958, 169] on icon "close" at bounding box center [955, 166] width 59 height 59
click at [957, 169] on icon "close" at bounding box center [955, 166] width 59 height 59
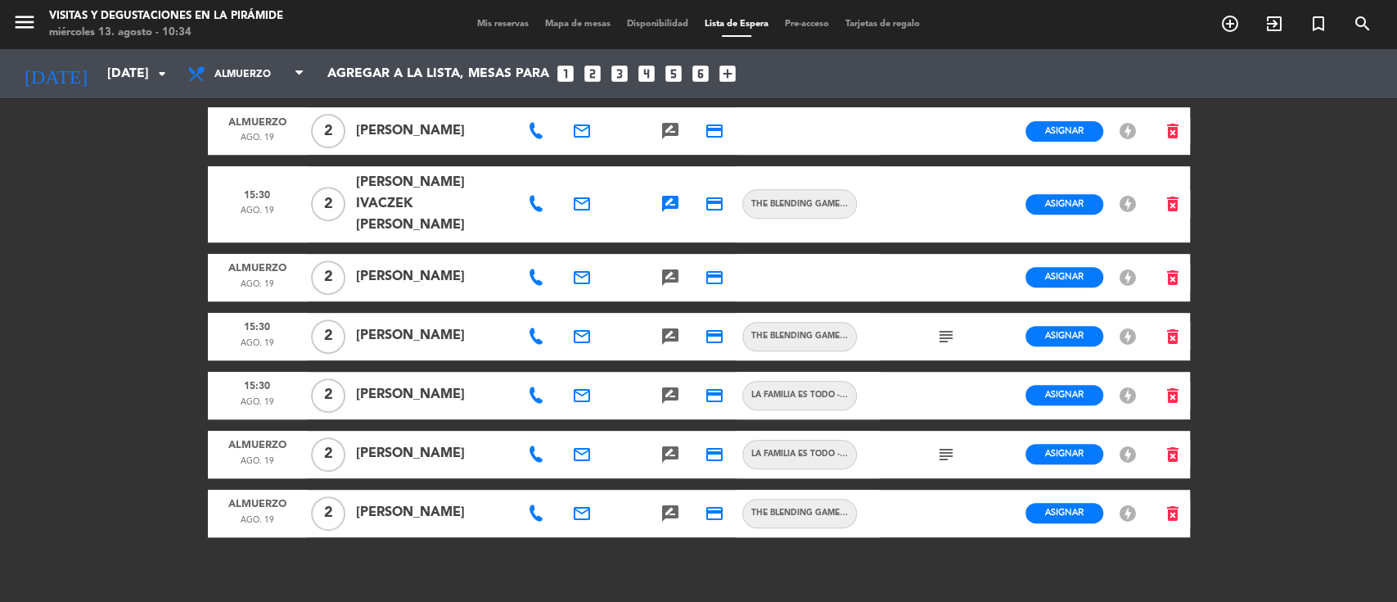
click at [529, 446] on icon at bounding box center [536, 454] width 16 height 16
drag, startPoint x: 568, startPoint y: 393, endPoint x: 512, endPoint y: 10, distance: 387.0
click at [574, 392] on span "Copiar" at bounding box center [591, 396] width 34 height 17
click at [1041, 444] on button "Asignar" at bounding box center [1064, 454] width 78 height 20
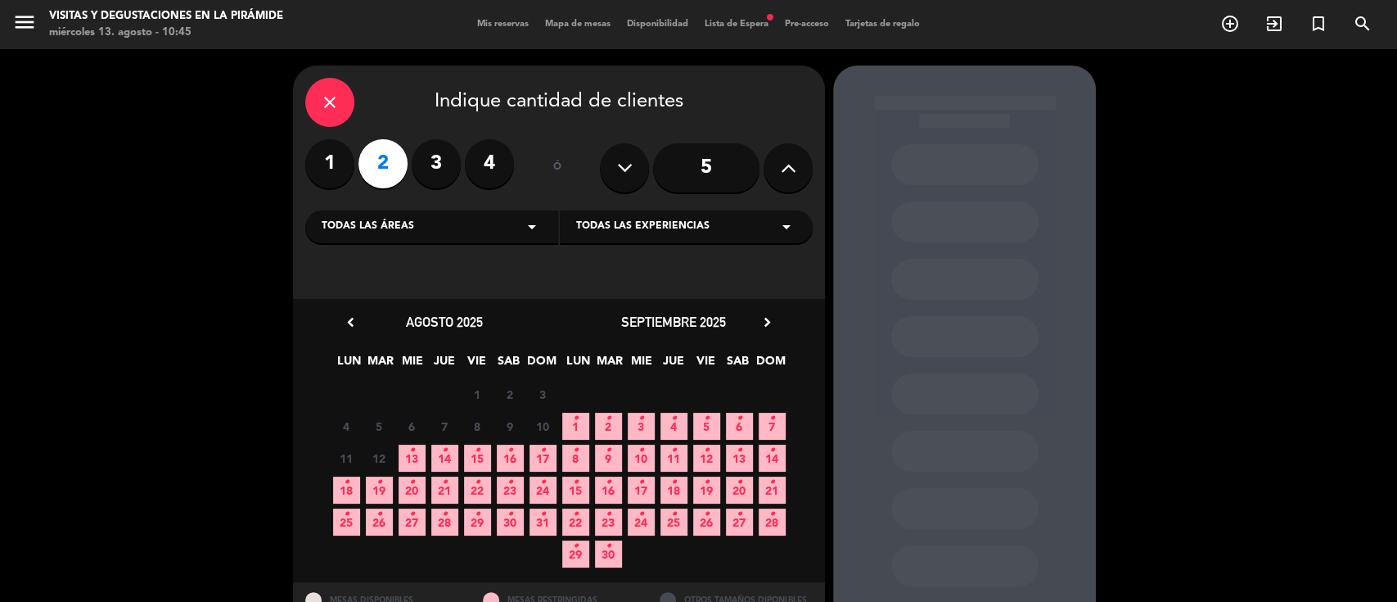
click at [394, 496] on div "18 • 19 • 20 • 21 • 22 • 23 • 24 •" at bounding box center [444, 490] width 229 height 32
click at [385, 489] on span "19 •" at bounding box center [379, 489] width 27 height 27
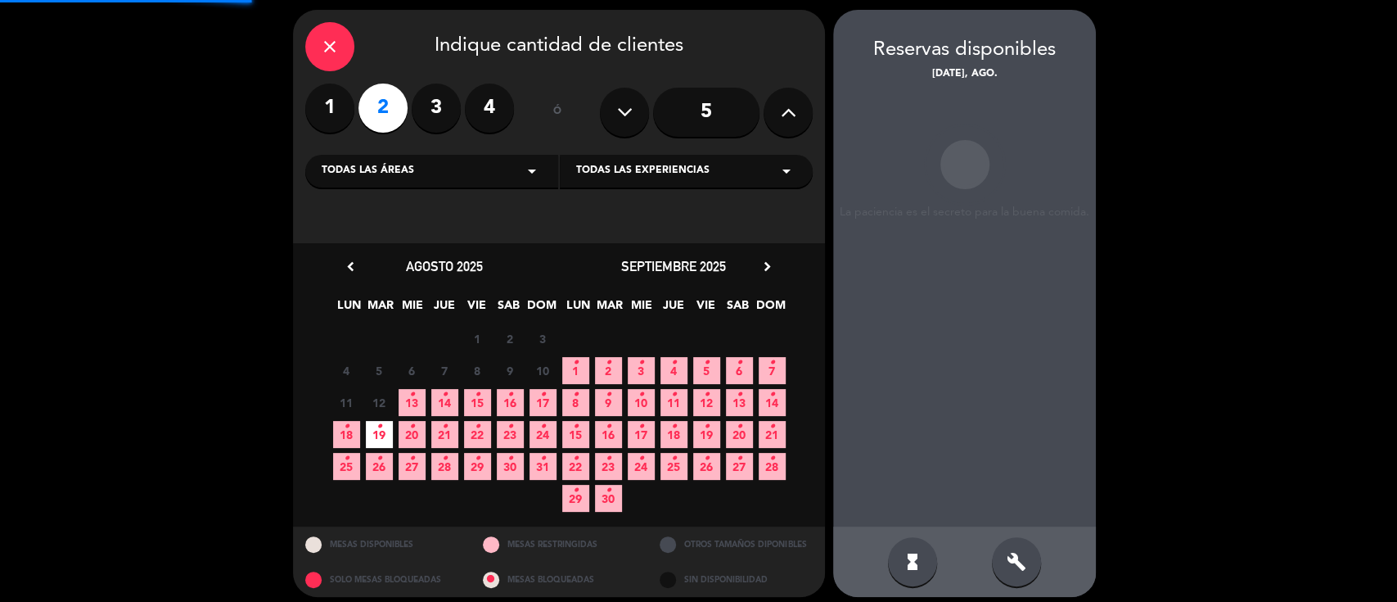
scroll to position [65, 0]
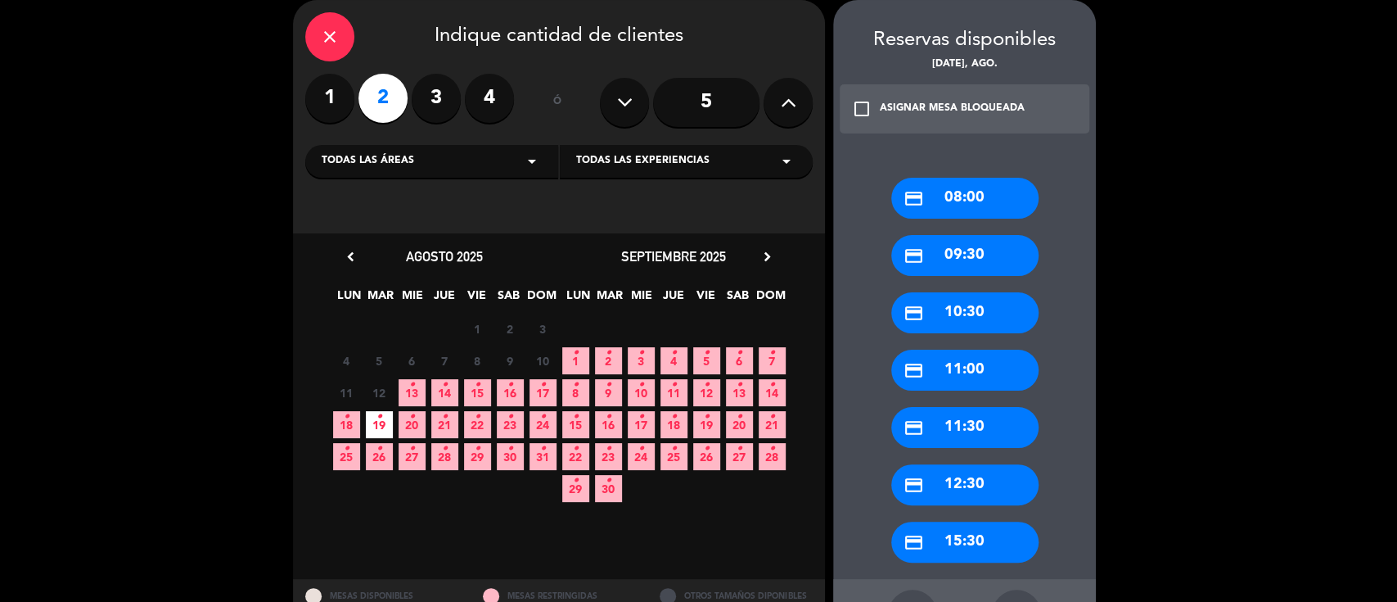
click at [957, 534] on div "credit_card 15:30" at bounding box center [964, 541] width 147 height 41
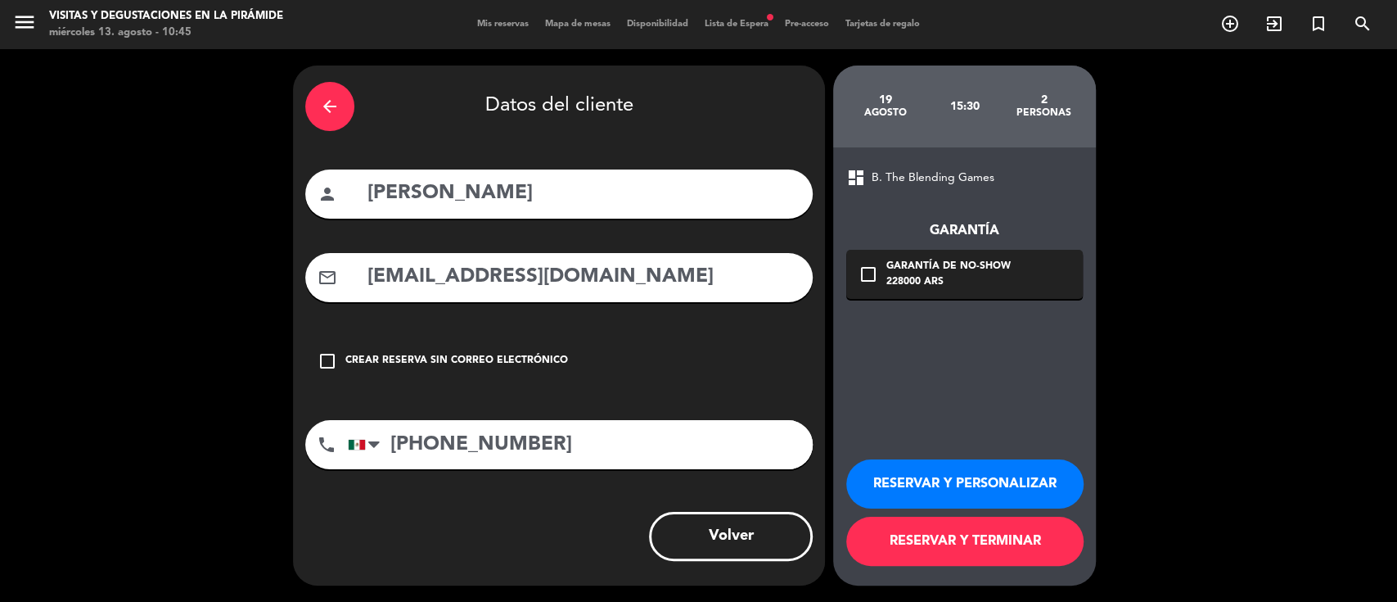
scroll to position [0, 0]
drag, startPoint x: 633, startPoint y: 285, endPoint x: 334, endPoint y: 289, distance: 298.7
click at [327, 289] on div "mail_outline [EMAIL_ADDRESS][DOMAIN_NAME]" at bounding box center [558, 277] width 507 height 49
click at [916, 459] on button "RESERVAR Y PERSONALIZAR" at bounding box center [964, 483] width 237 height 49
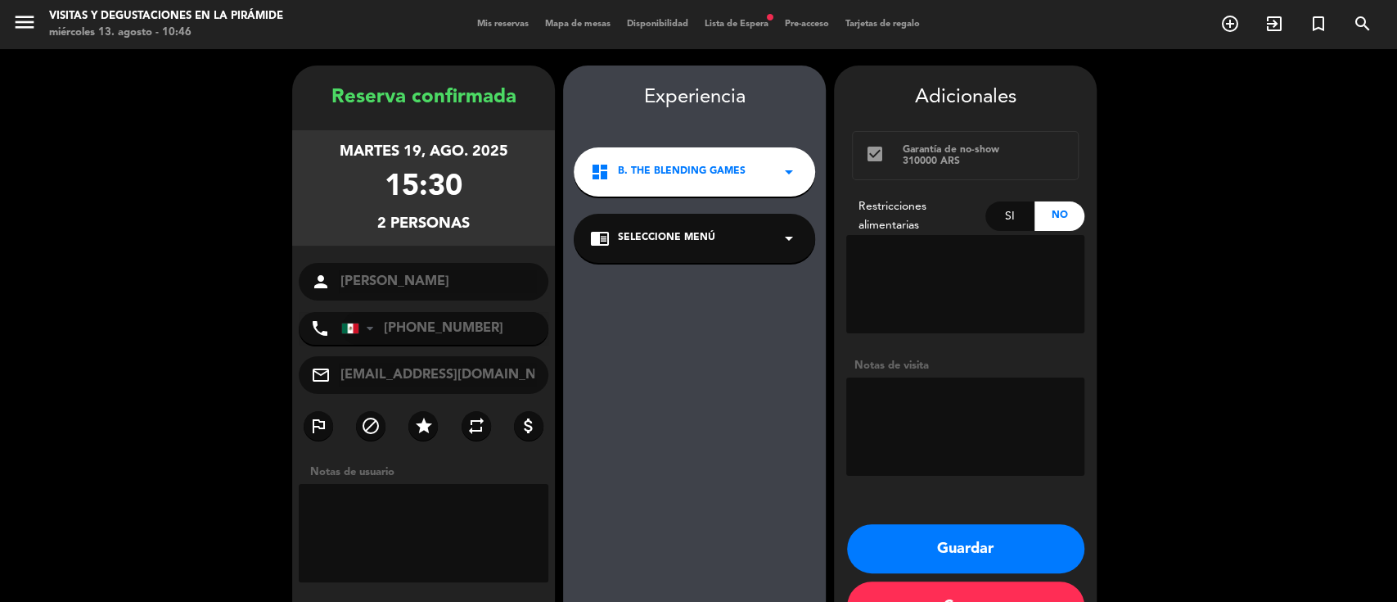
scroll to position [52, 0]
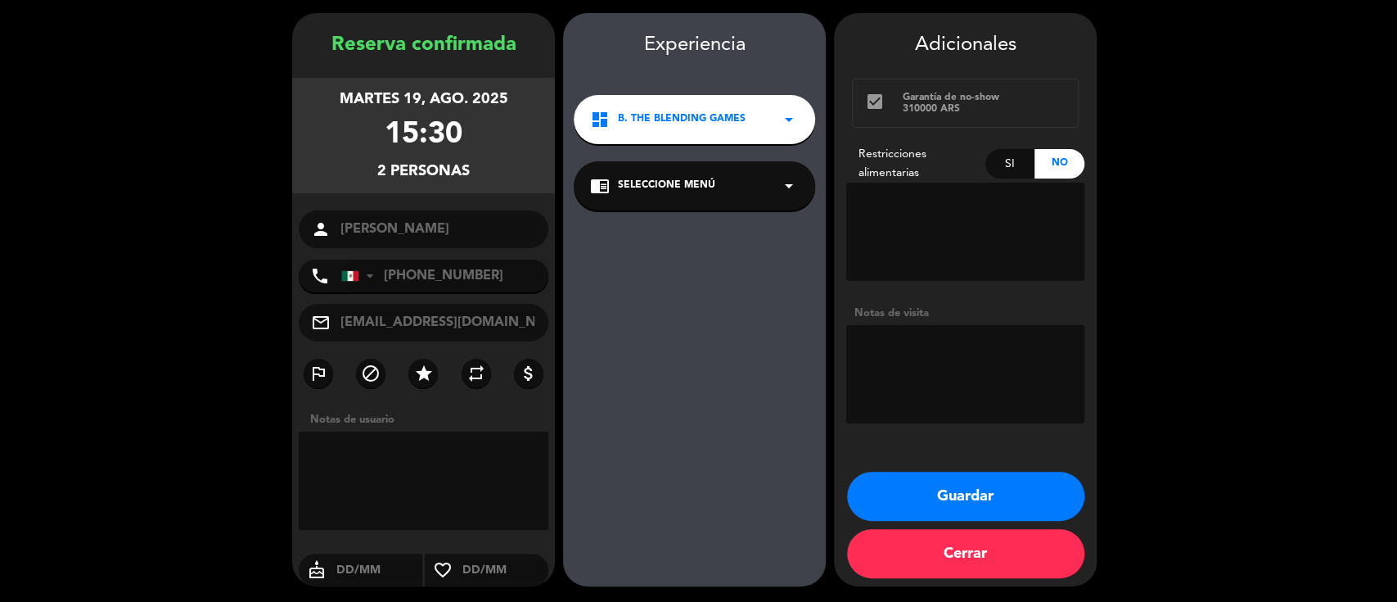
click at [680, 190] on span "Seleccione Menú" at bounding box center [666, 186] width 97 height 16
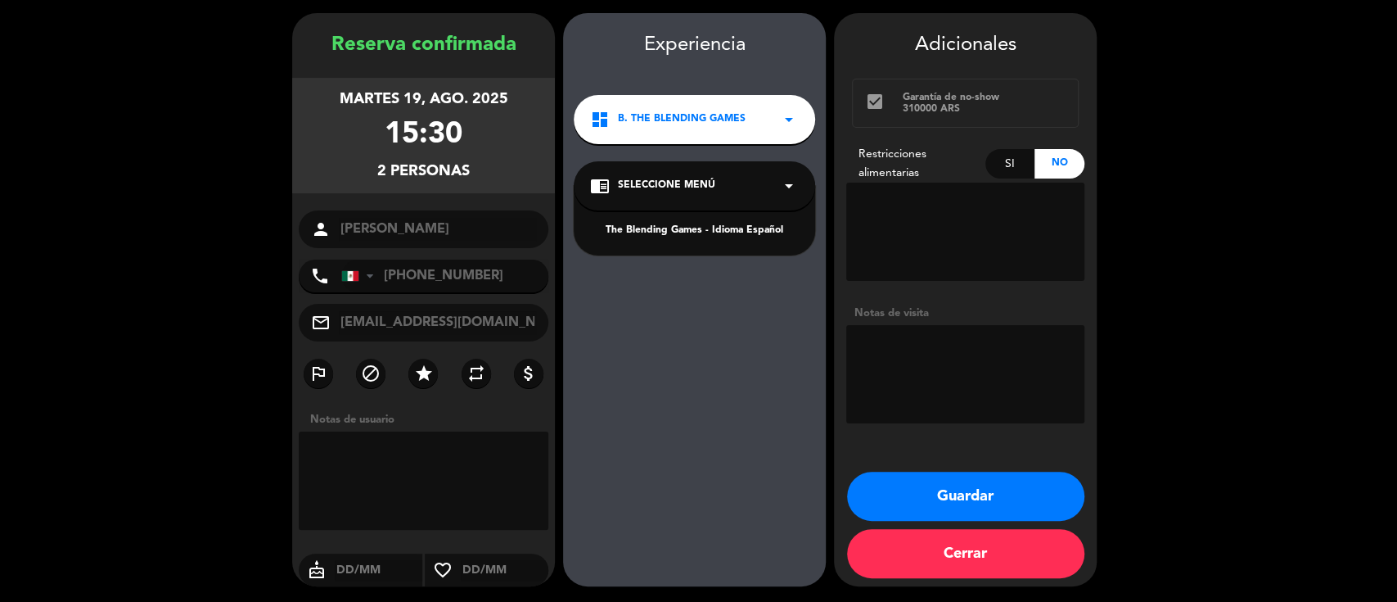
click at [695, 233] on div "The Blending Games - Idioma Español" at bounding box center [694, 231] width 209 height 16
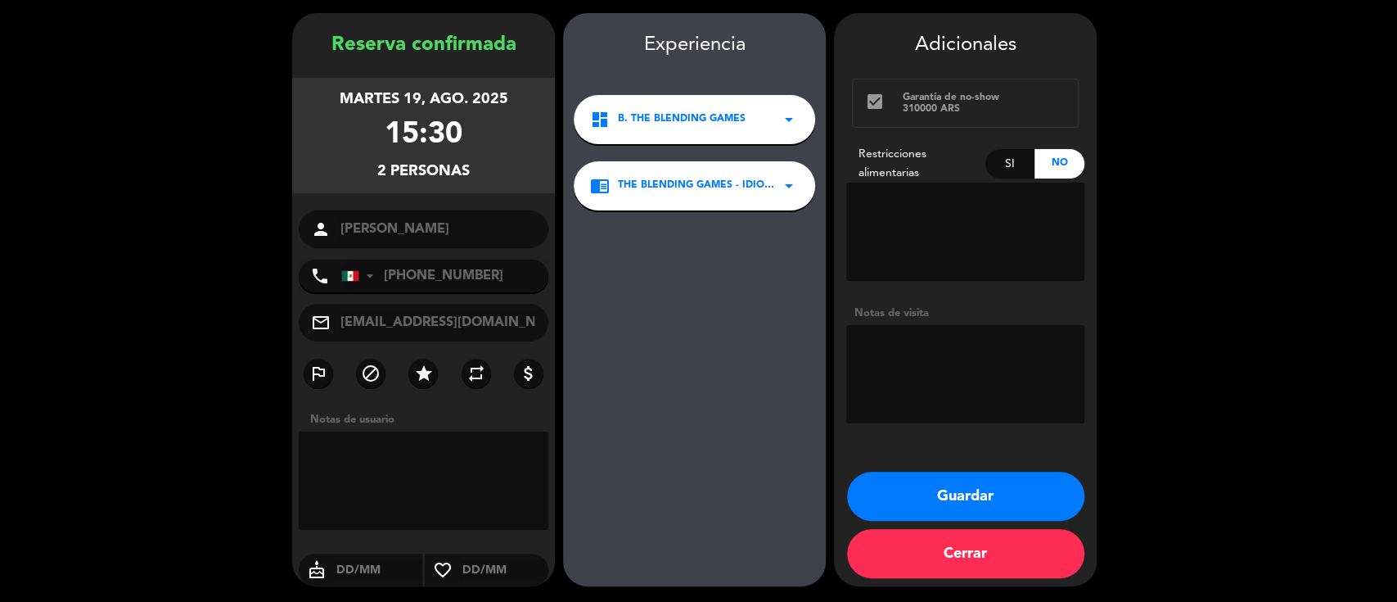
click at [943, 480] on button "Guardar" at bounding box center [965, 495] width 237 height 49
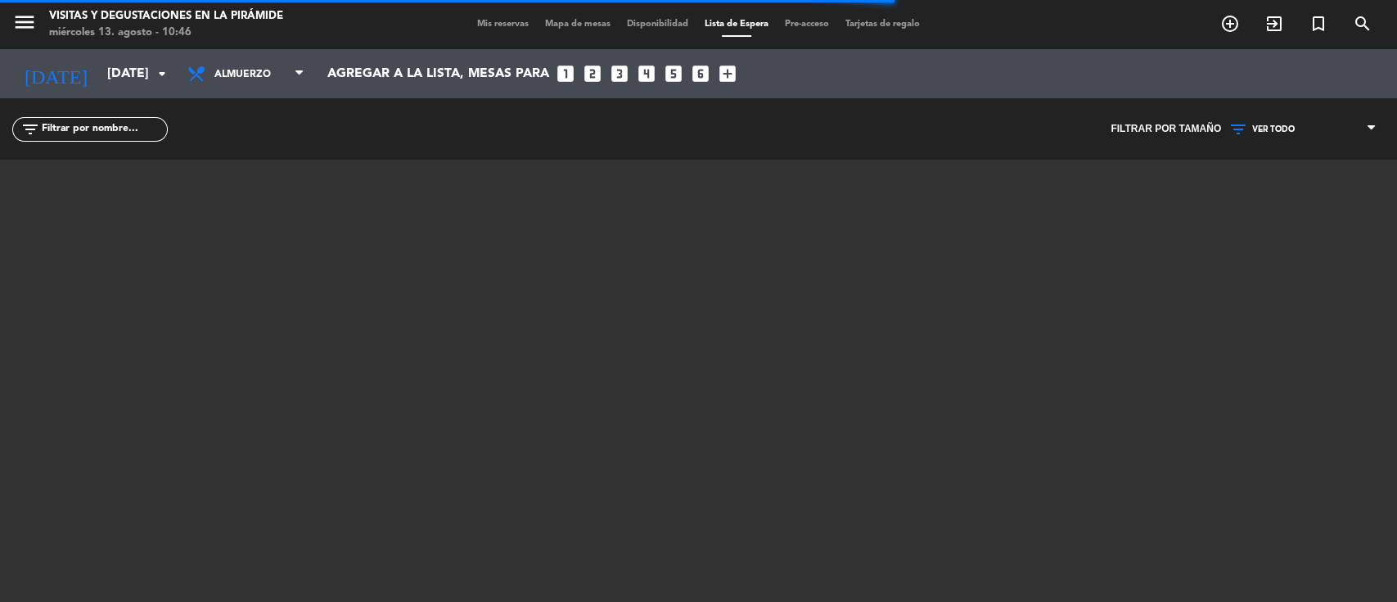
click at [470, 14] on div "menu Visitas y degustaciones en La Pirámide [DATE] 13. agosto - 10:46 Mis reser…" at bounding box center [698, 24] width 1397 height 49
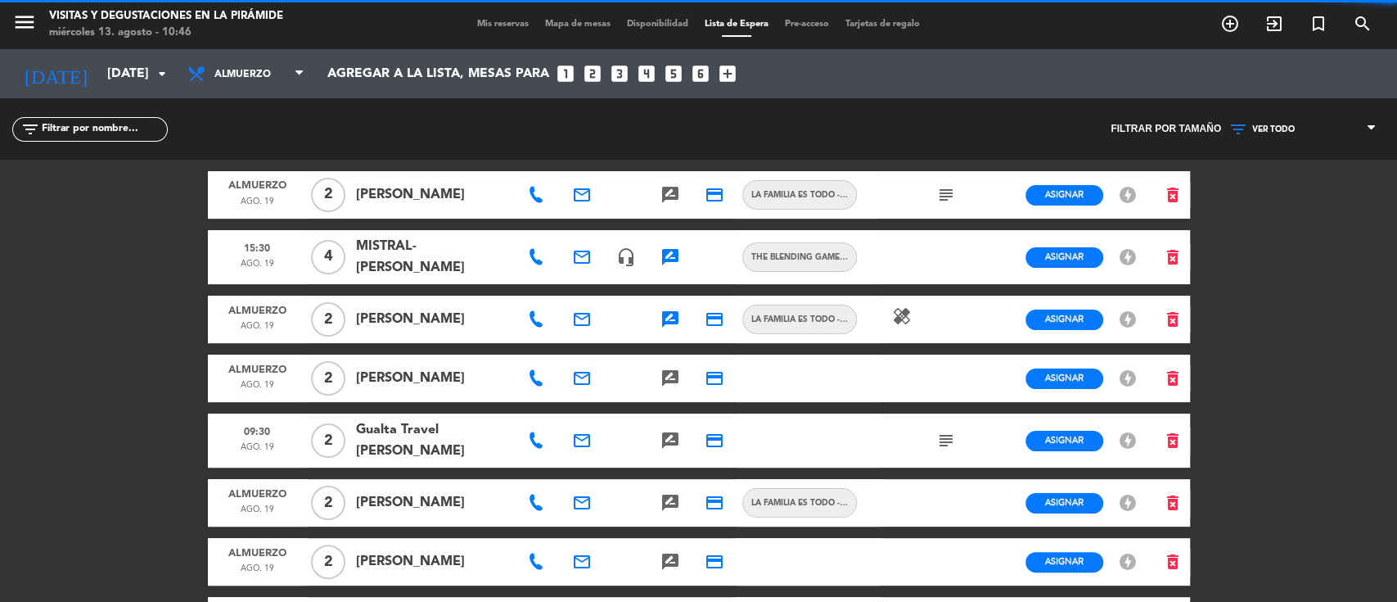
click at [471, 20] on span "Mis reservas" at bounding box center [503, 24] width 68 height 9
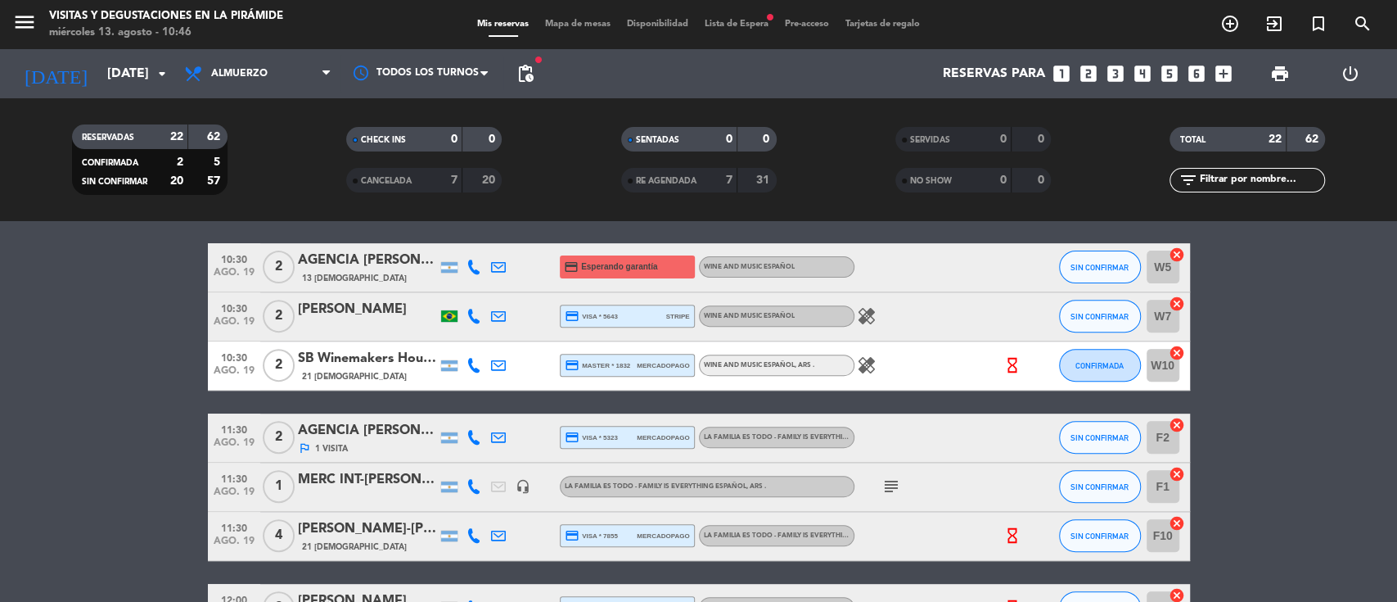
scroll to position [436, 0]
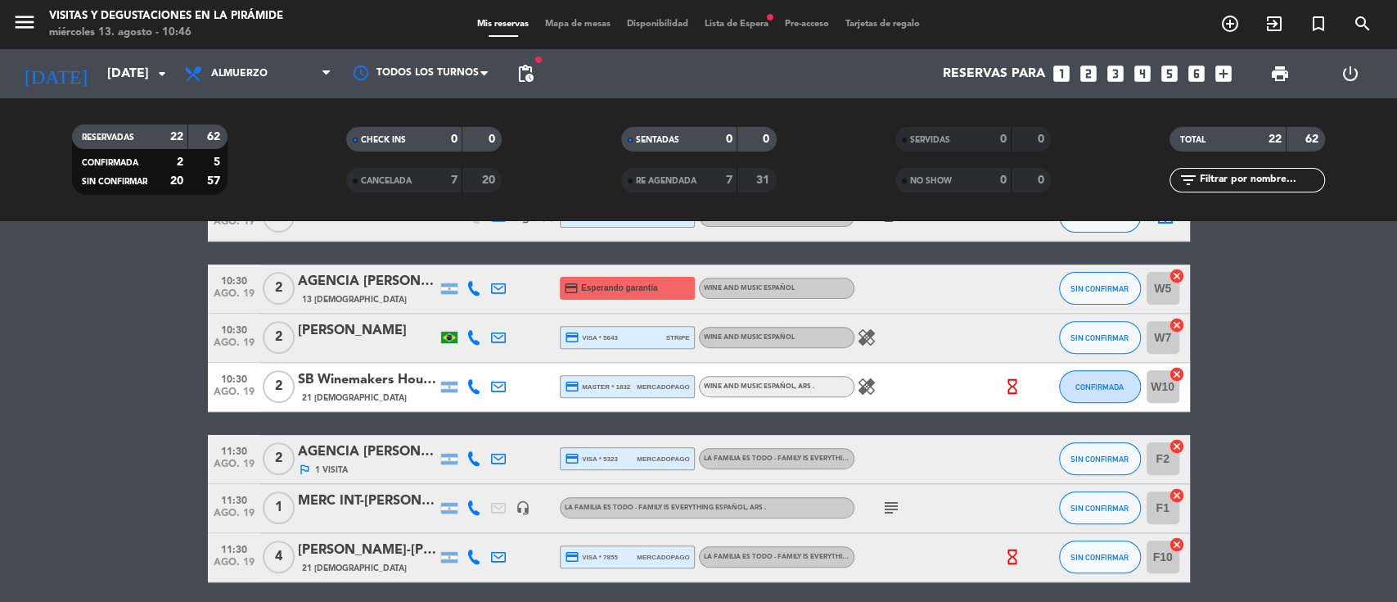
click at [726, 25] on span "Lista de Espera fiber_manual_record" at bounding box center [736, 24] width 80 height 9
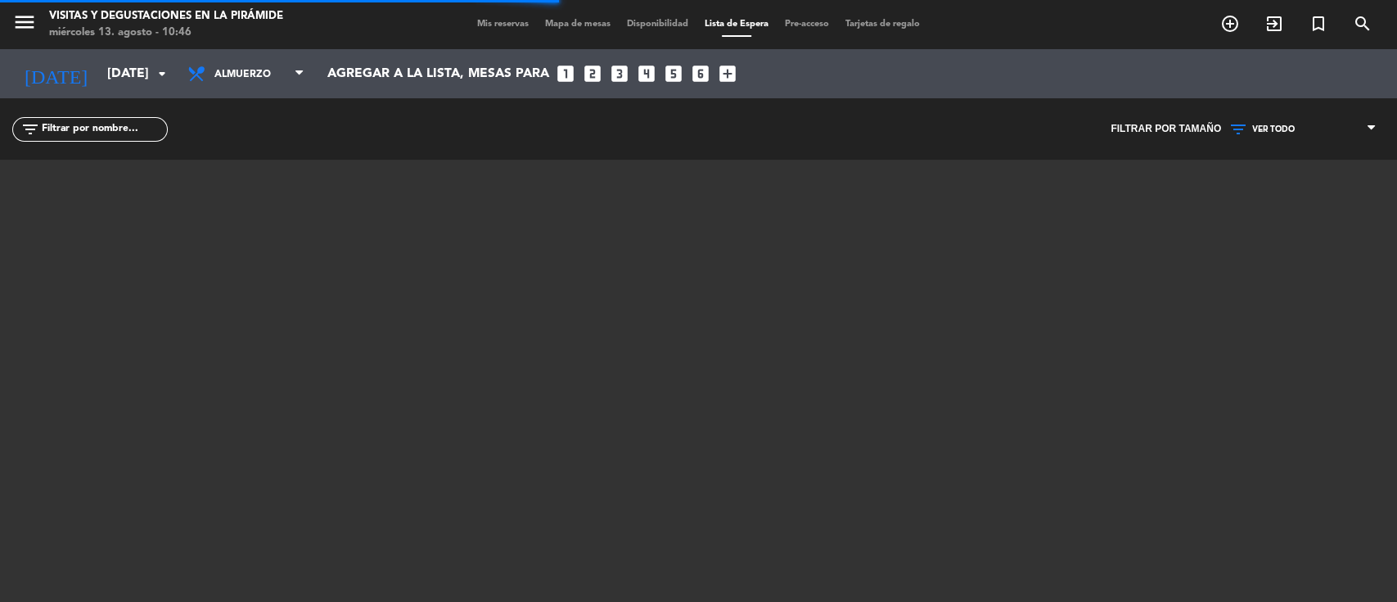
click at [1283, 128] on span "VER TODO" at bounding box center [1273, 129] width 43 height 10
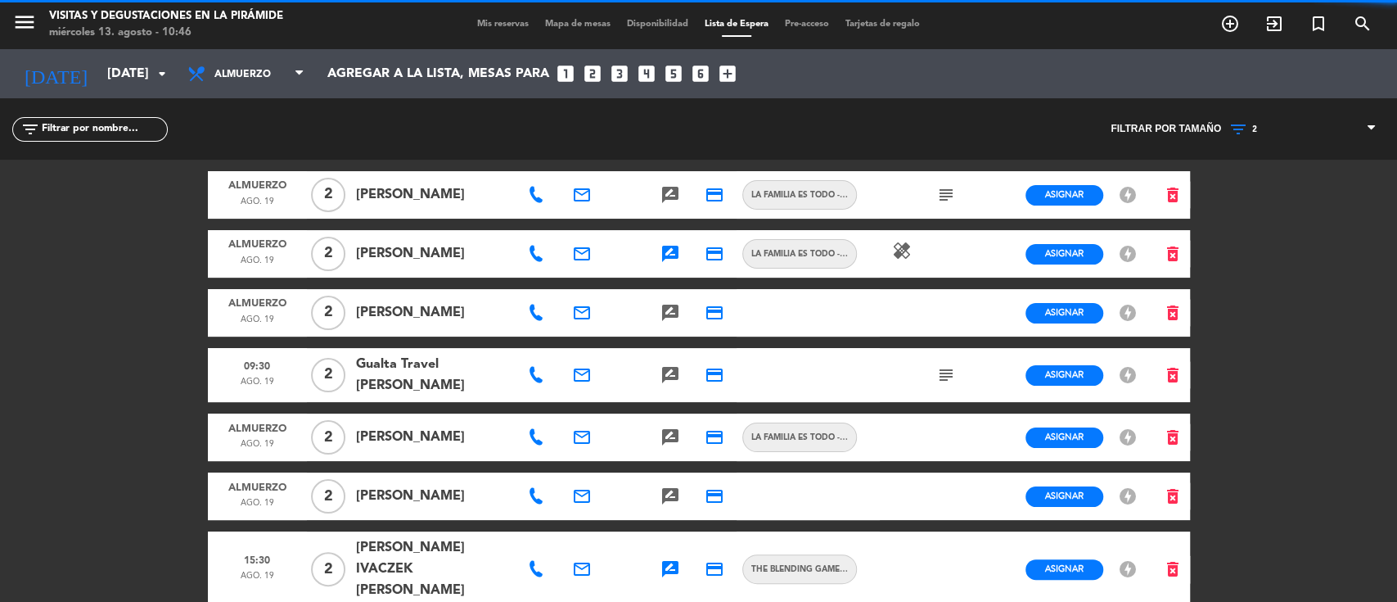
click at [1285, 204] on div "menu Visitas y degustaciones en La Pirámide [DATE] 13. agosto - 10:46 Mis reser…" at bounding box center [698, 301] width 1397 height 602
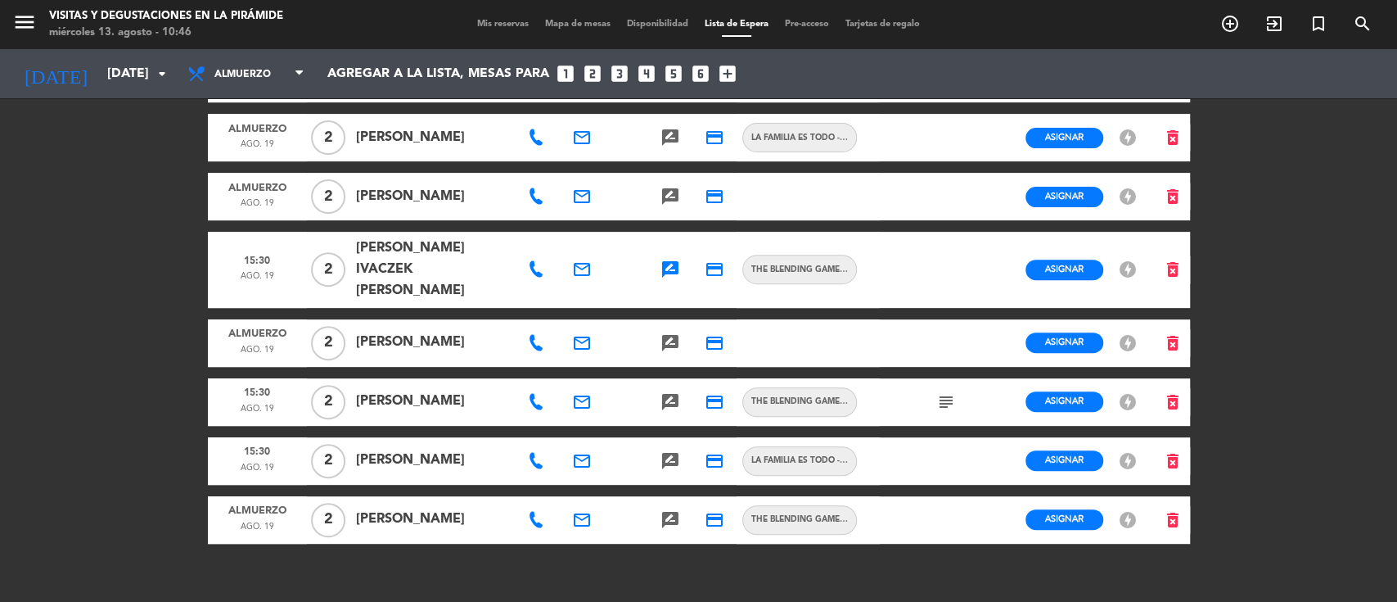
scroll to position [306, 0]
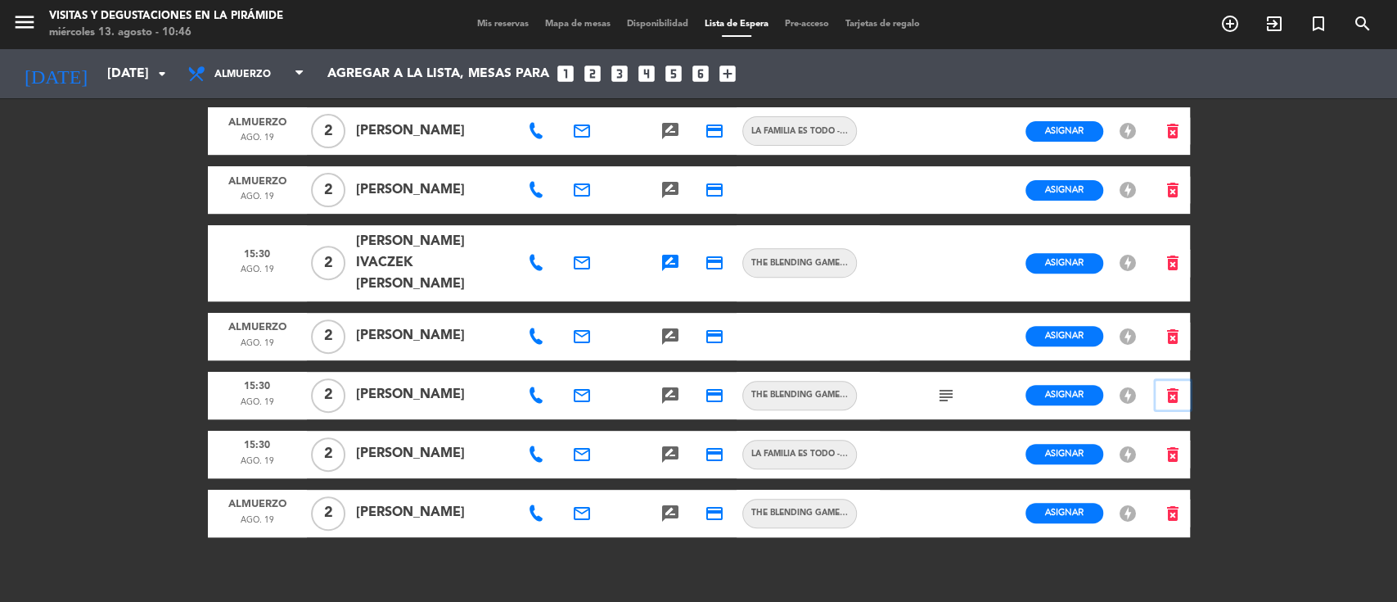
click at [1169, 385] on icon "delete_forever" at bounding box center [1173, 395] width 20 height 20
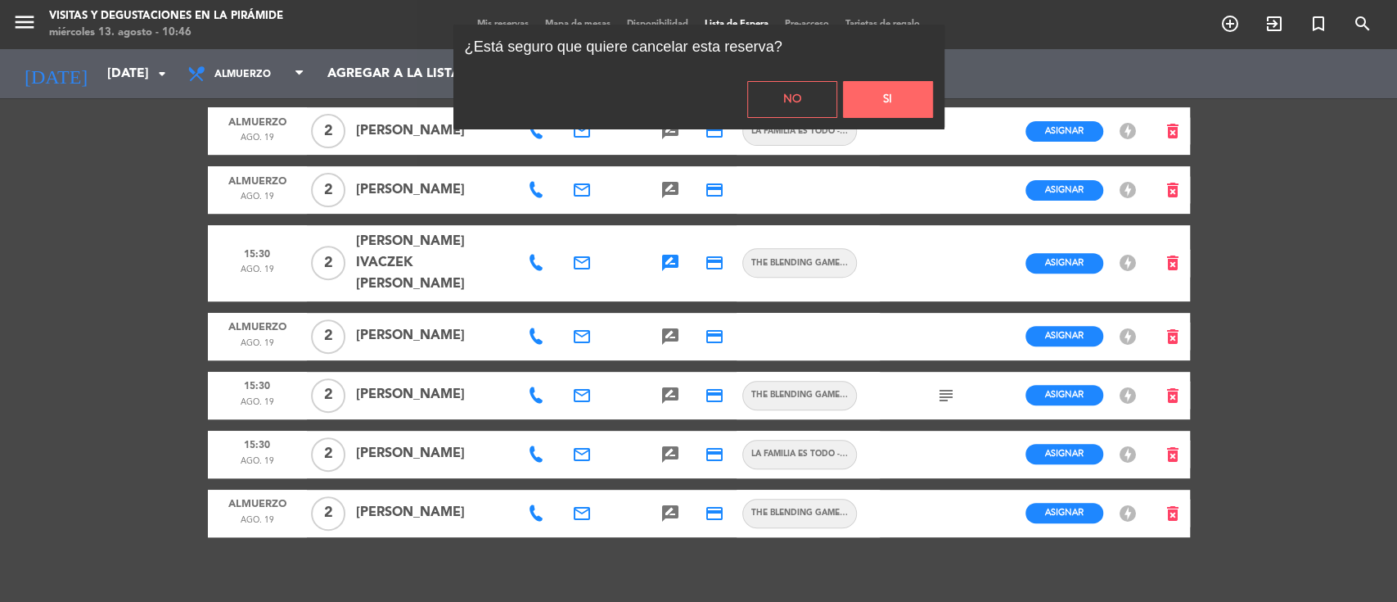
click at [907, 105] on button "Si" at bounding box center [888, 99] width 90 height 37
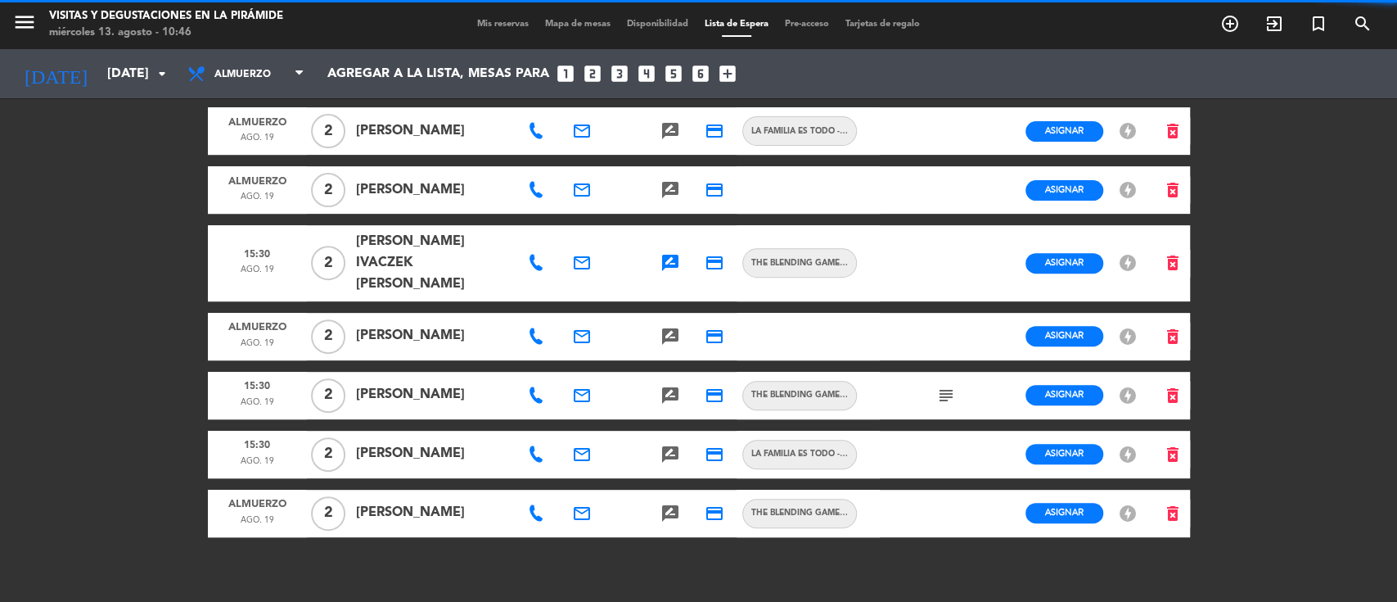
scroll to position [247, 0]
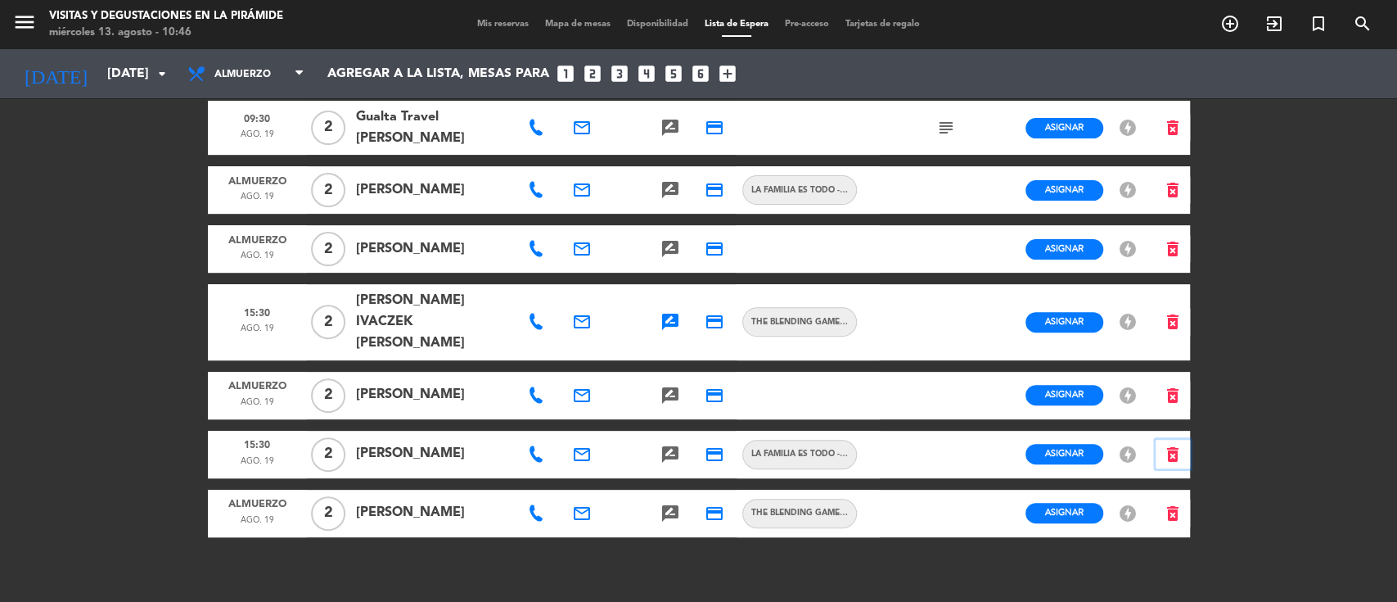
click at [1165, 444] on icon "delete_forever" at bounding box center [1173, 454] width 20 height 20
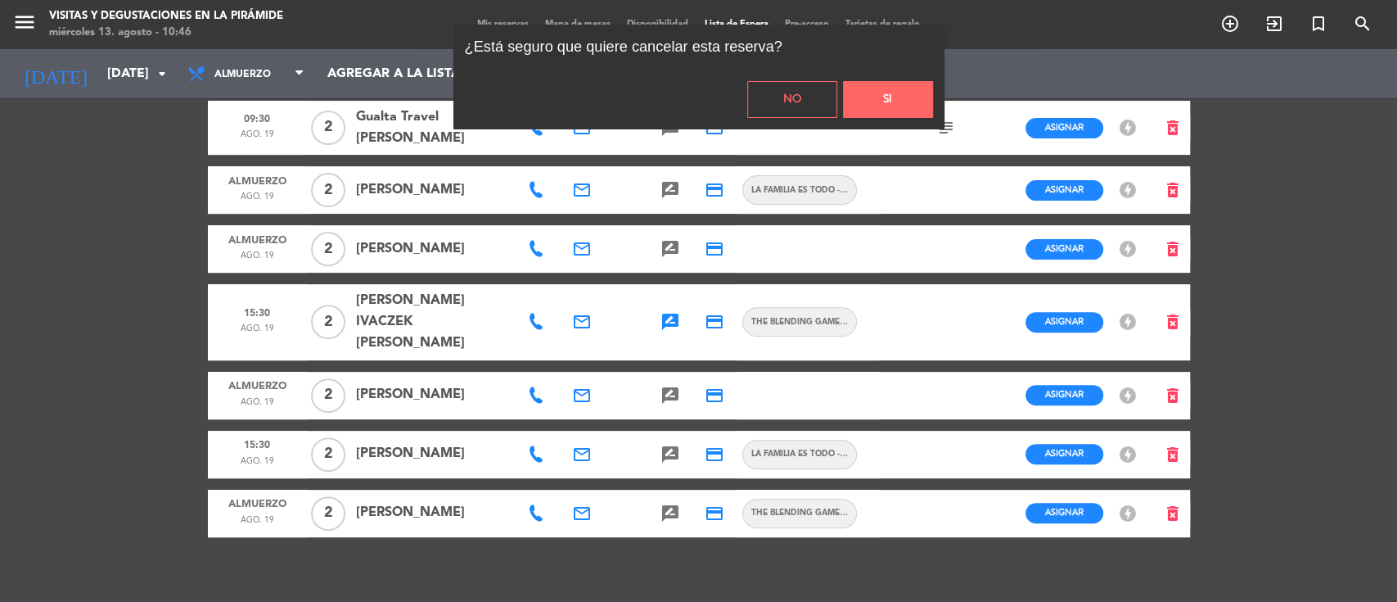
click at [876, 95] on button "Si" at bounding box center [888, 99] width 90 height 37
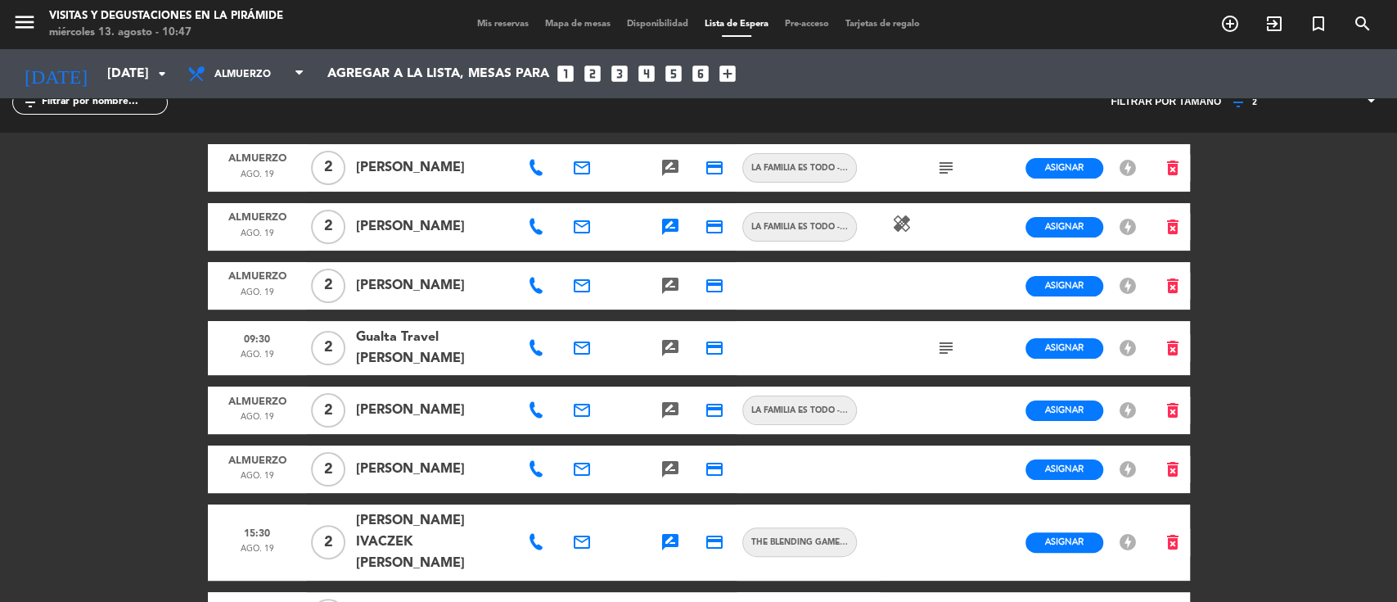
scroll to position [0, 0]
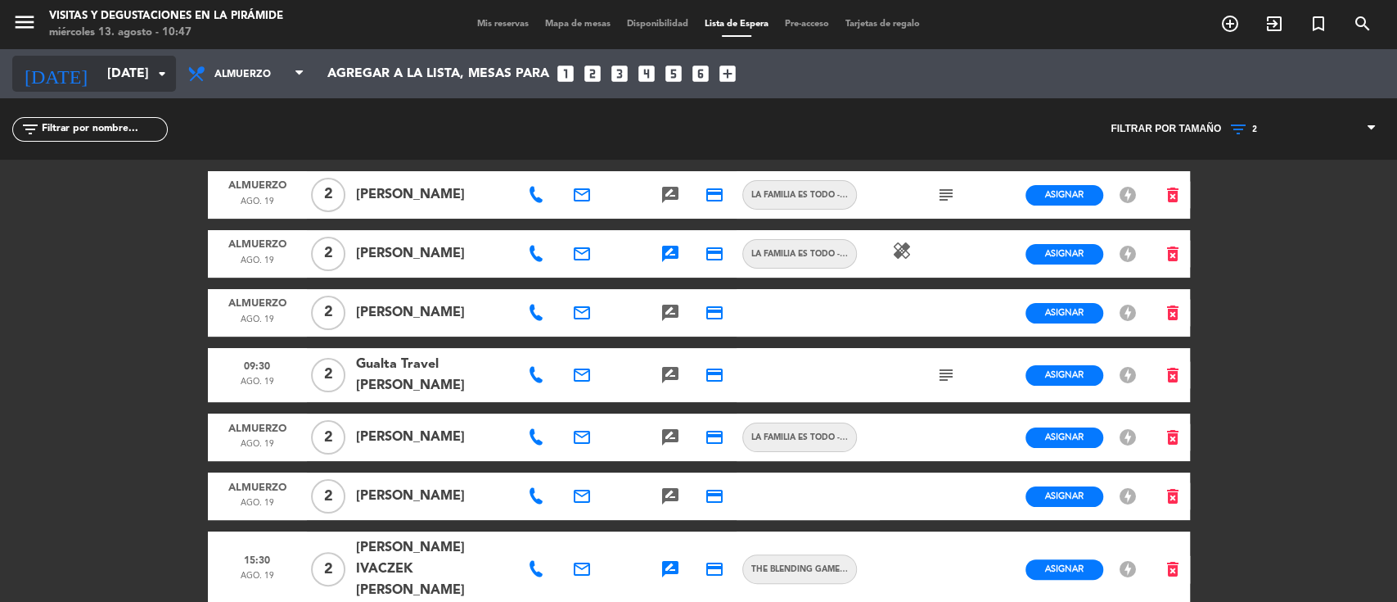
click at [99, 74] on input "[DATE]" at bounding box center [185, 74] width 173 height 32
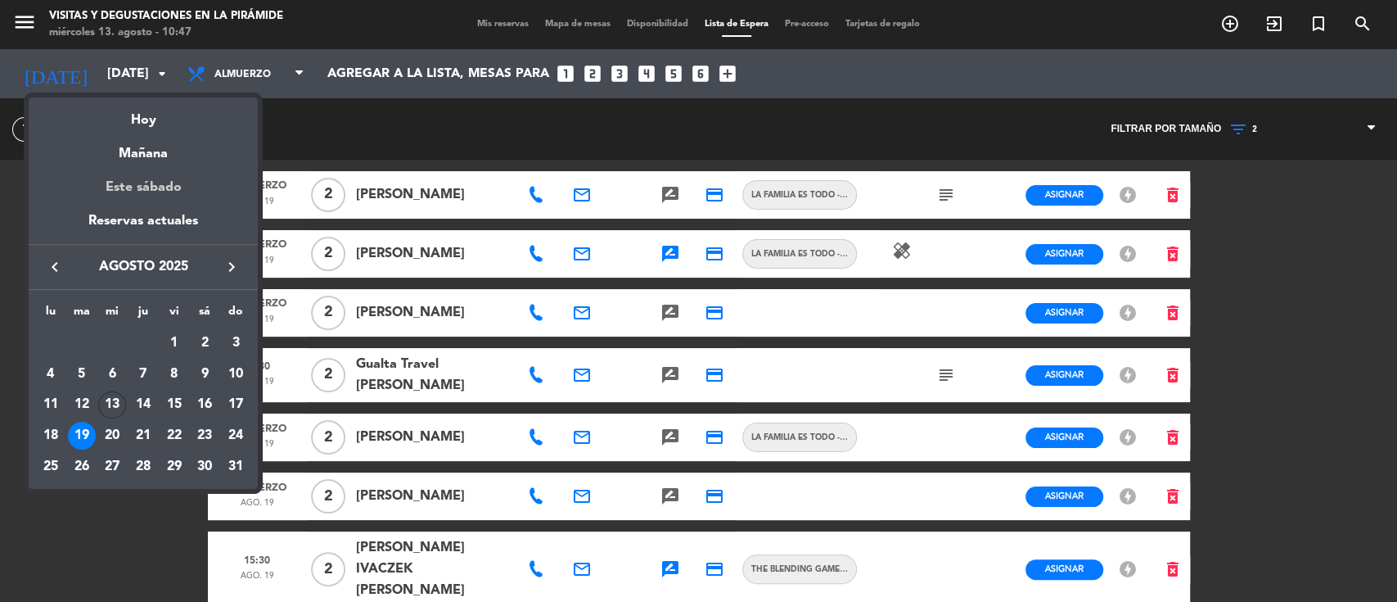
click at [151, 192] on div "Este sábado" at bounding box center [143, 187] width 229 height 46
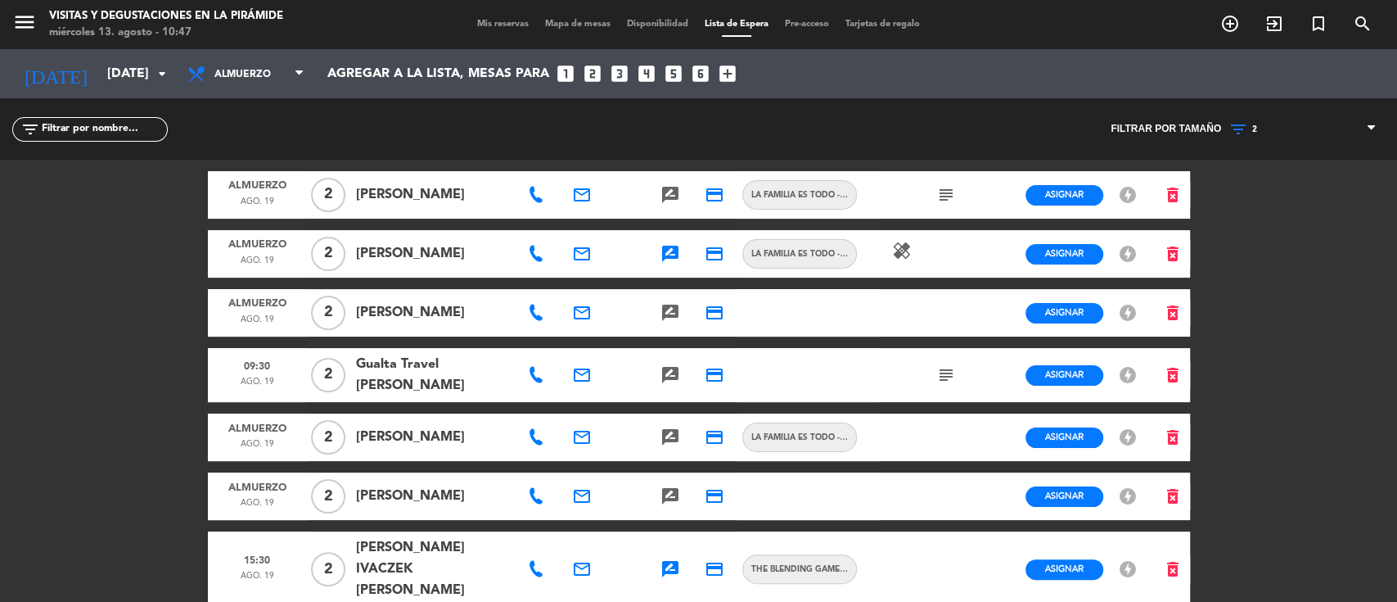
type input "sáb. 16 ago."
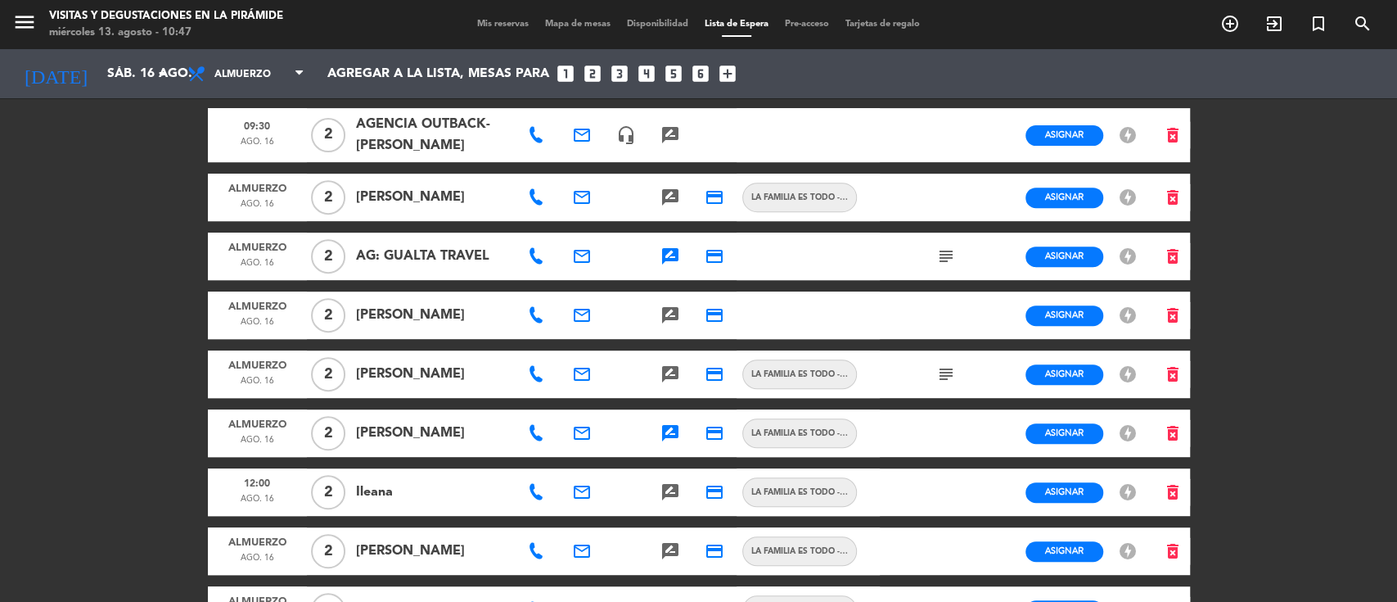
scroll to position [323, 0]
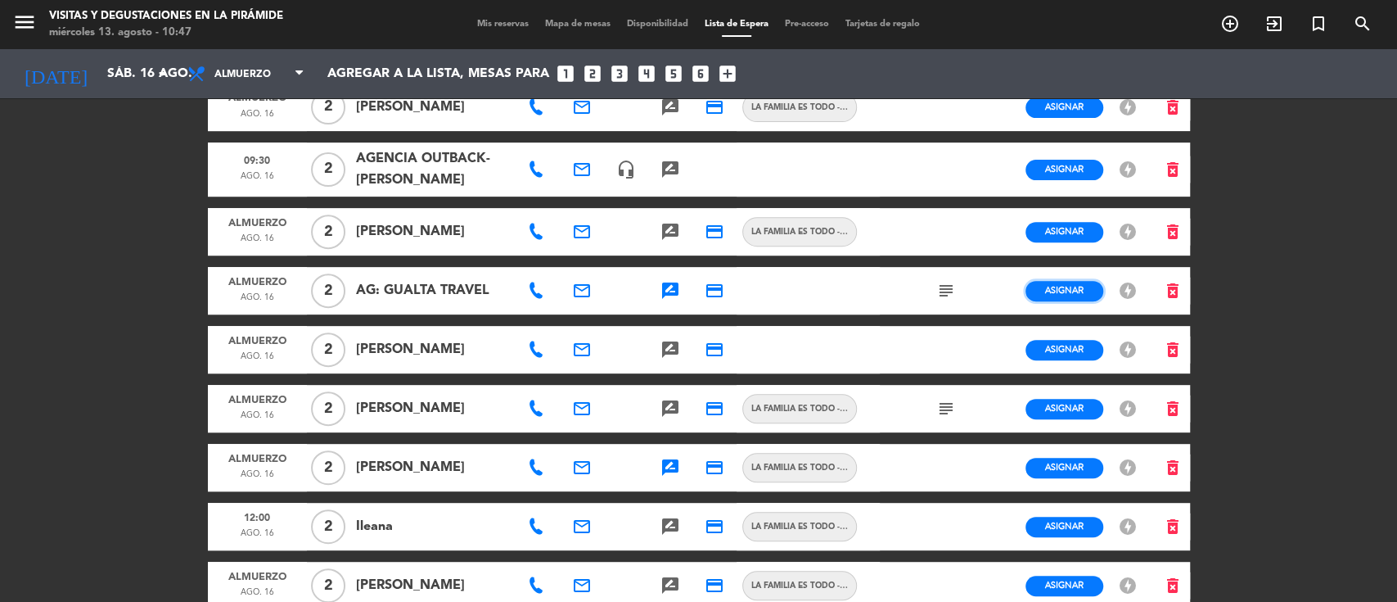
click at [1048, 295] on span "Asignar" at bounding box center [1064, 290] width 38 height 12
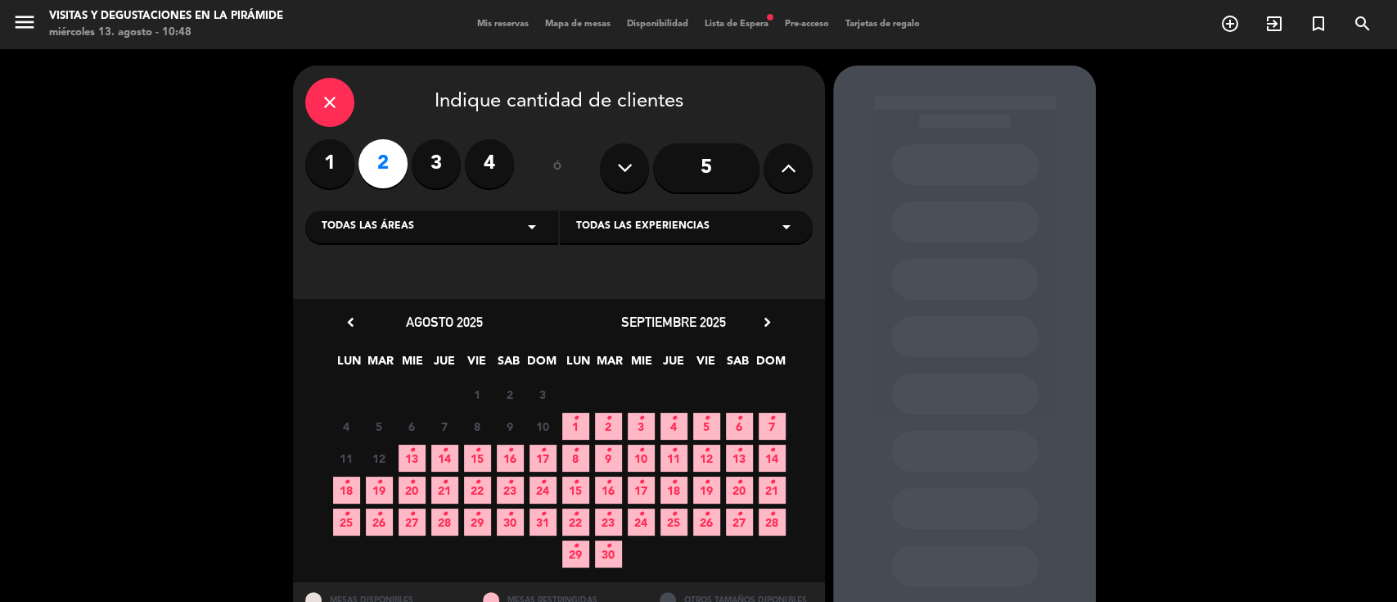
click at [511, 455] on icon "•" at bounding box center [510, 450] width 6 height 26
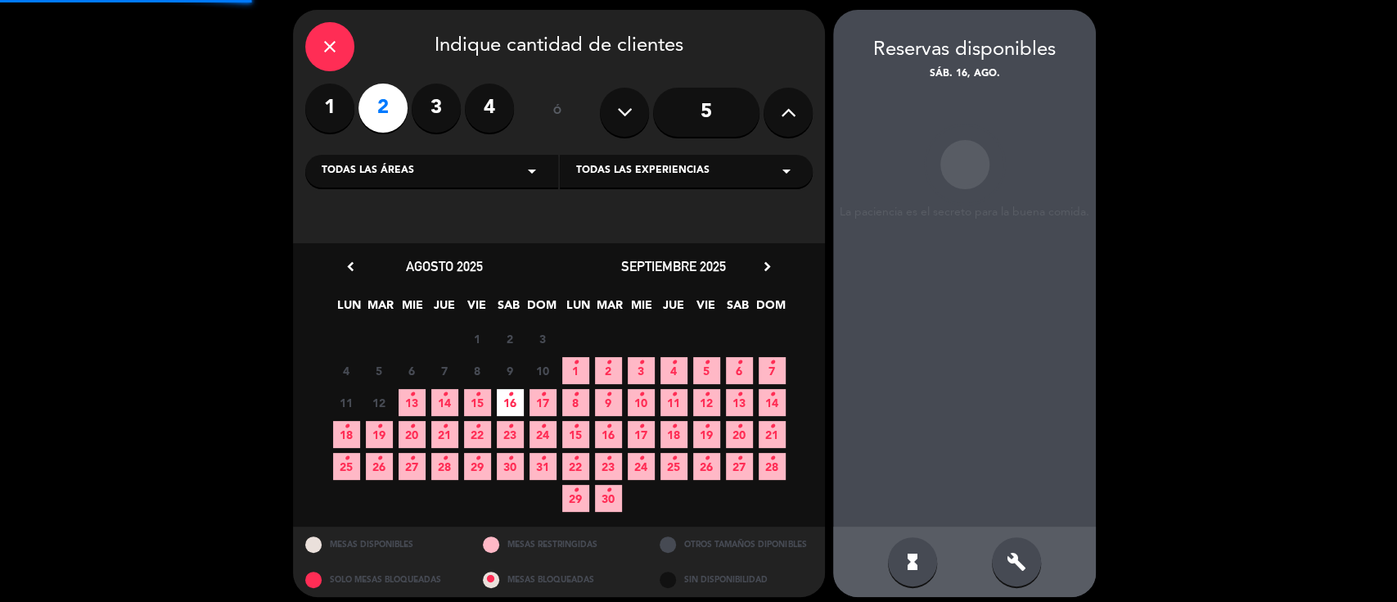
scroll to position [65, 0]
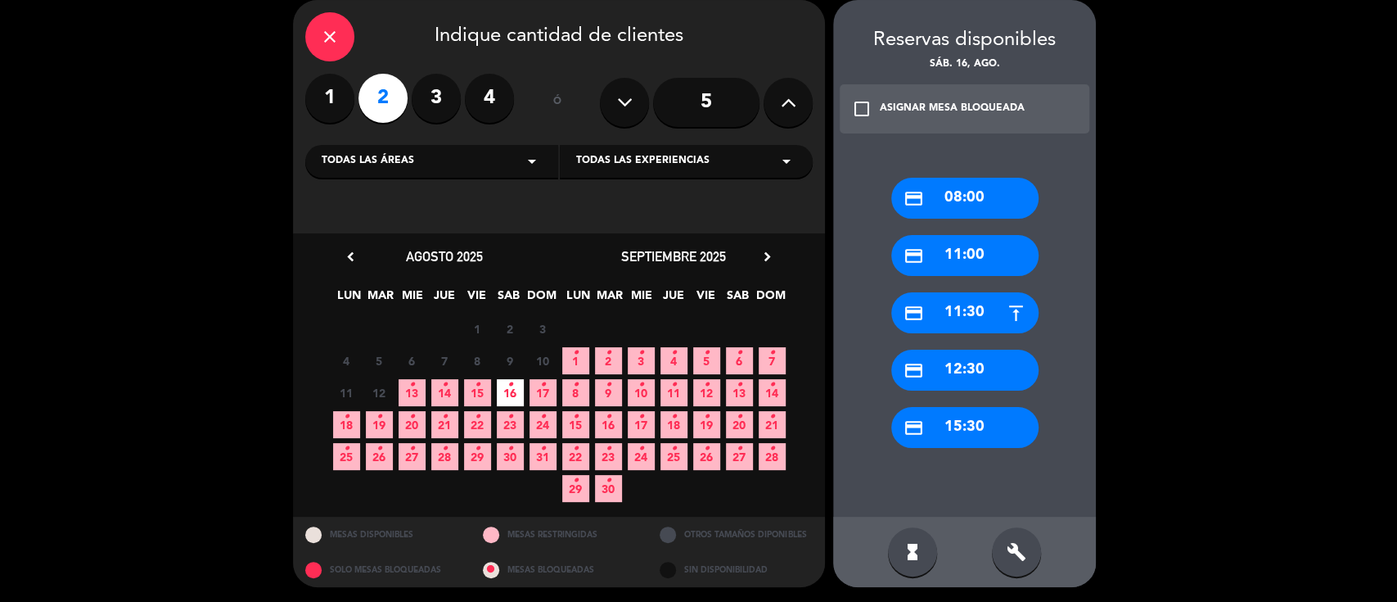
click at [961, 445] on div "credit_card 15:30" at bounding box center [964, 427] width 147 height 41
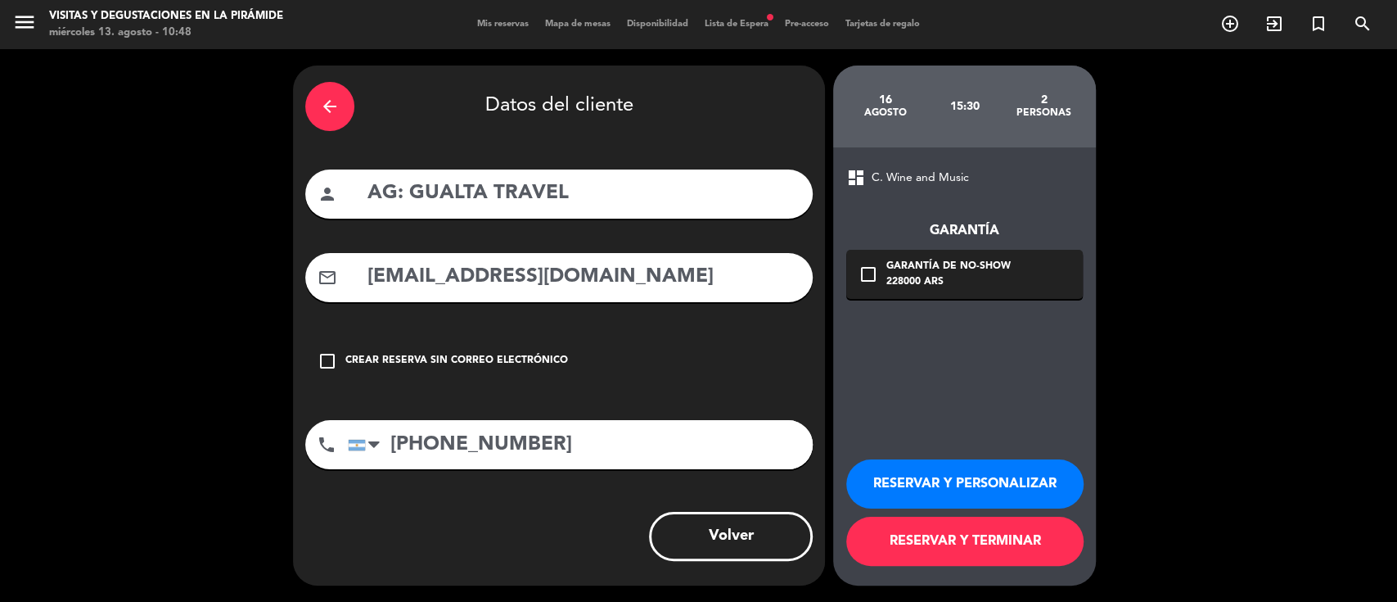
scroll to position [0, 0]
click at [588, 197] on input "AG: GUALTA TRAVEL" at bounding box center [583, 194] width 435 height 34
click at [419, 196] on input "AG: GUALTA TRAVEL" at bounding box center [583, 194] width 435 height 34
click at [403, 195] on input "AG: GUALTA TRAVEL" at bounding box center [583, 194] width 435 height 34
click at [665, 196] on input "AGENCIA GUALTA TRAVEL" at bounding box center [583, 194] width 435 height 34
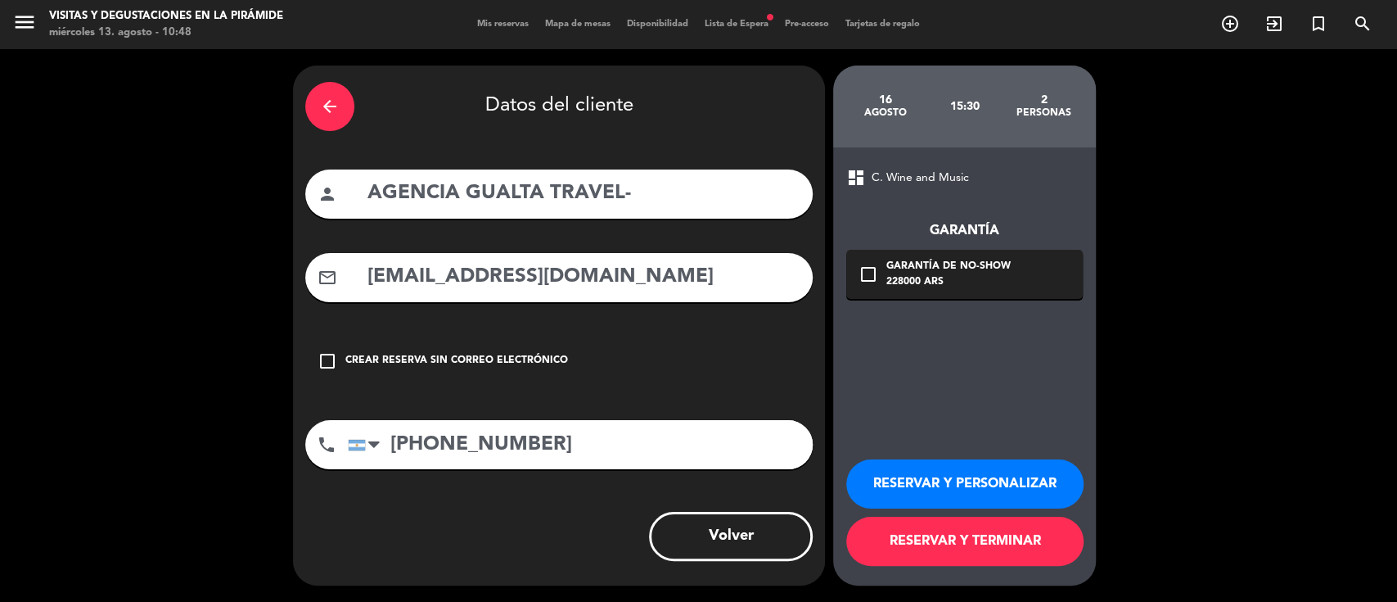
paste input "[PERSON_NAME]"
type input "AGENCIA GUALTA TRAVEL- [PERSON_NAME]"
drag, startPoint x: 694, startPoint y: 278, endPoint x: 207, endPoint y: 255, distance: 487.5
click at [207, 255] on div "arrow_back Datos del cliente person AGENCIA GUALTA TRAVEL- [PERSON_NAME] mail_o…" at bounding box center [698, 325] width 1397 height 552
click at [773, 200] on input "AGENCIA GUALTA TRAVEL- [PERSON_NAME]" at bounding box center [583, 194] width 435 height 34
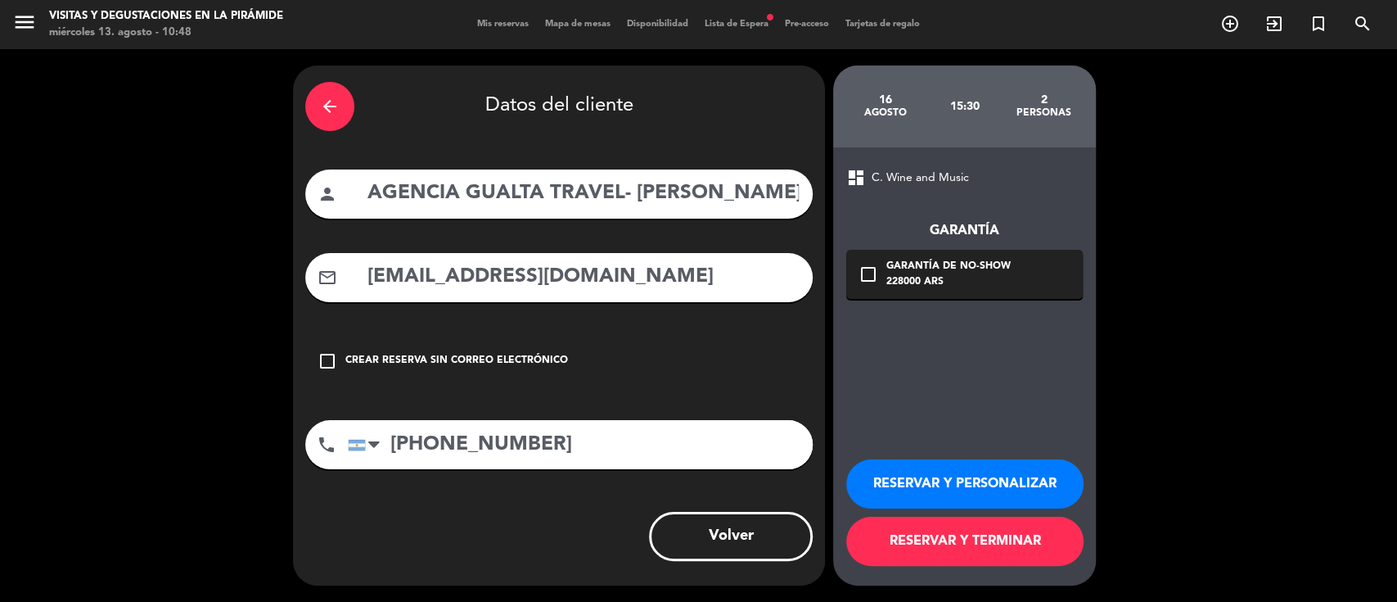
drag, startPoint x: 900, startPoint y: 485, endPoint x: 863, endPoint y: 477, distance: 37.7
click at [901, 484] on button "RESERVAR Y PERSONALIZAR" at bounding box center [964, 483] width 237 height 49
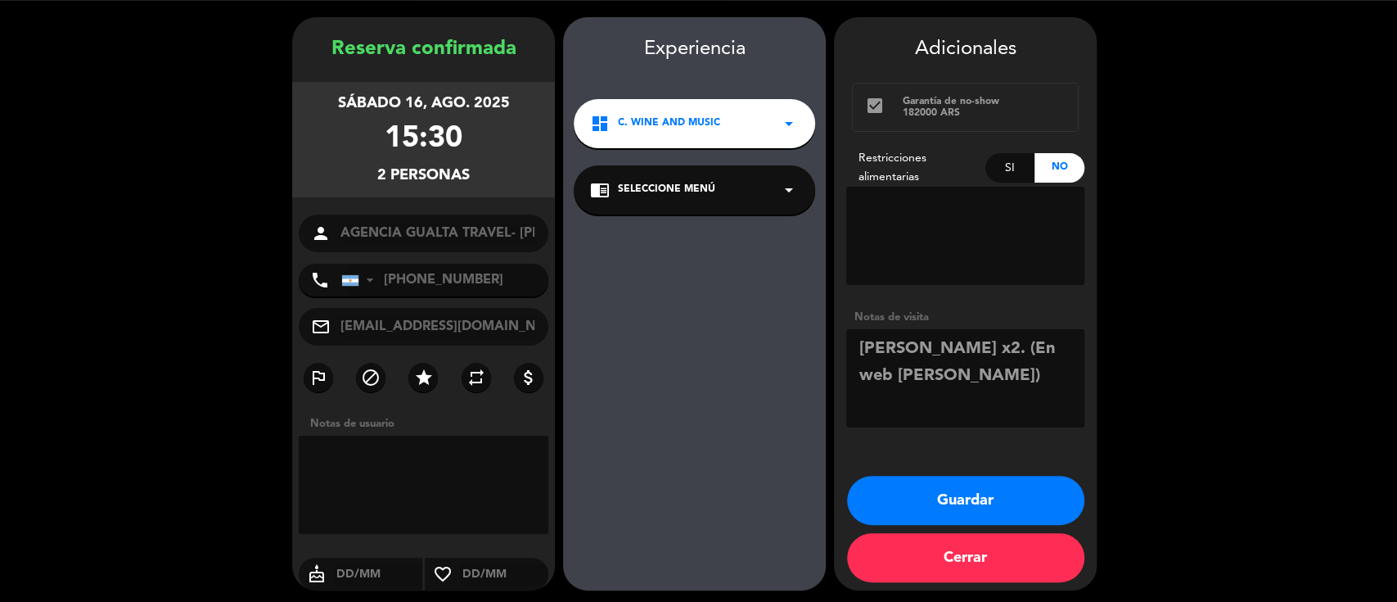
scroll to position [52, 0]
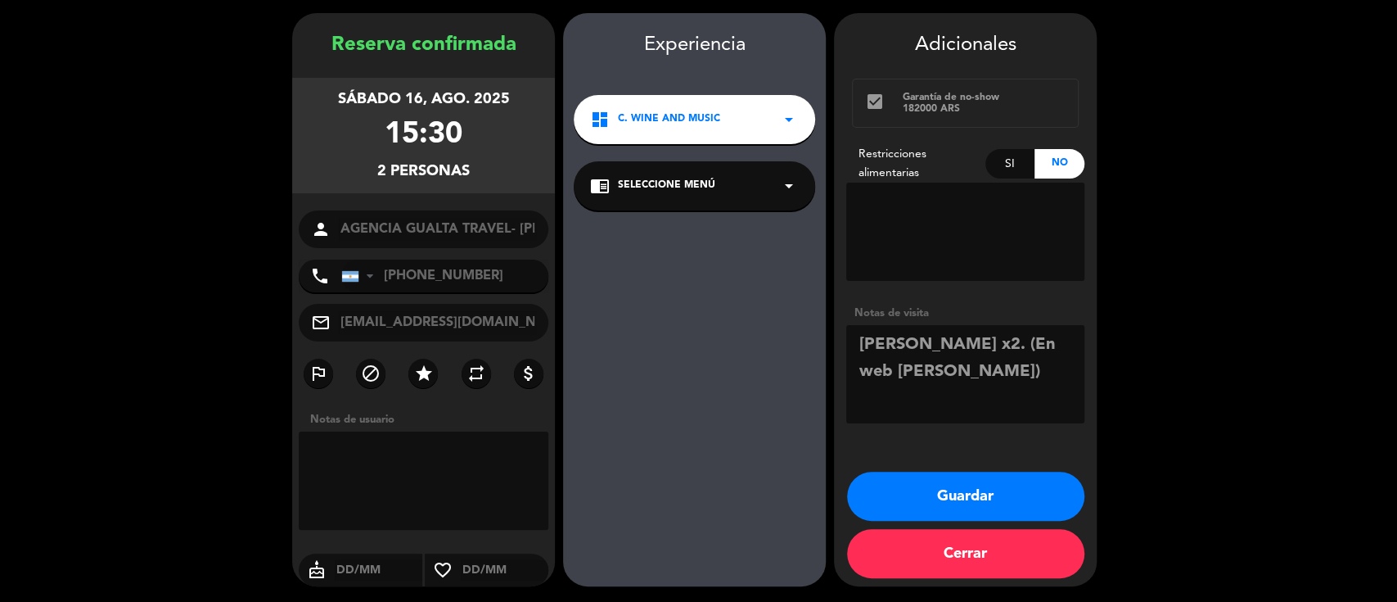
click at [658, 178] on span "Seleccione Menú" at bounding box center [666, 186] width 97 height 16
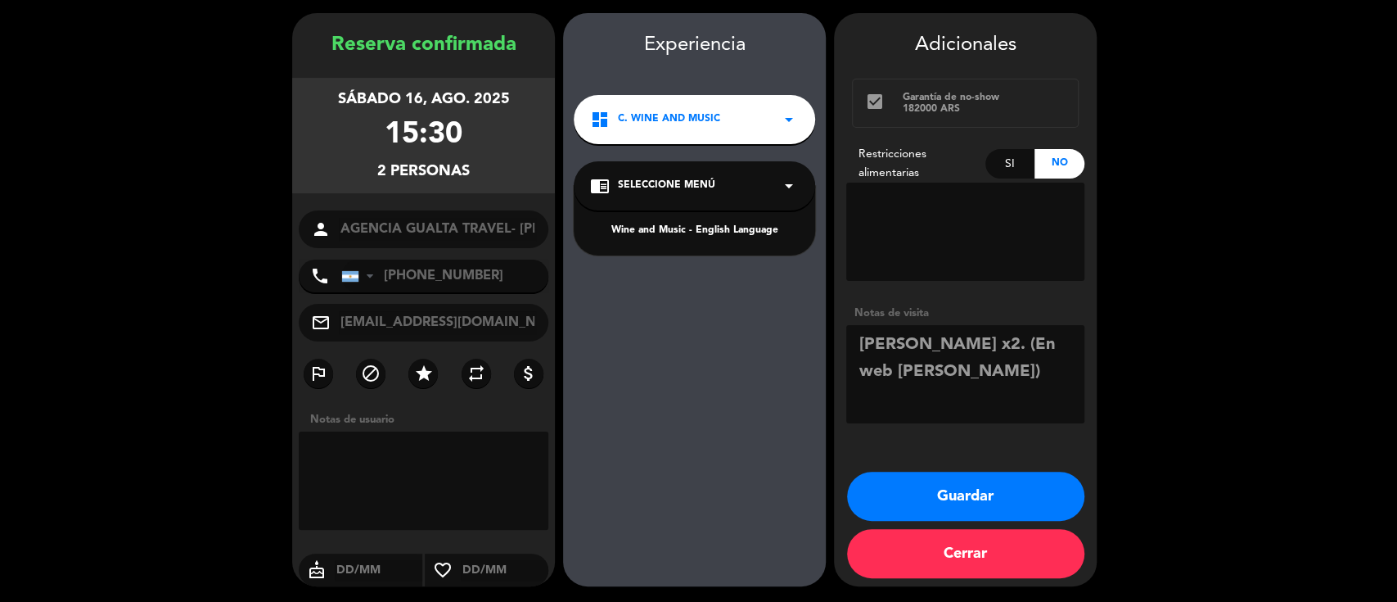
click at [665, 228] on div "Wine and Music - English Language" at bounding box center [694, 231] width 209 height 16
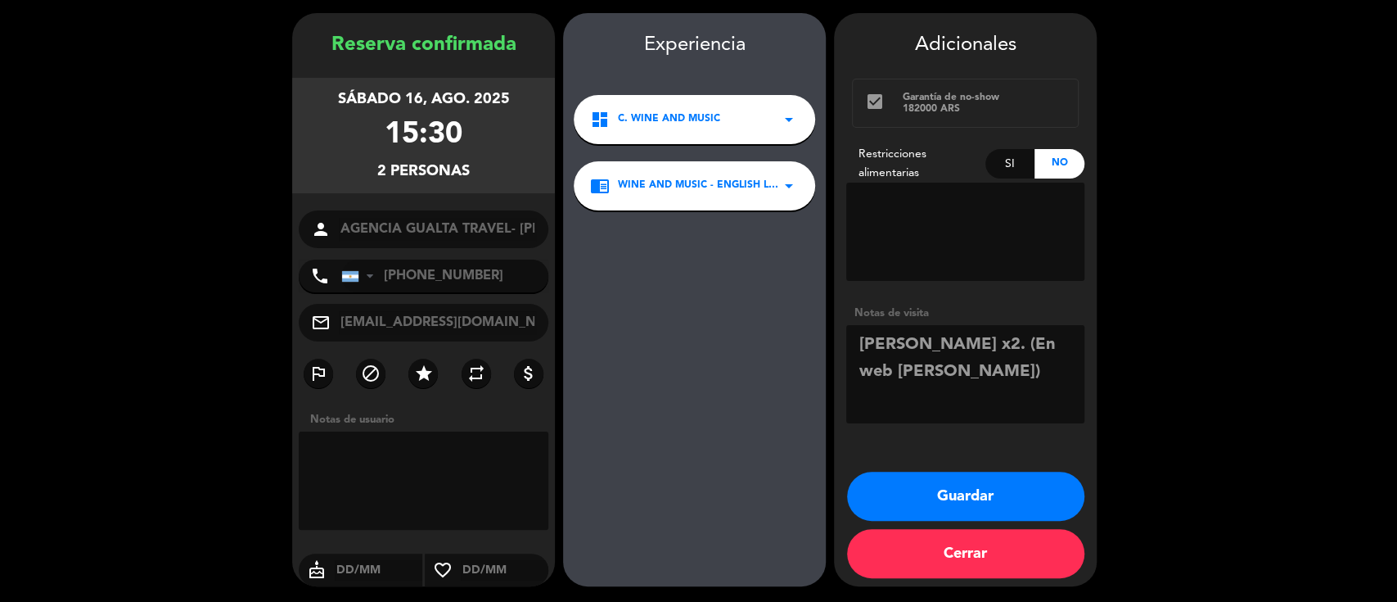
click at [953, 494] on button "Guardar" at bounding box center [965, 495] width 237 height 49
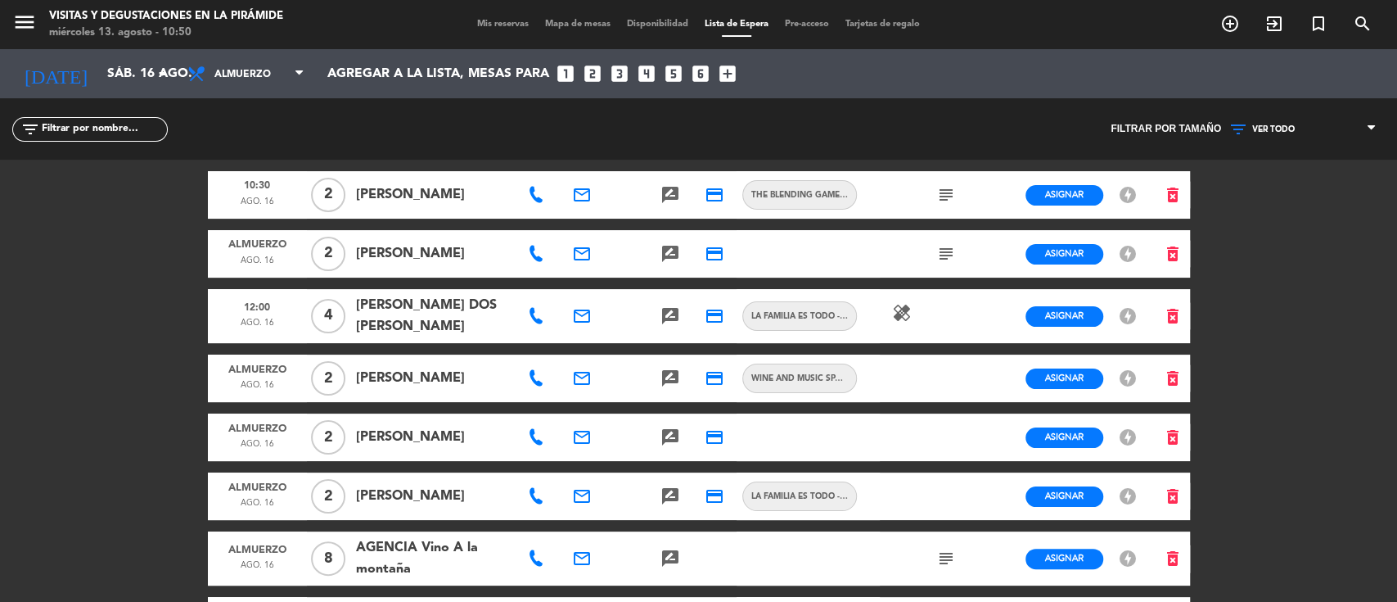
click at [498, 25] on span "Mis reservas" at bounding box center [503, 24] width 68 height 9
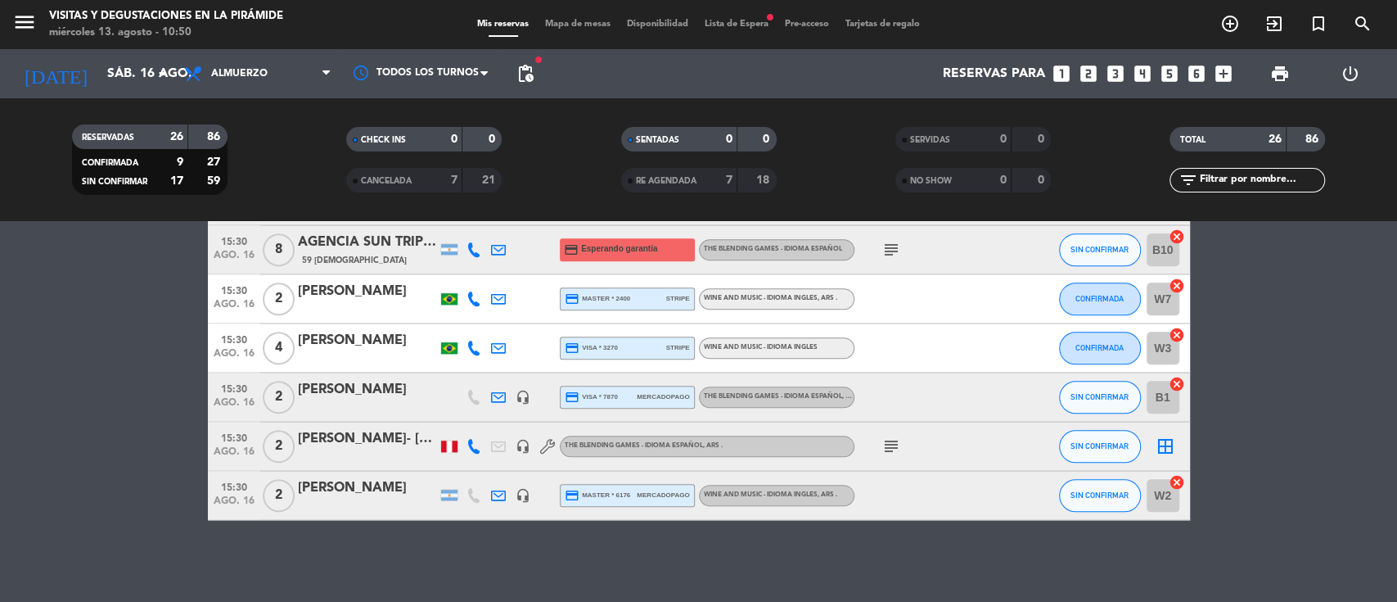
scroll to position [1081, 0]
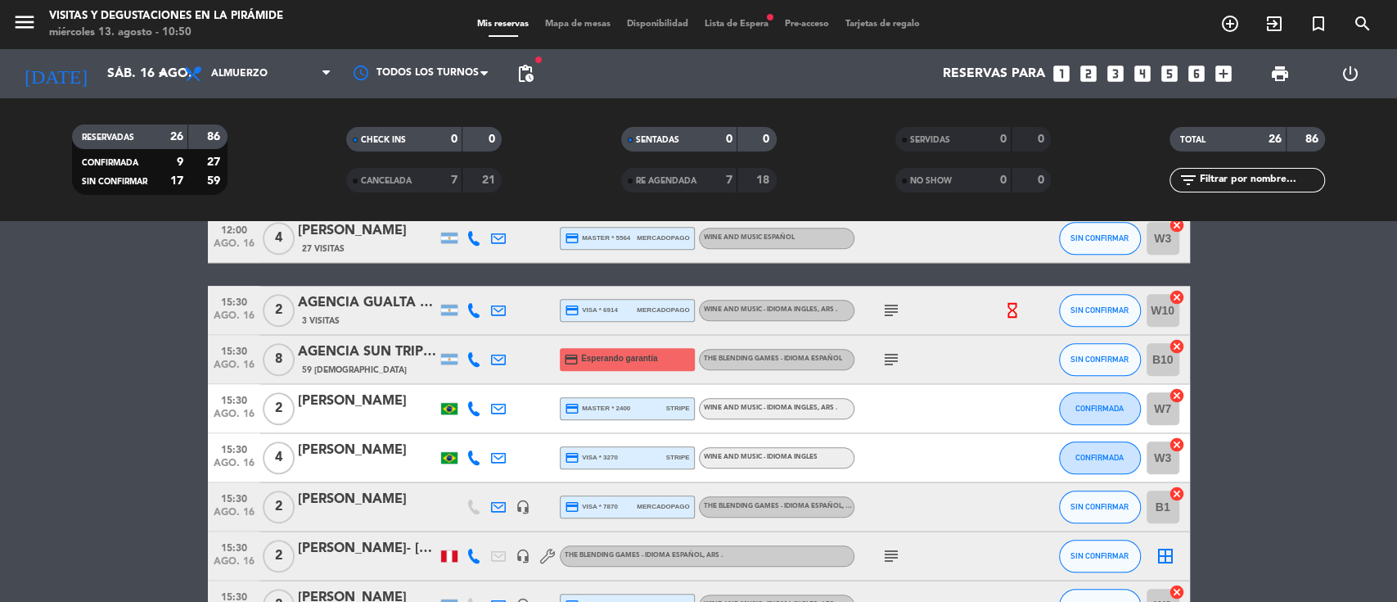
click at [389, 309] on div "AGENCIA GUALTA TRAVEL- [PERSON_NAME]" at bounding box center [367, 302] width 139 height 21
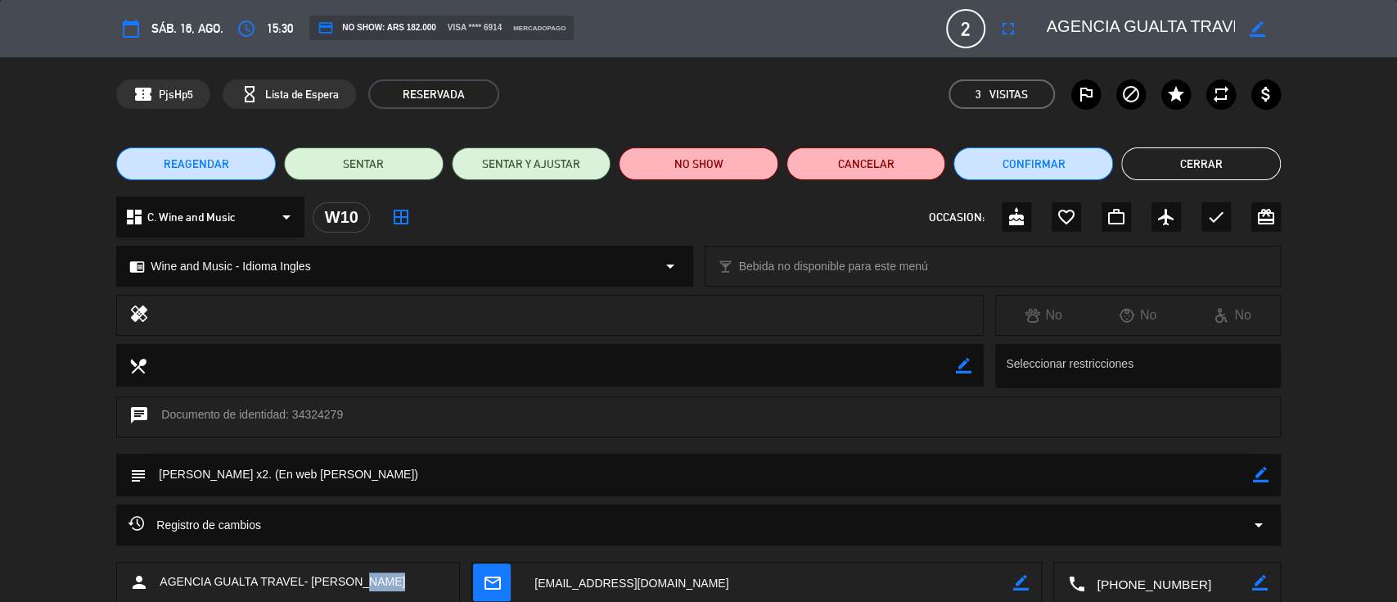
scroll to position [7, 0]
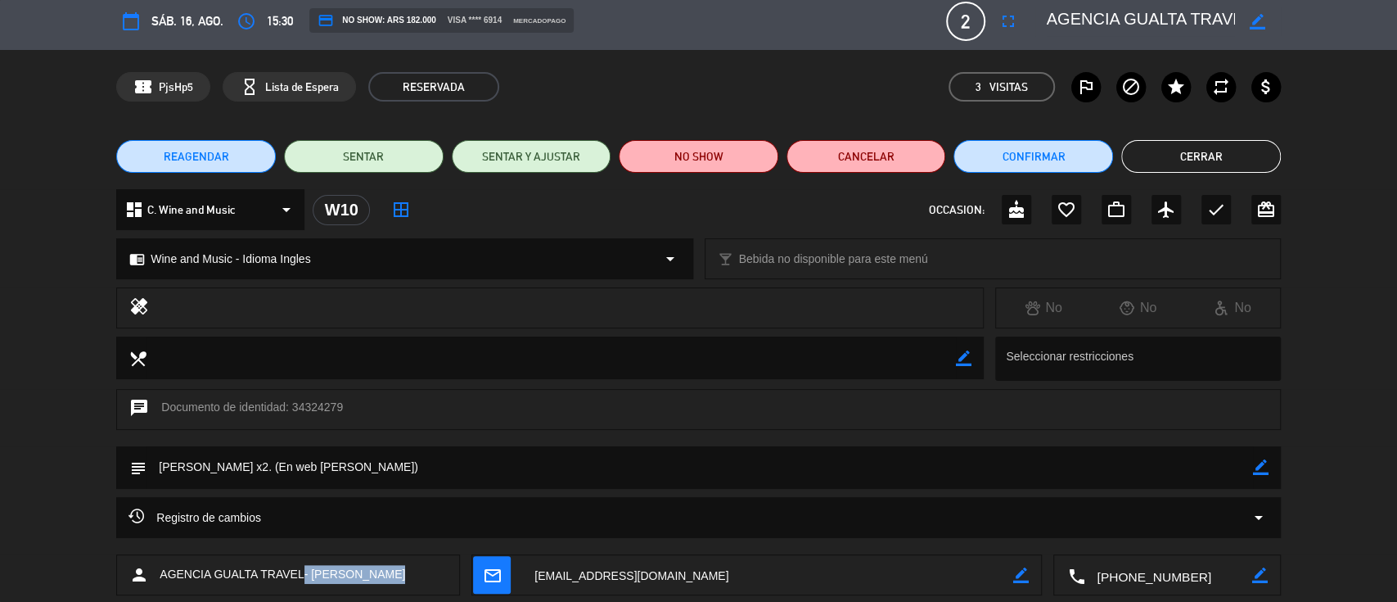
drag, startPoint x: 386, startPoint y: 591, endPoint x: 303, endPoint y: 575, distance: 85.1
click at [303, 575] on div "person AGENCIA GUALTA TRAVEL- [PERSON_NAME]" at bounding box center [288, 574] width 344 height 41
copy span "- [PERSON_NAME]"
click at [1168, 142] on button "Cerrar" at bounding box center [1201, 156] width 160 height 33
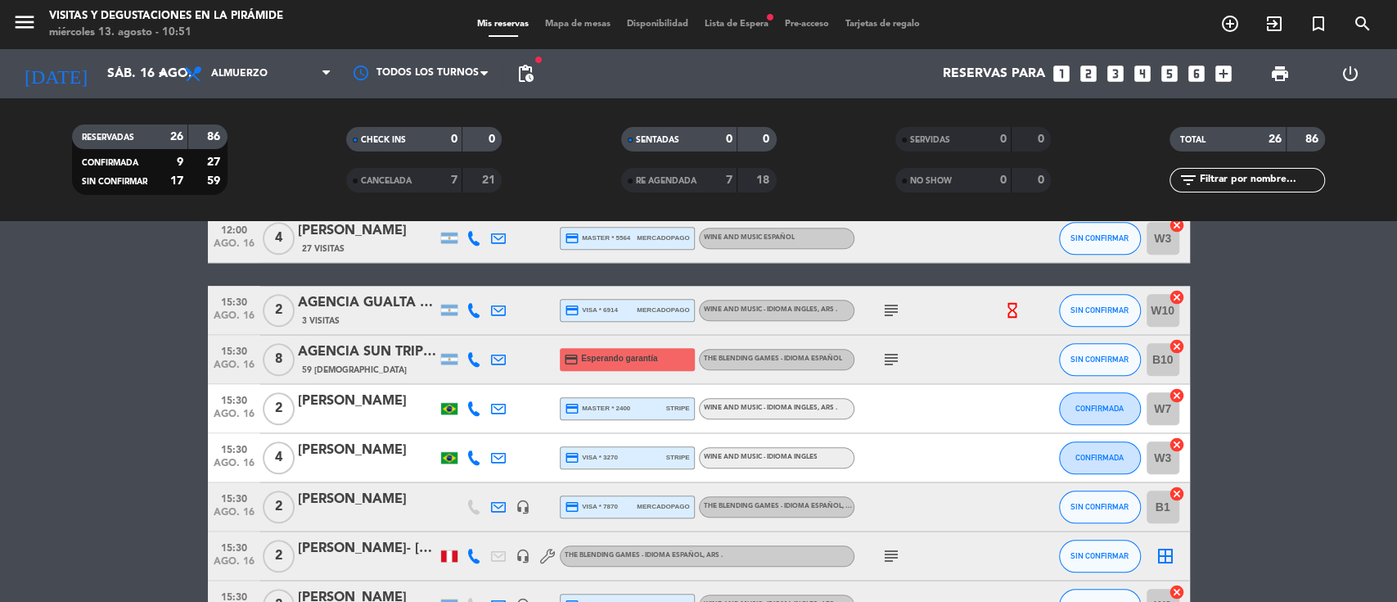
scroll to position [1191, 0]
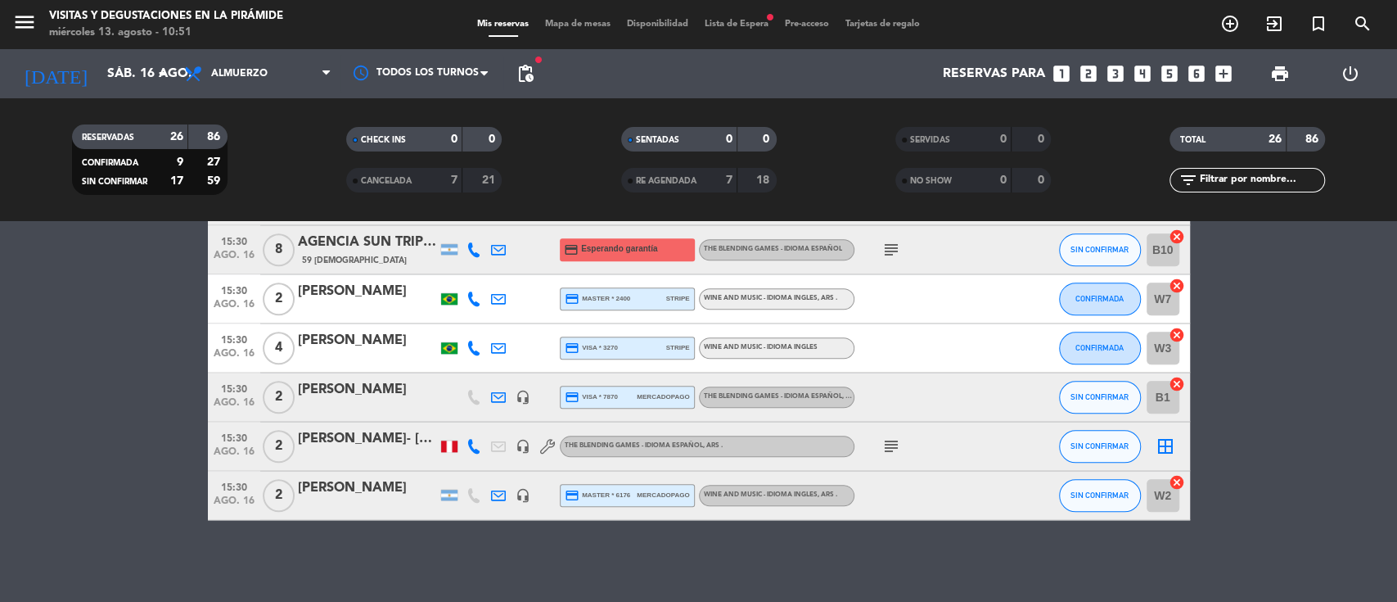
click at [731, 28] on span "Lista de Espera fiber_manual_record" at bounding box center [736, 24] width 80 height 9
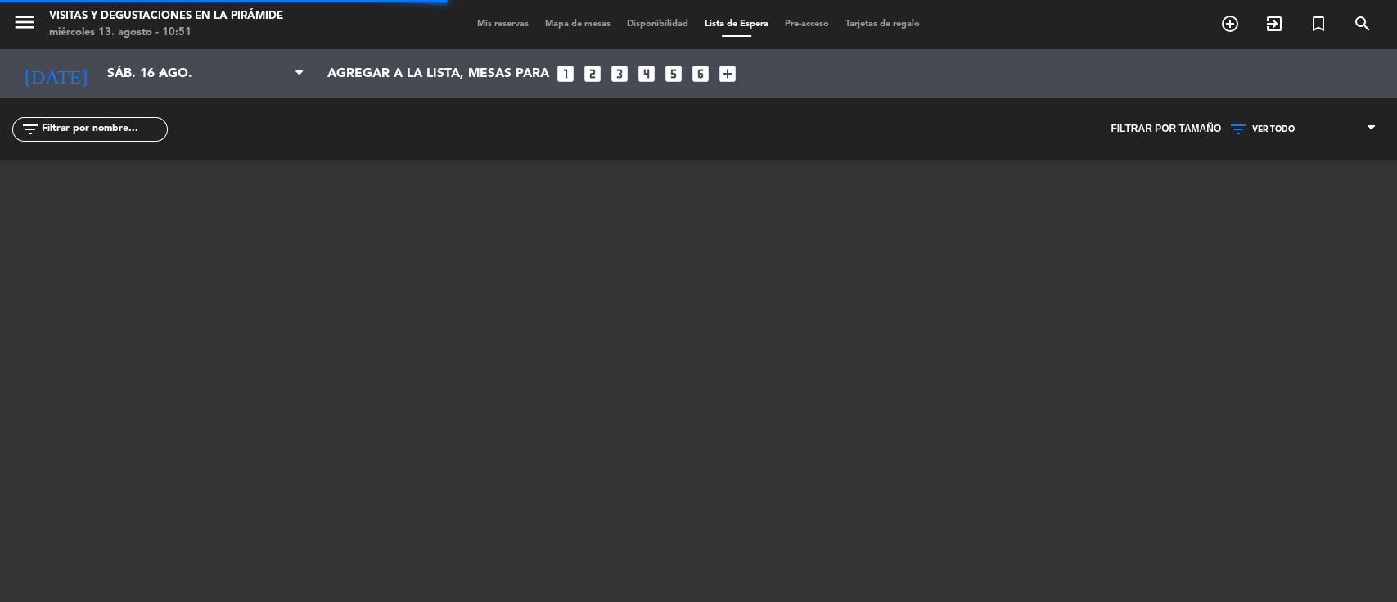
click at [1257, 129] on span "VER TODO" at bounding box center [1273, 129] width 43 height 10
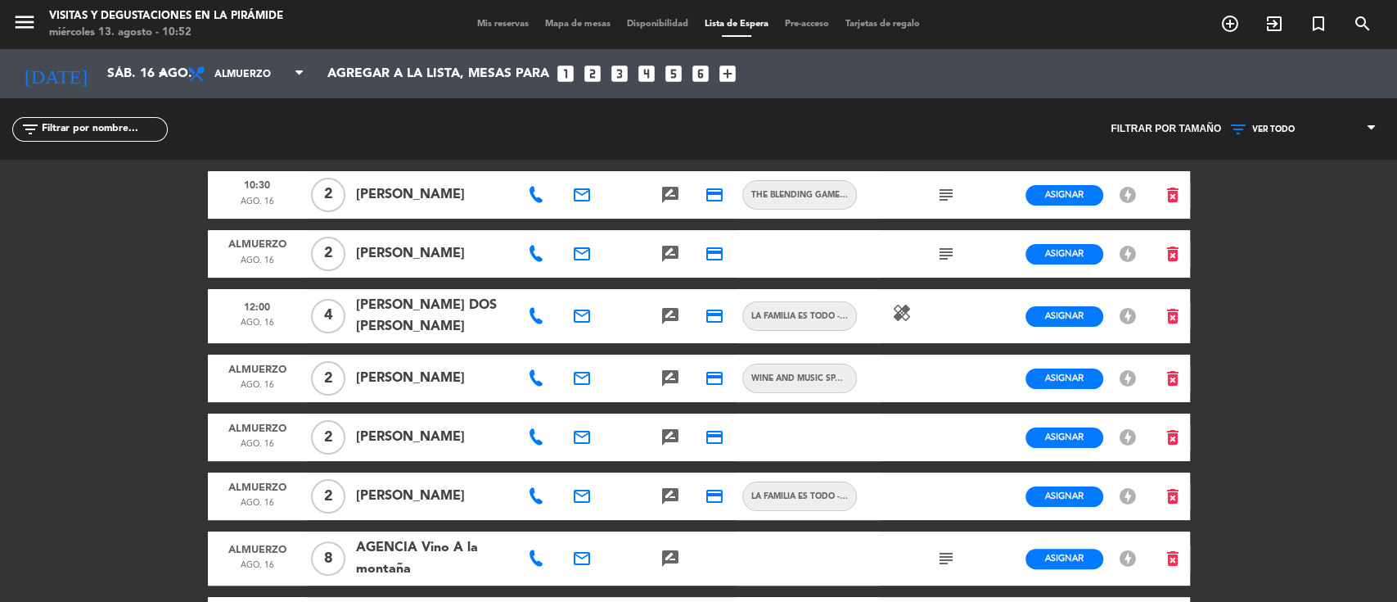
click at [120, 129] on input "text" at bounding box center [103, 129] width 127 height 18
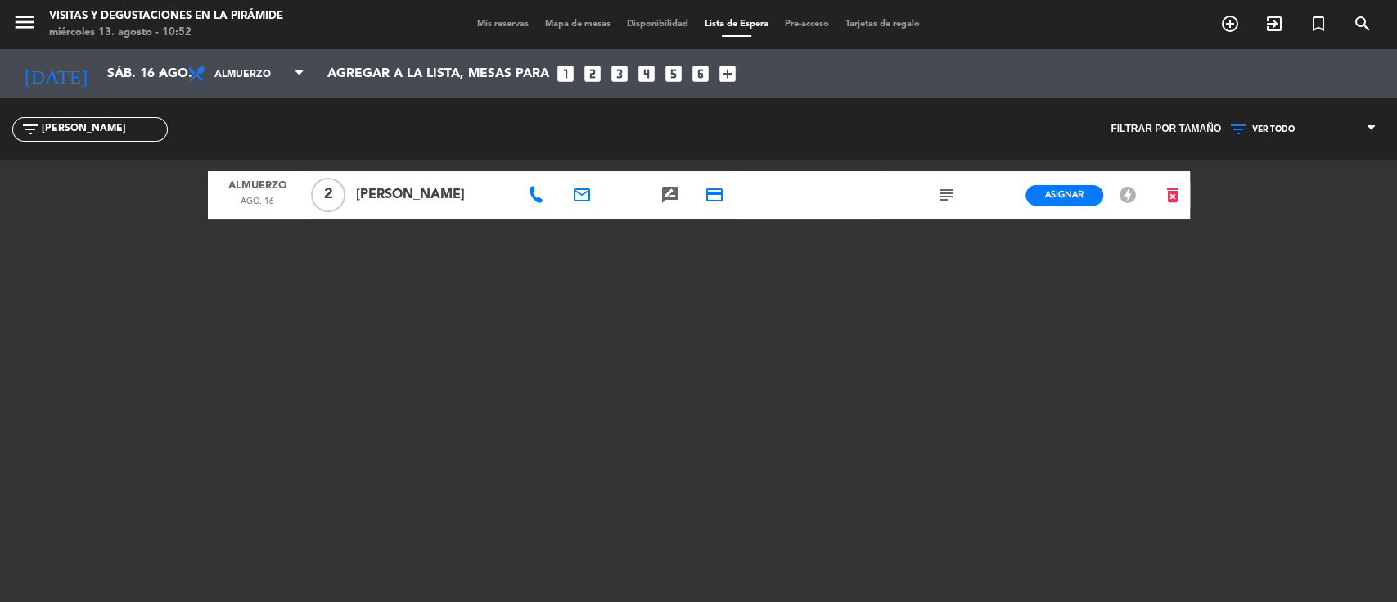
click at [105, 128] on input "[PERSON_NAME]" at bounding box center [103, 129] width 127 height 18
type input "s"
click at [1174, 192] on icon "delete_forever" at bounding box center [1173, 195] width 20 height 20
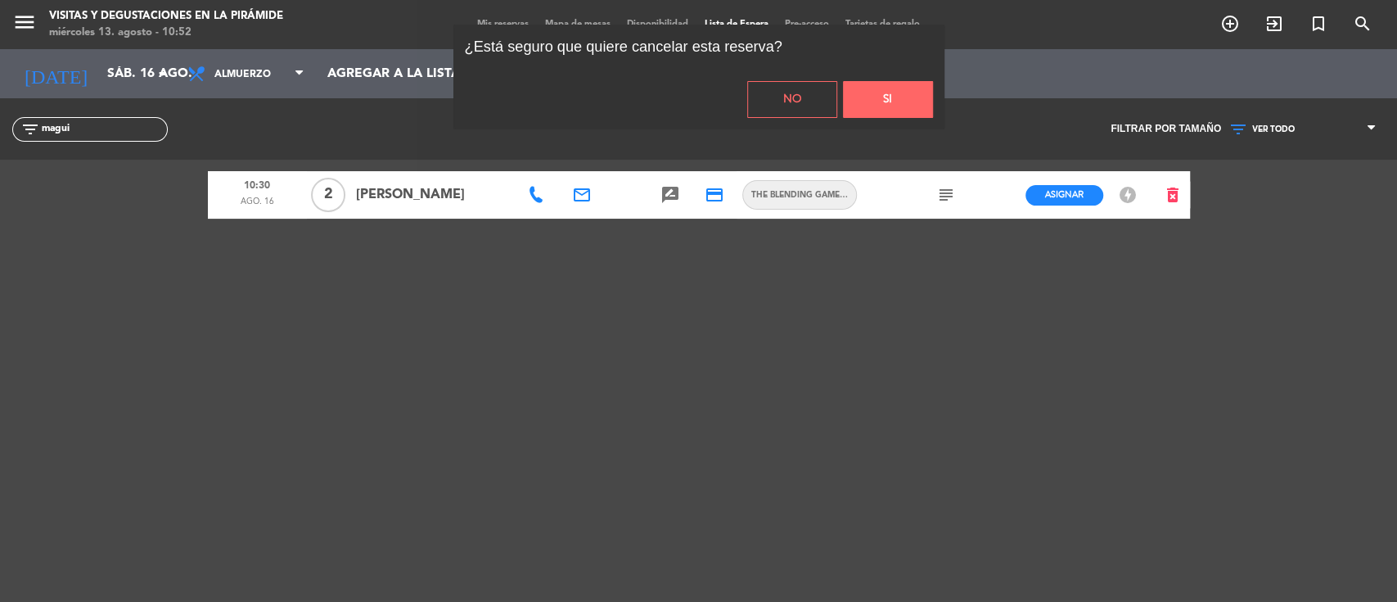
click at [920, 95] on button "Si" at bounding box center [888, 99] width 90 height 37
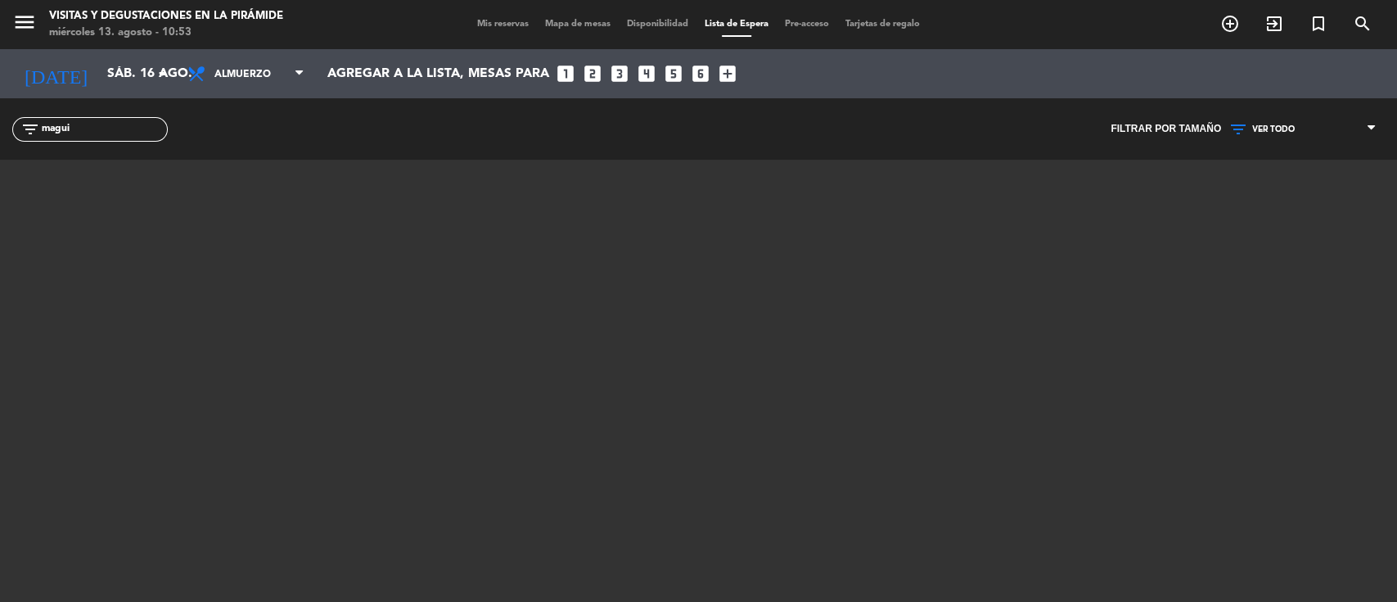
click at [86, 125] on input "magui" at bounding box center [103, 129] width 127 height 18
type input "m"
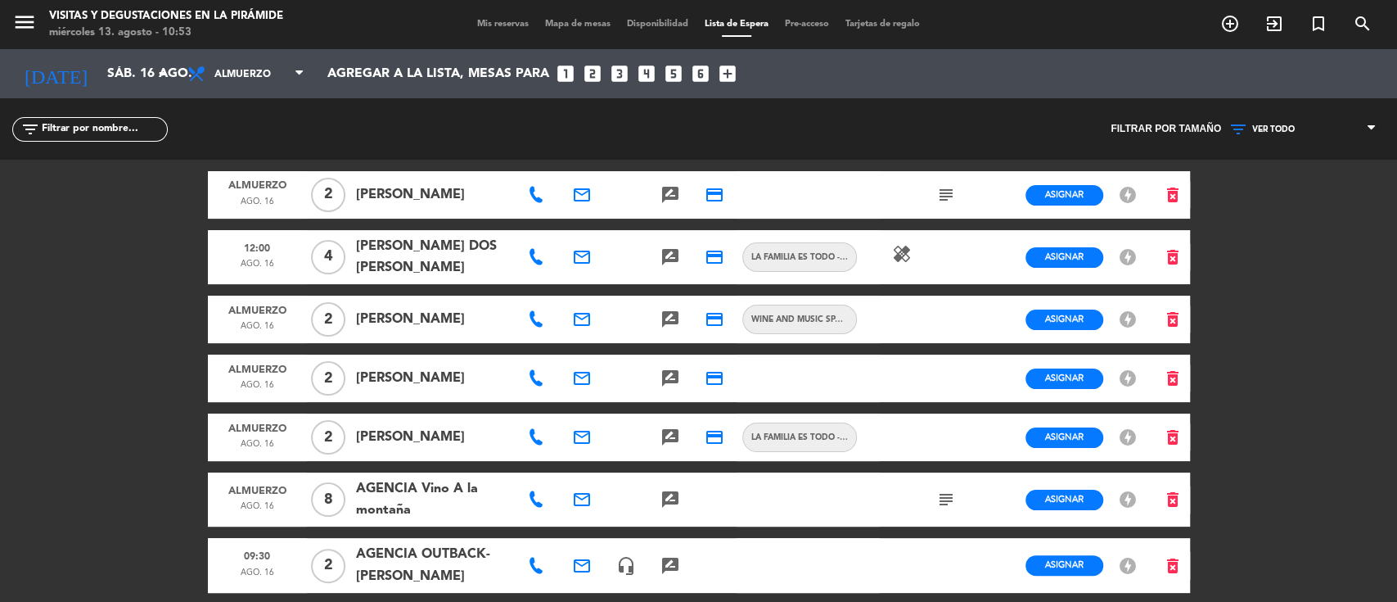
click at [1269, 128] on span "VER TODO" at bounding box center [1273, 129] width 43 height 10
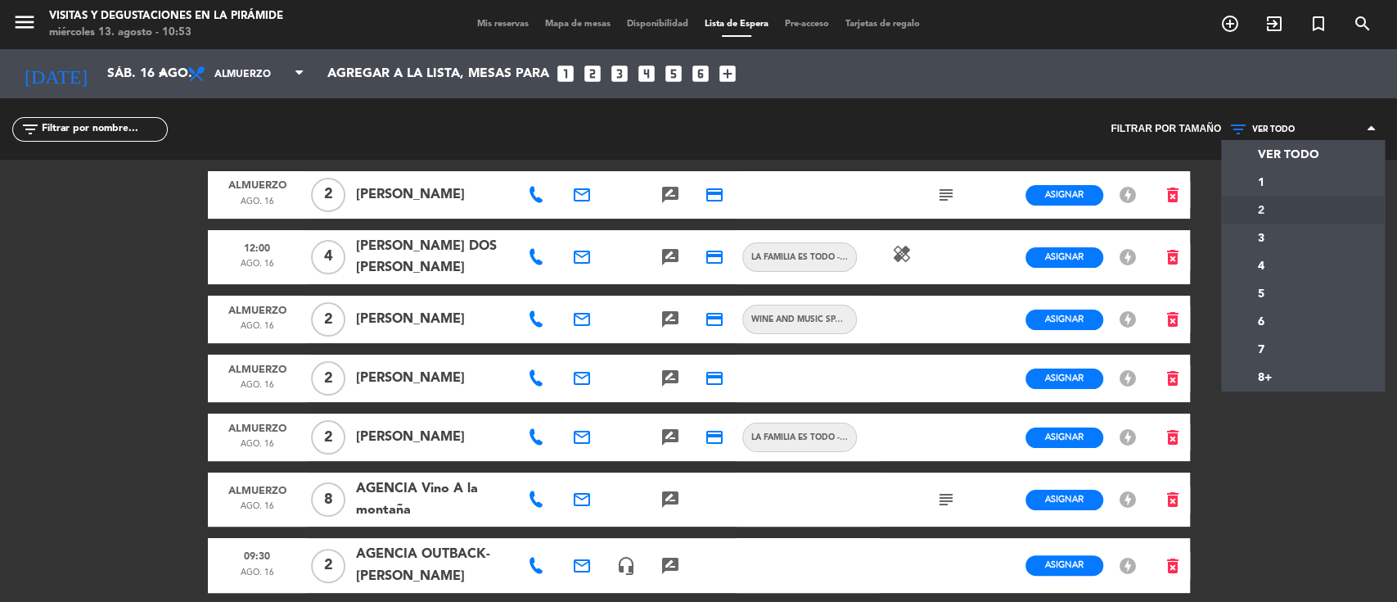
click at [1269, 208] on div "menu Visitas y degustaciones en La Pirámide [DATE] 13. agosto - 10:53 Mis reser…" at bounding box center [698, 301] width 1397 height 602
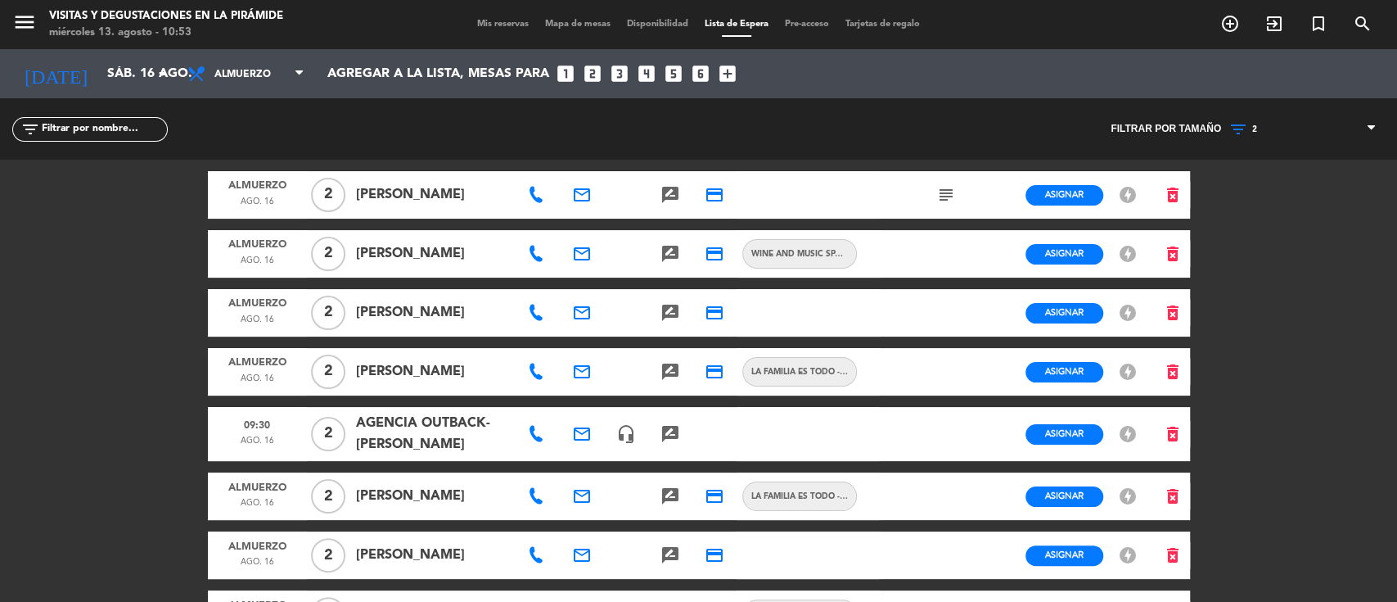
click at [534, 315] on icon at bounding box center [536, 312] width 16 height 16
click at [579, 304] on icon "email" at bounding box center [582, 313] width 20 height 20
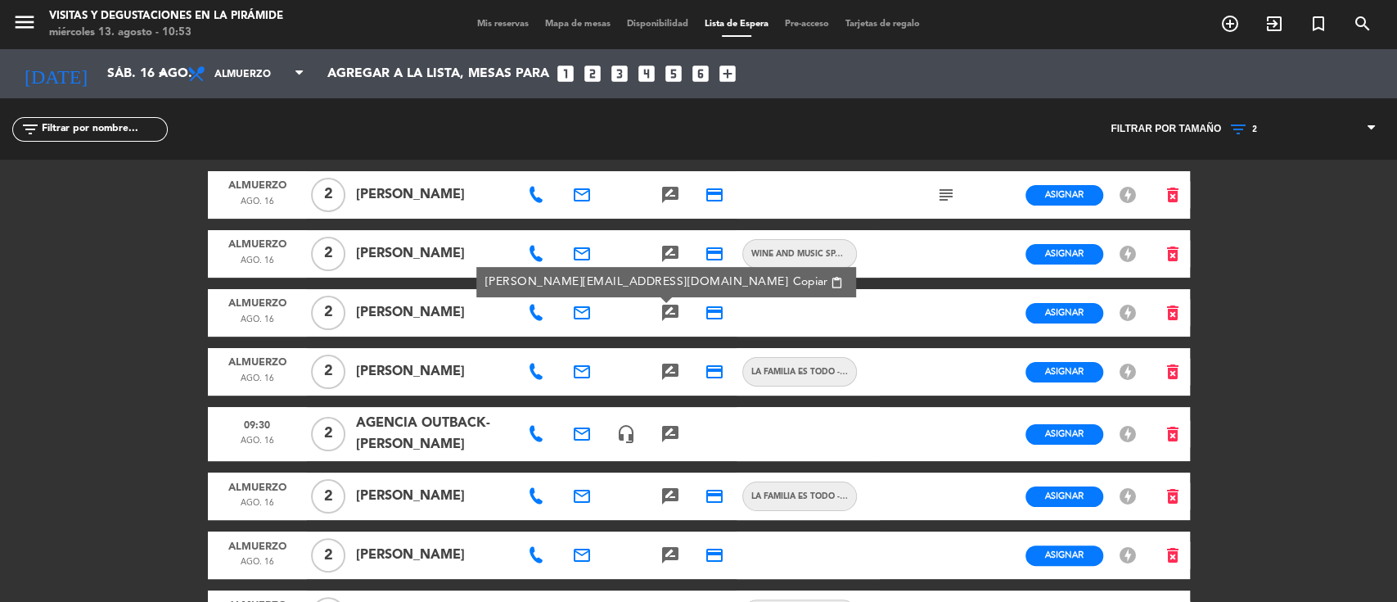
click at [793, 279] on span "Copiar" at bounding box center [810, 281] width 34 height 17
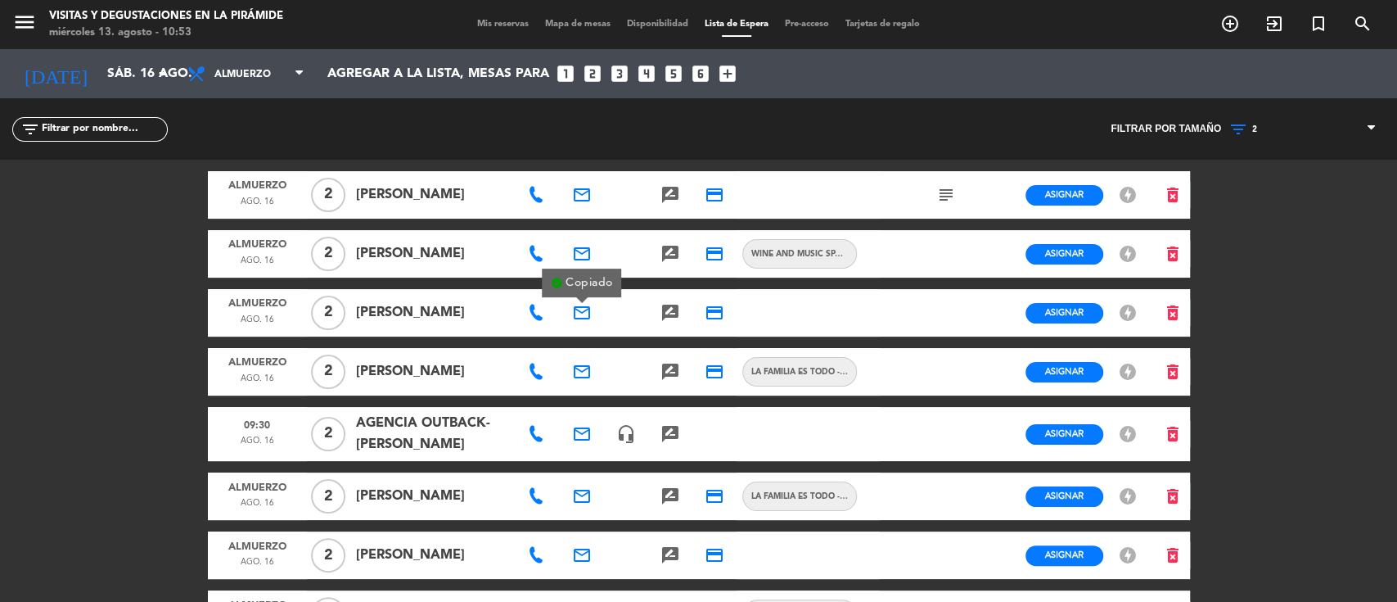
click at [1363, 29] on icon "search" at bounding box center [1363, 24] width 20 height 20
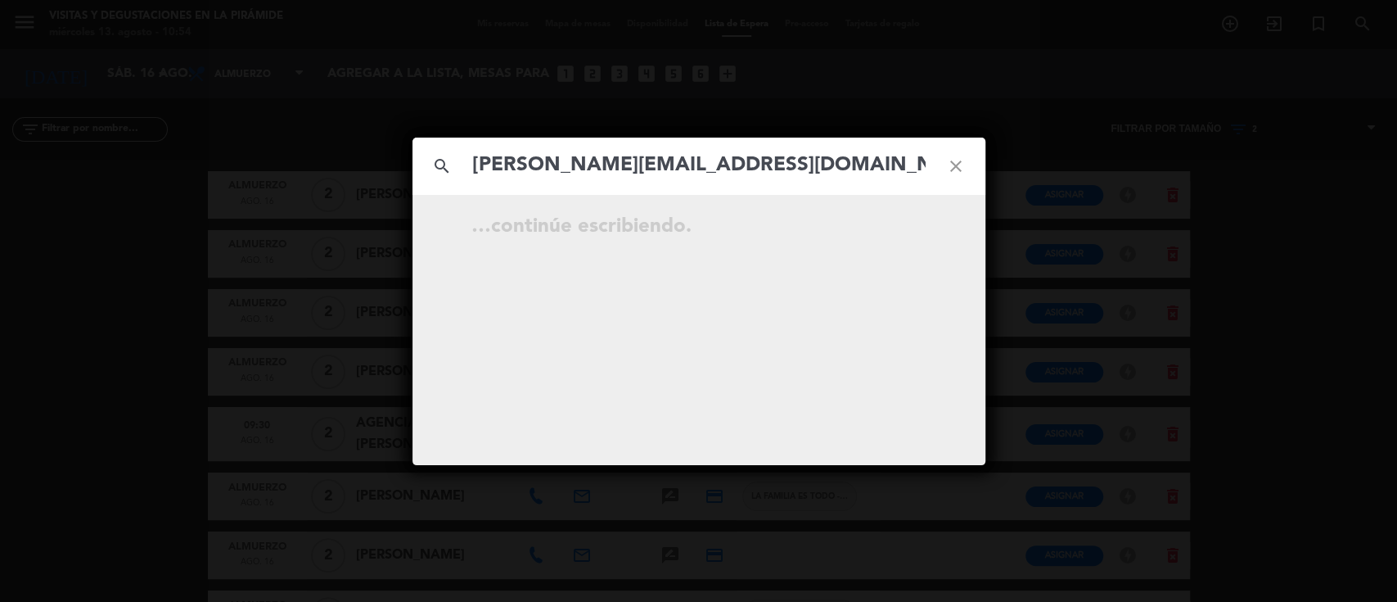
type input "[PERSON_NAME][EMAIL_ADDRESS][DOMAIN_NAME]"
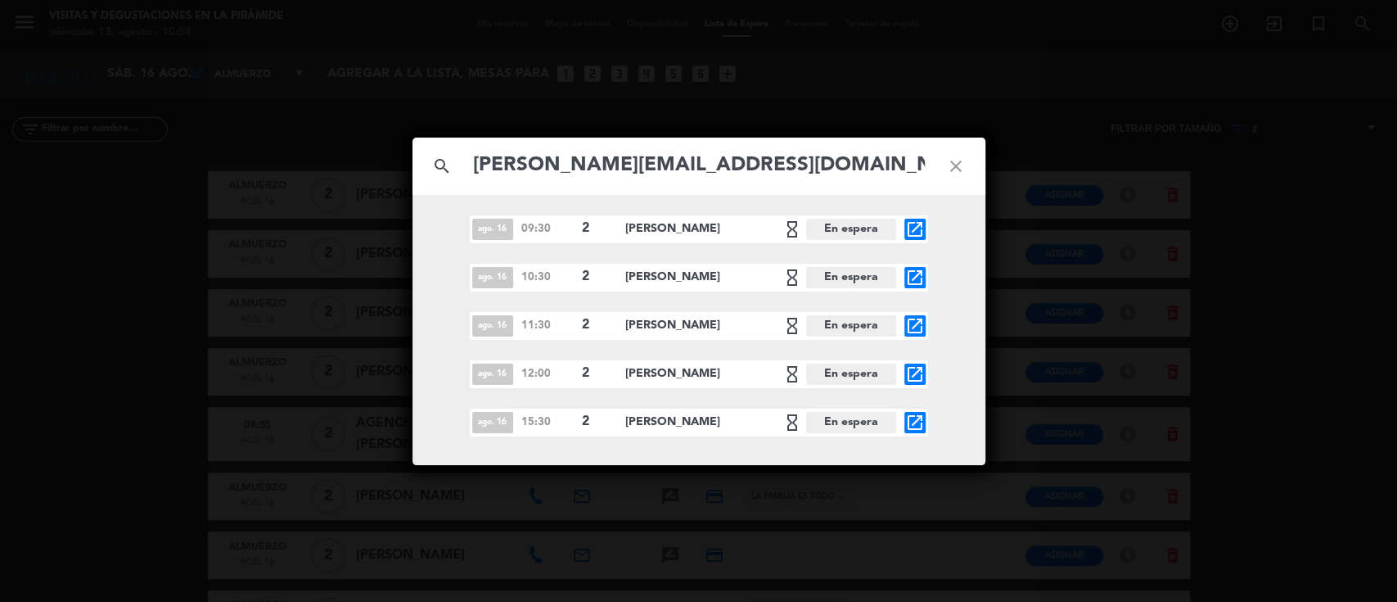
click at [949, 167] on icon "close" at bounding box center [955, 166] width 59 height 59
drag, startPoint x: 949, startPoint y: 166, endPoint x: 721, endPoint y: 180, distance: 227.9
click at [949, 166] on icon "close" at bounding box center [955, 166] width 59 height 59
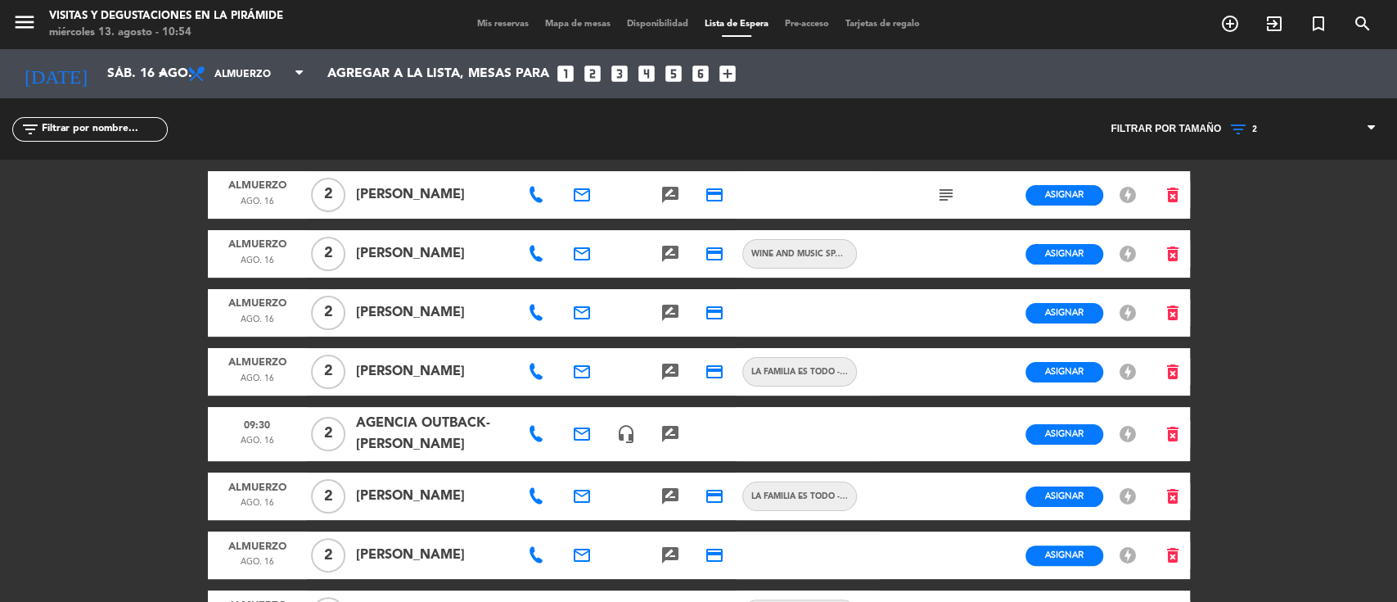
click at [543, 305] on icon at bounding box center [536, 312] width 16 height 16
click at [575, 282] on span "Copiar" at bounding box center [591, 283] width 34 height 17
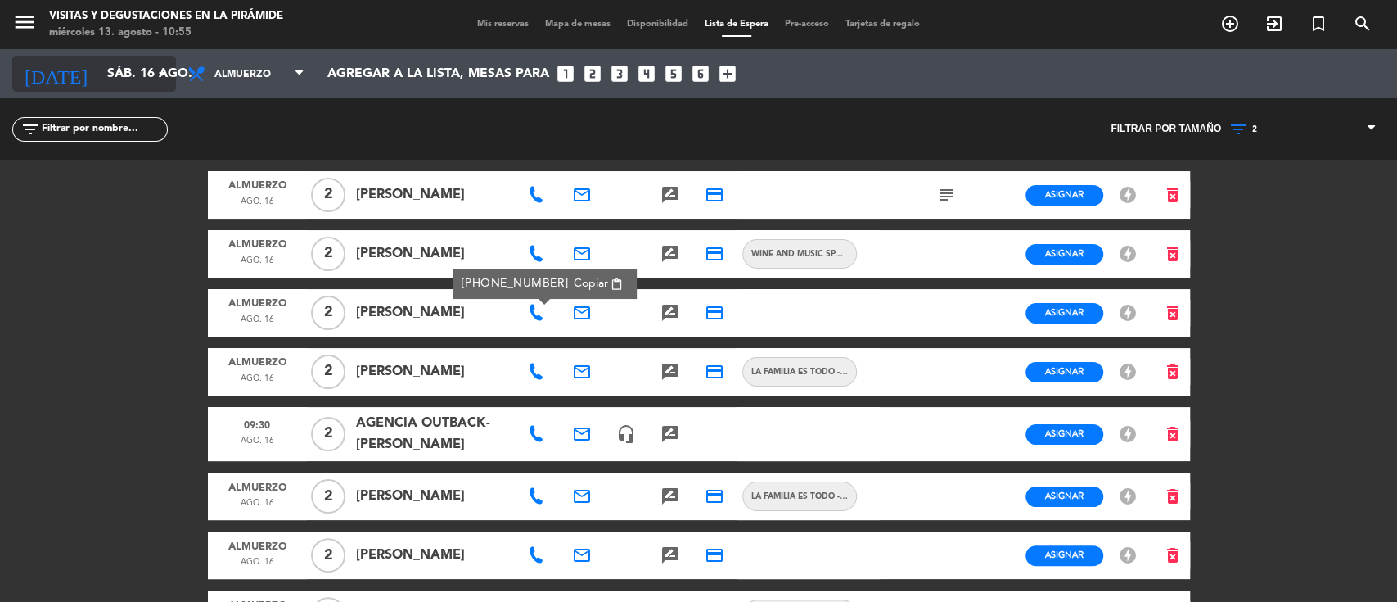
click at [122, 79] on input "sáb. 16 ago." at bounding box center [185, 74] width 173 height 32
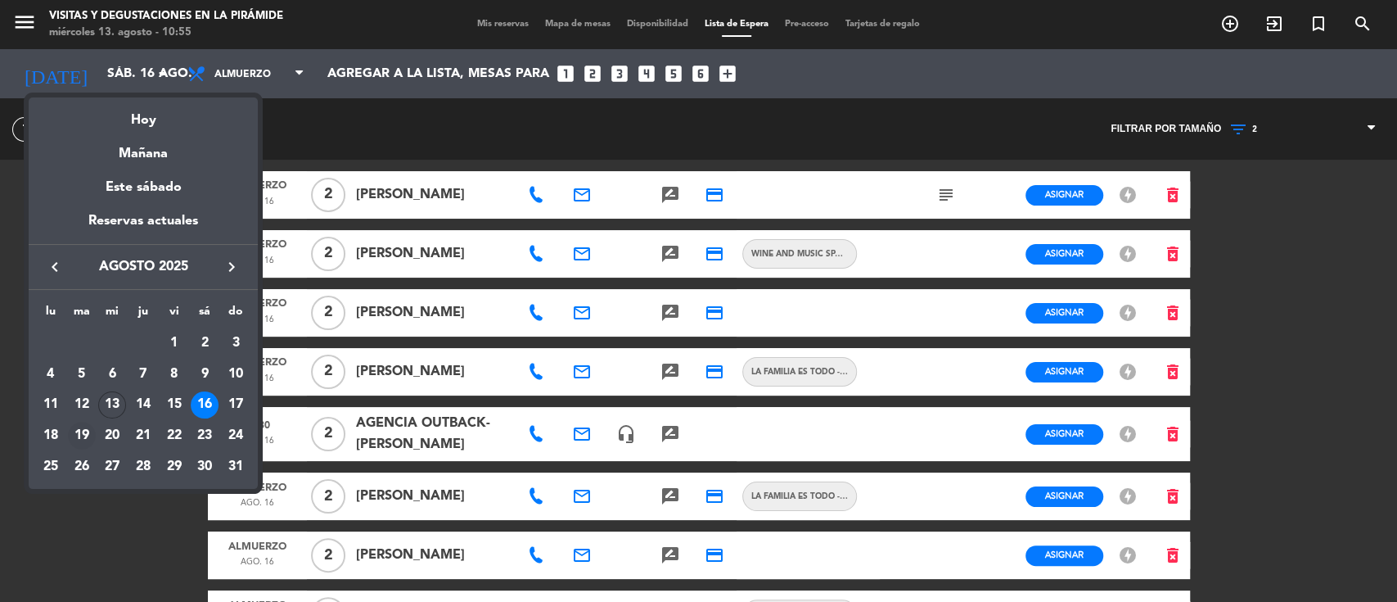
click at [89, 429] on div "19" at bounding box center [82, 435] width 28 height 28
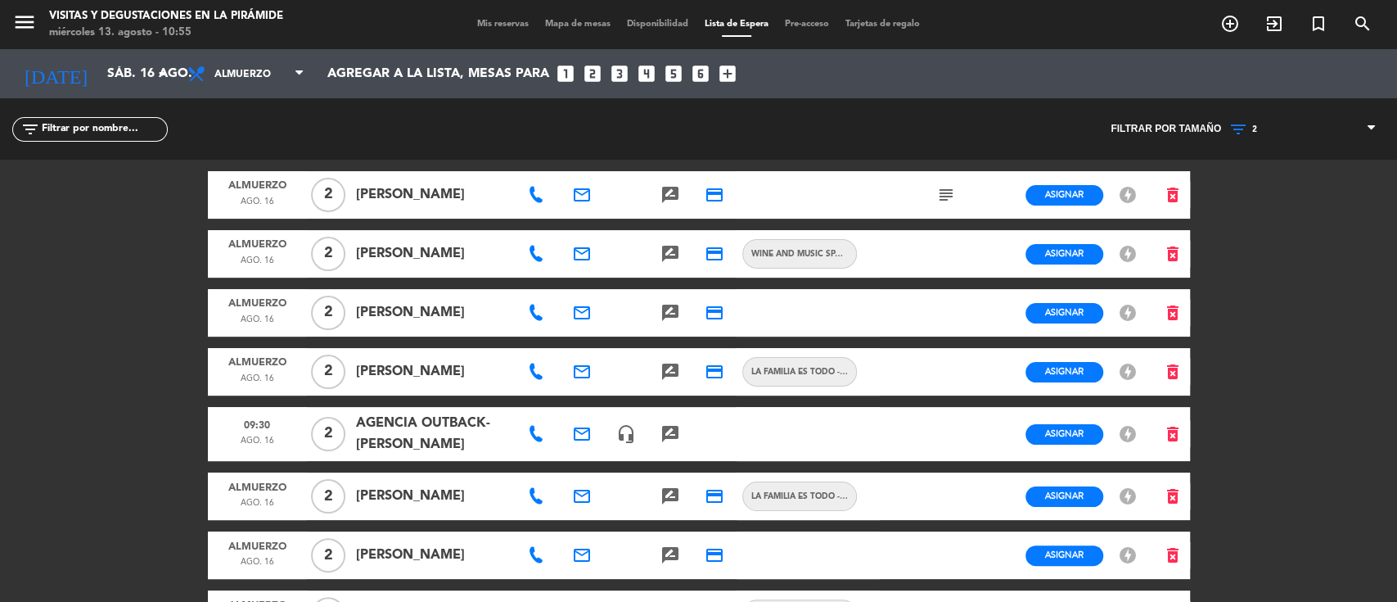
type input "[DATE]"
click at [469, 22] on span "Mis reservas" at bounding box center [503, 24] width 68 height 9
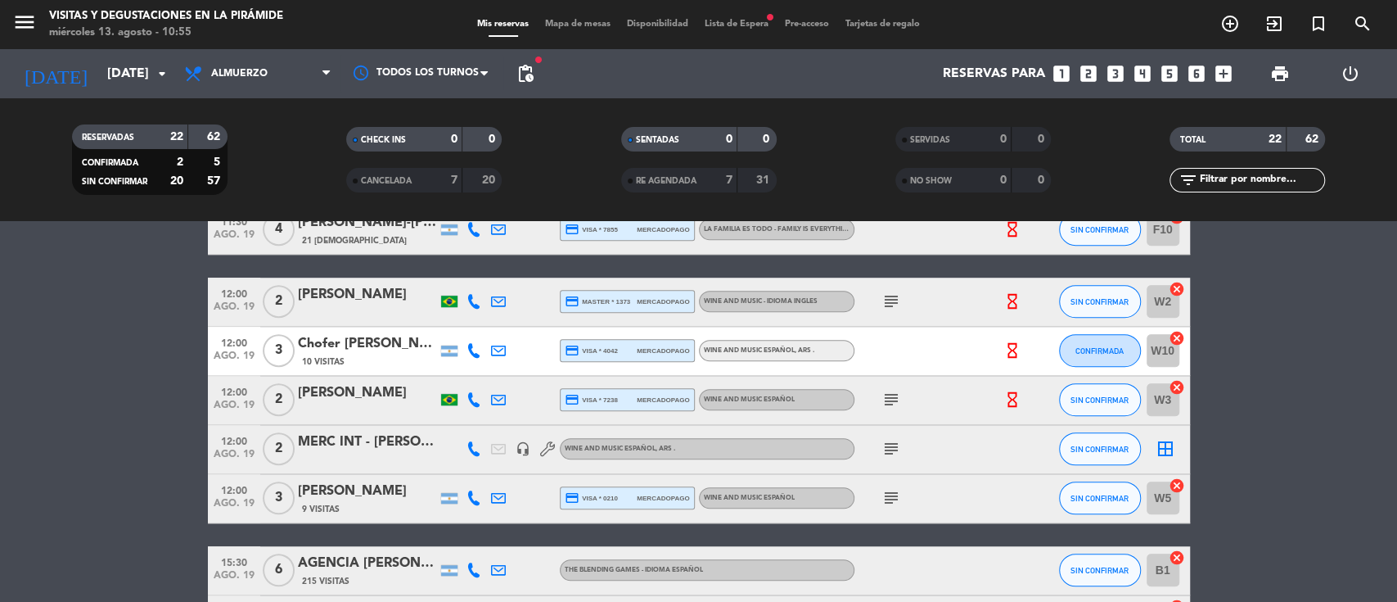
scroll to position [1034, 0]
